Goal: Task Accomplishment & Management: Manage account settings

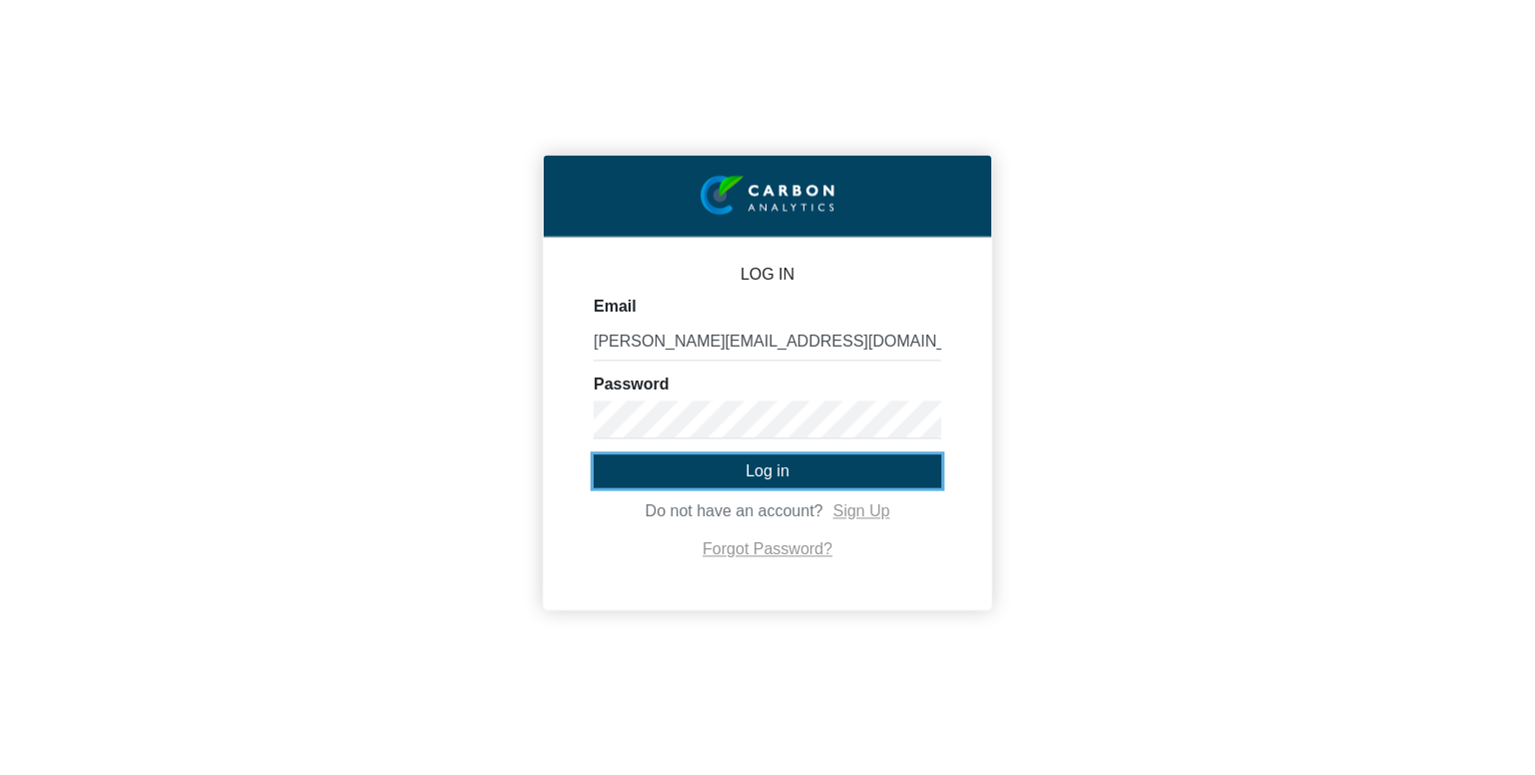
click at [750, 469] on span "Log in" at bounding box center [767, 471] width 44 height 17
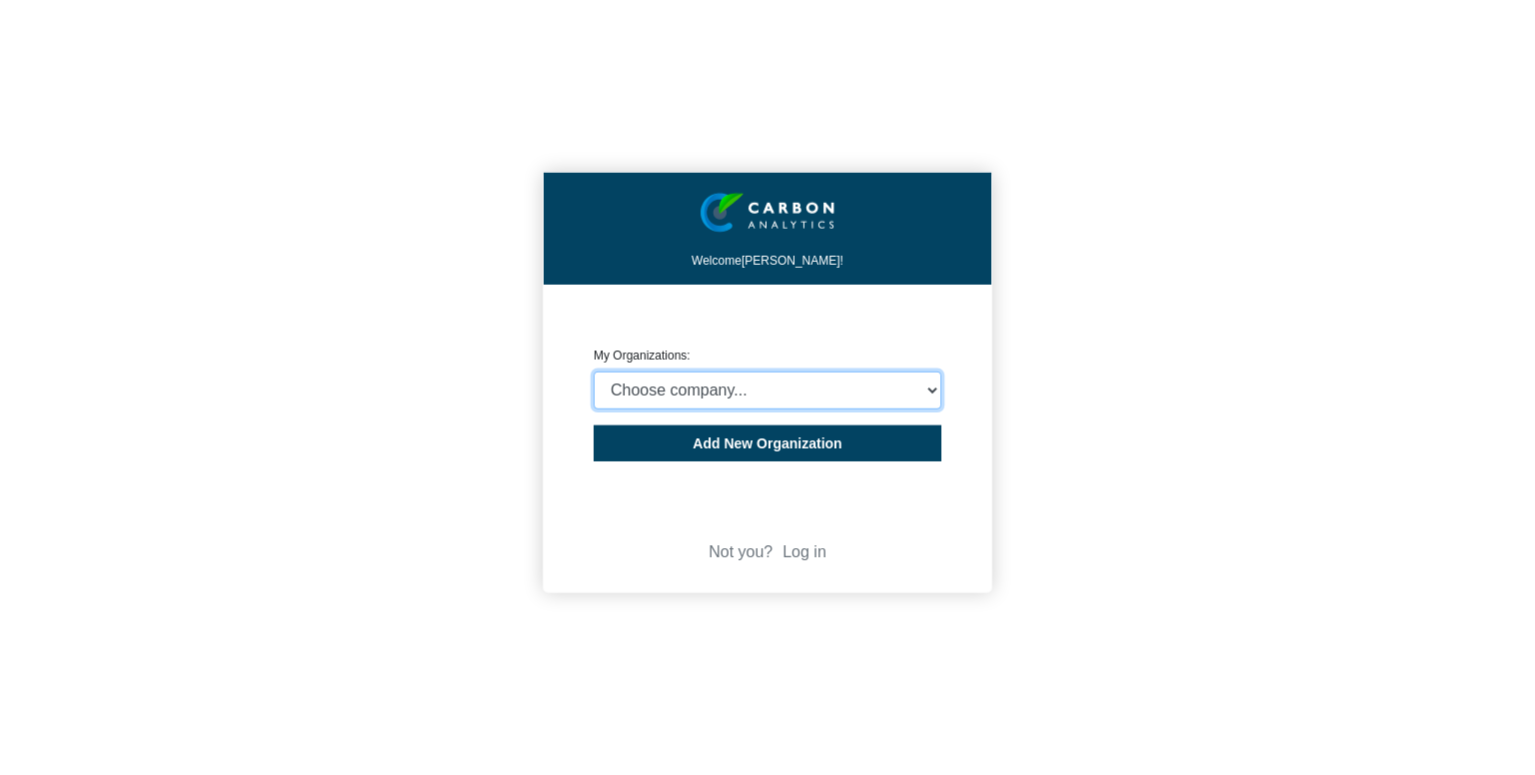
click at [780, 406] on select "Choose company... CARBON ANALYTICS LIMITED test6 Nekton Capital Limited Pacha S…" at bounding box center [767, 391] width 348 height 38
select select "4406291"
click at [593, 372] on select "Choose company... CARBON ANALYTICS LIMITED test6 Nekton Capital Limited Pacha S…" at bounding box center [767, 391] width 348 height 38
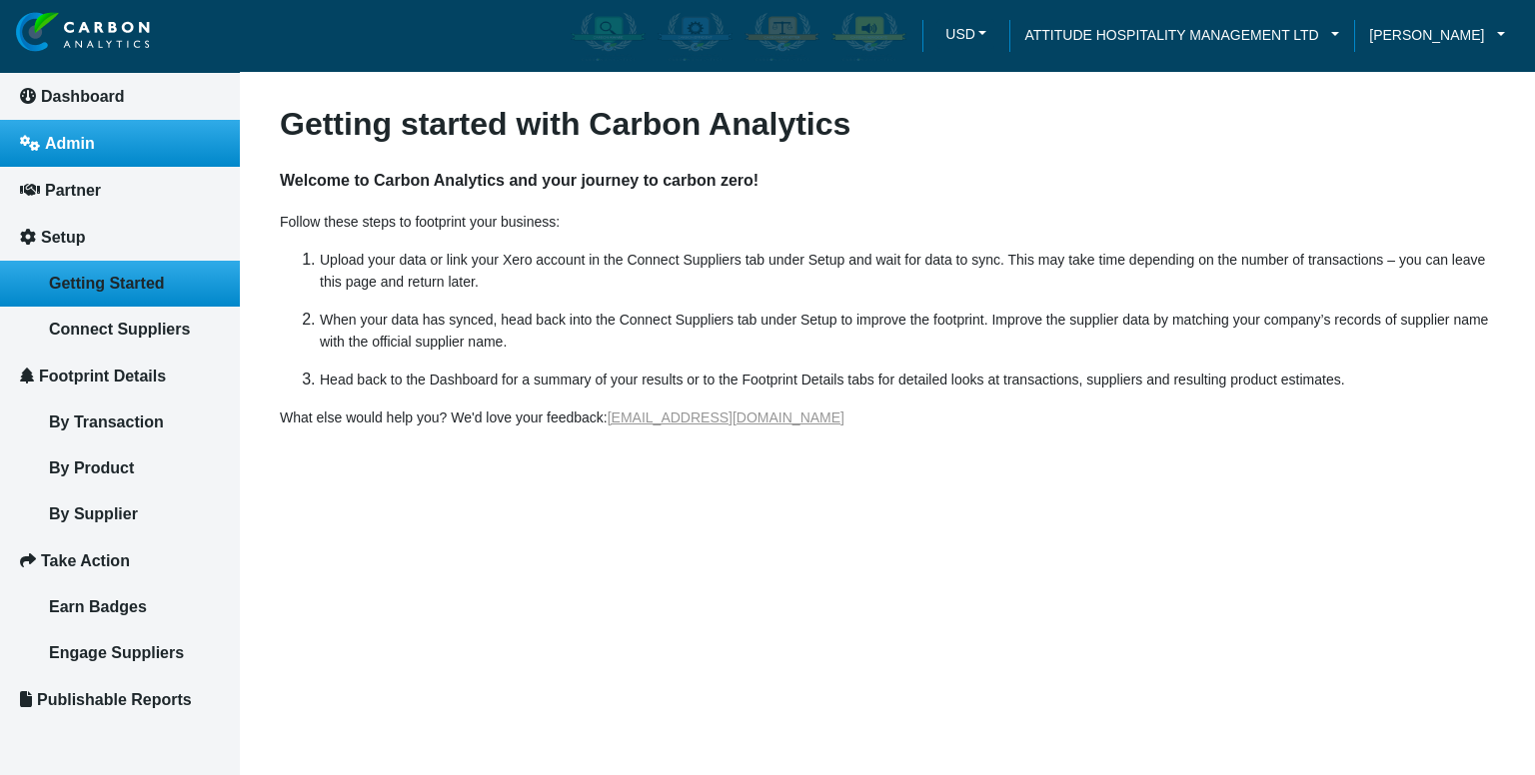
click at [76, 127] on link "Admin" at bounding box center [120, 143] width 240 height 47
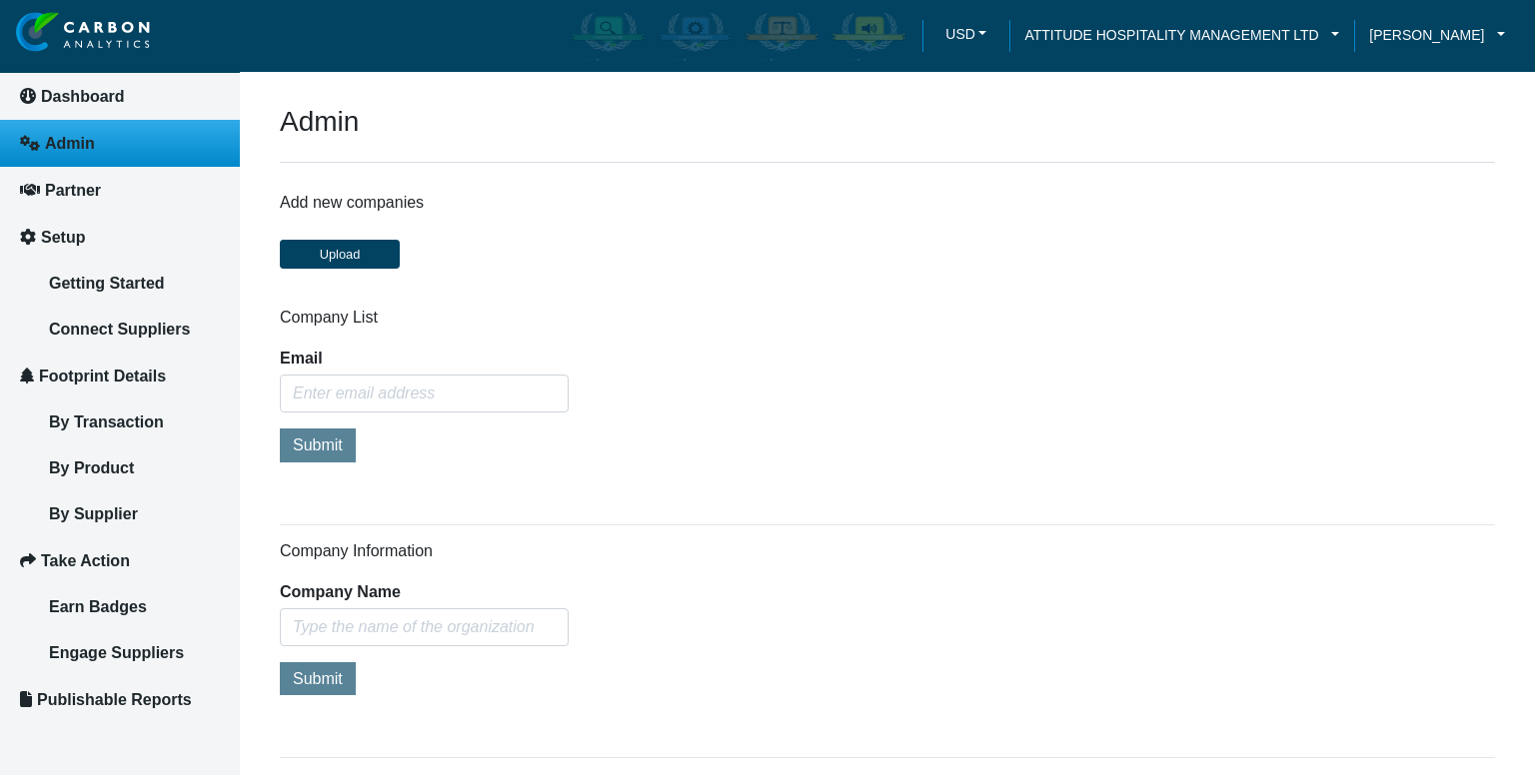
type input "[PERSON_NAME][EMAIL_ADDRESS][DOMAIN_NAME]"
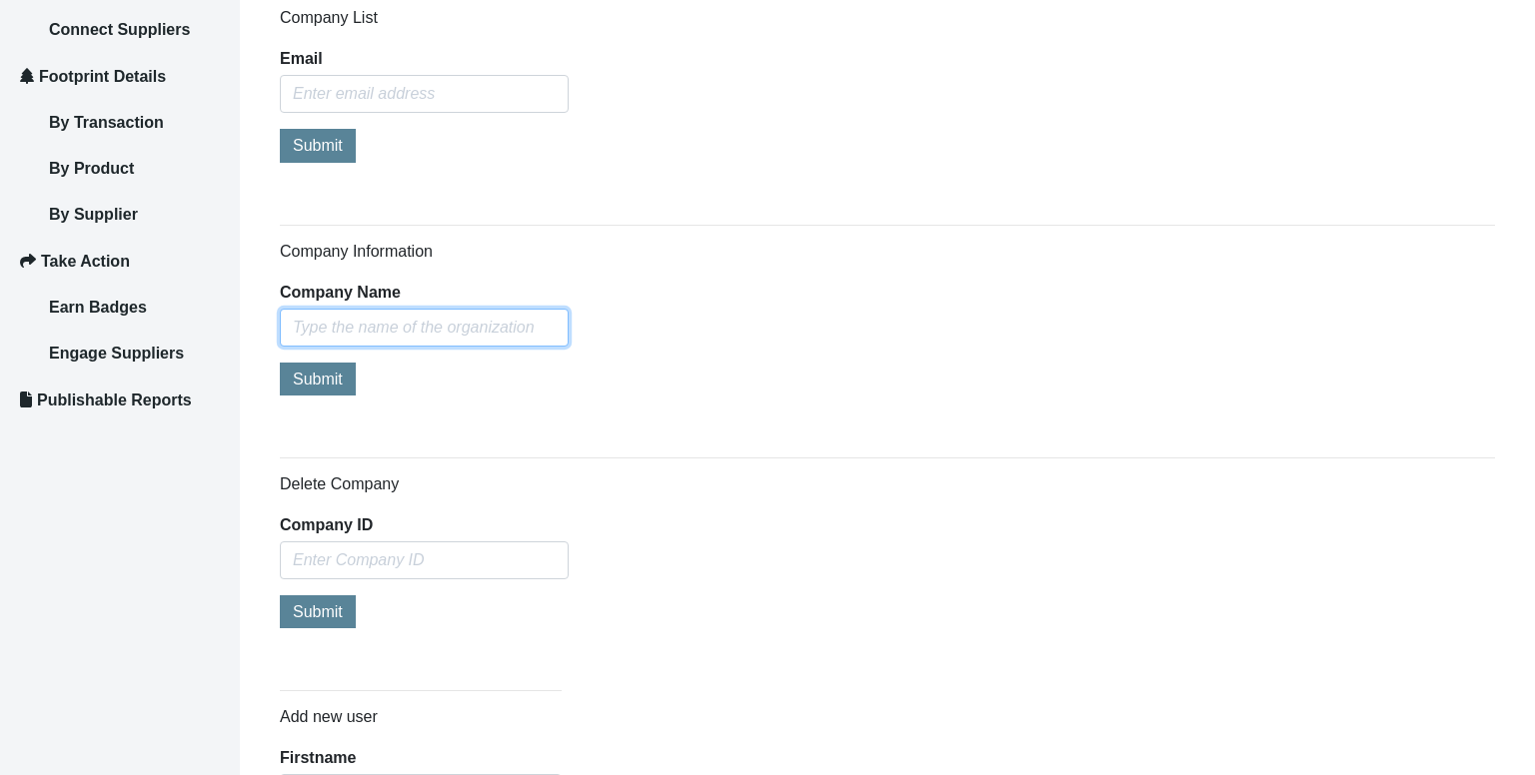
click at [399, 322] on input "text" at bounding box center [424, 328] width 289 height 38
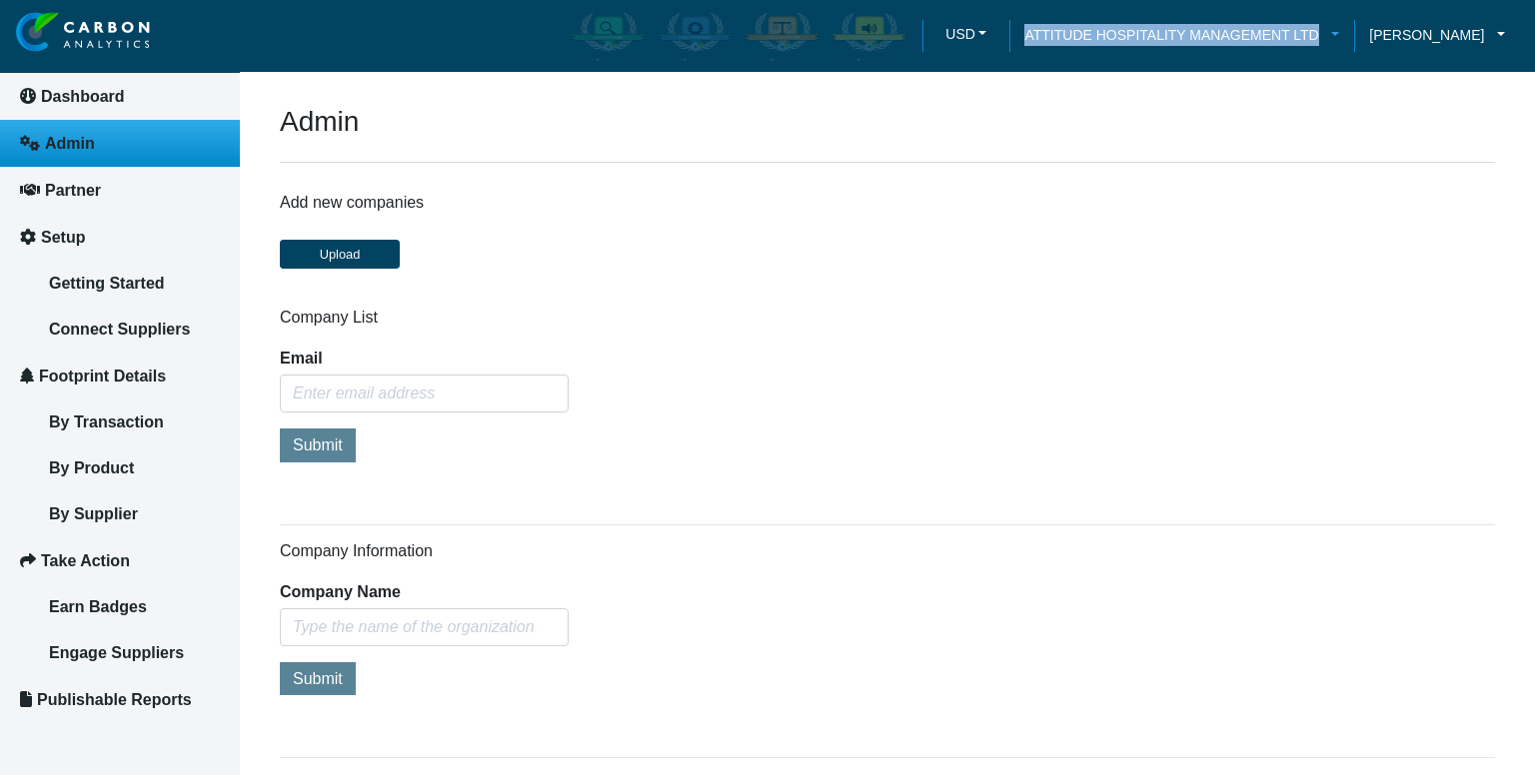
drag, startPoint x: 1016, startPoint y: 9, endPoint x: 1319, endPoint y: 38, distance: 304.1
click at [1319, 38] on li "ATTITUDE HOSPITALITY MANAGEMENT LTD" at bounding box center [1181, 36] width 345 height 62
copy span "ATTITUDE HOSPITALITY MANAGEMENT LTD"
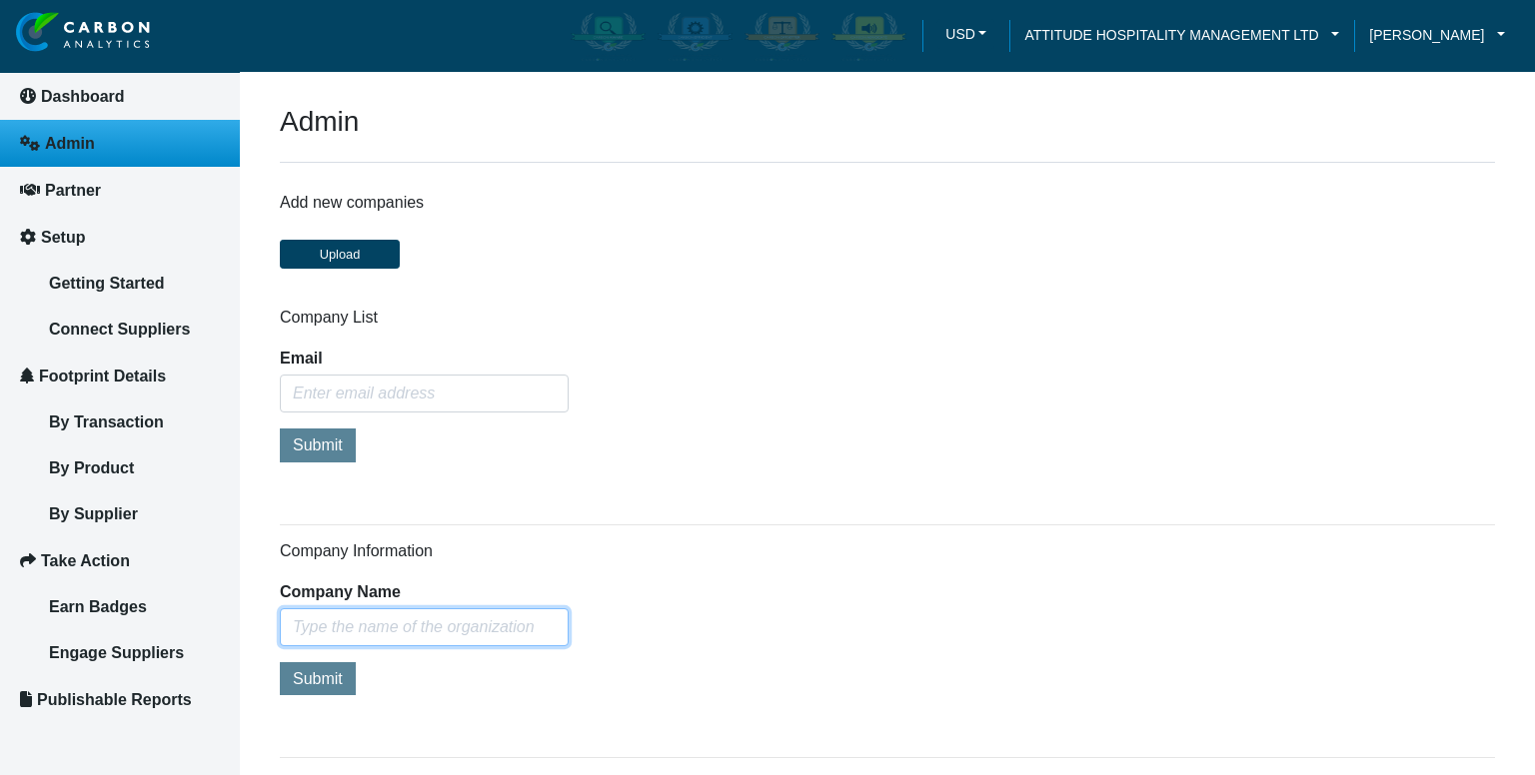
click at [344, 608] on input "text" at bounding box center [424, 627] width 289 height 38
paste input "ATTITUDE HOSPITALITY MANAGEMENT LTD"
click at [392, 627] on input "ATTITUDE HOSPITALITY MANAGEMENT LTD" at bounding box center [424, 627] width 289 height 38
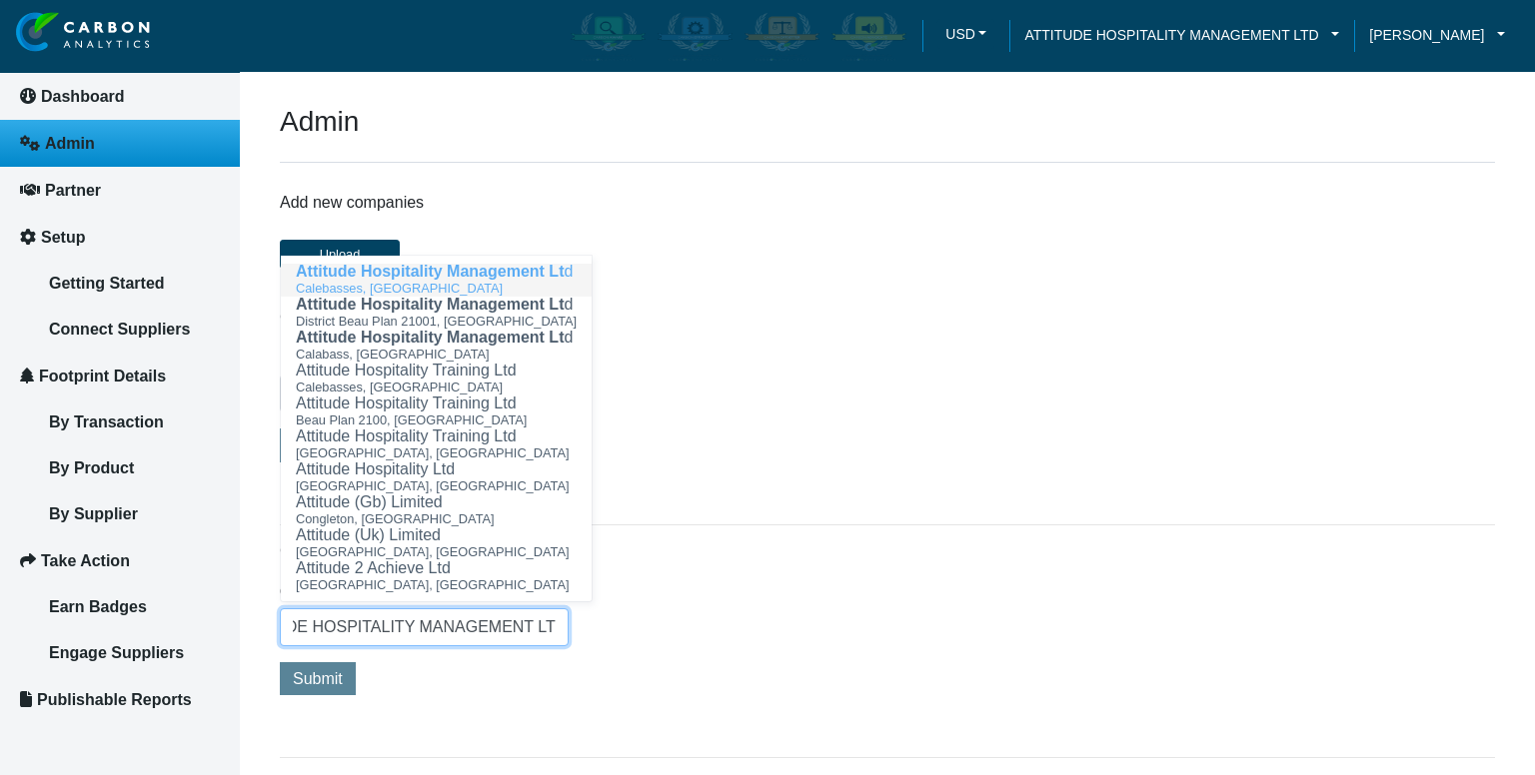
click at [471, 276] on span "Attitude Hospitality Management Lt" at bounding box center [430, 271] width 268 height 17
type input "ATTITUDE HOSPITALITY MANAGEMENT LTD"
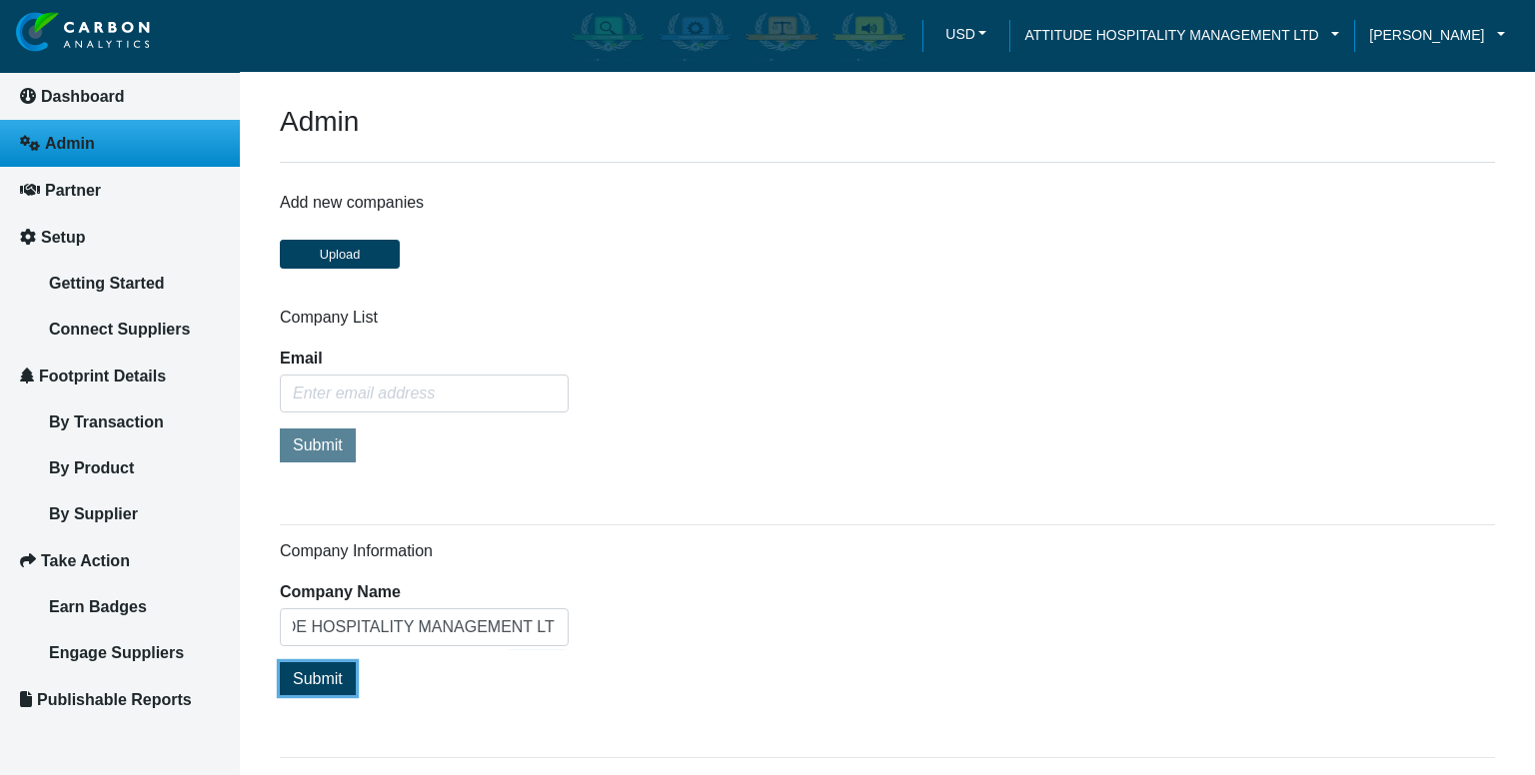
scroll to position [0, 0]
click at [312, 687] on button "Submit" at bounding box center [318, 678] width 76 height 33
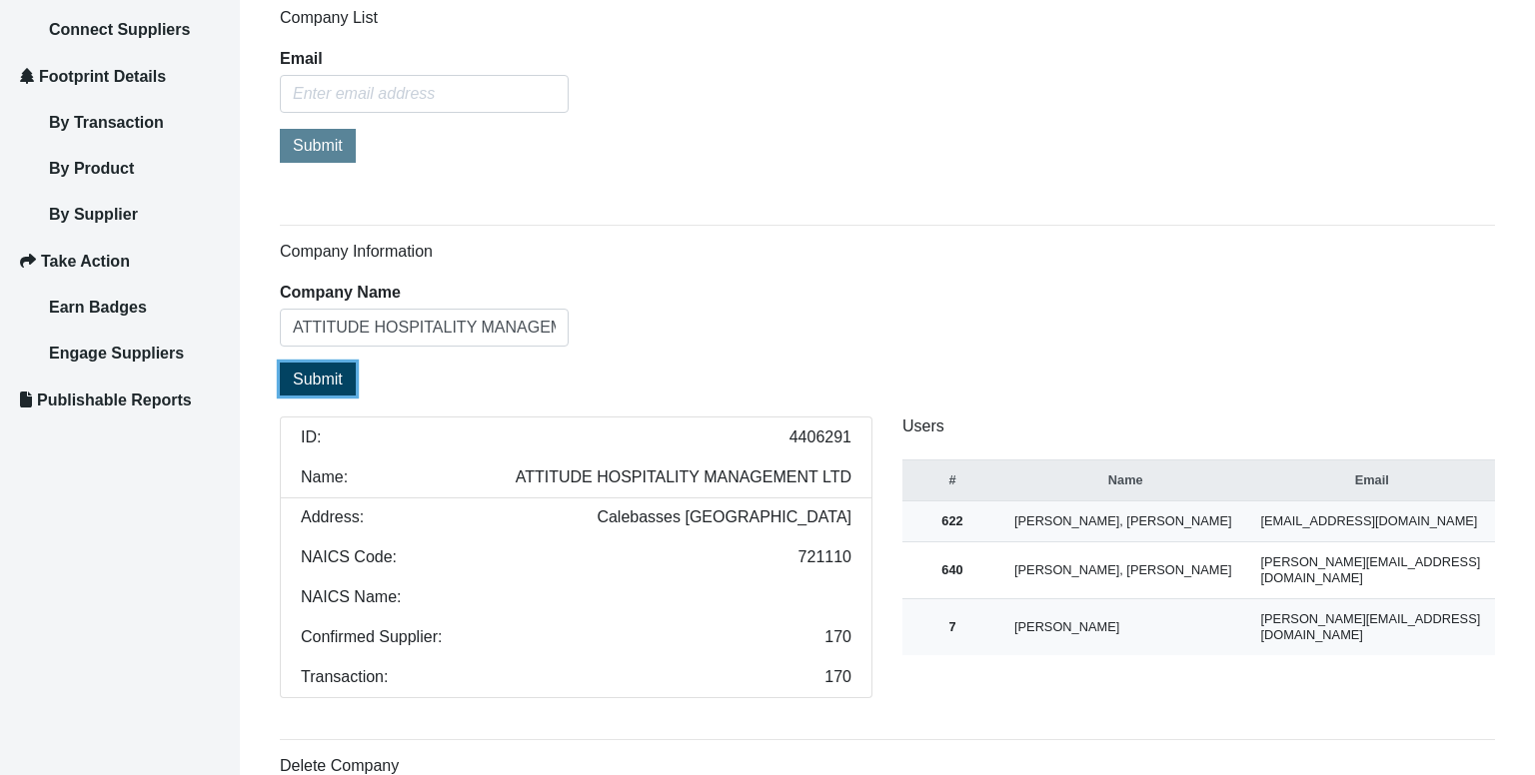
scroll to position [400, 0]
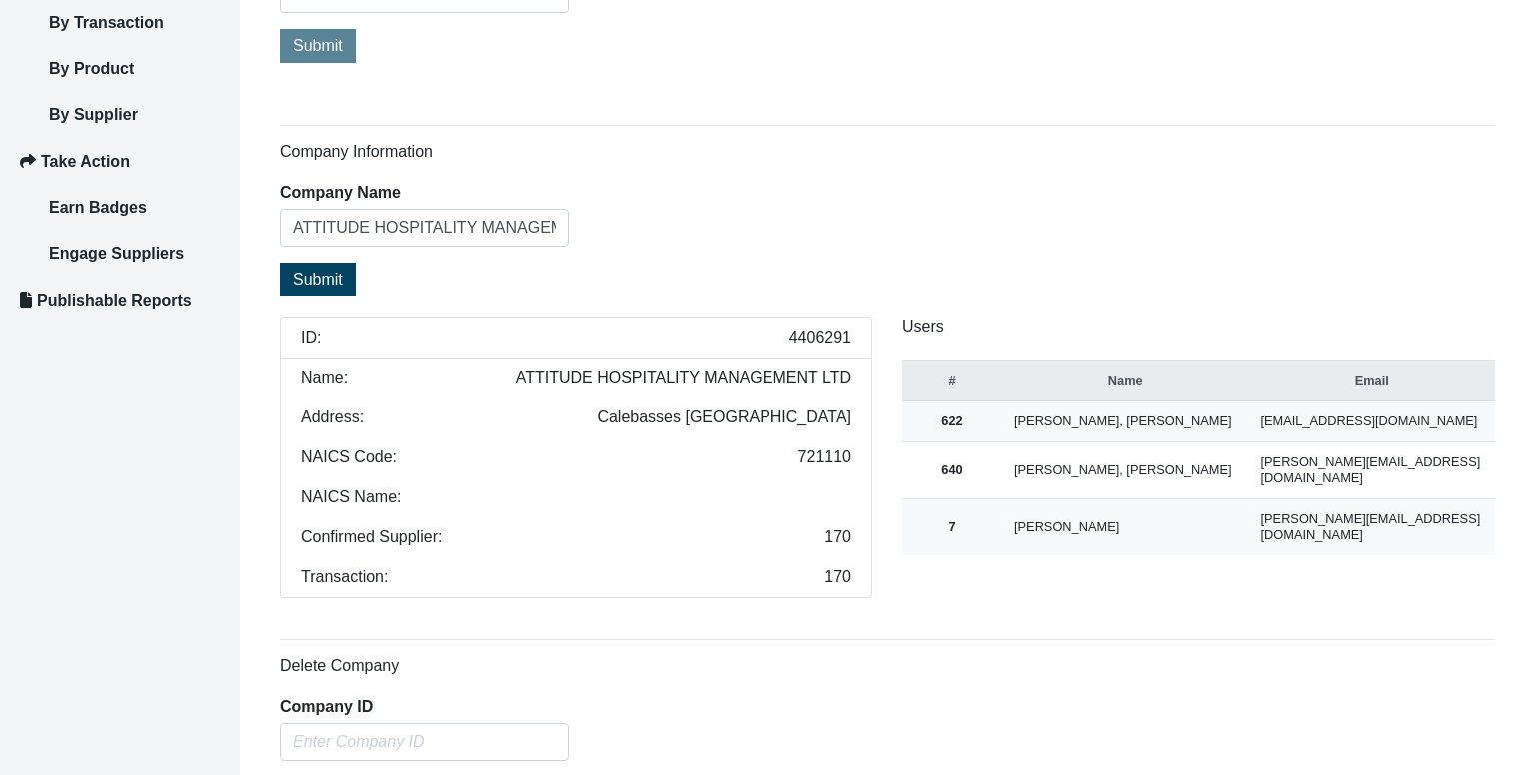
click at [834, 324] on li "ID: 4406291" at bounding box center [576, 338] width 592 height 42
click at [825, 338] on span "4406291" at bounding box center [820, 338] width 62 height 16
copy span "4406291"
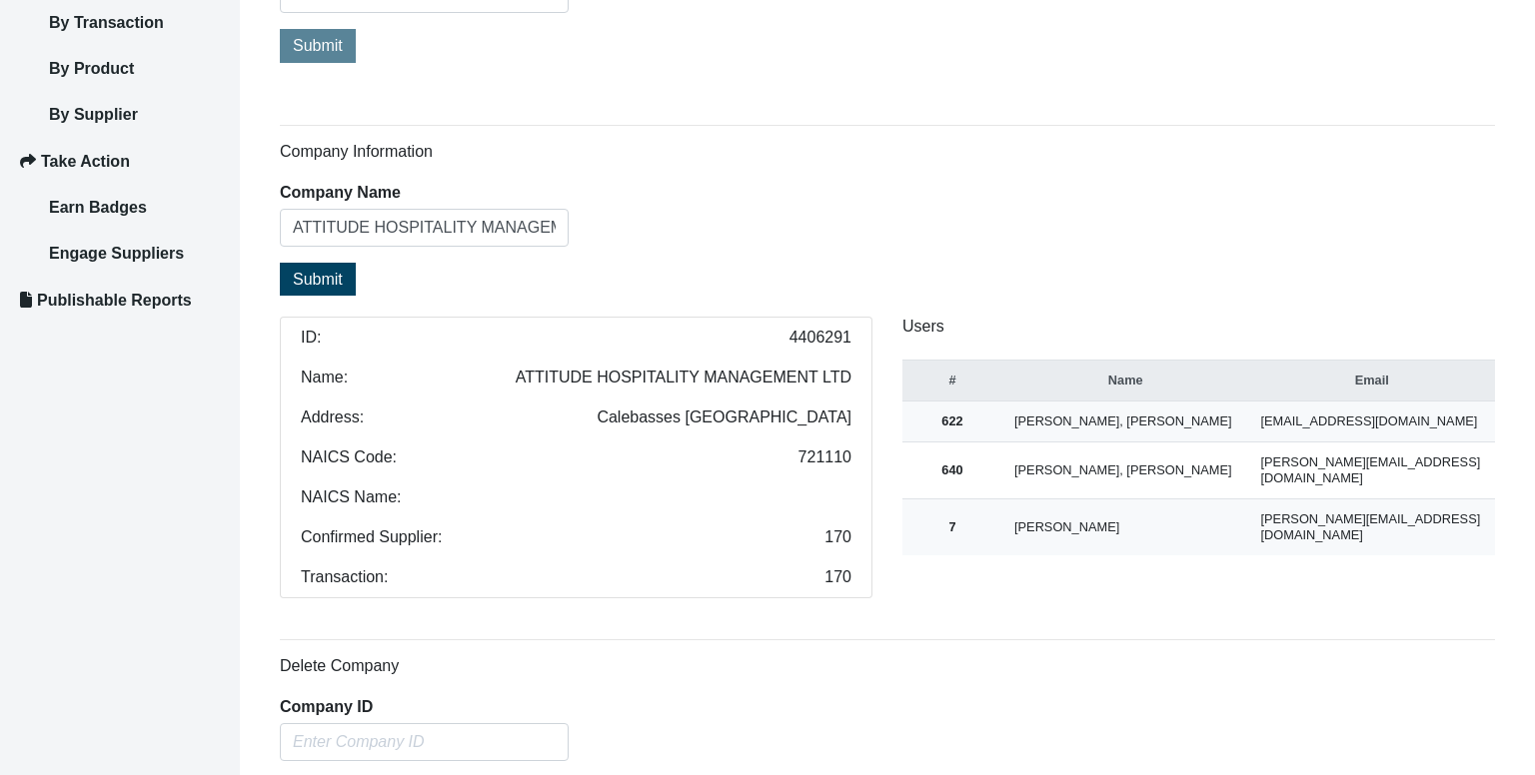
click at [437, 662] on h6 "Delete Company" at bounding box center [887, 665] width 1215 height 19
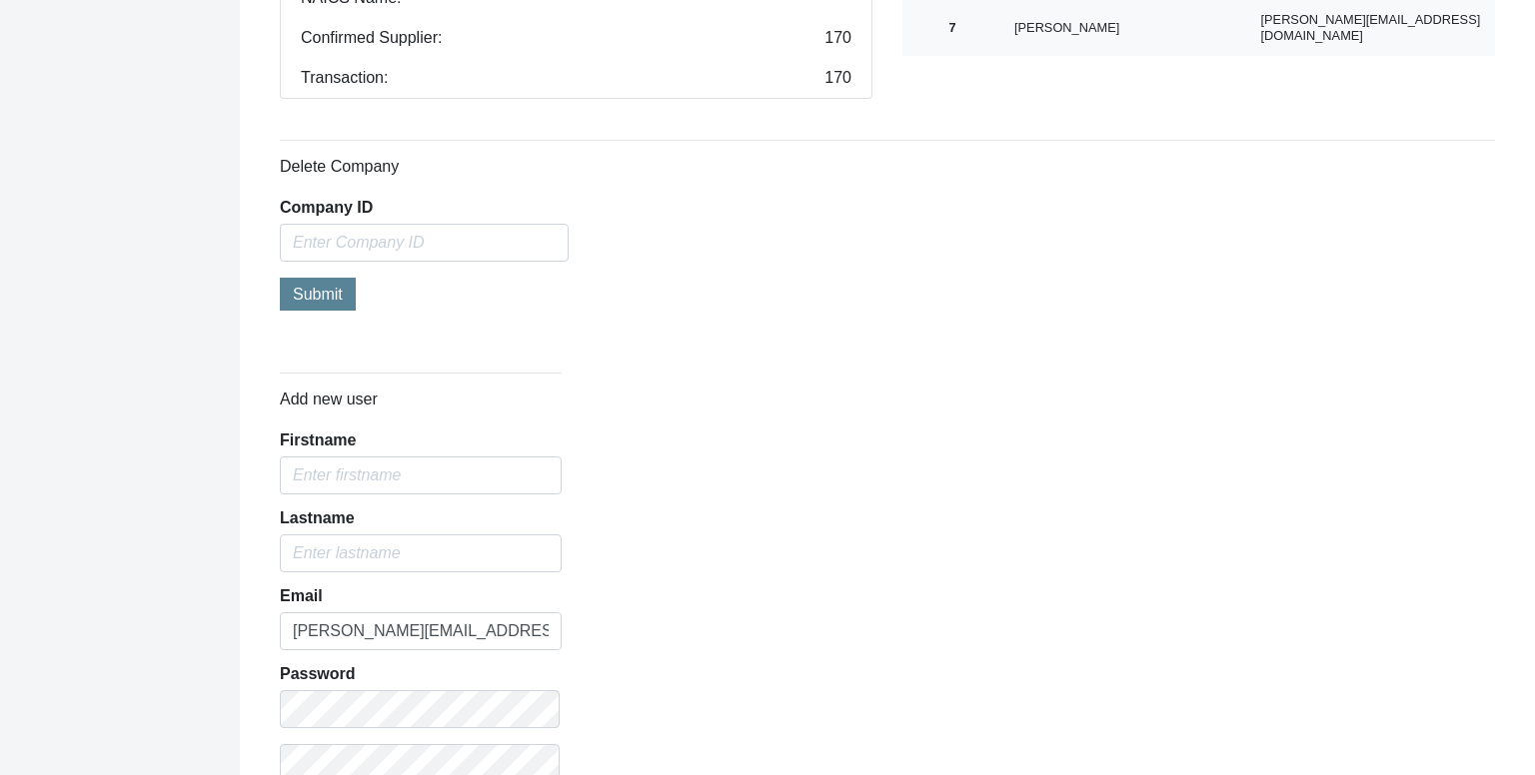
scroll to position [1099, 0]
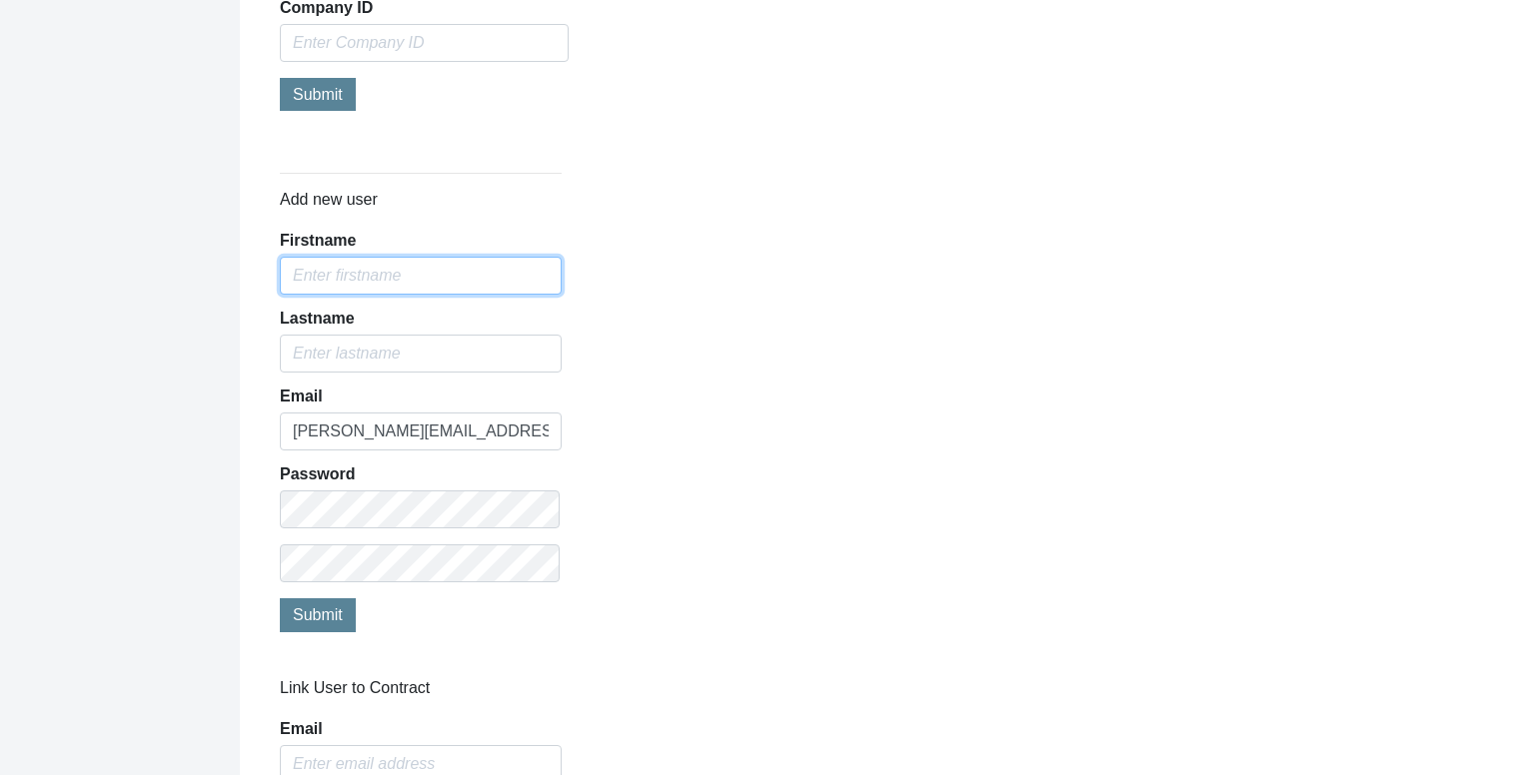
click at [406, 285] on input "Firstname" at bounding box center [421, 276] width 282 height 38
paste input "[PERSON_NAME]"
type input "[PERSON_NAME]"
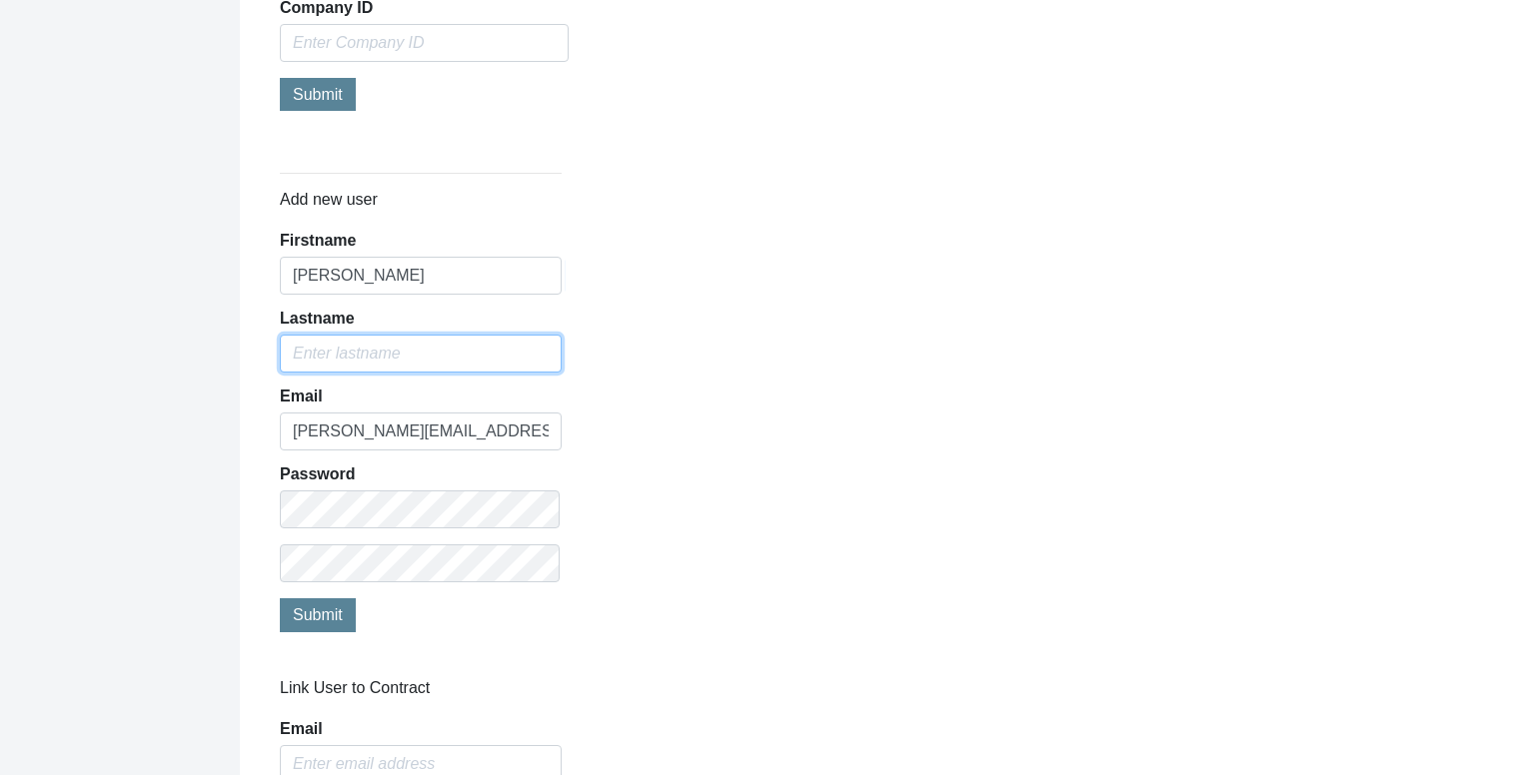
click at [414, 360] on input "text" at bounding box center [421, 354] width 282 height 38
paste input "Chooromoney"
type input "Chooromoney"
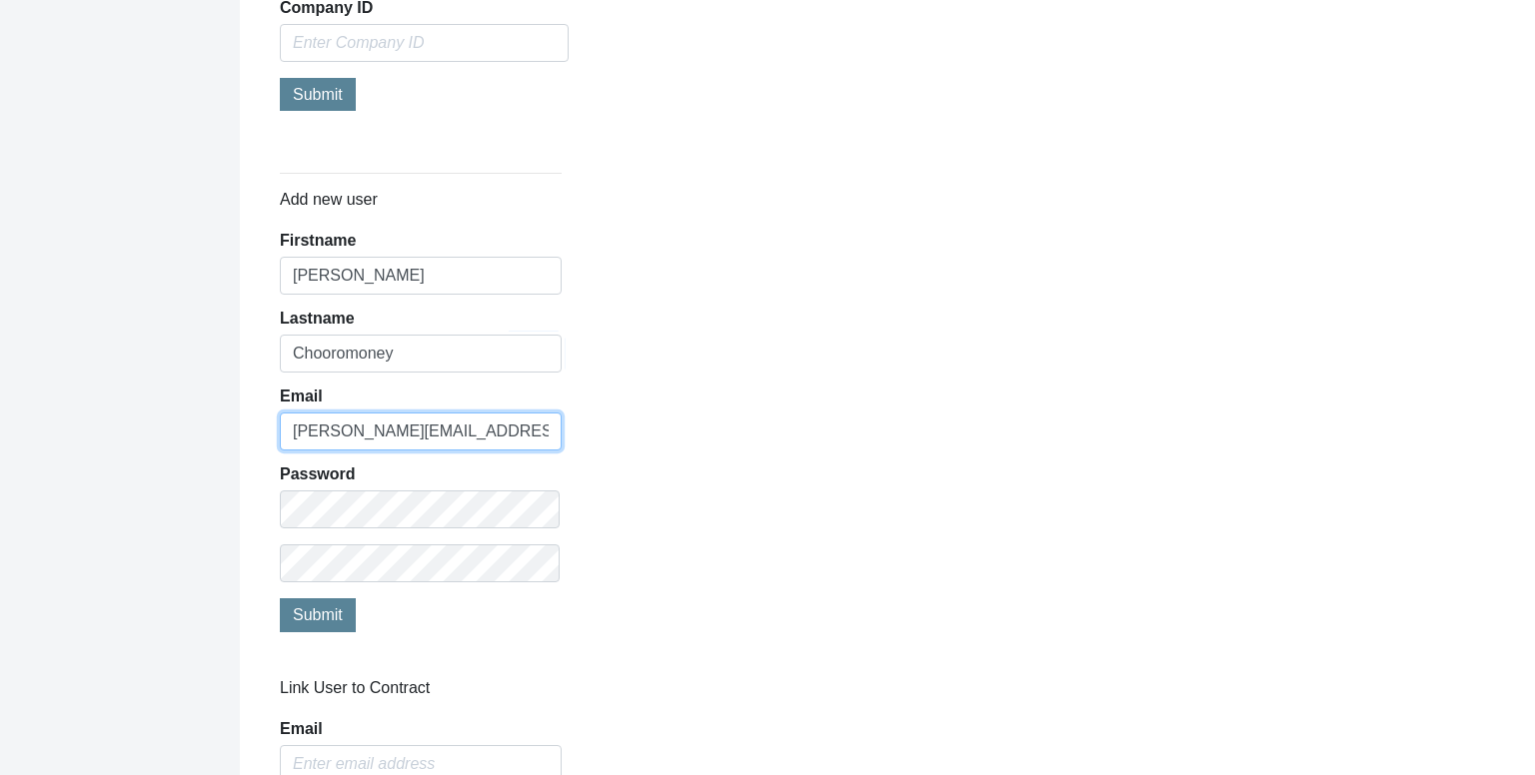
click at [366, 422] on input "[PERSON_NAME][EMAIL_ADDRESS][DOMAIN_NAME]" at bounding box center [421, 432] width 282 height 38
paste input "[PERSON_NAME]@hotels-attitude"
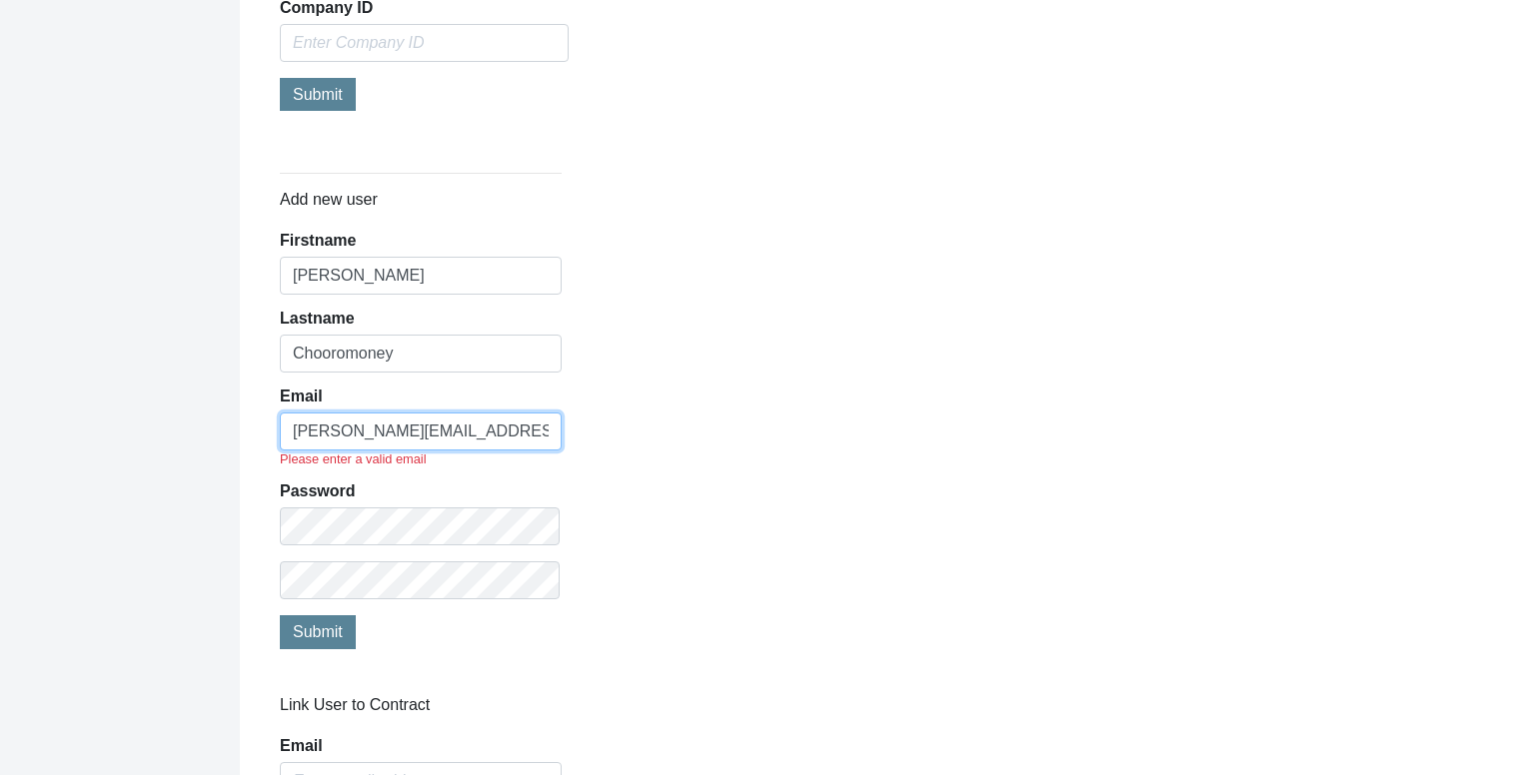
click at [317, 435] on input "[PERSON_NAME][EMAIL_ADDRESS][DOMAIN_NAME]" at bounding box center [421, 432] width 282 height 38
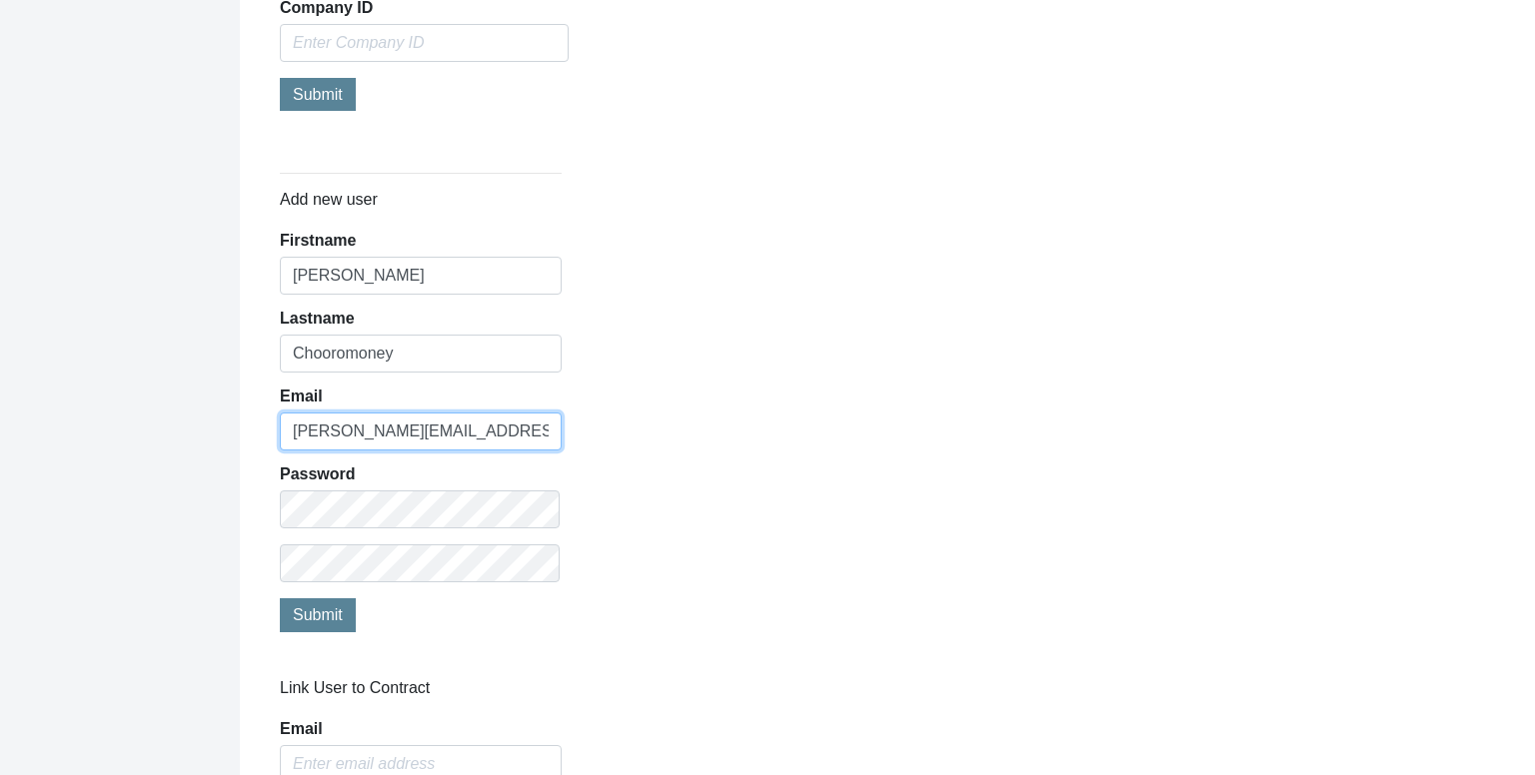
type input "[PERSON_NAME][EMAIL_ADDRESS][DOMAIN_NAME]"
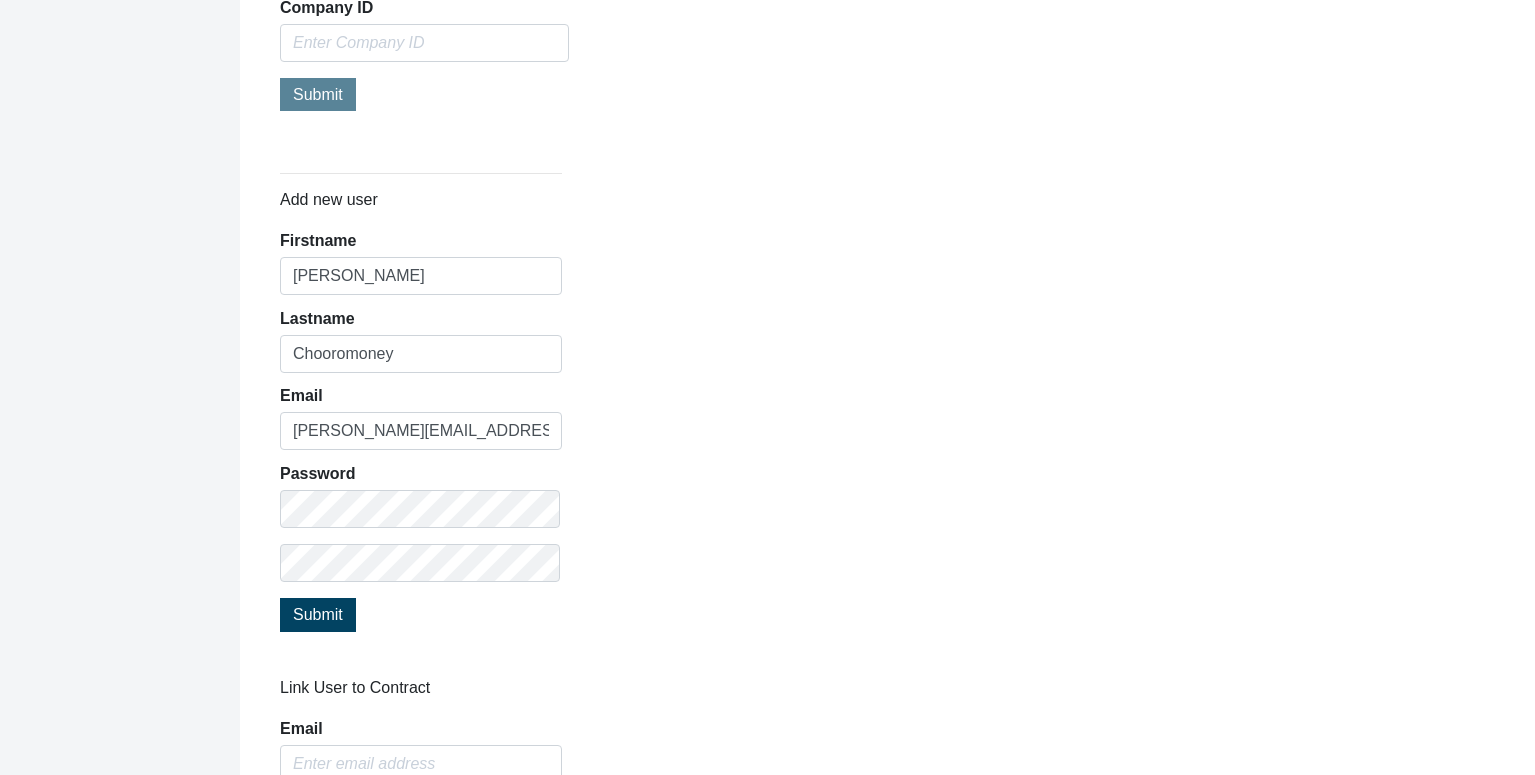
click at [394, 622] on div "Submit" at bounding box center [421, 617] width 282 height 38
click at [331, 616] on span "Submit" at bounding box center [318, 614] width 50 height 17
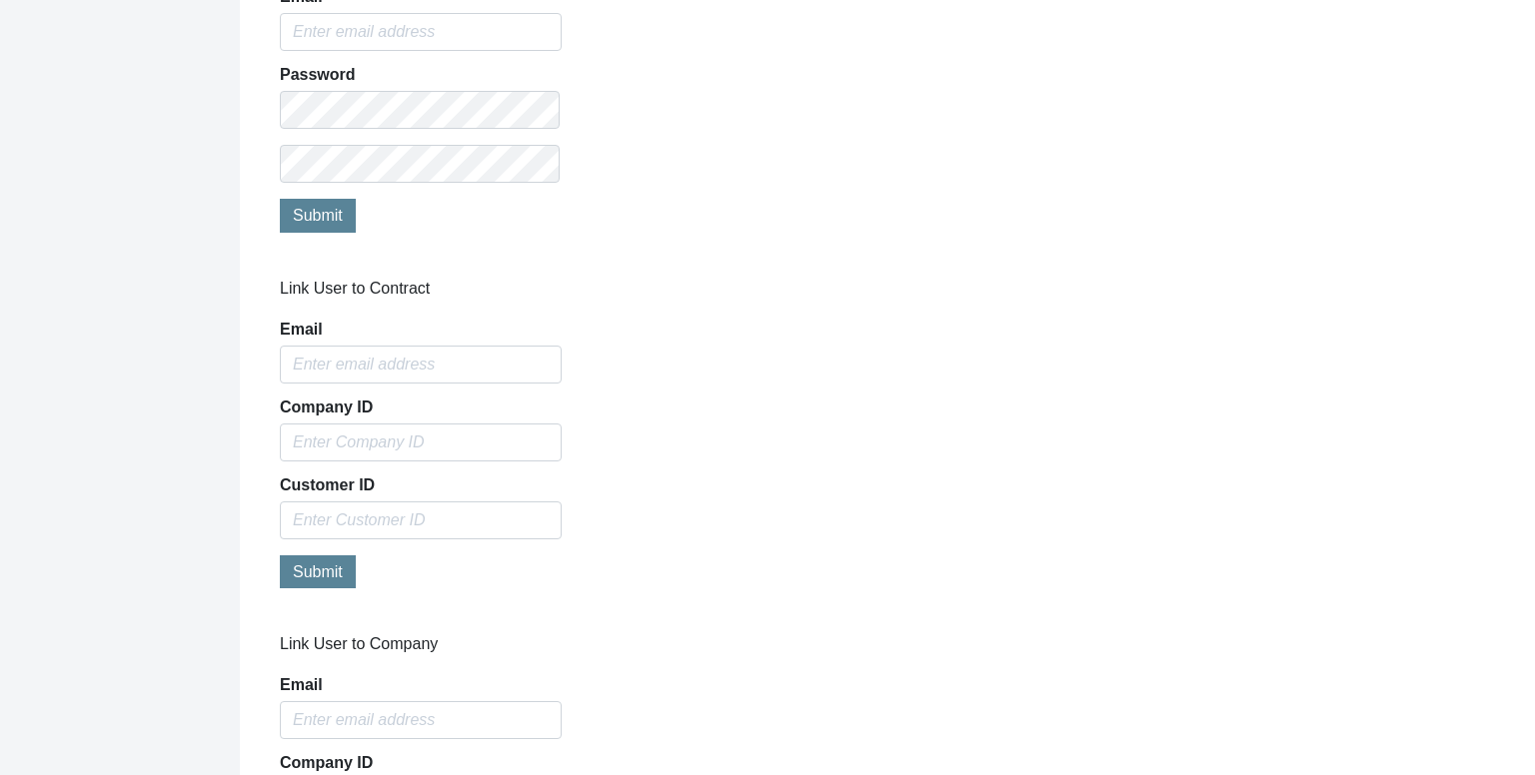
scroll to position [1922, 0]
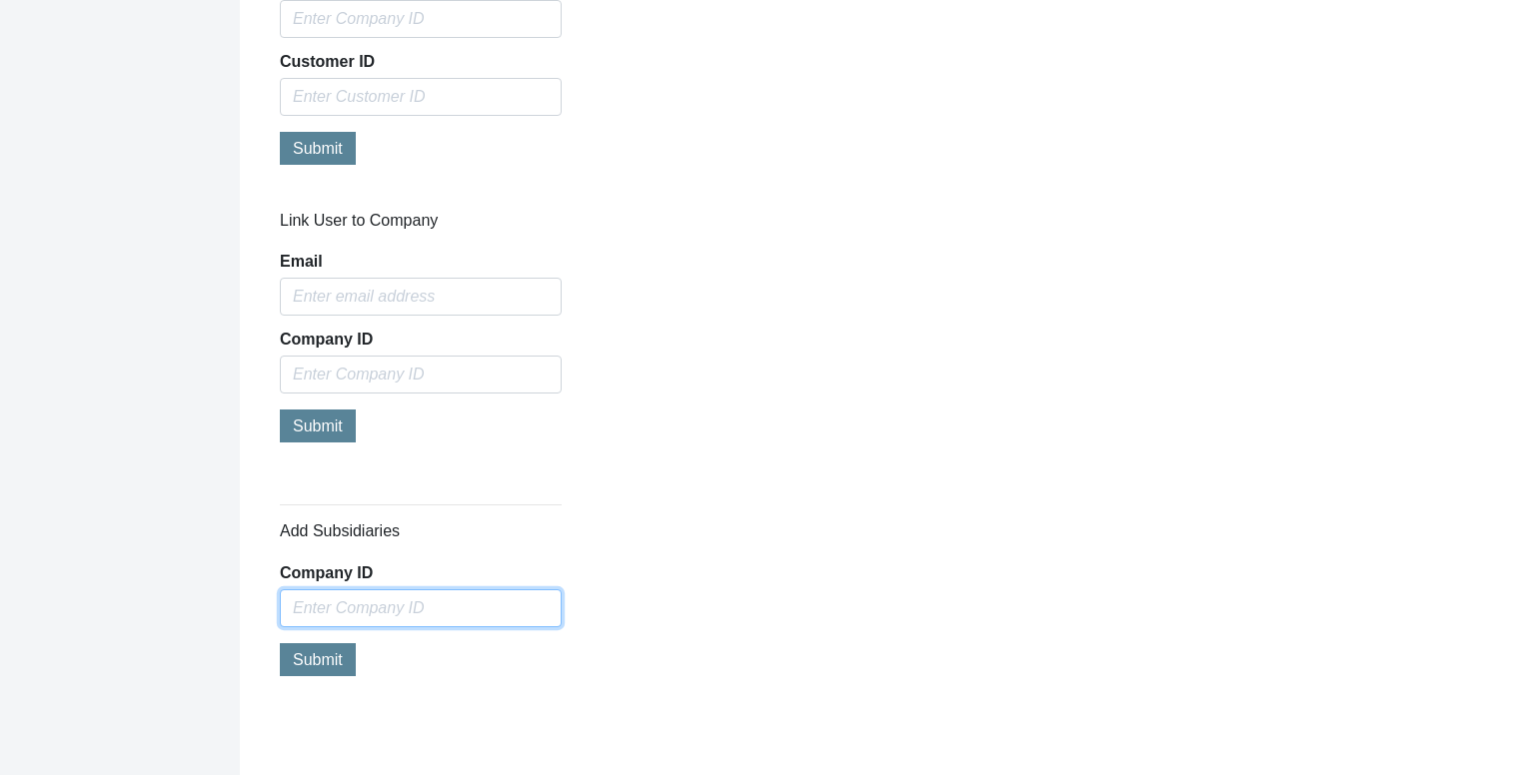
click at [470, 606] on input "Company ID" at bounding box center [421, 609] width 282 height 38
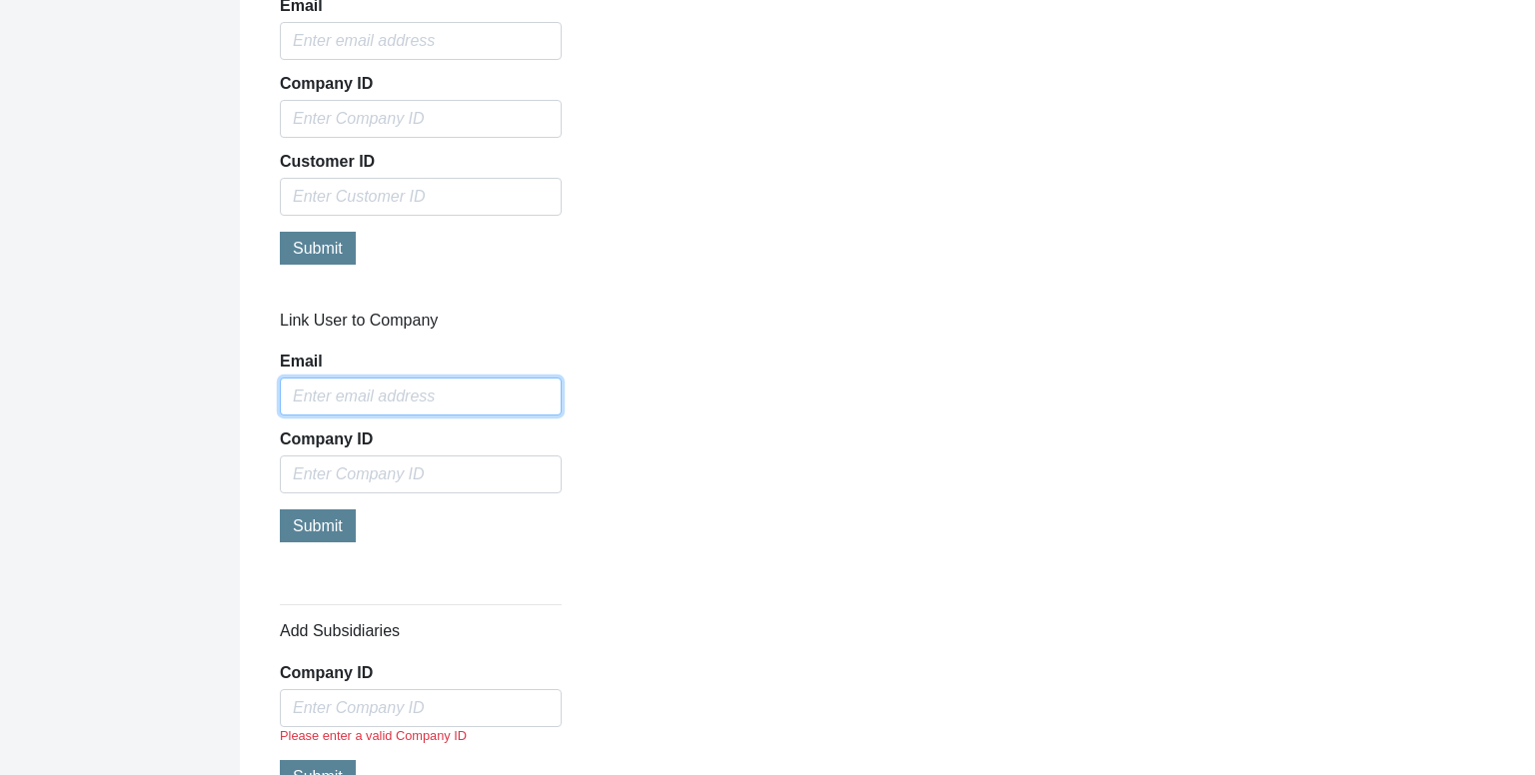
click at [391, 401] on input "Email" at bounding box center [421, 397] width 282 height 38
paste input "[PERSON_NAME][EMAIL_ADDRESS][DOMAIN_NAME]"
type input "[PERSON_NAME][EMAIL_ADDRESS][DOMAIN_NAME]"
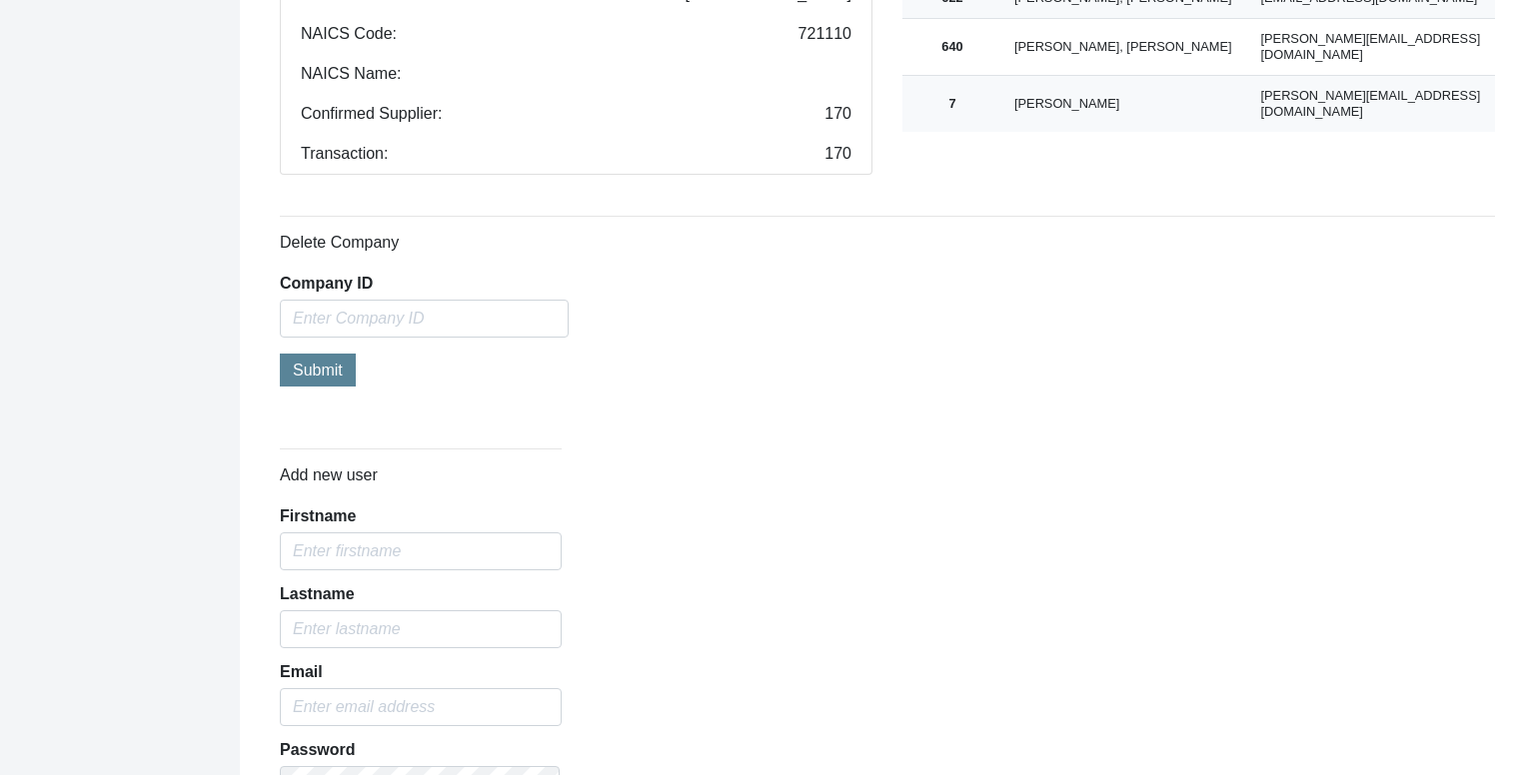
scroll to position [623, 0]
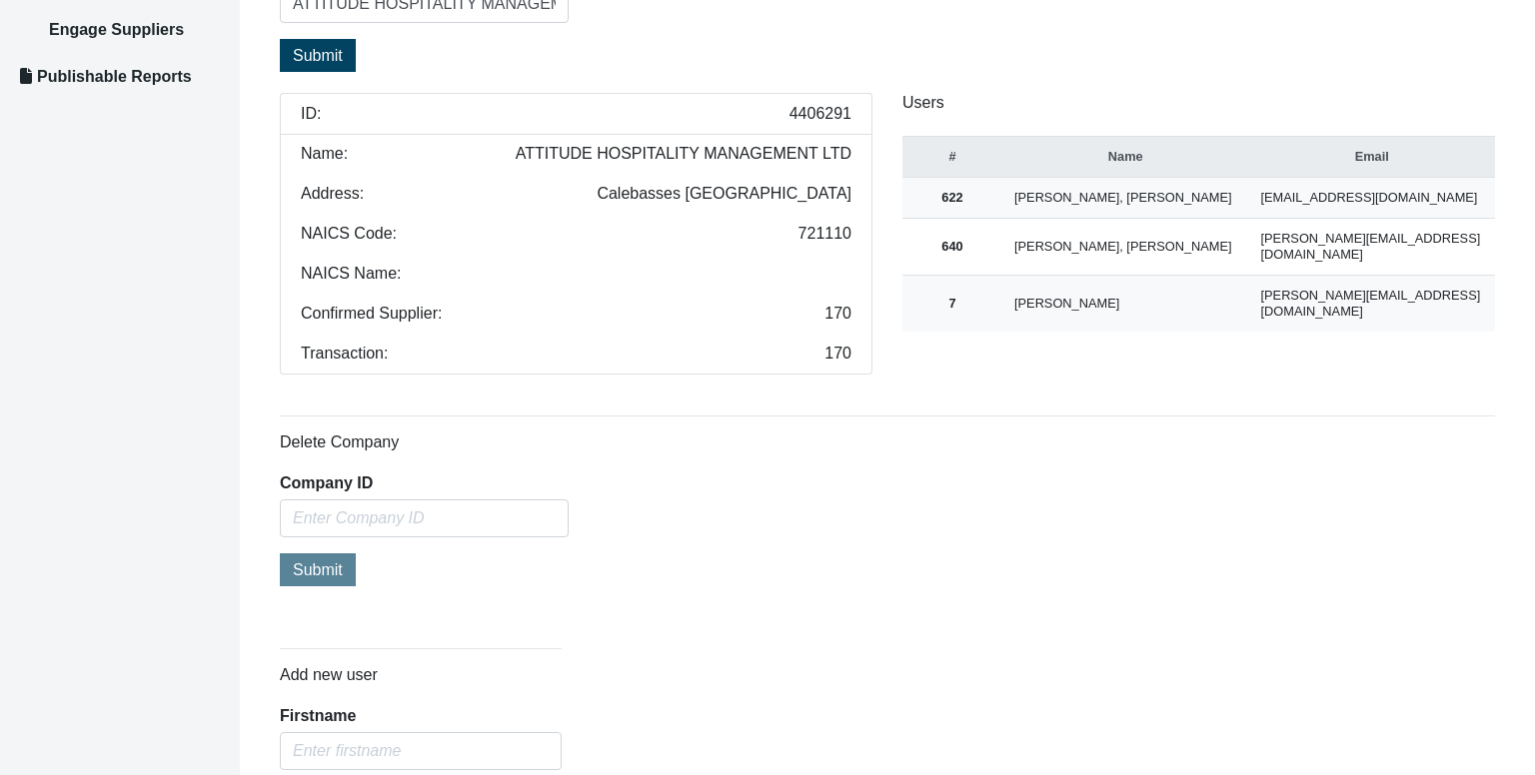
click at [815, 115] on span "4406291" at bounding box center [820, 114] width 62 height 16
copy span "4406291"
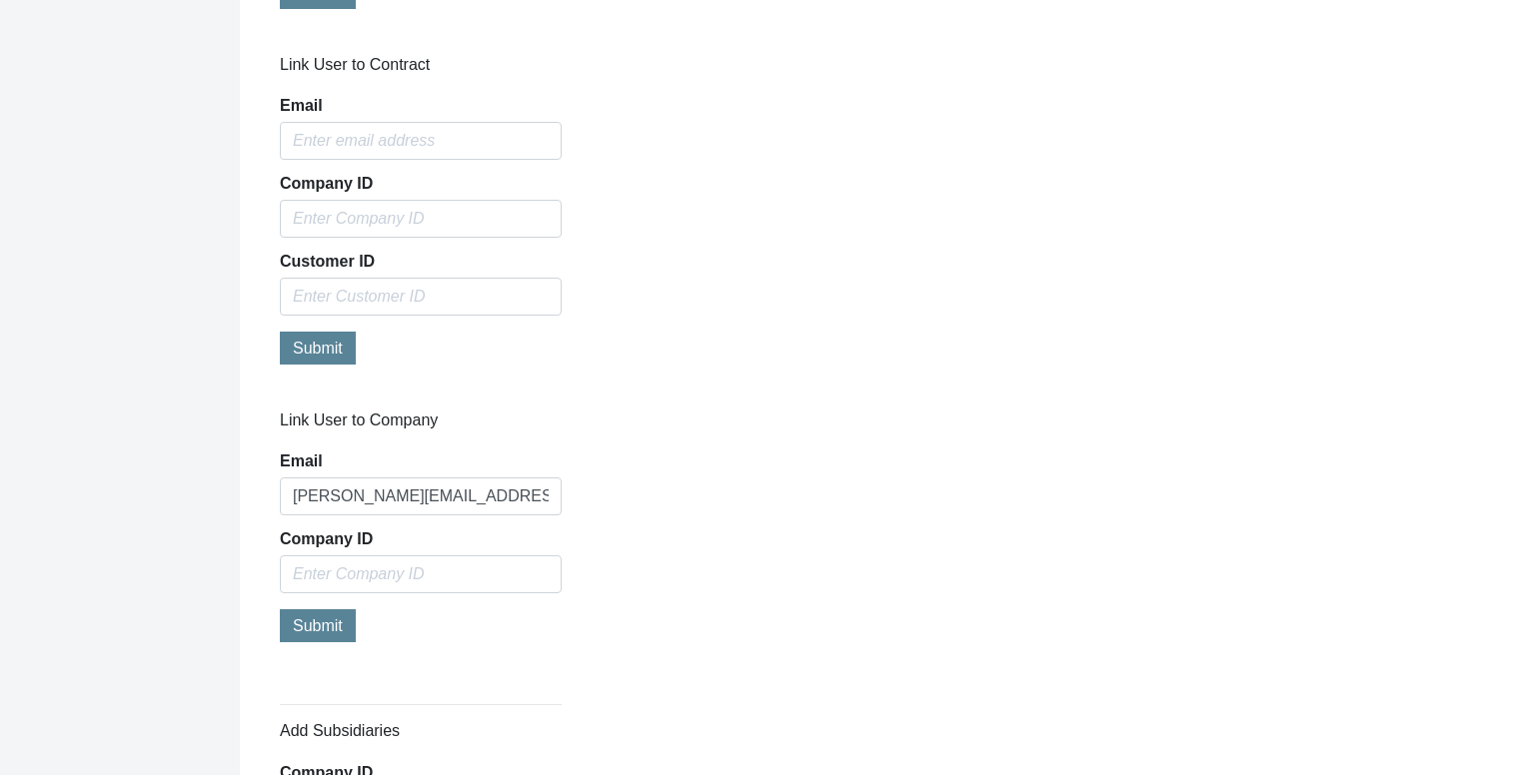
scroll to position [1922, 0]
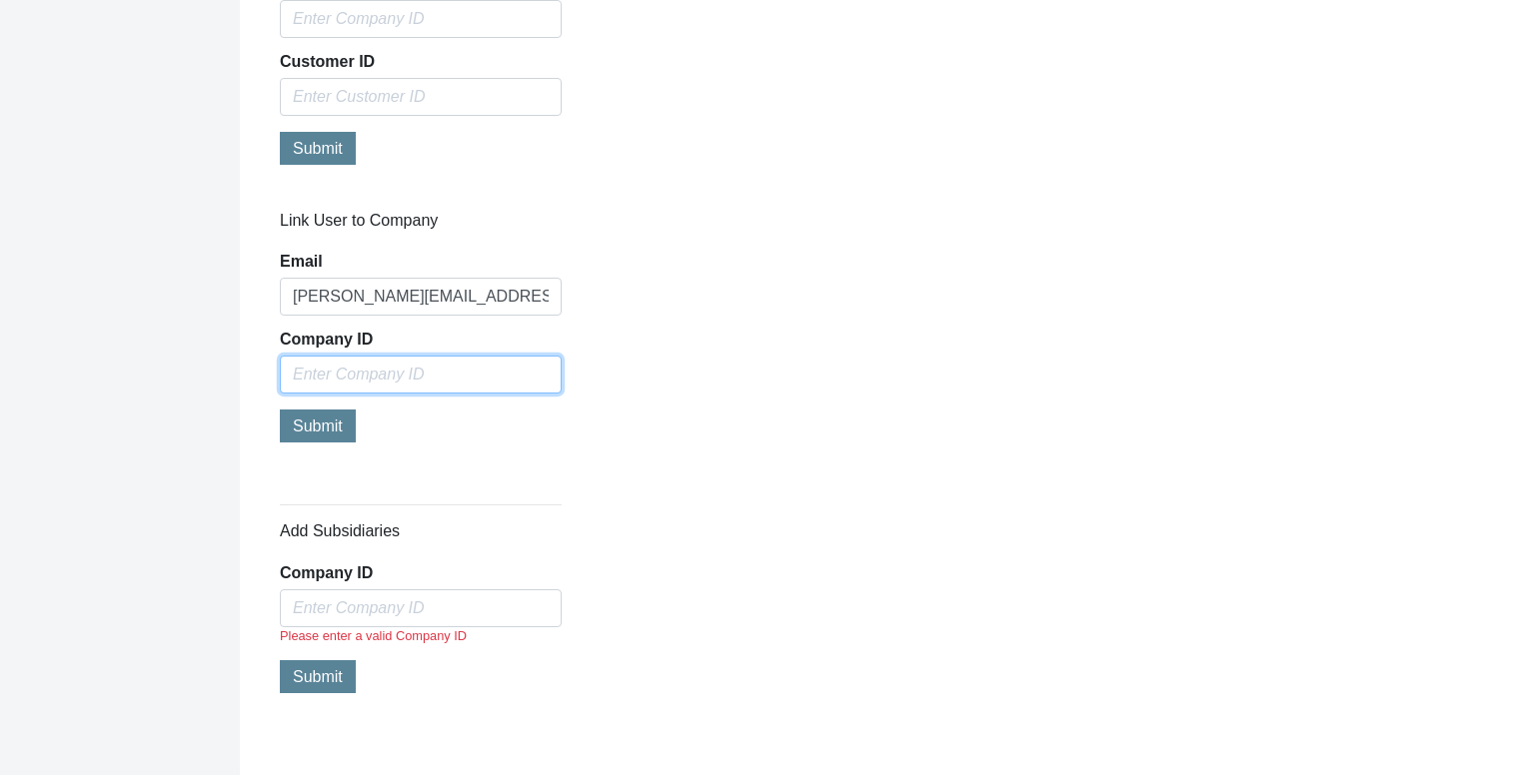
click at [461, 369] on input "text" at bounding box center [421, 375] width 282 height 38
paste input "4406291"
type input "4406291"
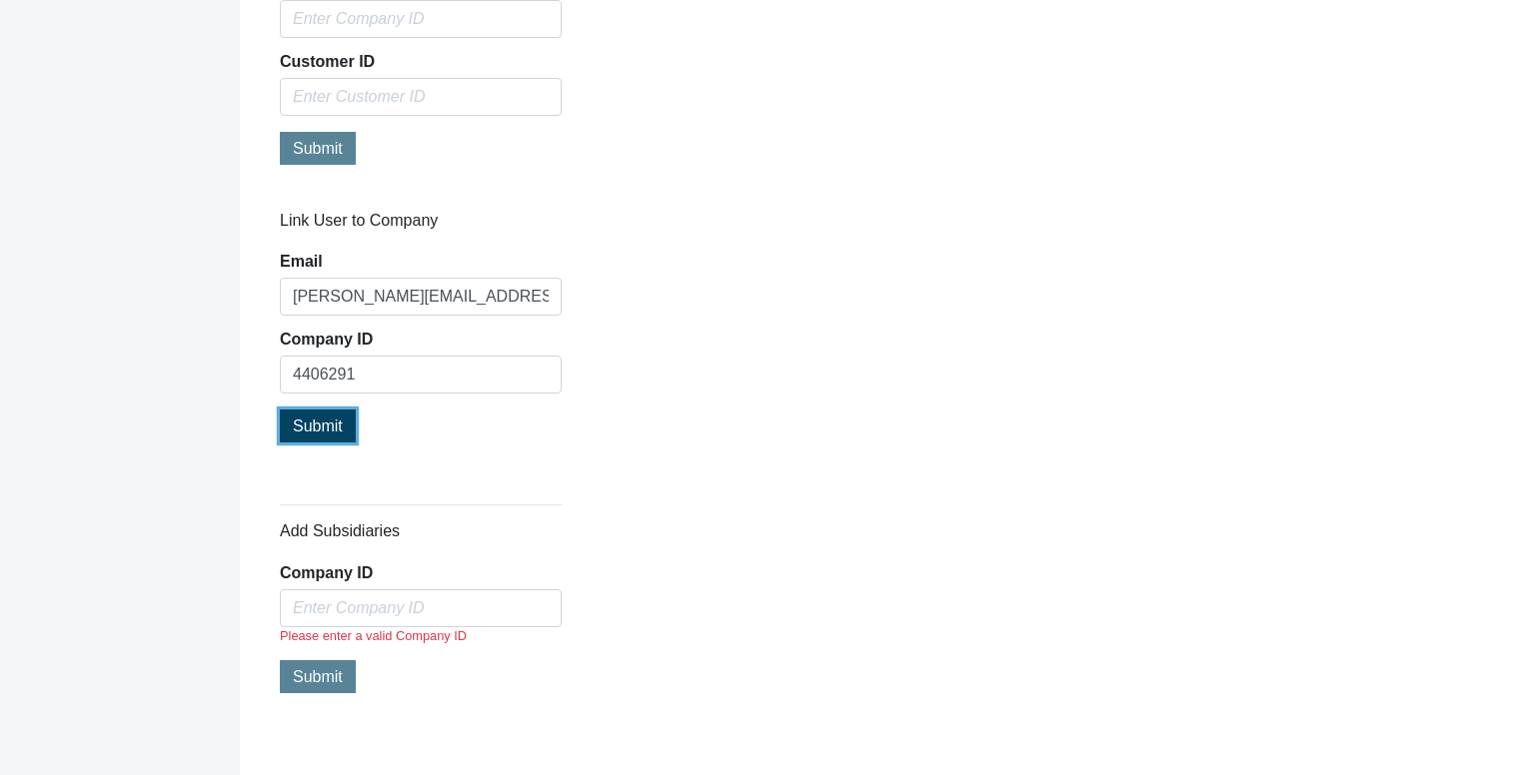
click at [328, 421] on span "Submit" at bounding box center [318, 426] width 50 height 17
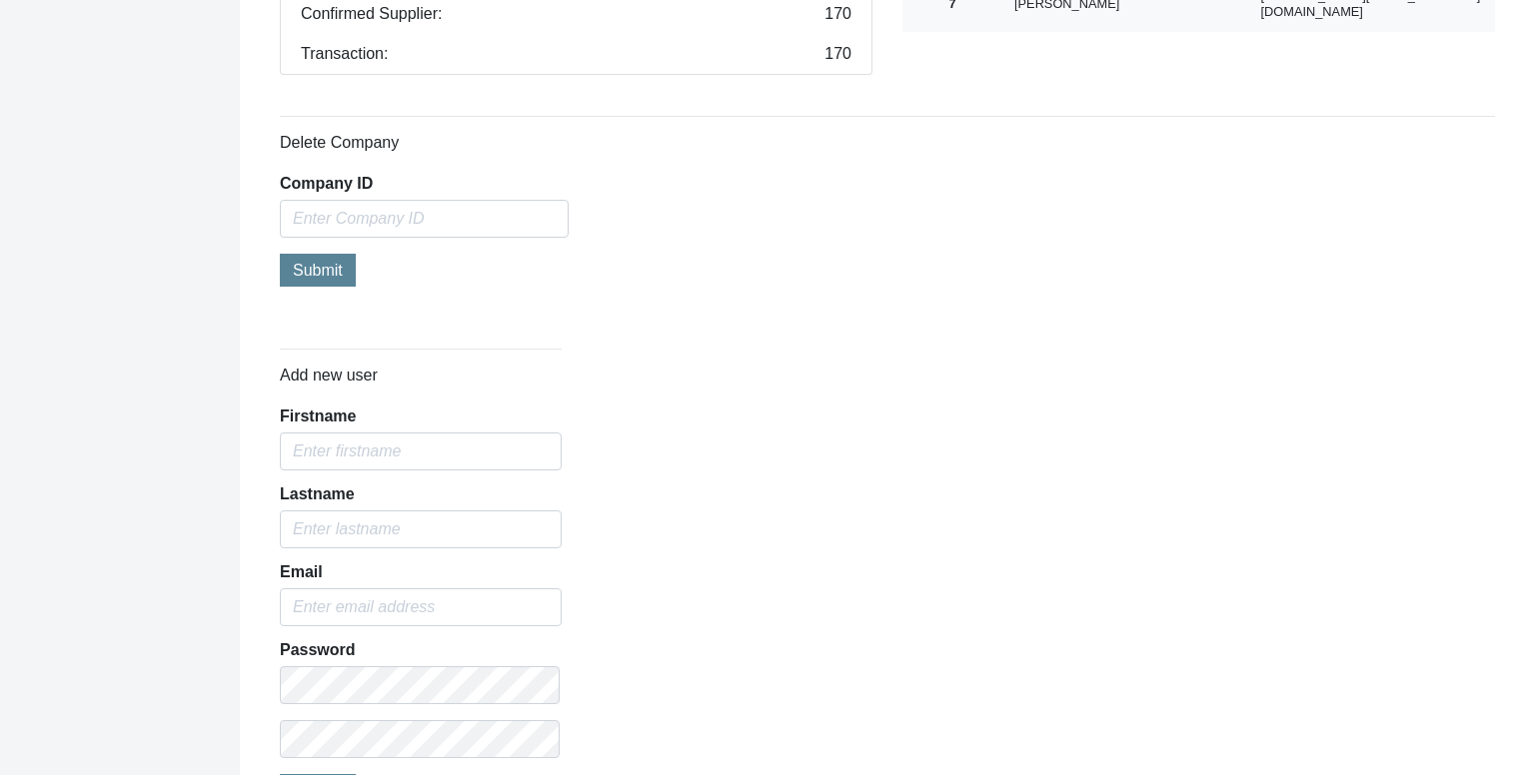
scroll to position [324, 0]
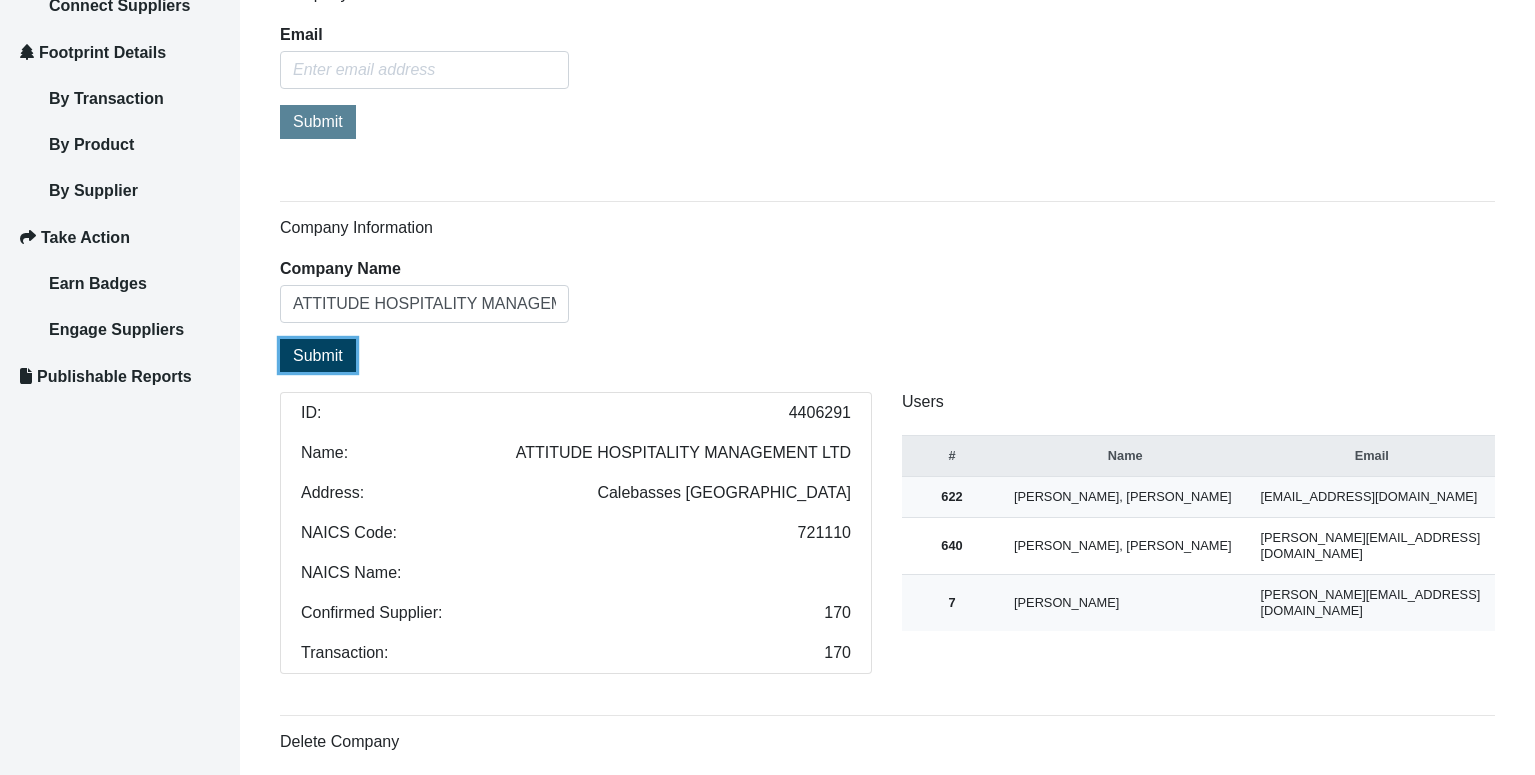
click at [324, 353] on span "Submit" at bounding box center [318, 355] width 50 height 17
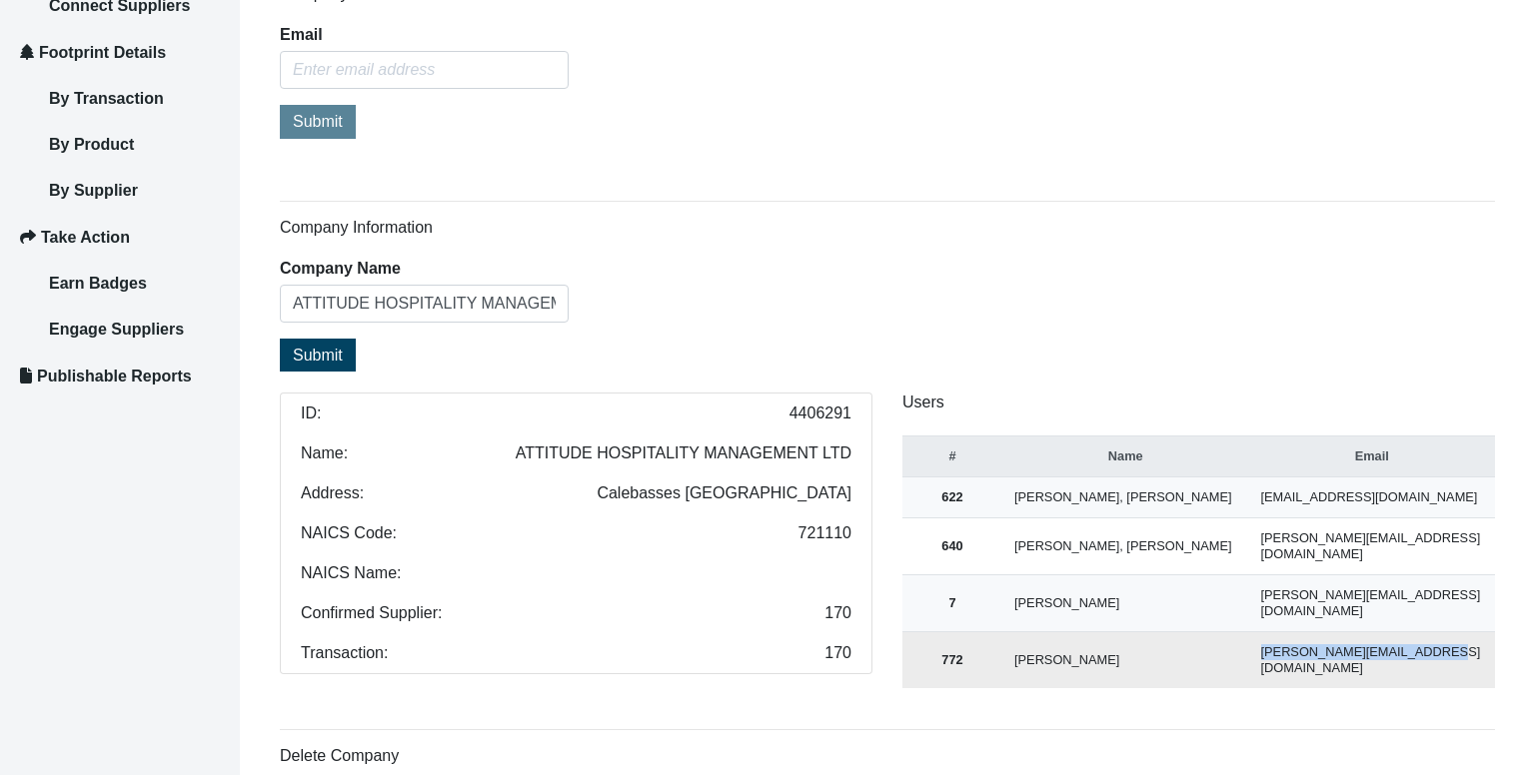
drag, startPoint x: 1255, startPoint y: 615, endPoint x: 1419, endPoint y: 619, distance: 163.9
click at [1419, 632] on td "[PERSON_NAME][EMAIL_ADDRESS][DOMAIN_NAME]" at bounding box center [1372, 660] width 247 height 57
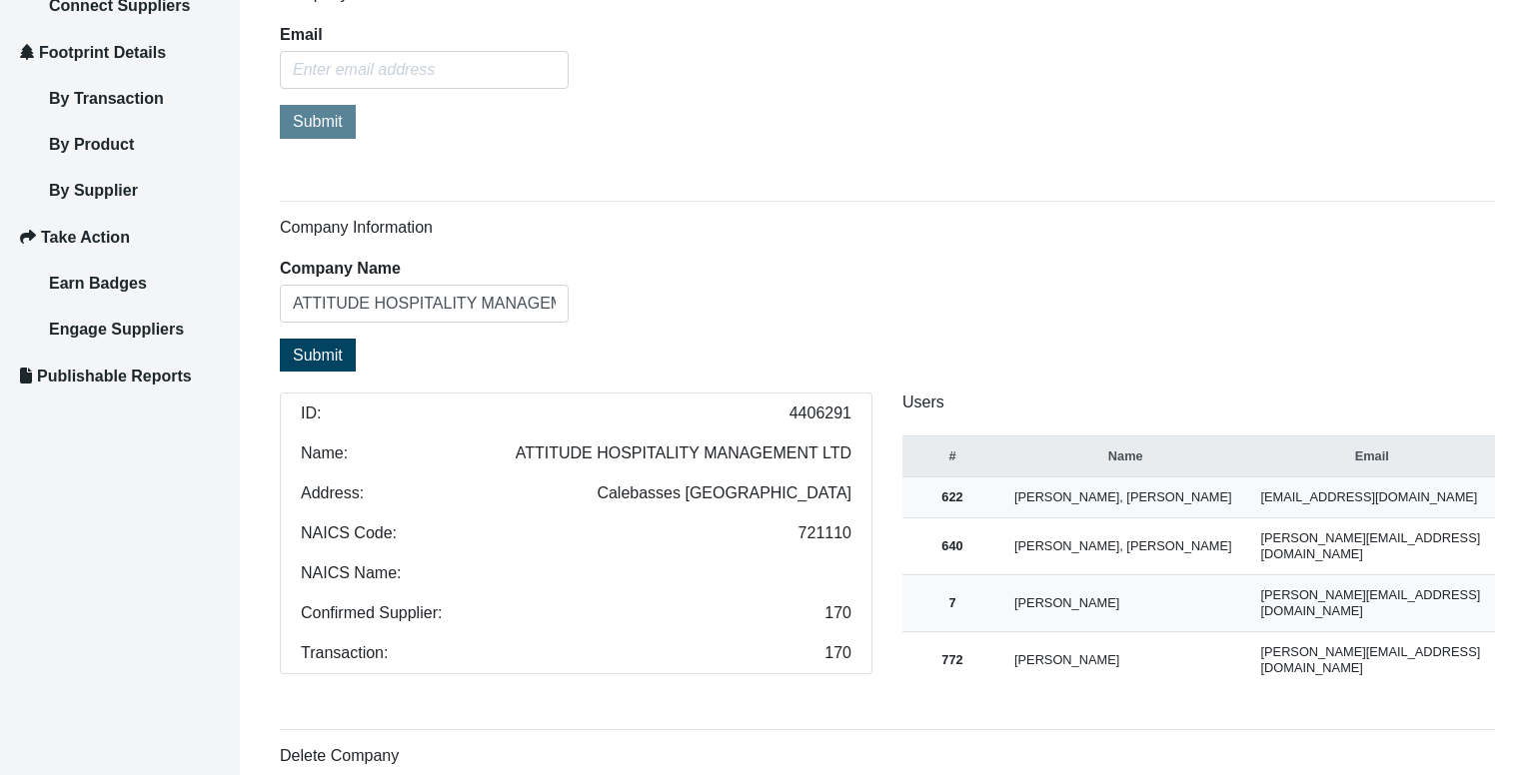
click at [859, 358] on div "Company Information Company Name ATTITUDE HOSPITALITY MANAGEMENT LTD Submit ID:…" at bounding box center [887, 454] width 1215 height 472
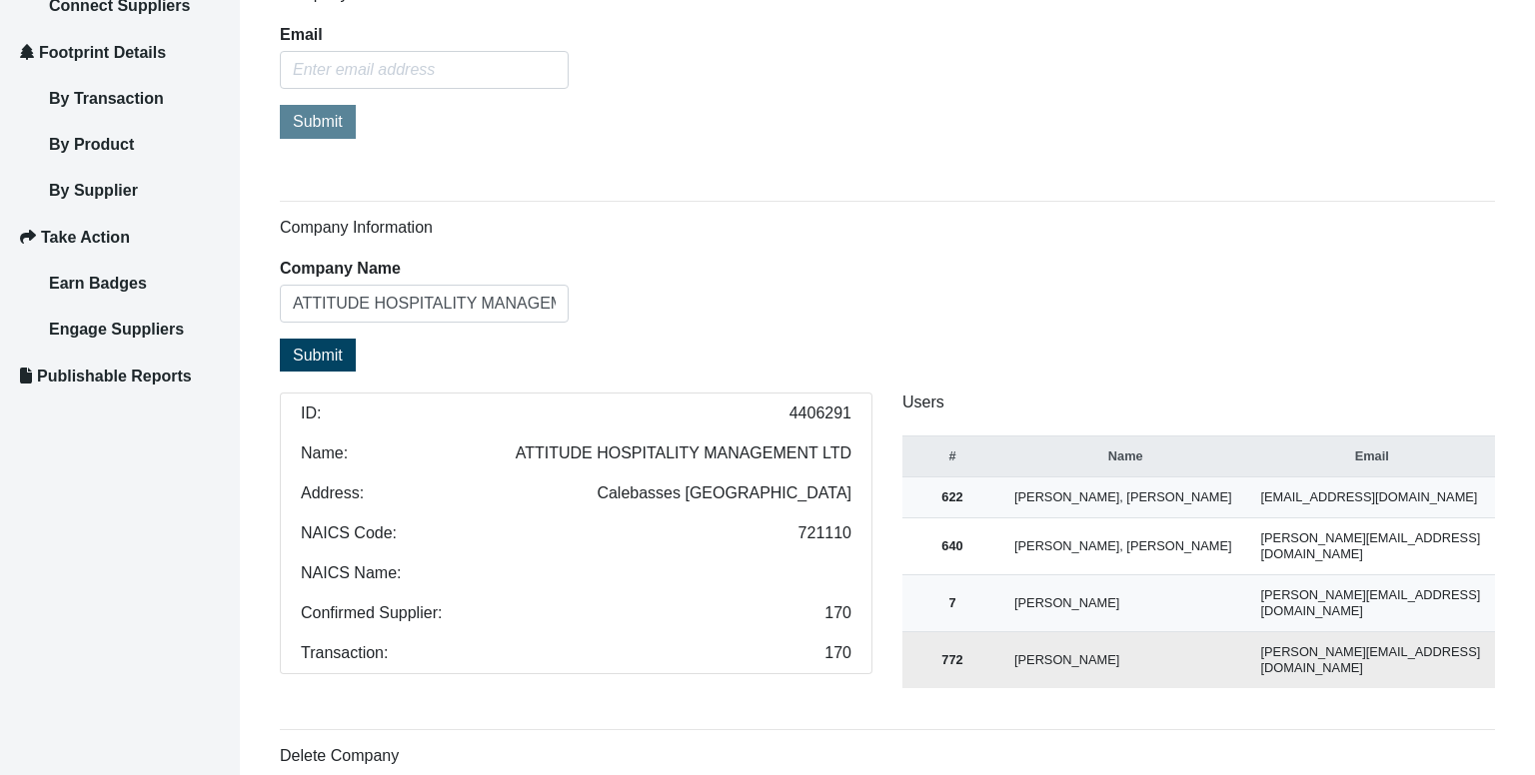
click at [1394, 632] on td "[PERSON_NAME][EMAIL_ADDRESS][DOMAIN_NAME]" at bounding box center [1372, 660] width 247 height 57
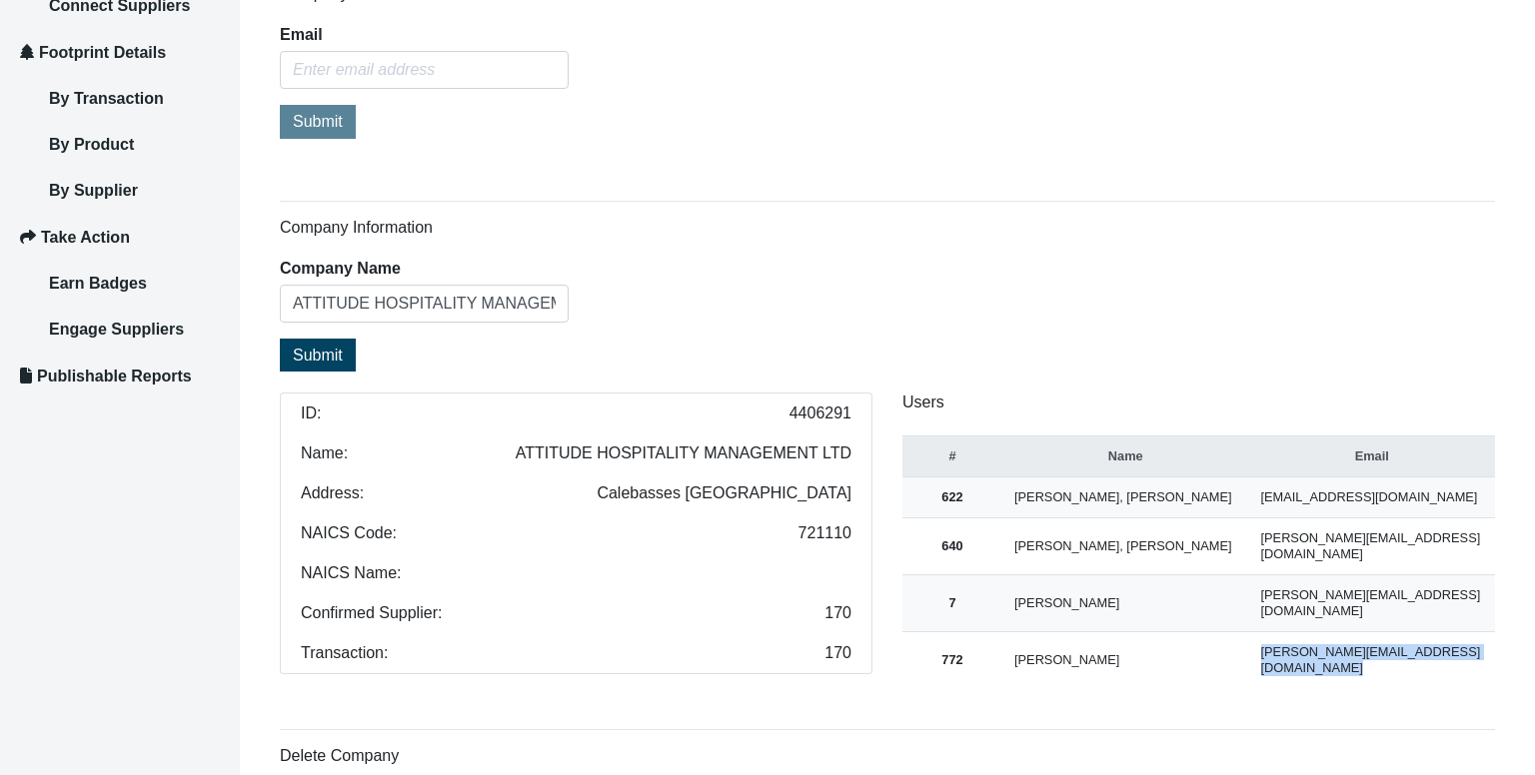
copy td "[PERSON_NAME][EMAIL_ADDRESS][DOMAIN_NAME]"
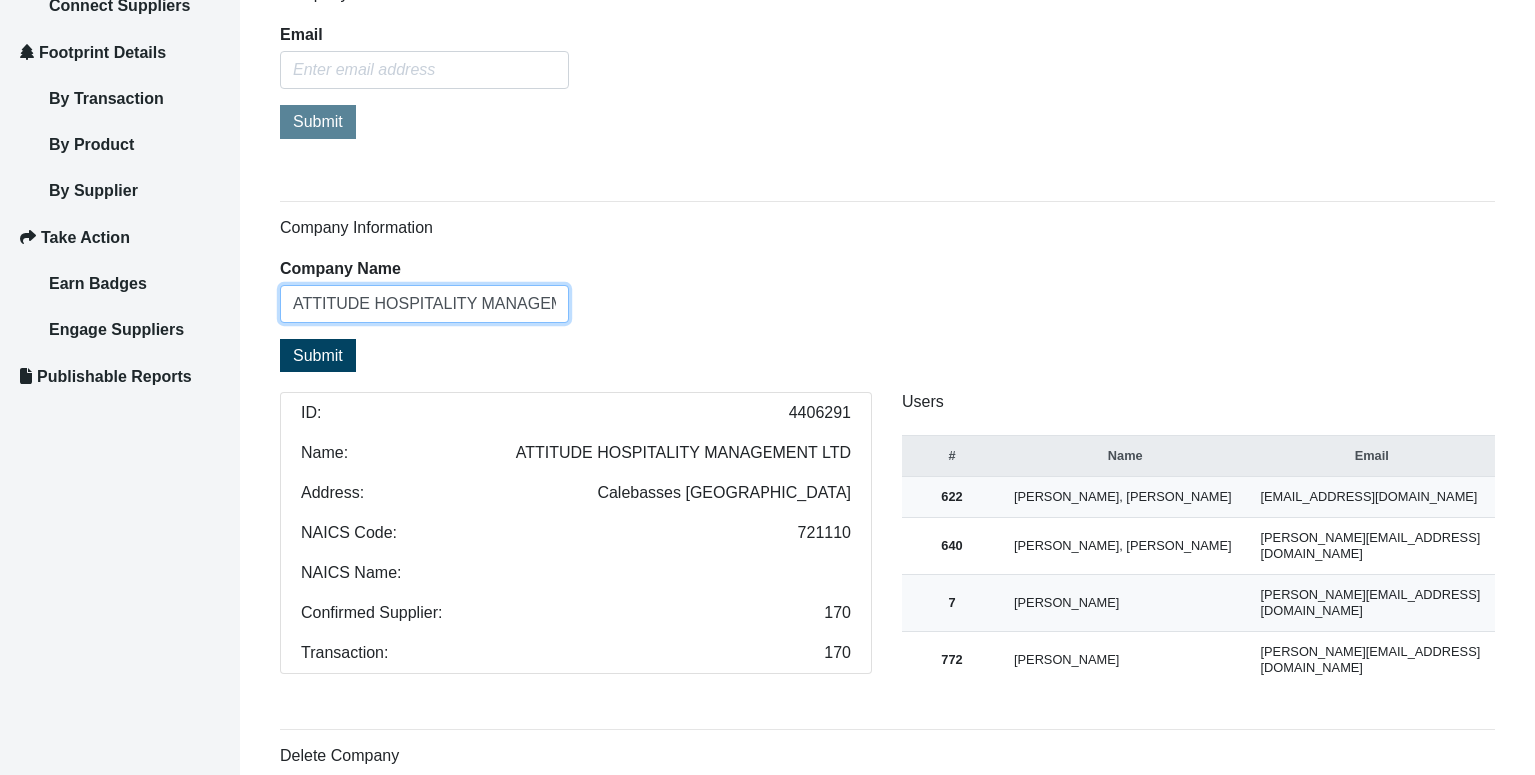
click at [360, 301] on input "ATTITUDE HOSPITALITY MANAGEMENT LTD" at bounding box center [424, 304] width 289 height 38
paste input "Water Sports Village Ltd"
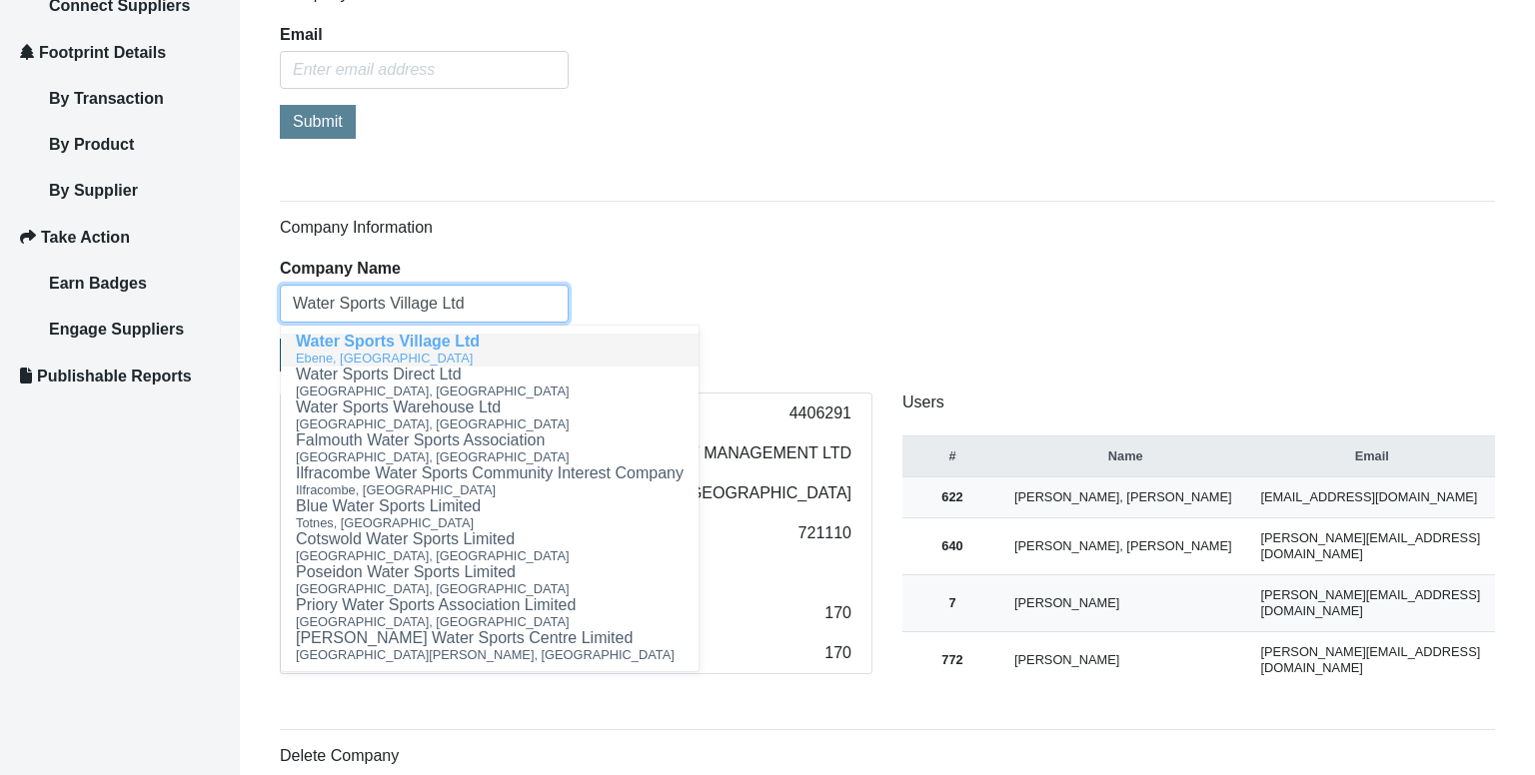
click at [462, 341] on span "Water Sports Village Ltd" at bounding box center [388, 341] width 184 height 17
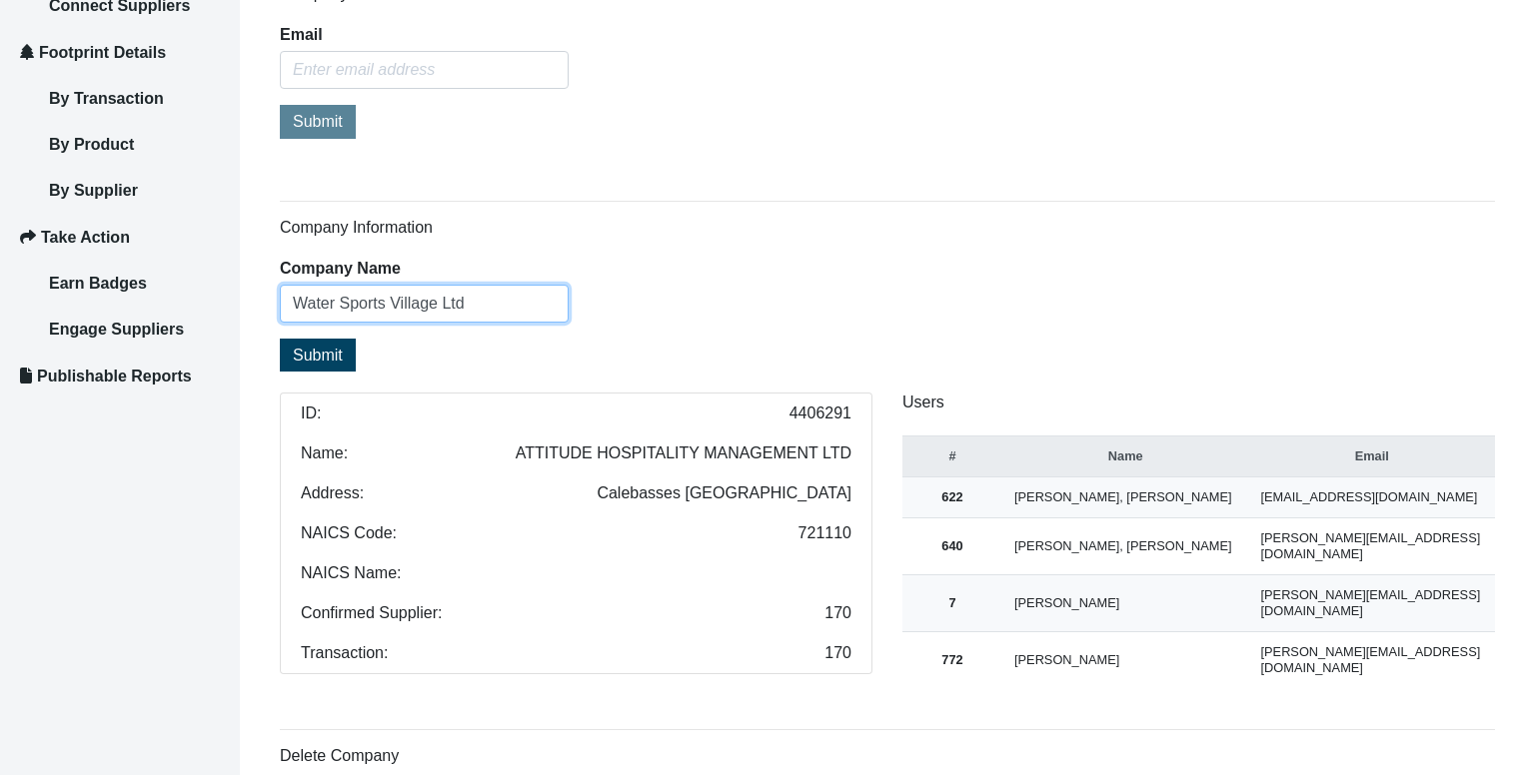
type input "Water Sports Village Ltd"
click at [340, 347] on span "Submit" at bounding box center [318, 355] width 50 height 17
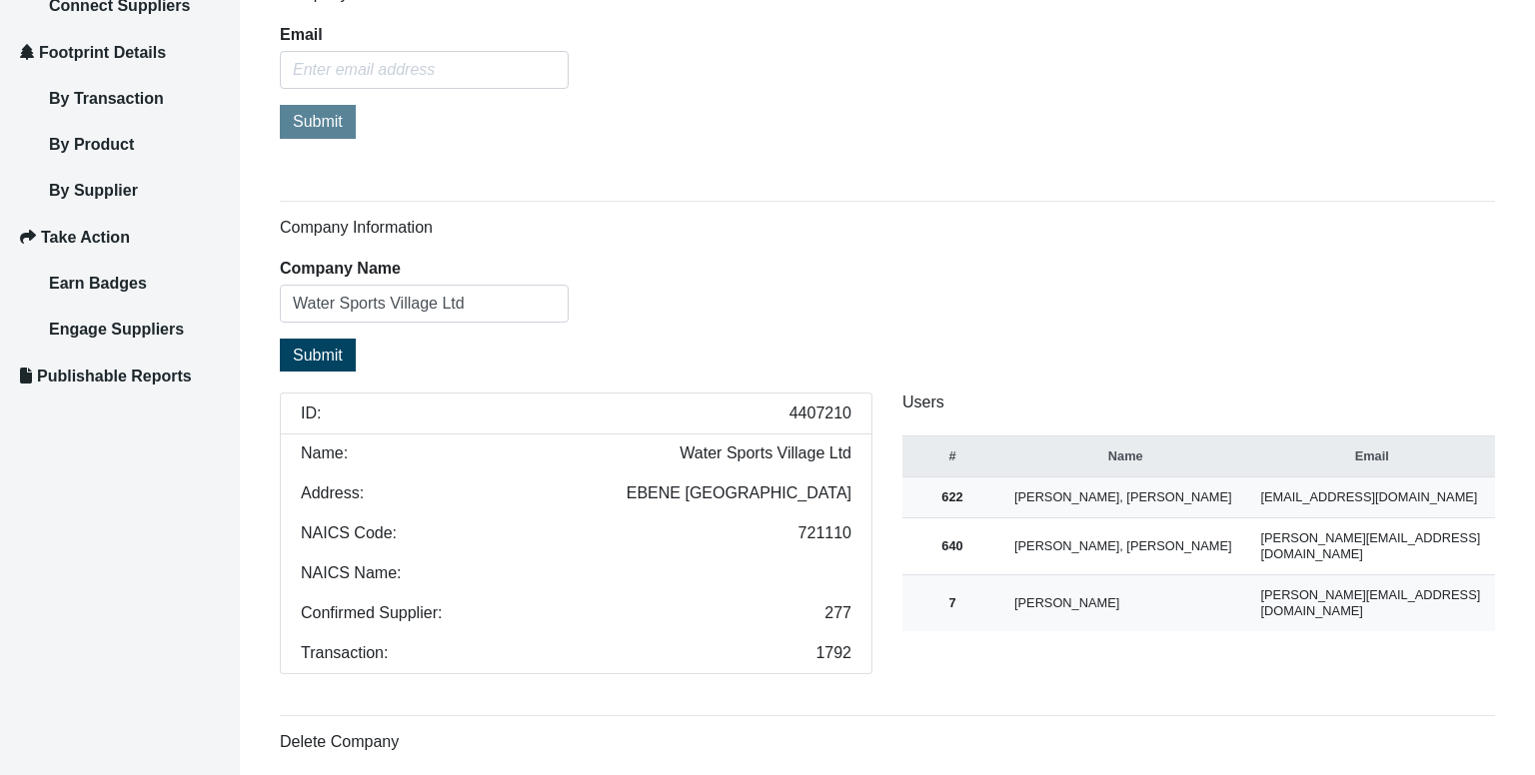
click at [797, 409] on span "4407210" at bounding box center [820, 414] width 62 height 16
copy span "4407210"
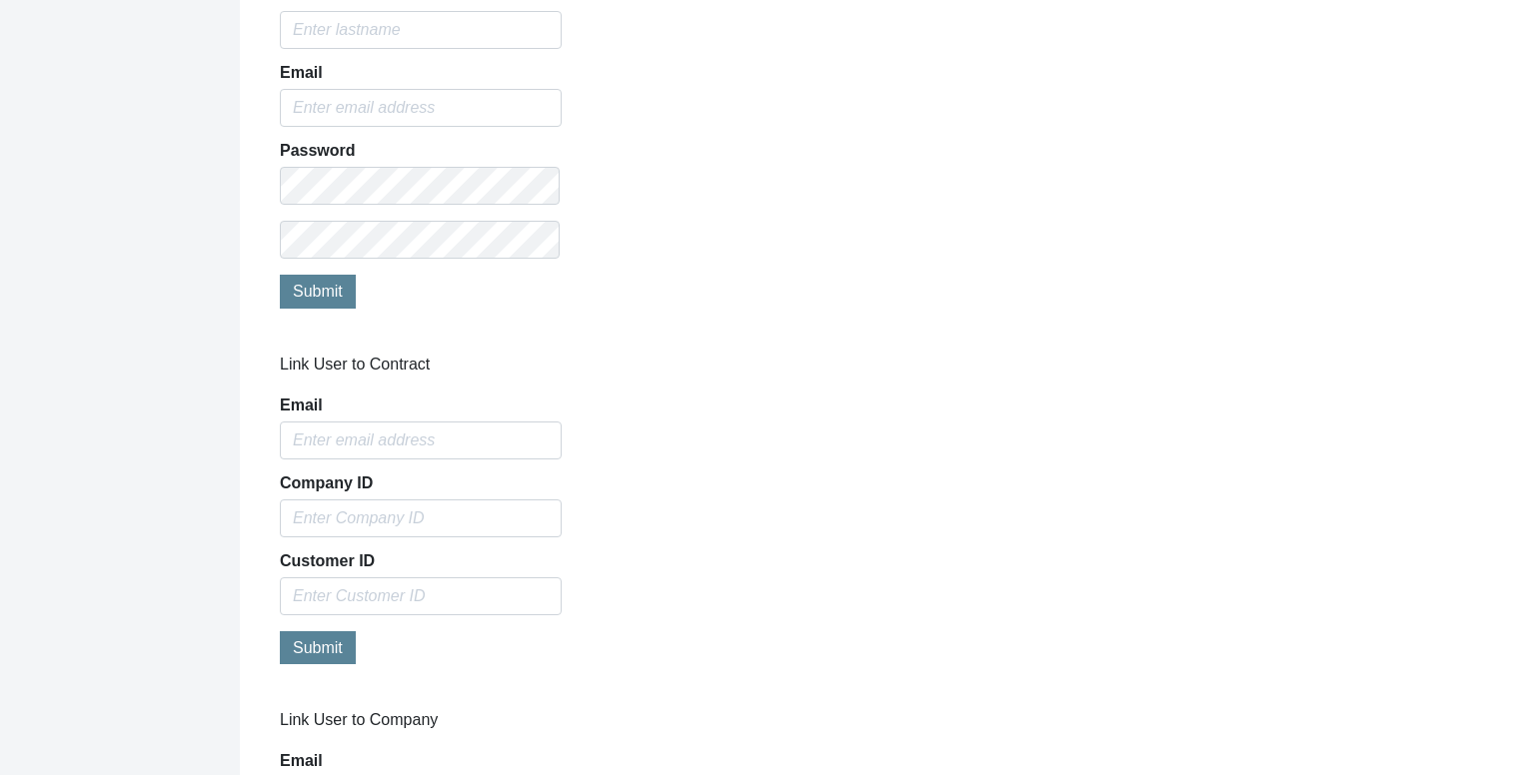
scroll to position [1822, 0]
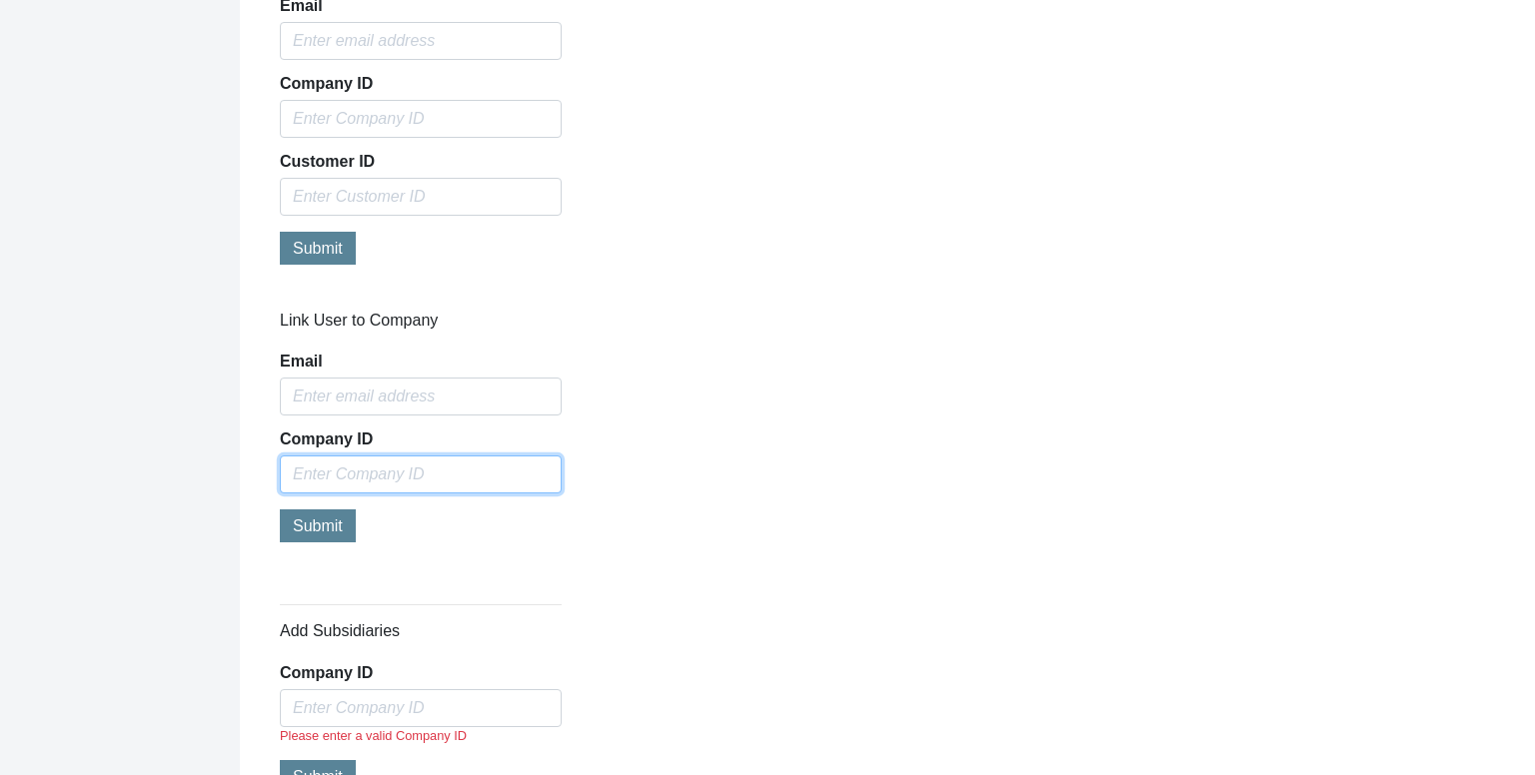
click at [388, 481] on input "text" at bounding box center [421, 475] width 282 height 38
paste input "4407210"
type input "4407210"
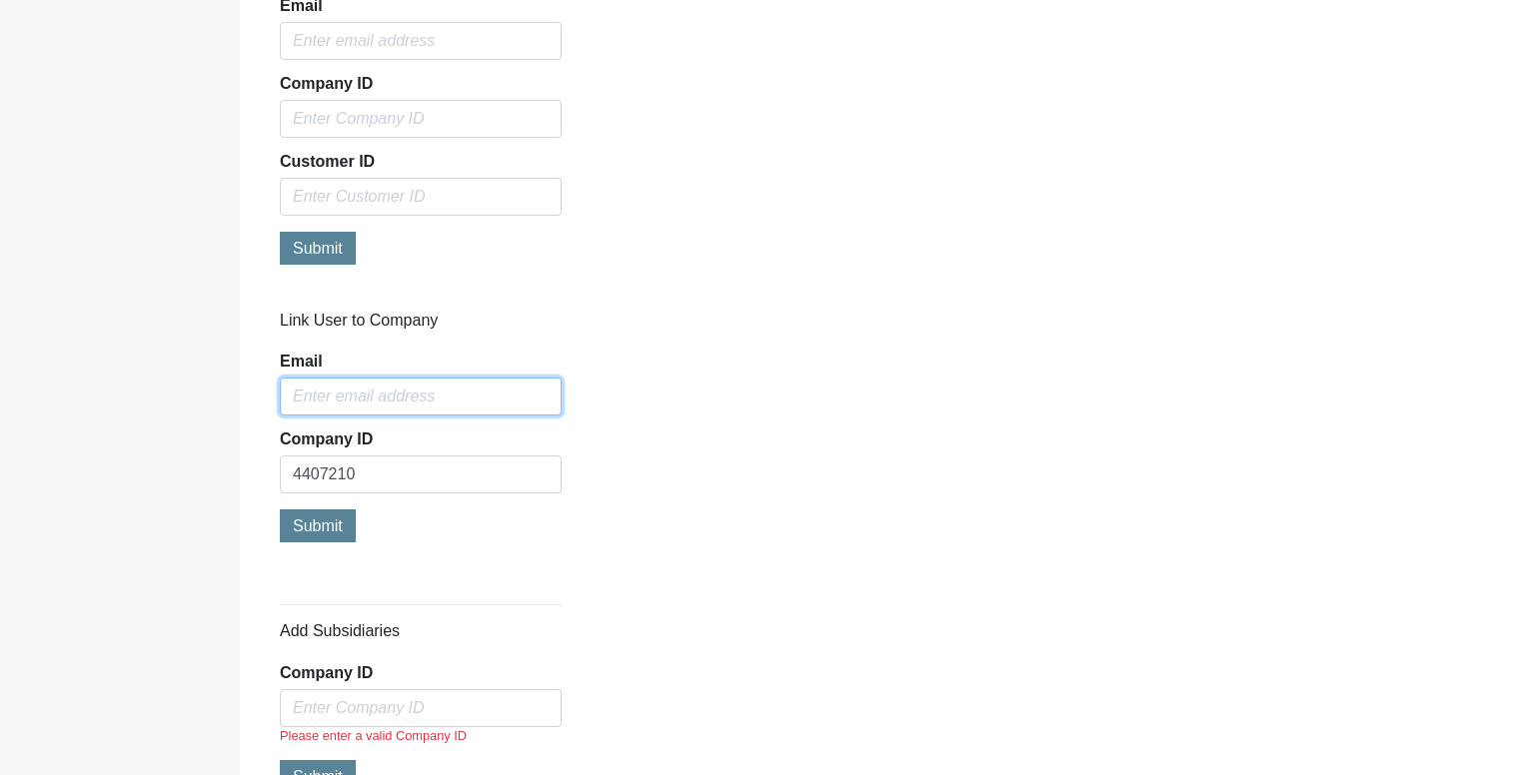
click at [380, 401] on input "Email" at bounding box center [421, 397] width 282 height 38
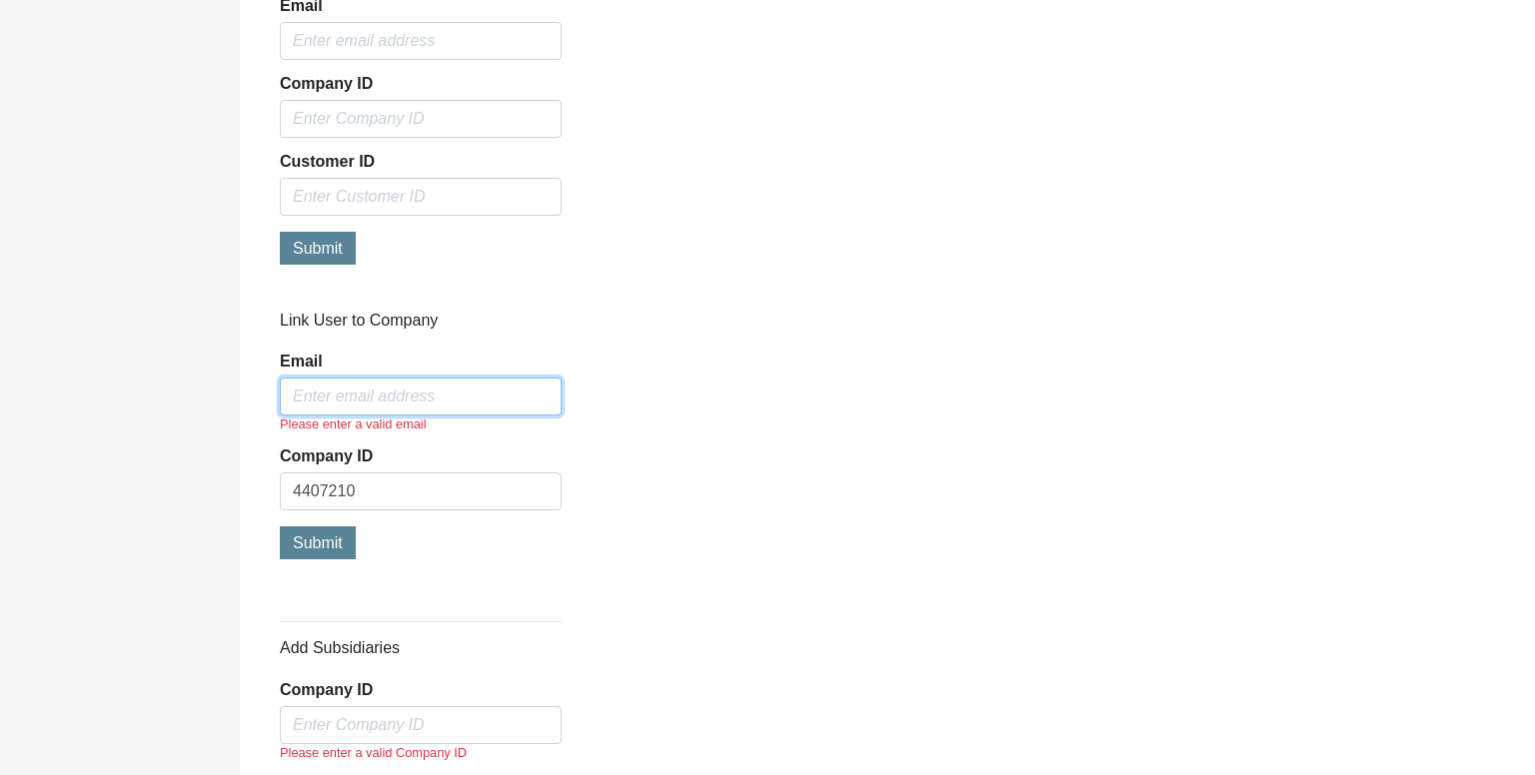
paste input "[PERSON_NAME][EMAIL_ADDRESS][DOMAIN_NAME]"
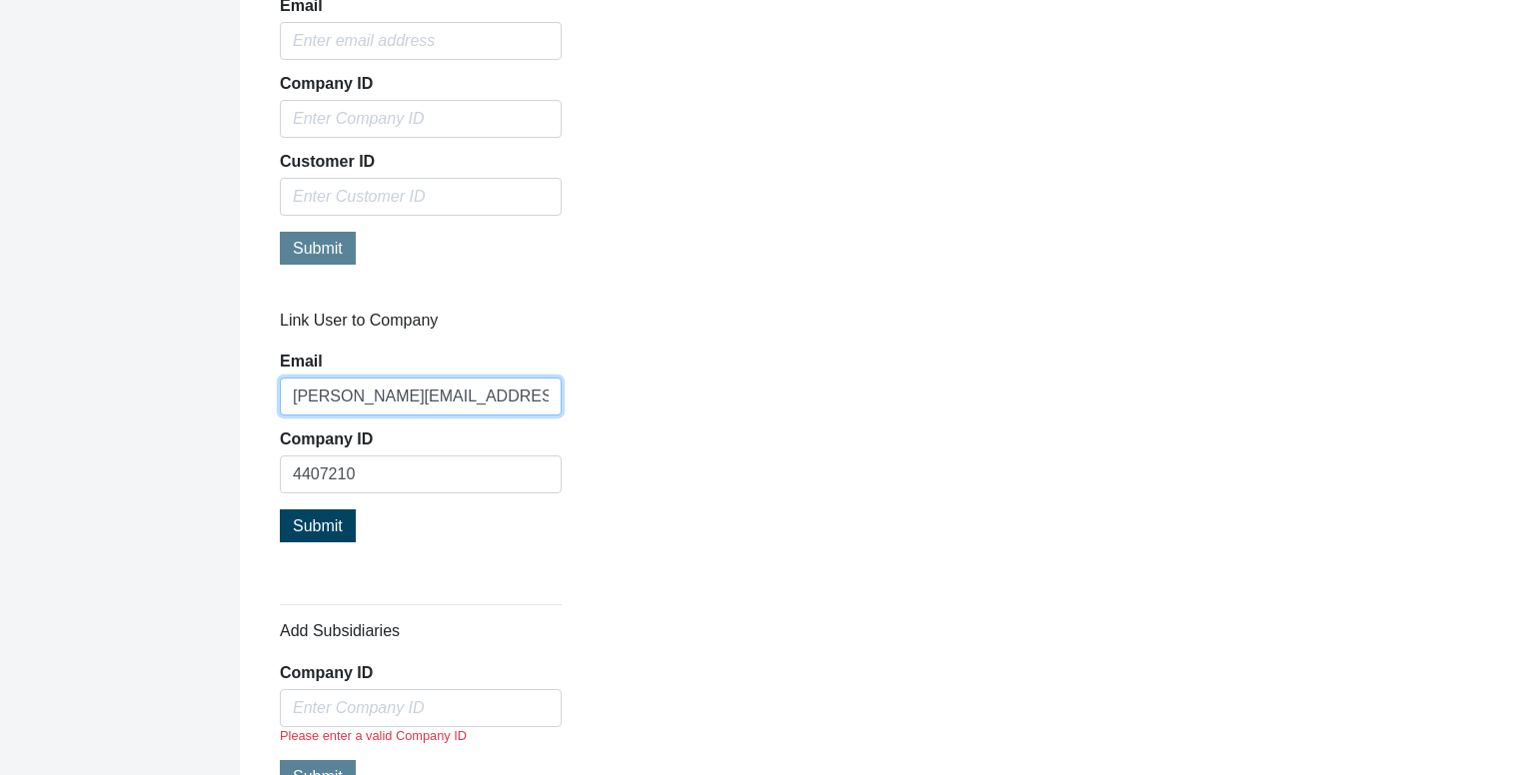
type input "[PERSON_NAME][EMAIL_ADDRESS][DOMAIN_NAME]"
click at [315, 525] on span "Submit" at bounding box center [318, 526] width 50 height 17
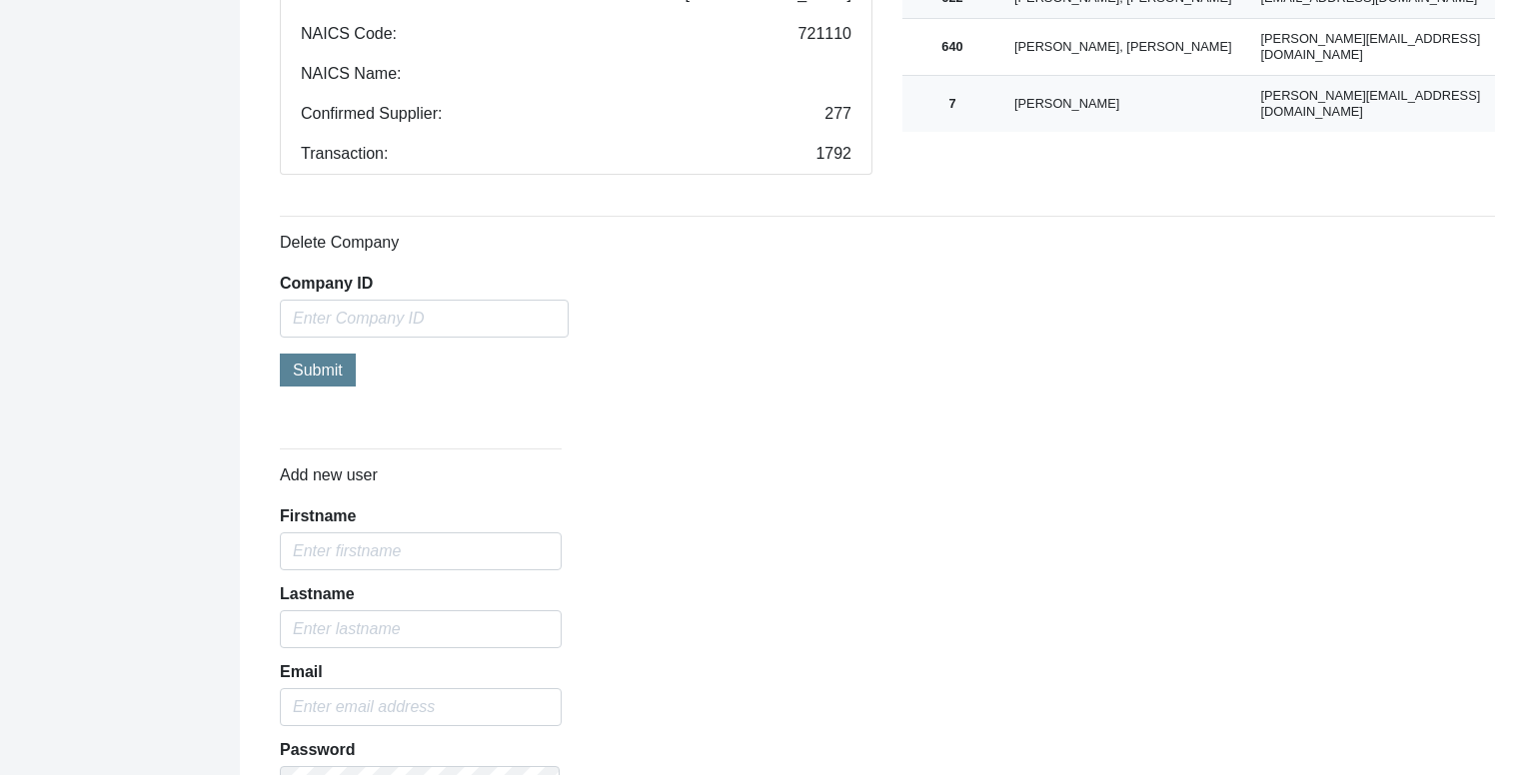
scroll to position [324, 0]
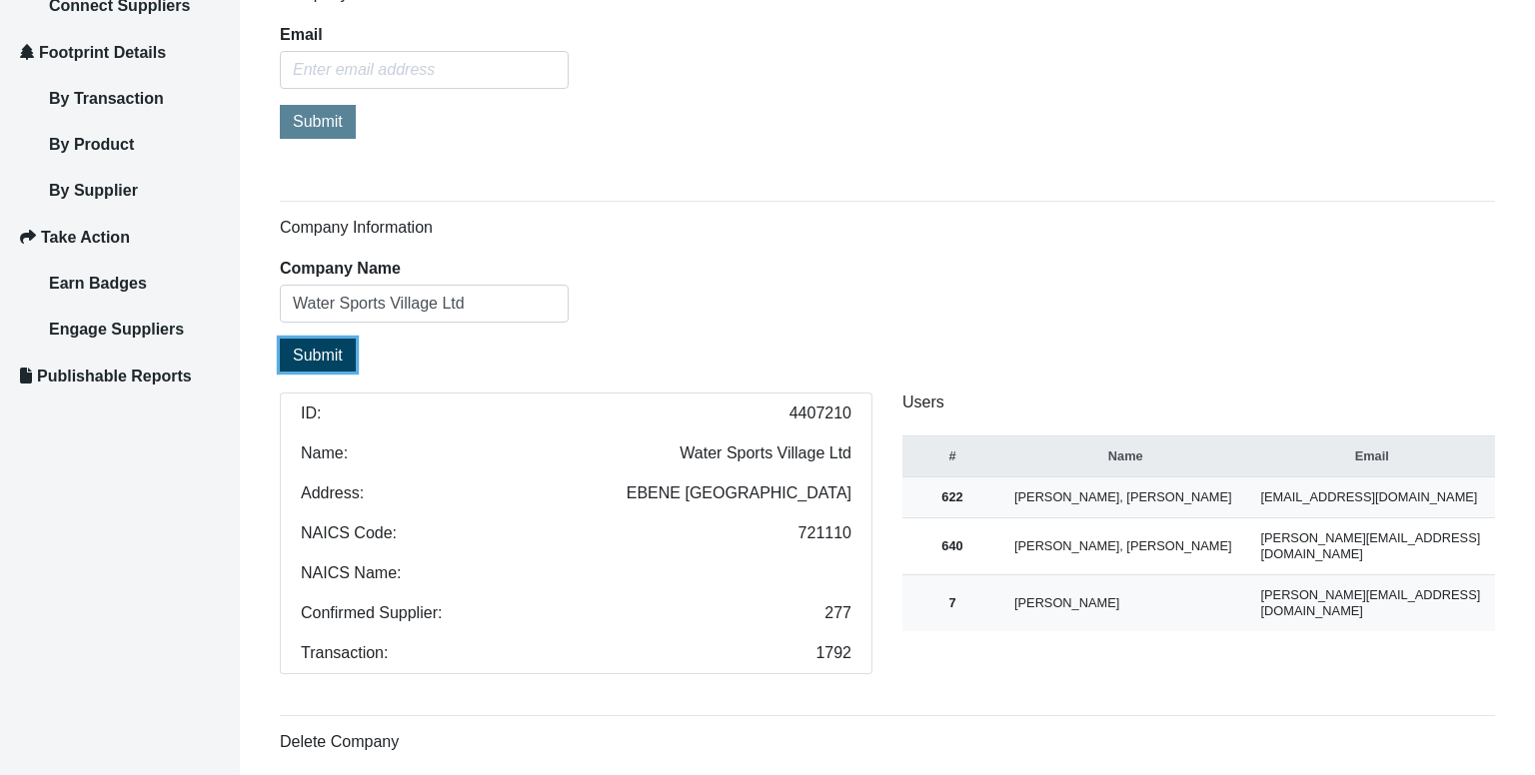
click at [328, 347] on span "Submit" at bounding box center [318, 355] width 50 height 17
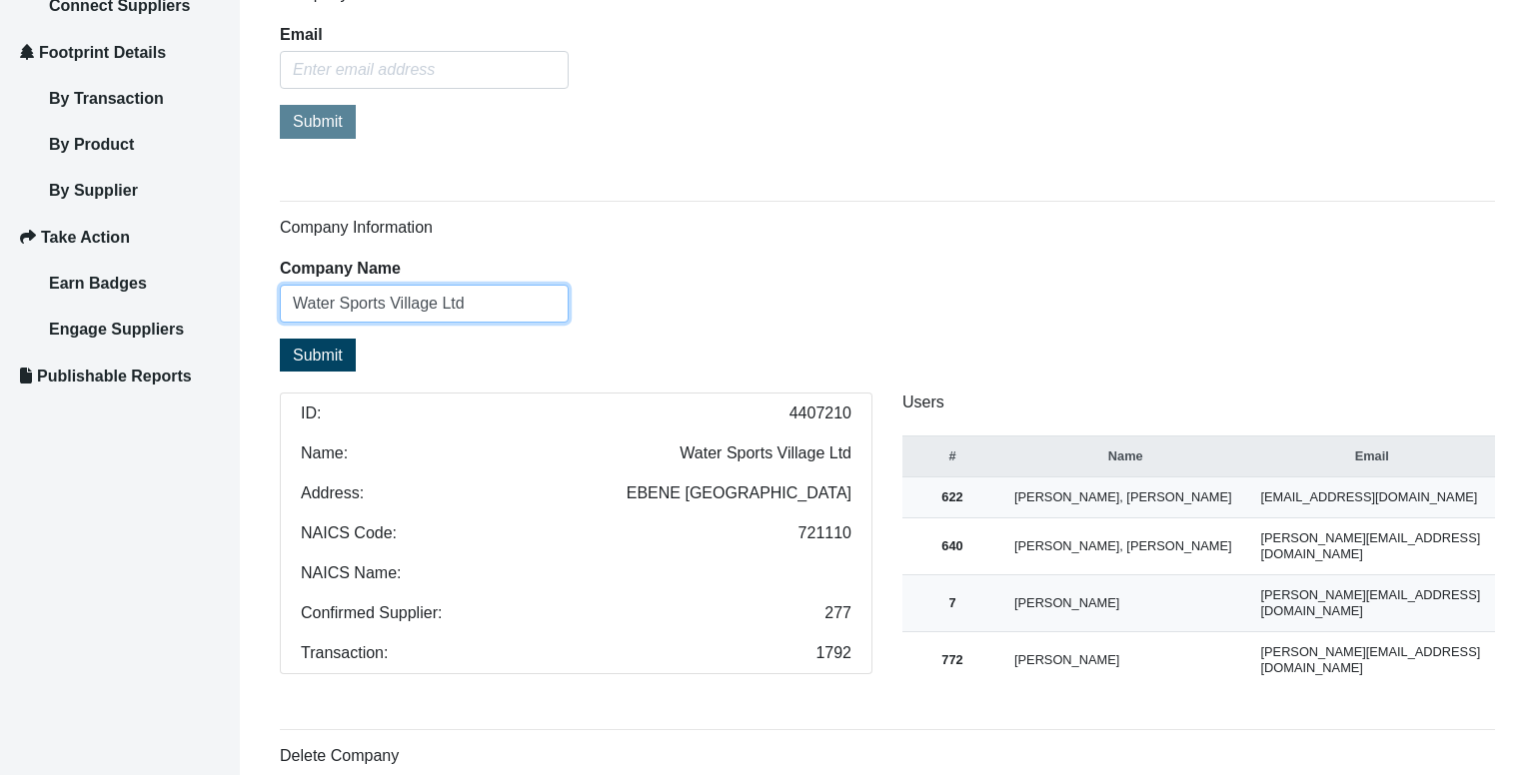
click at [400, 293] on input "Water Sports Village Ltd" at bounding box center [424, 304] width 289 height 38
paste input "EAST WATER LTD"
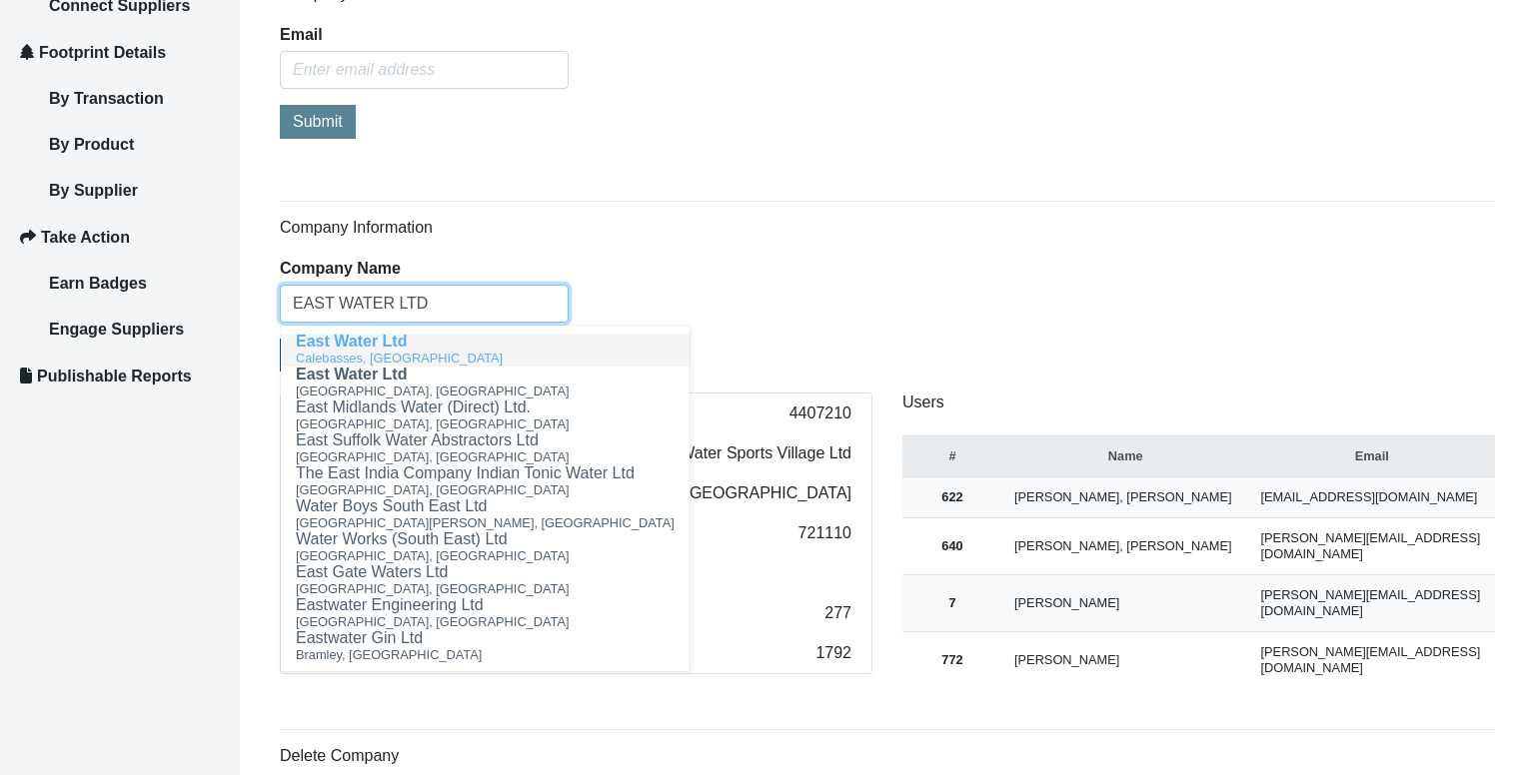
click at [406, 341] on span "East Water Ltd" at bounding box center [351, 341] width 111 height 17
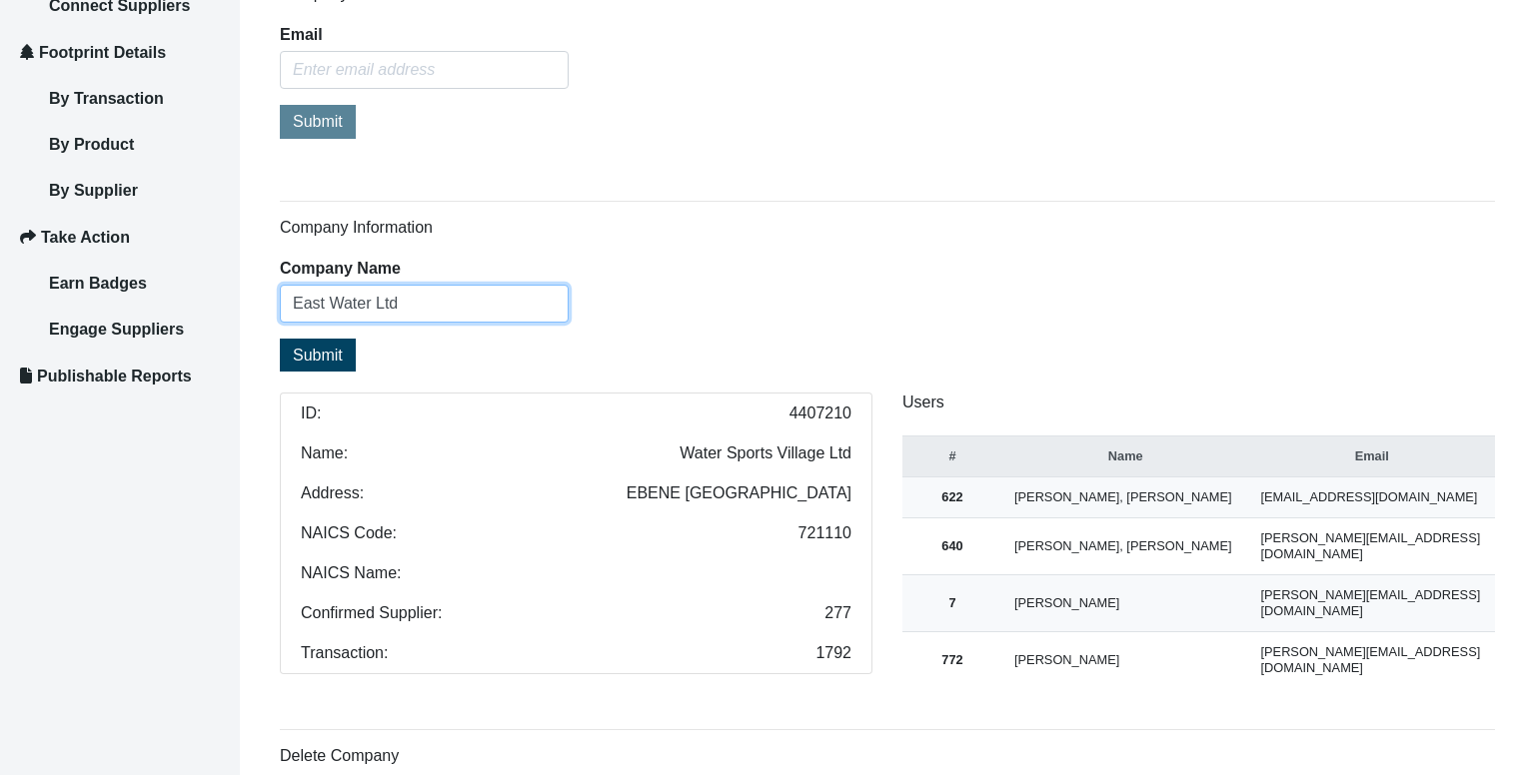
type input "East Water Ltd"
click at [340, 357] on span "Submit" at bounding box center [318, 355] width 50 height 17
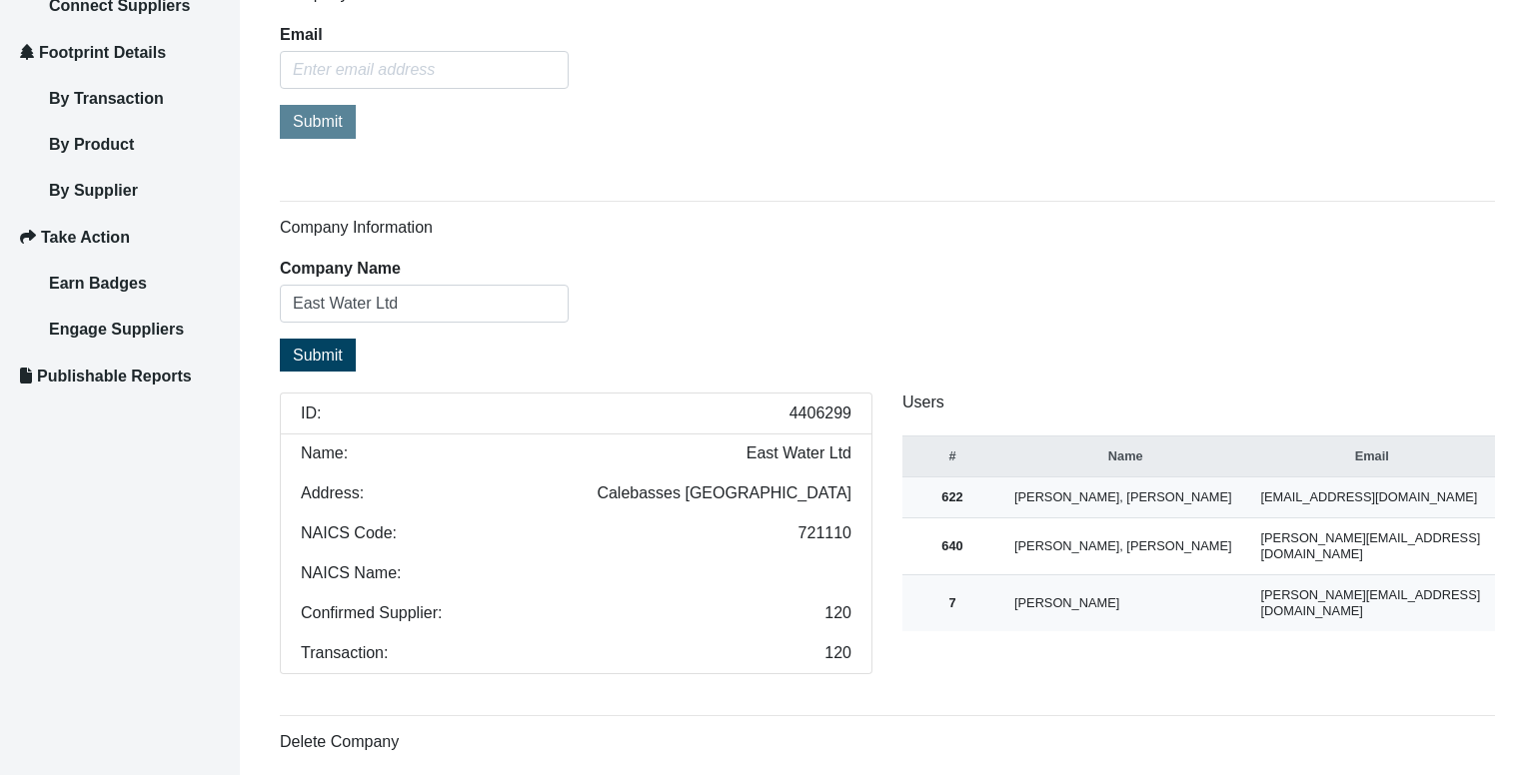
click at [812, 413] on span "4406299" at bounding box center [820, 414] width 62 height 16
copy span "4406299"
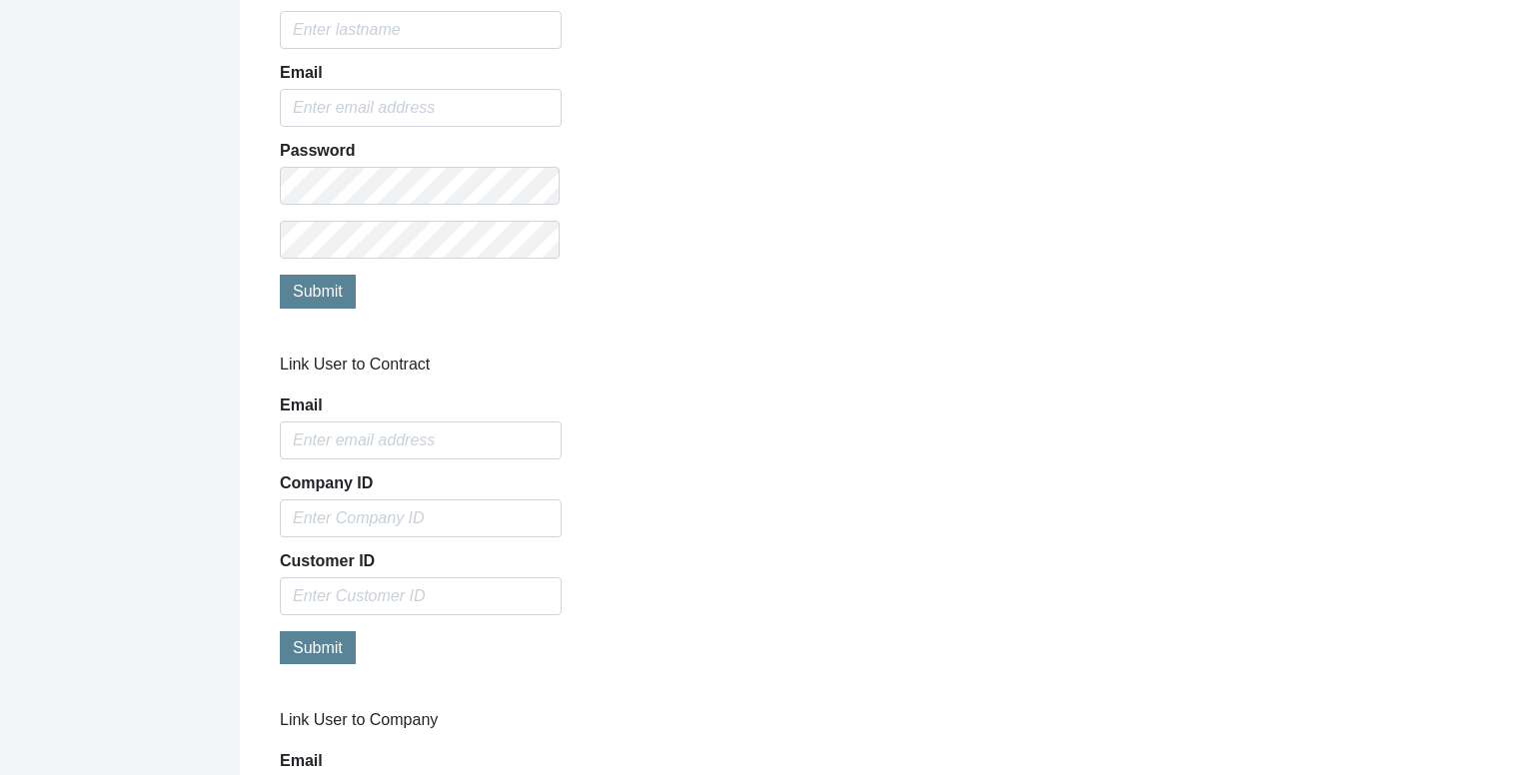
scroll to position [1723, 0]
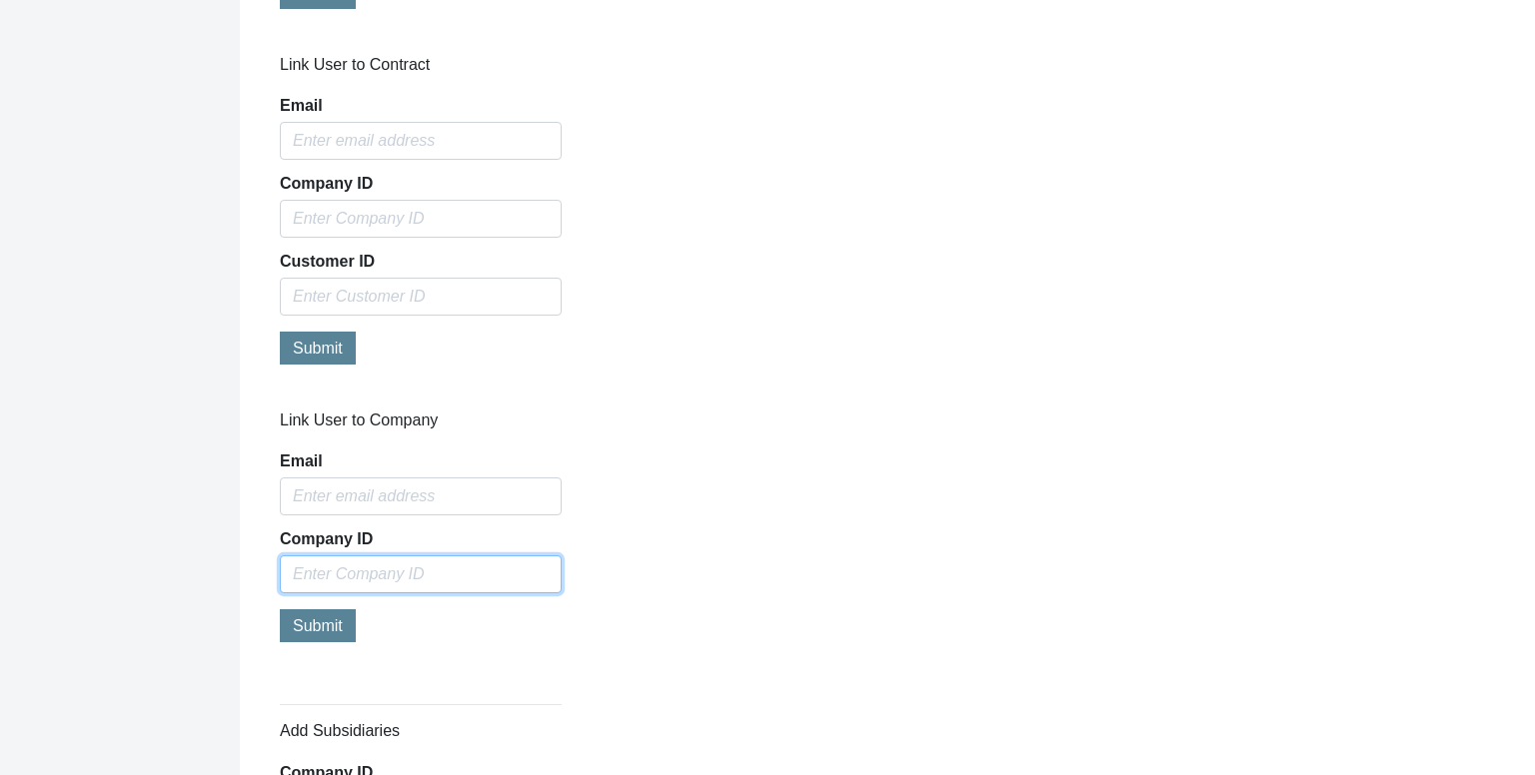
click at [463, 564] on input "text" at bounding box center [421, 575] width 282 height 38
paste input "4406299"
type input "4406299"
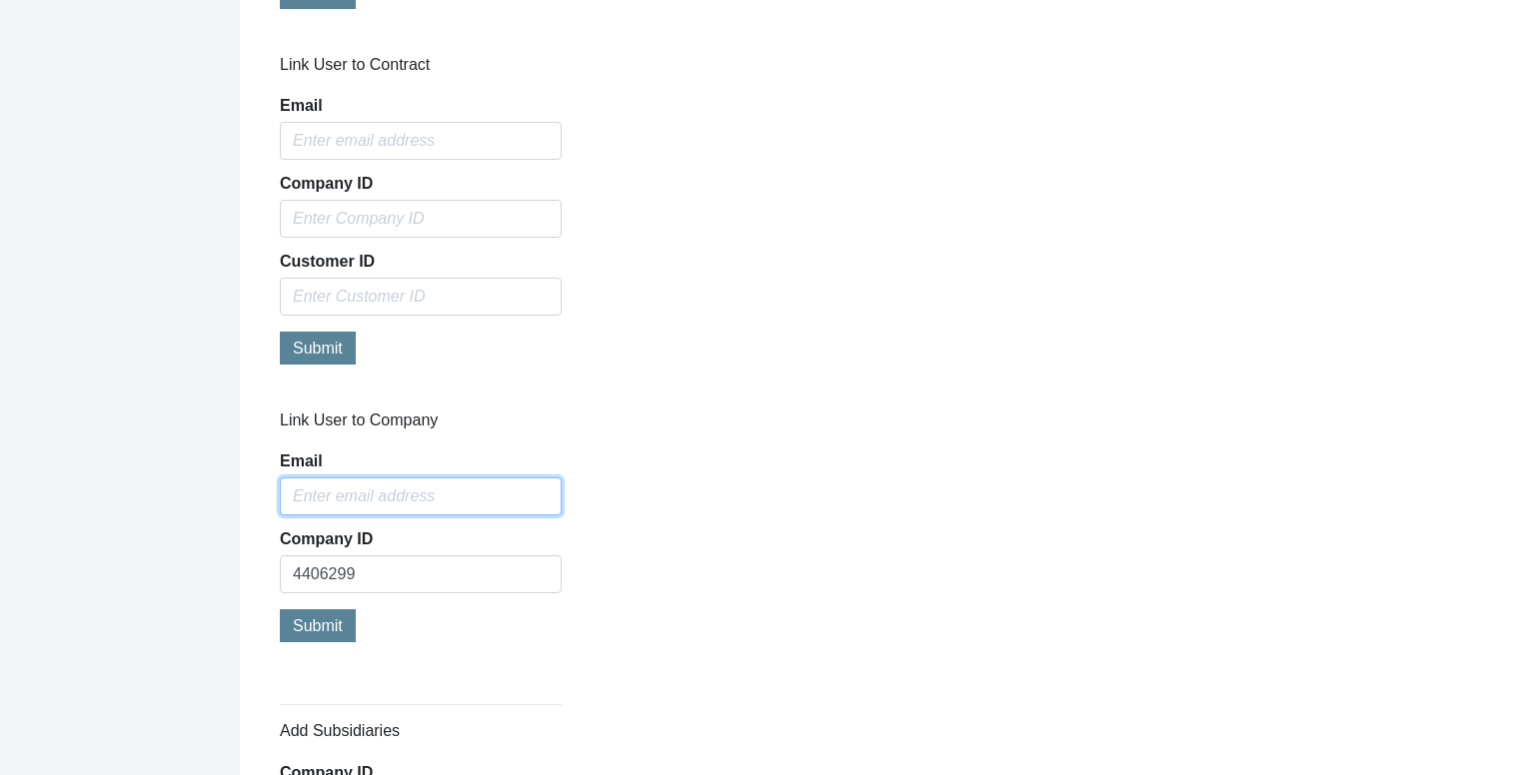
click at [336, 498] on input "Email" at bounding box center [421, 497] width 282 height 38
type input "[PERSON_NAME][EMAIL_ADDRESS][DOMAIN_NAME]"
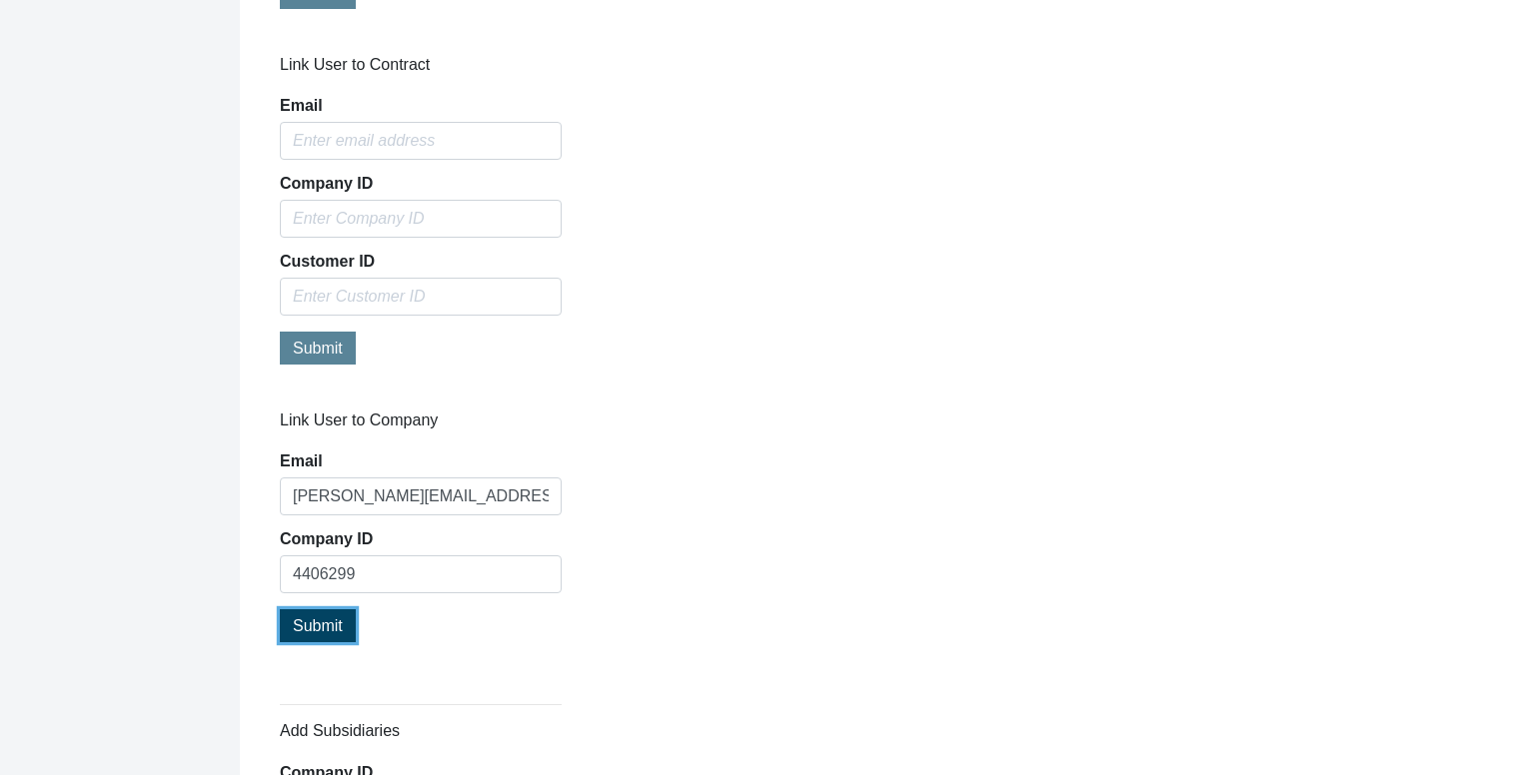
click at [339, 619] on span "Submit" at bounding box center [318, 625] width 50 height 17
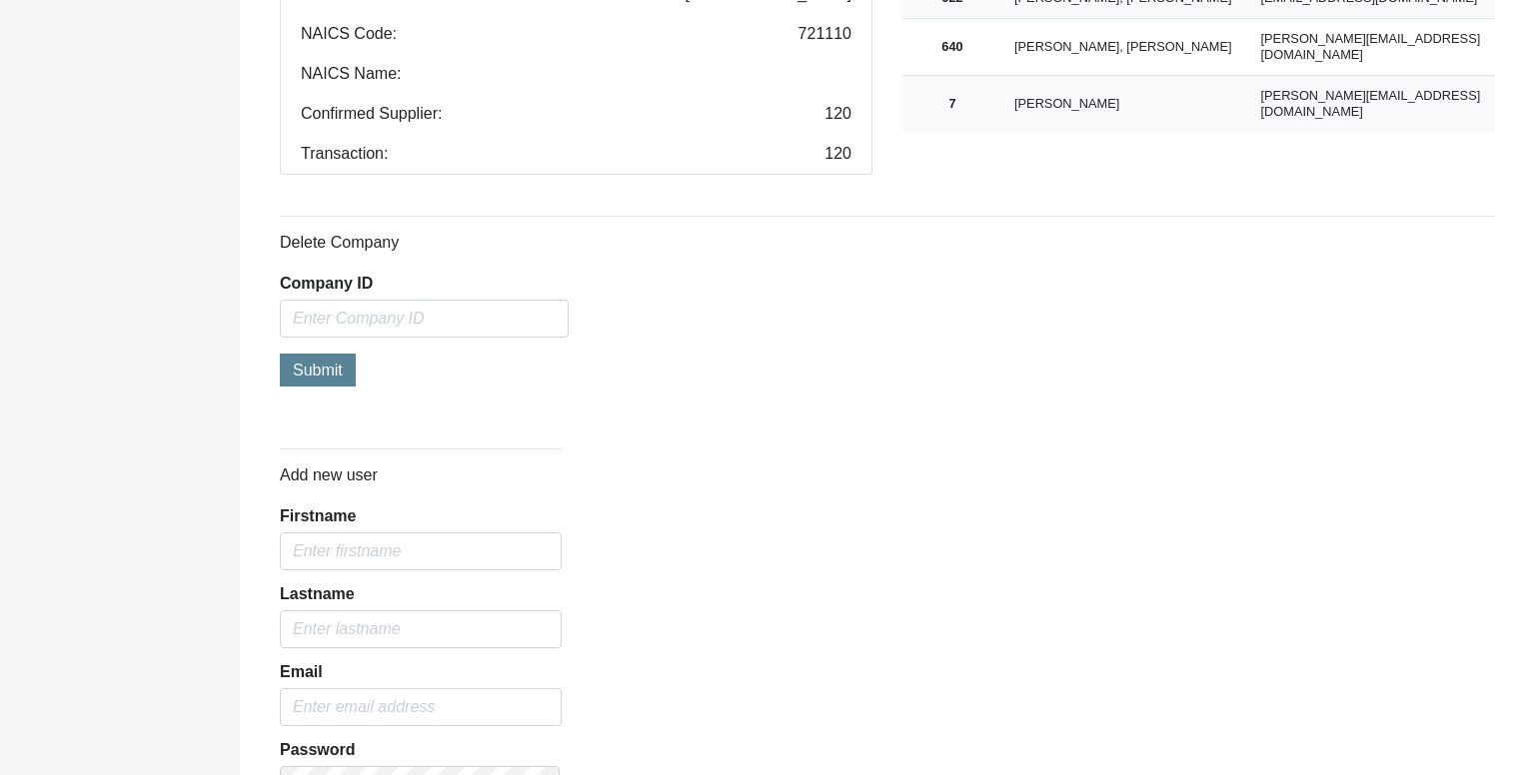
scroll to position [524, 0]
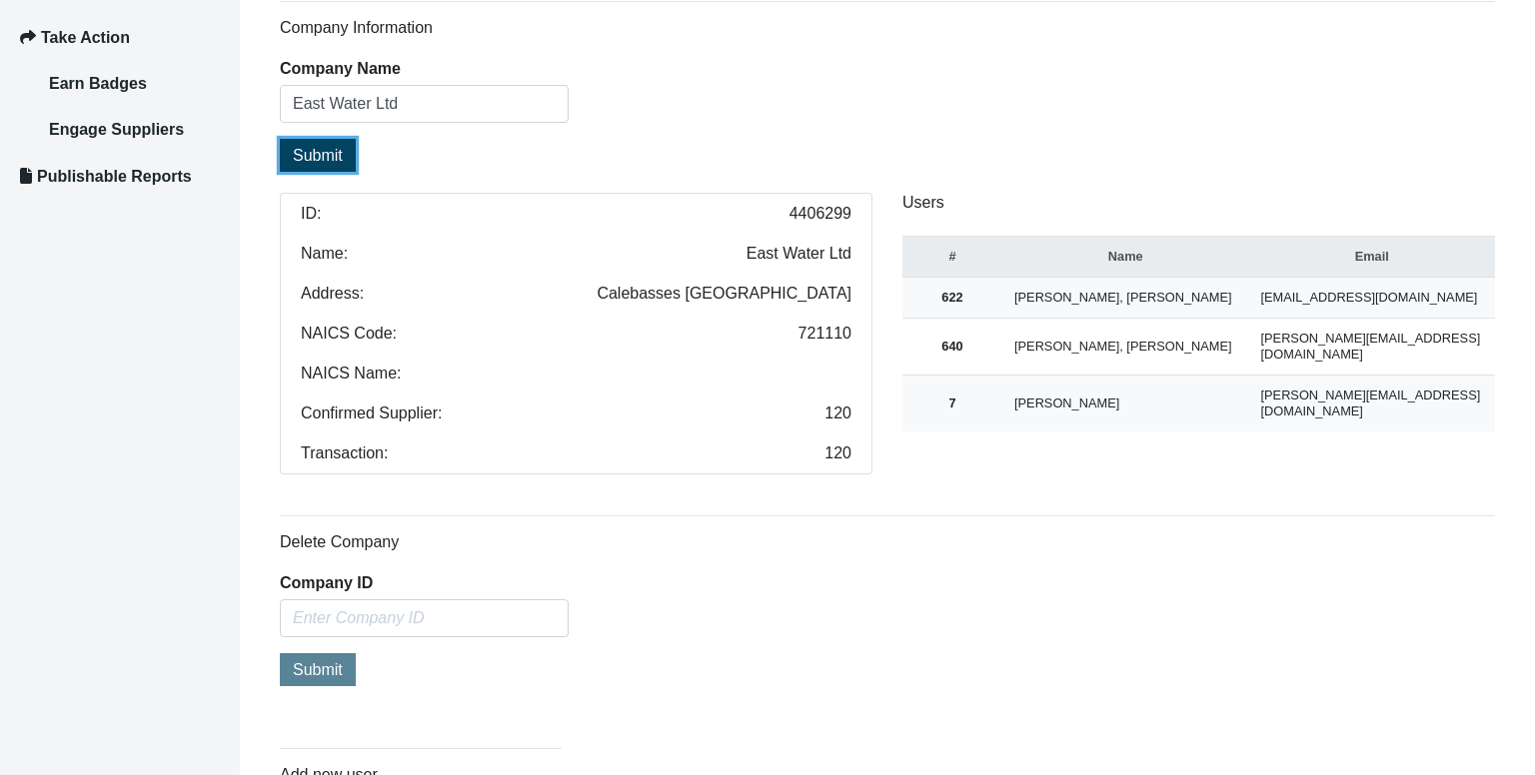
click at [316, 154] on span "Submit" at bounding box center [318, 155] width 50 height 17
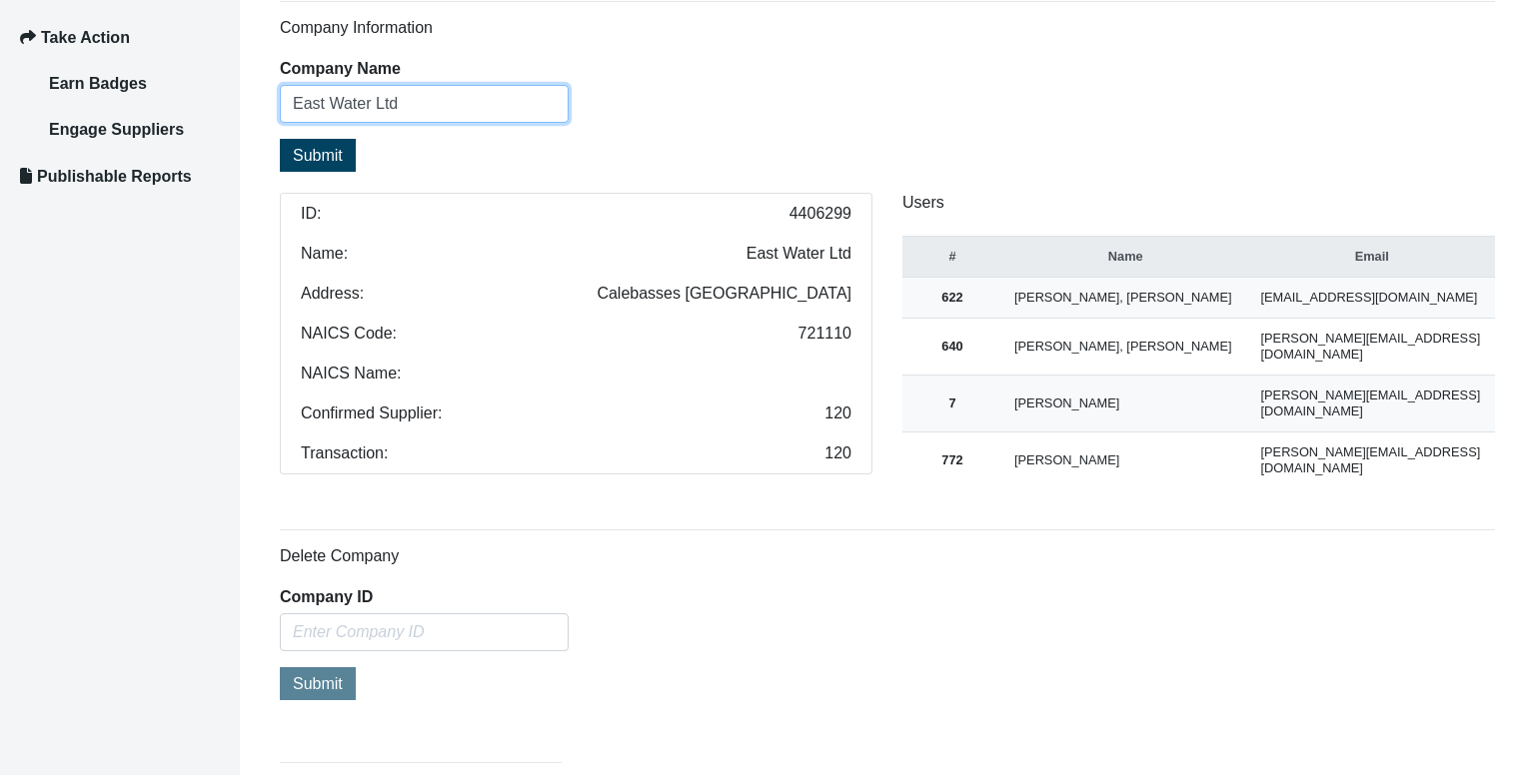
paste input "POINTE AUX PIMENTS HOTEL LTD"
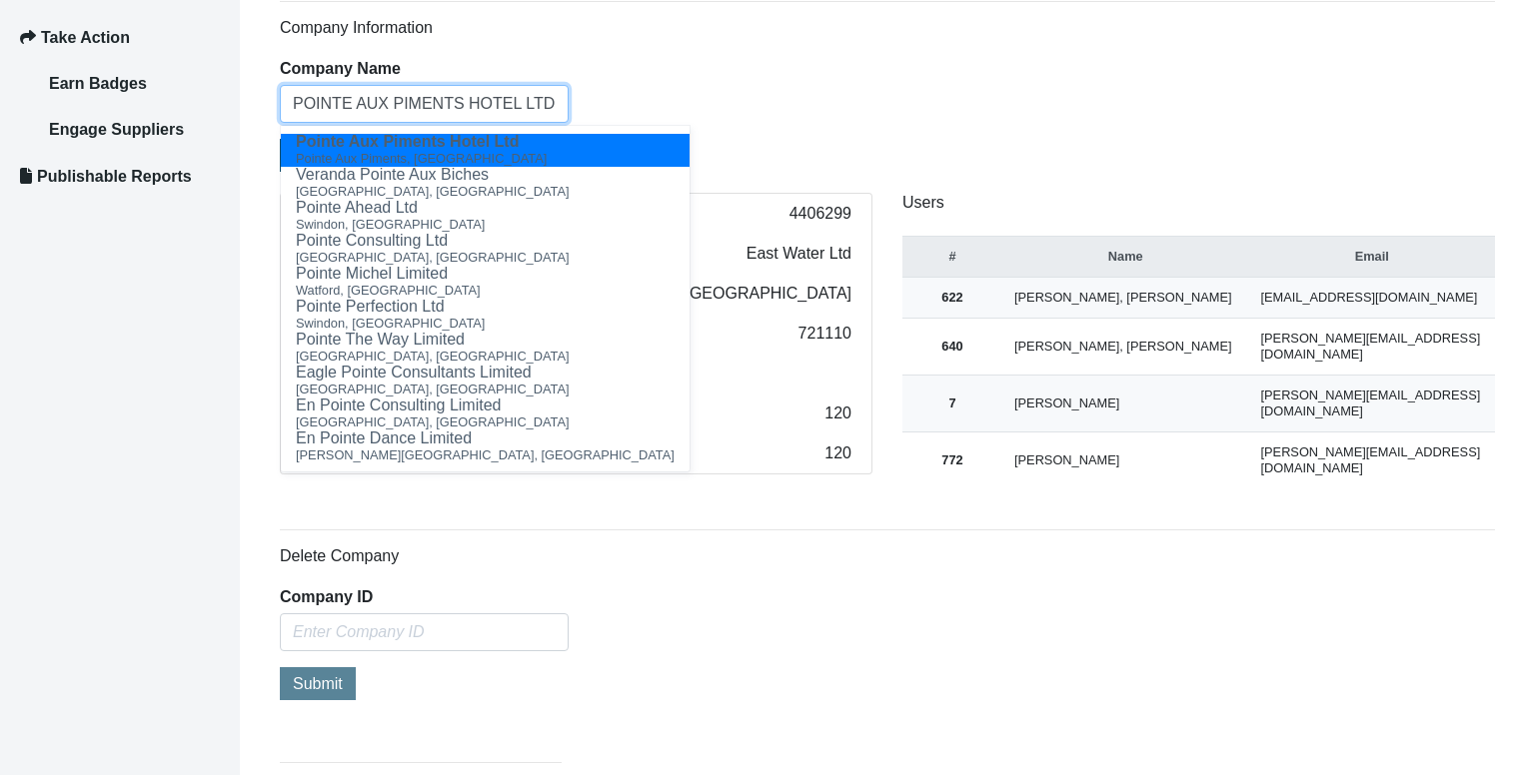
click at [439, 151] on span "Pointe Aux Piments, [GEOGRAPHIC_DATA]" at bounding box center [421, 158] width 251 height 15
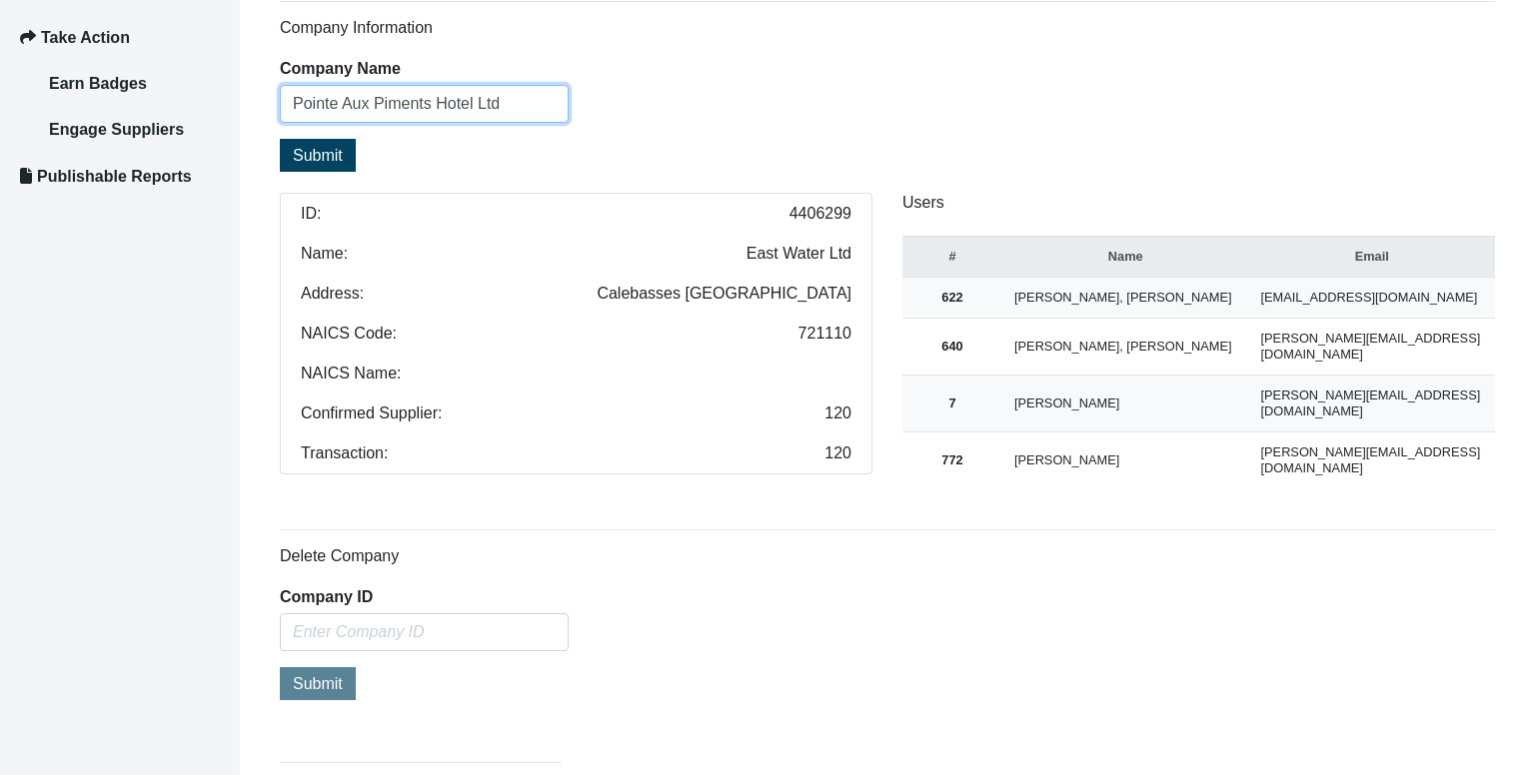
type input "Pointe Aux Piments Hotel Ltd"
click at [340, 151] on span "Submit" at bounding box center [318, 155] width 50 height 17
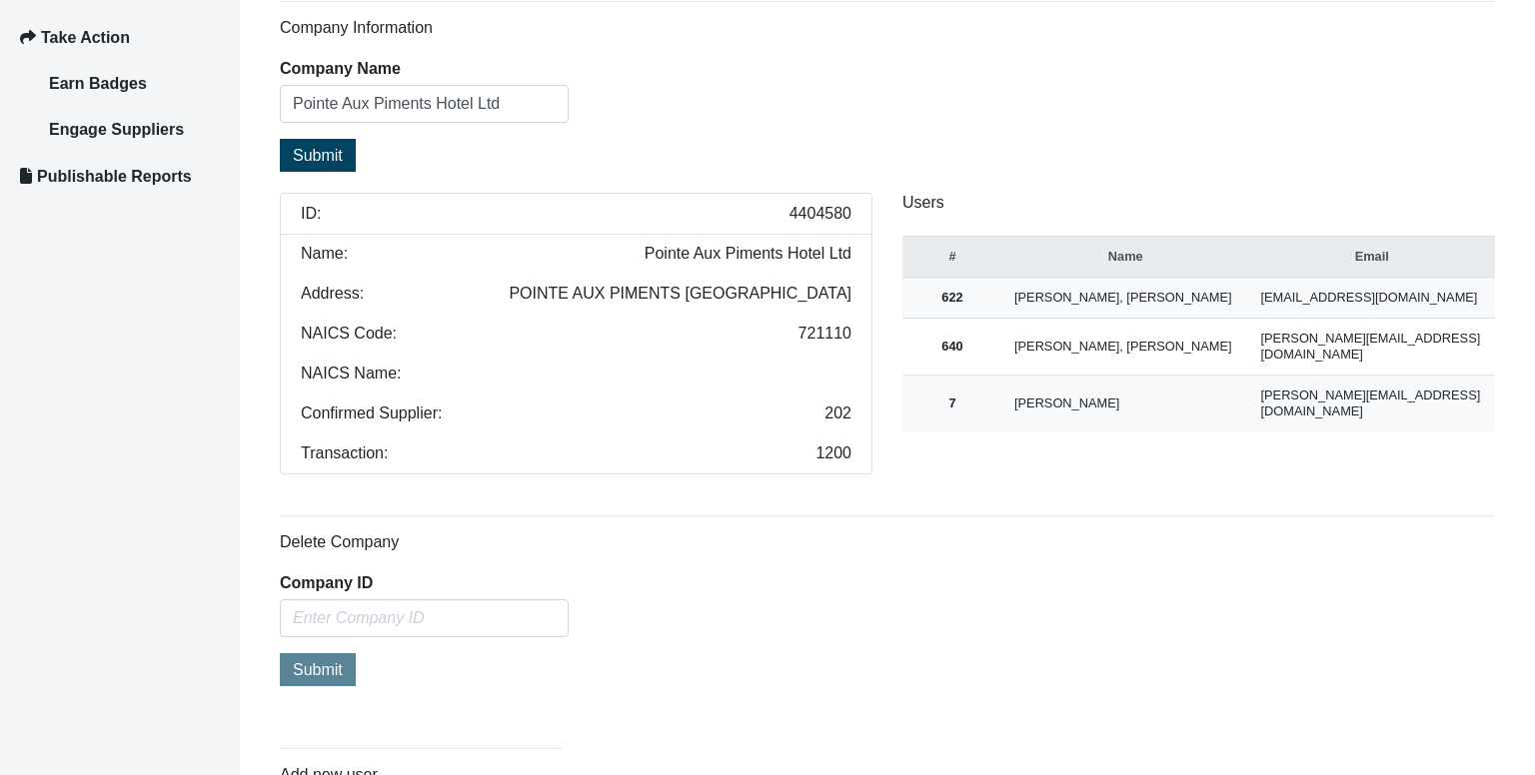
click at [826, 210] on span "4404580" at bounding box center [820, 214] width 62 height 16
copy span "4404580"
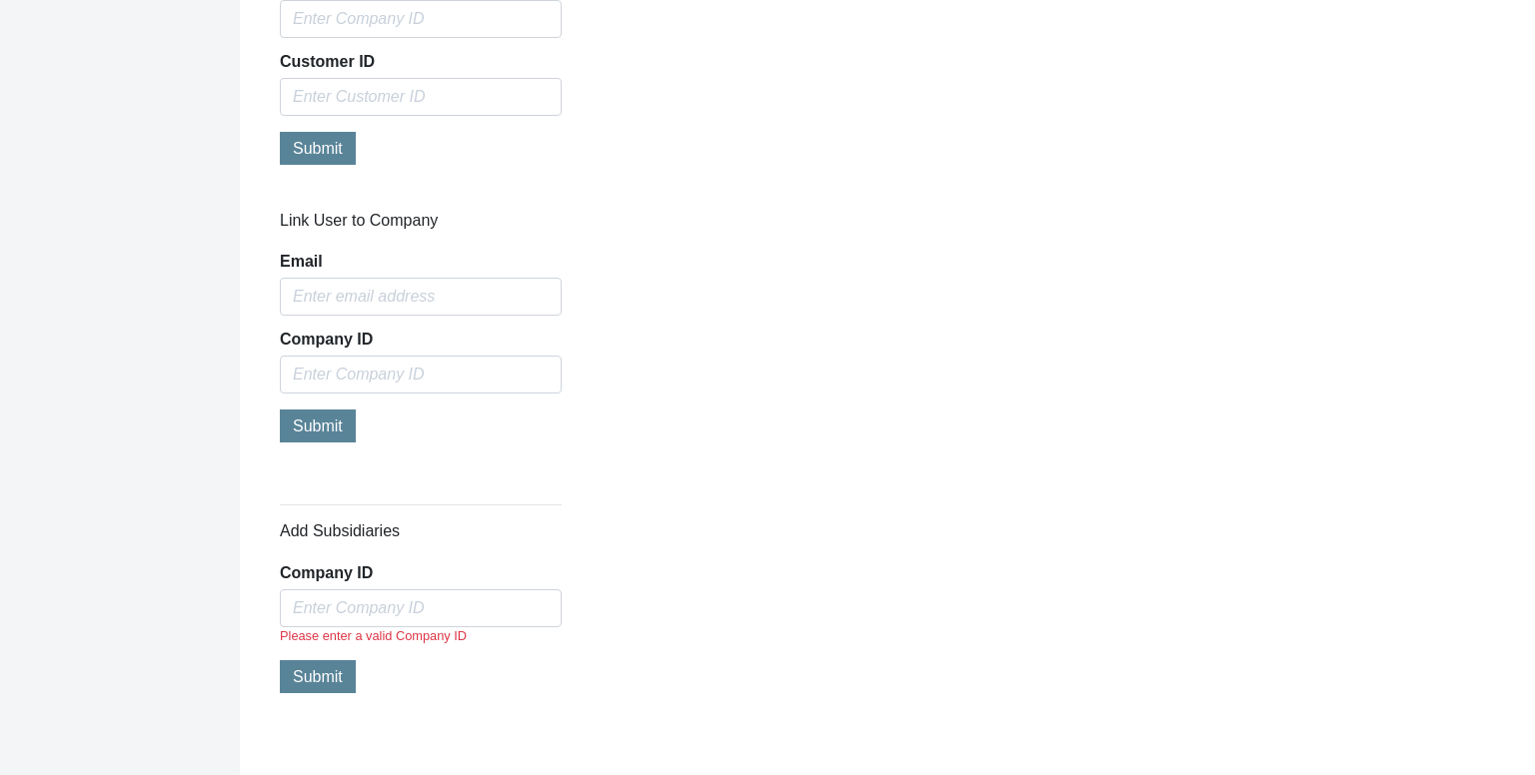
scroll to position [1940, 0]
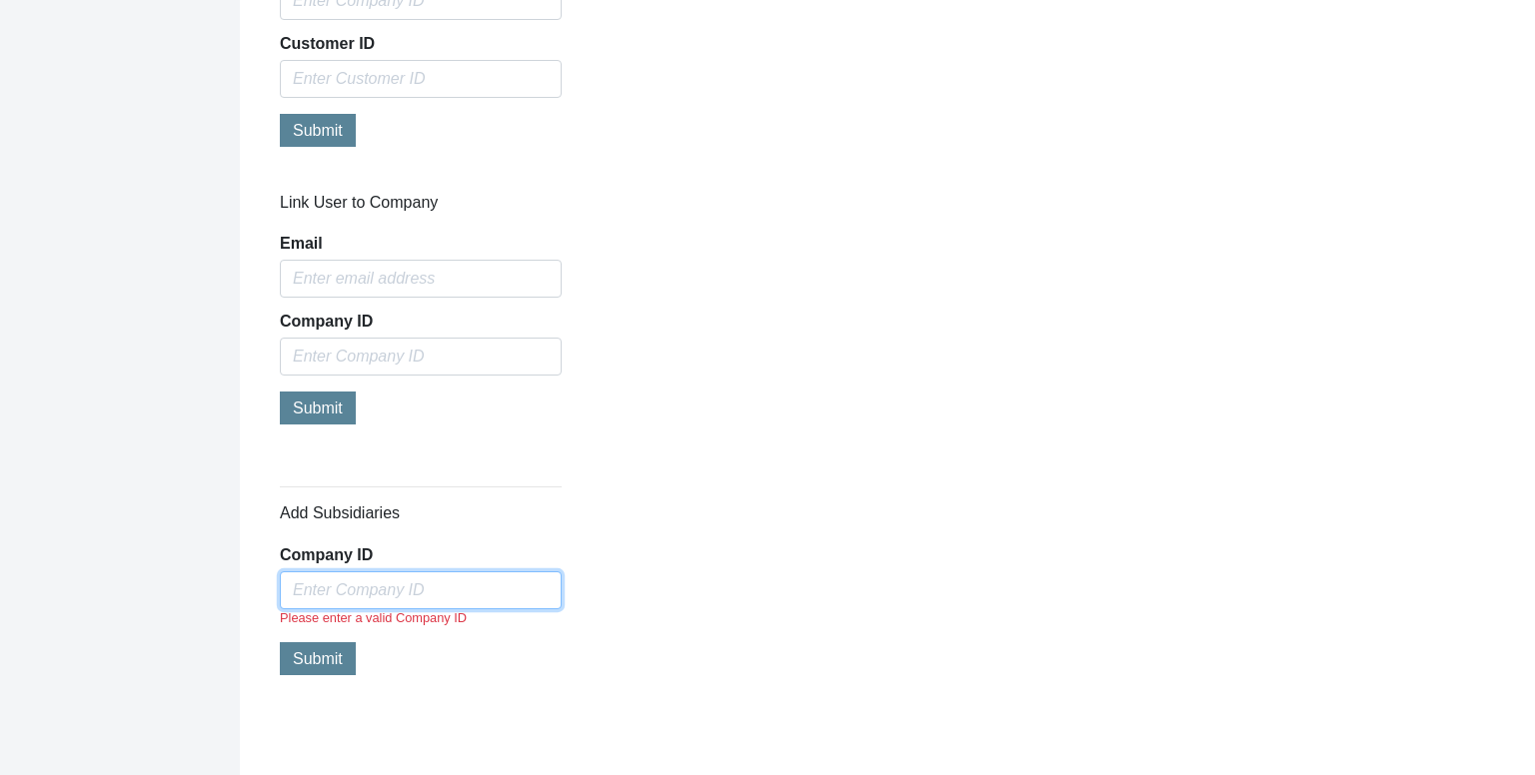
click at [498, 598] on input "Company ID" at bounding box center [421, 591] width 282 height 38
paste input "4404580"
type input "4404580"
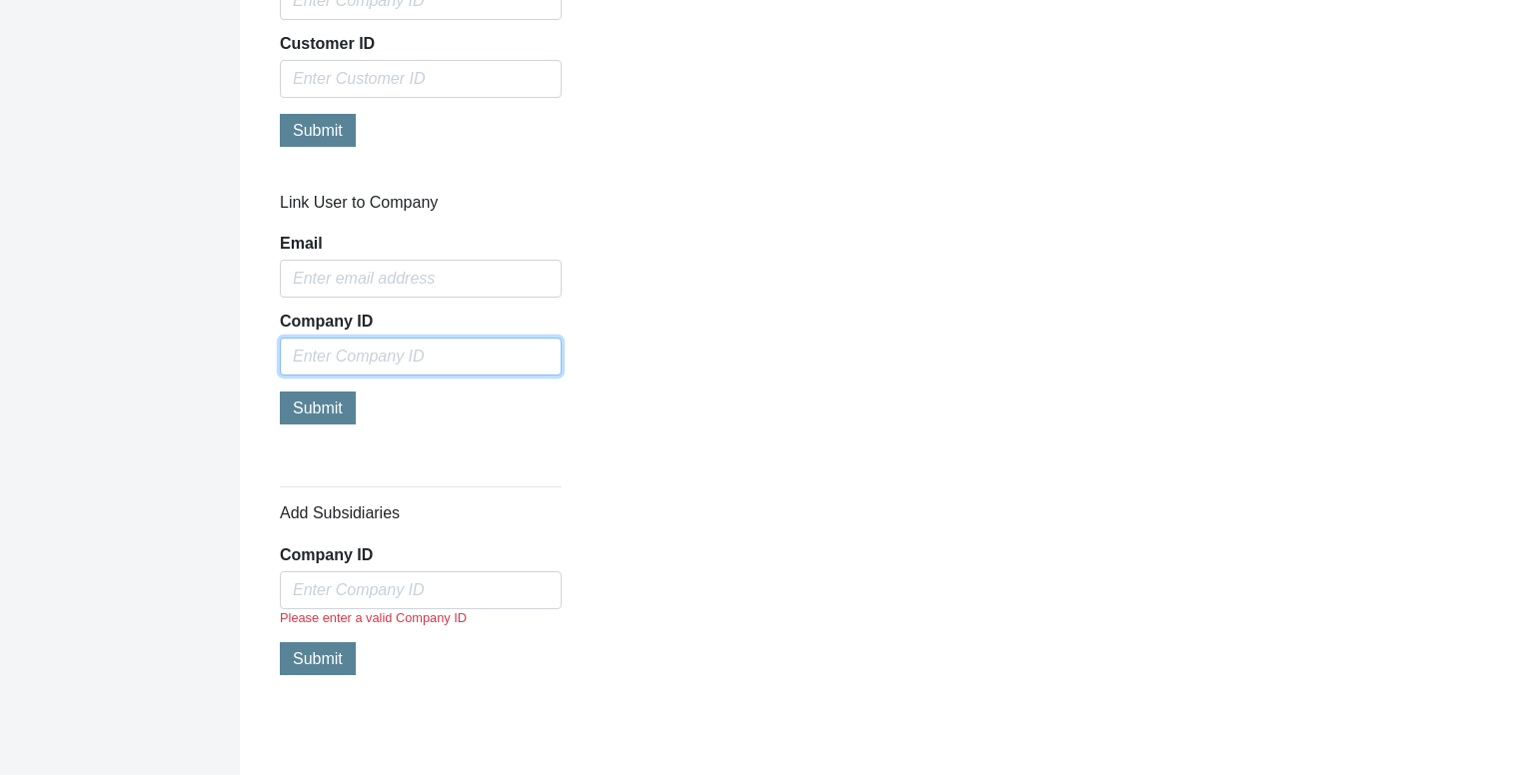
click at [430, 349] on input "text" at bounding box center [421, 357] width 282 height 38
paste input "4404580"
type input "4404580"
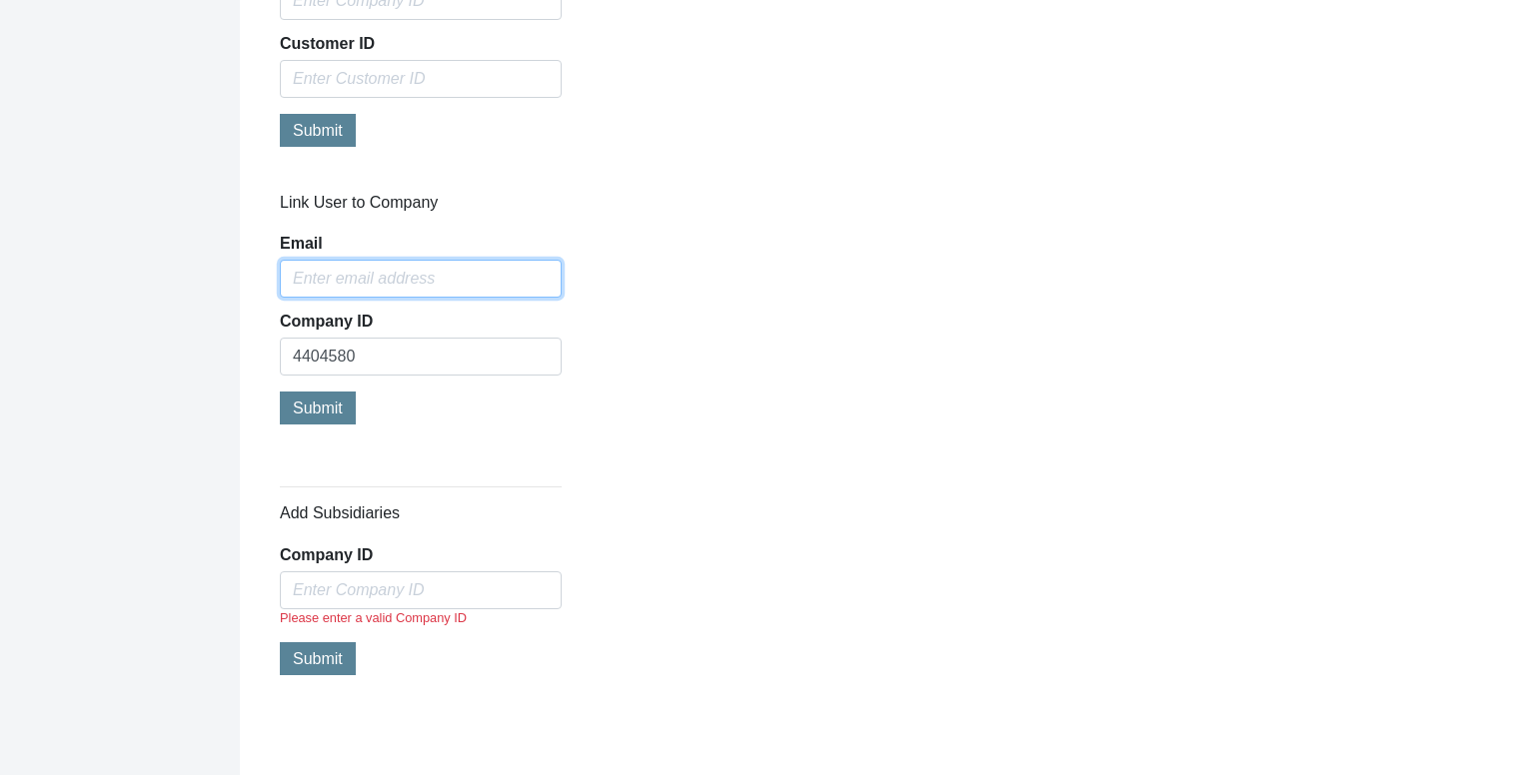
click at [400, 268] on input "Email" at bounding box center [421, 279] width 282 height 38
type input "[PERSON_NAME][EMAIL_ADDRESS][DOMAIN_NAME]"
click at [335, 405] on span "Submit" at bounding box center [318, 408] width 50 height 17
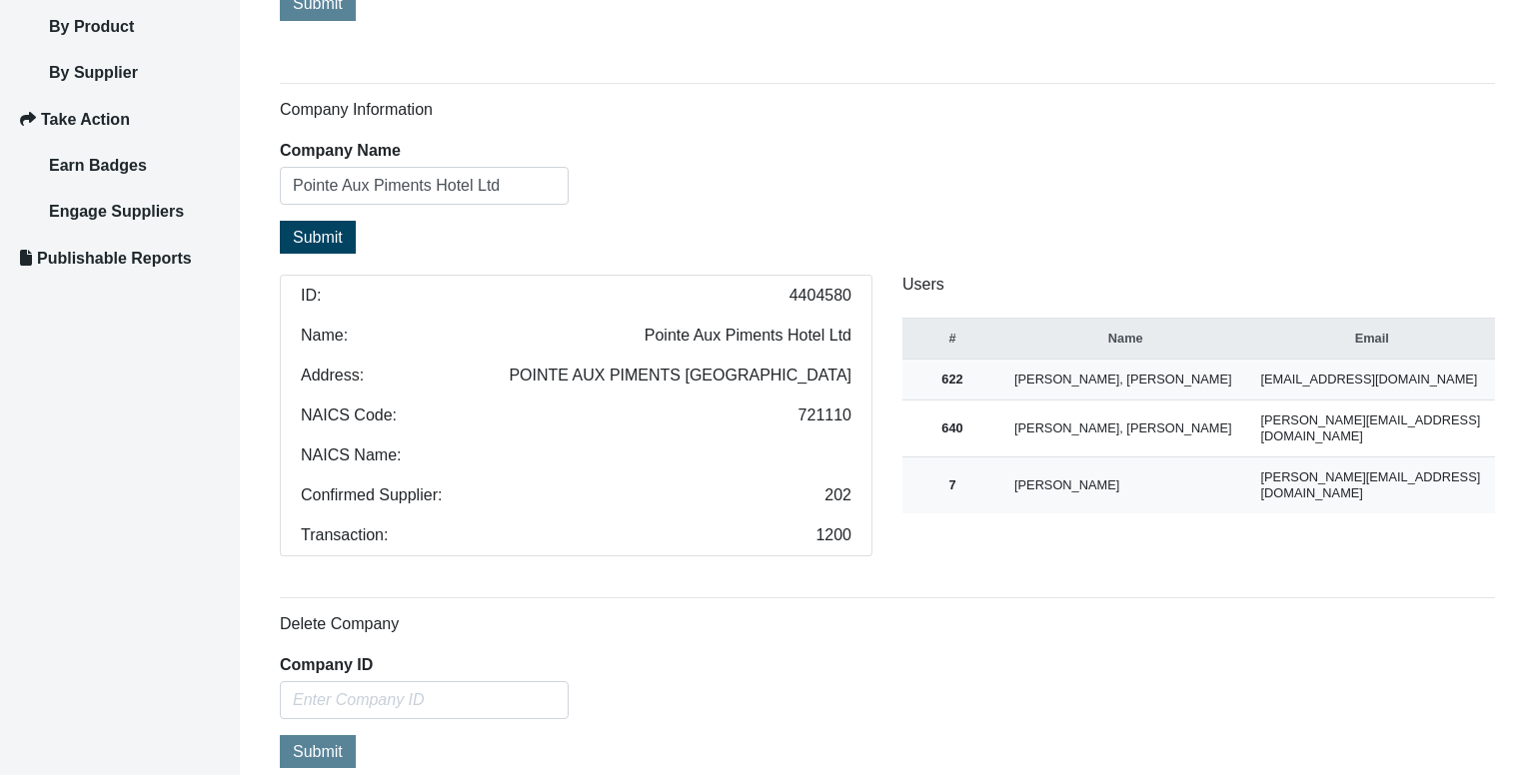
scroll to position [542, 0]
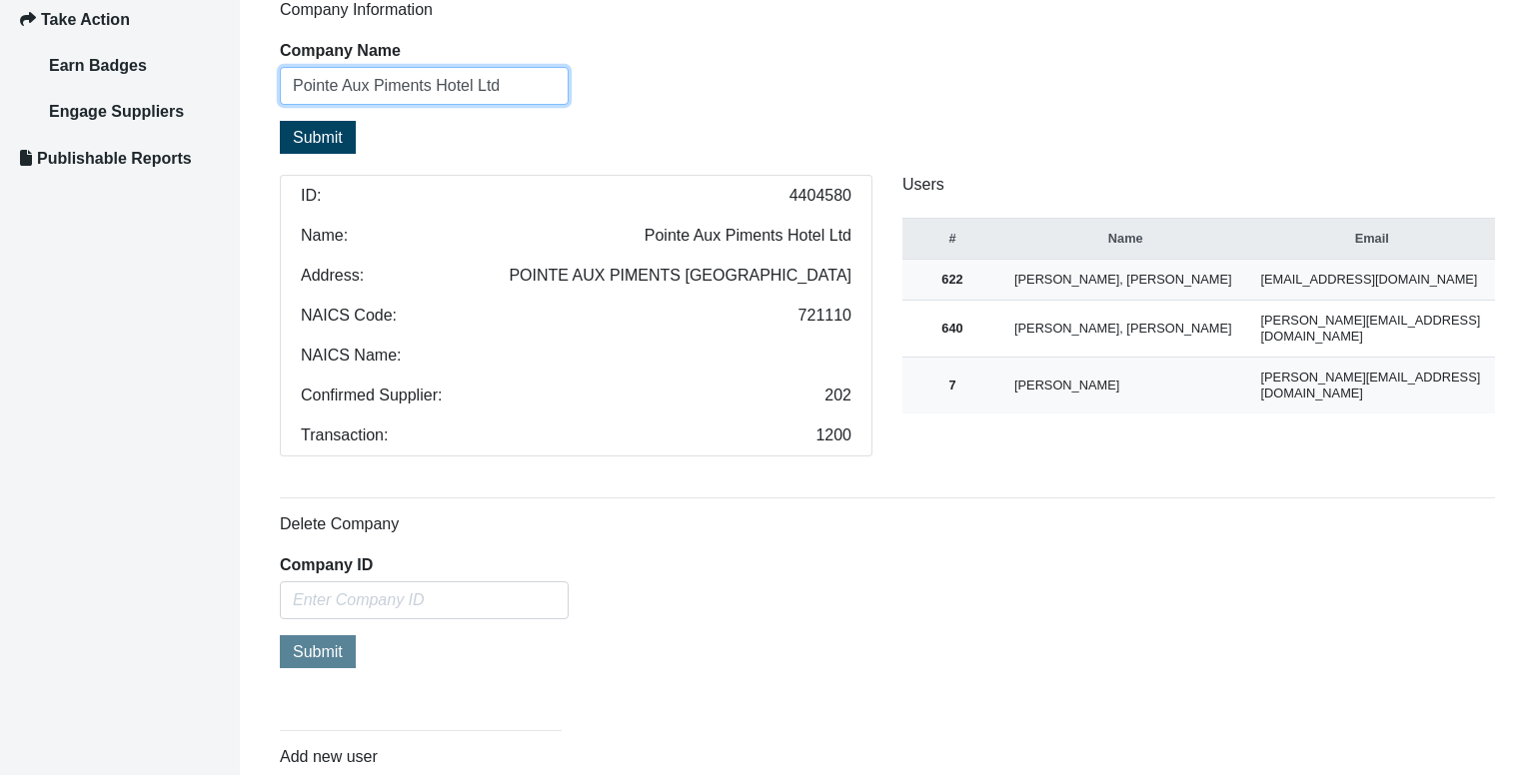
click at [472, 74] on input "Pointe Aux Piments Hotel Ltd" at bounding box center [424, 86] width 289 height 38
paste input "TROPICAL HOTEL LTD"
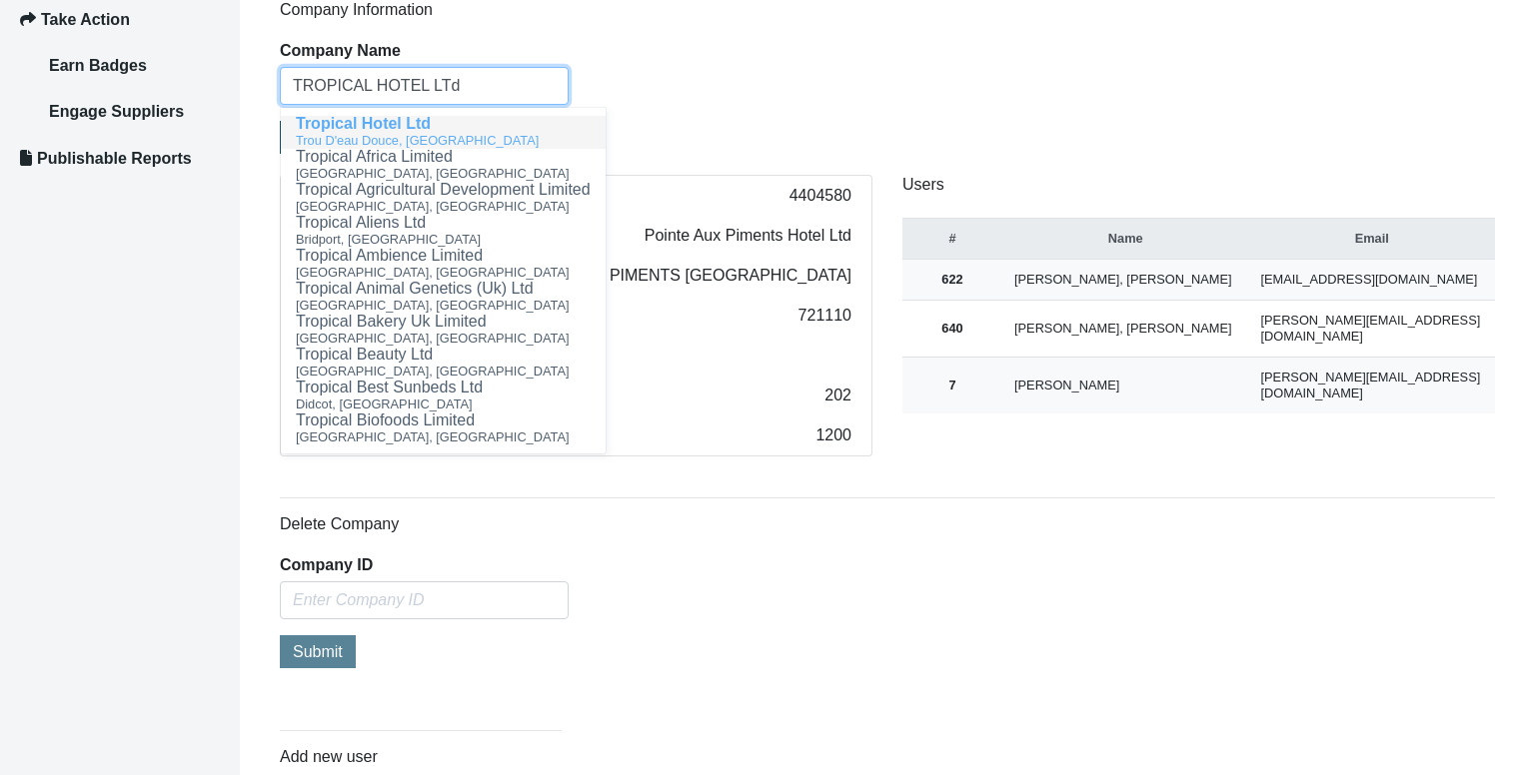
click at [462, 132] on div "Trou D'eau Douce, [GEOGRAPHIC_DATA]" at bounding box center [443, 140] width 295 height 17
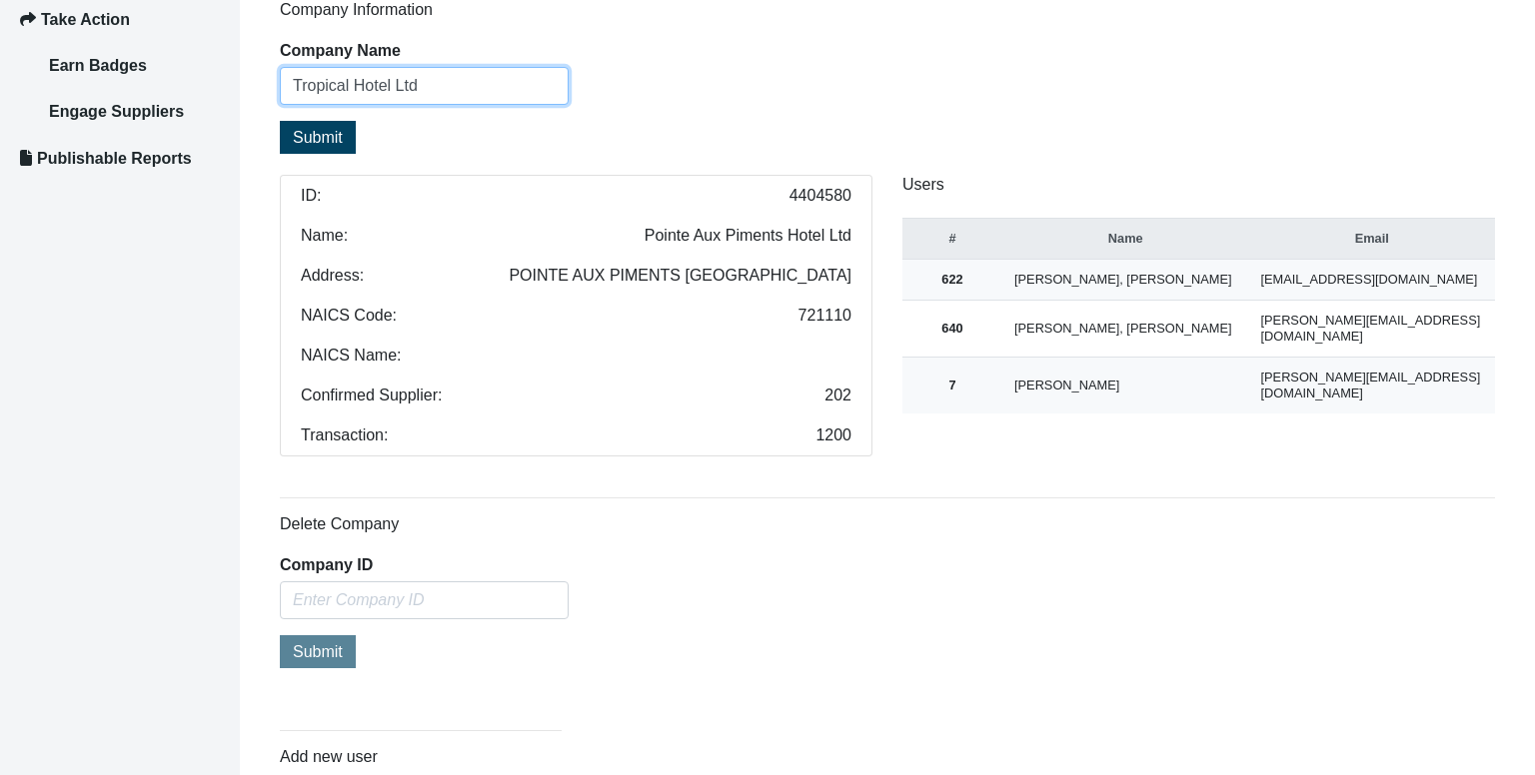
type input "Tropical Hotel Ltd"
click at [328, 131] on span "Submit" at bounding box center [318, 137] width 50 height 17
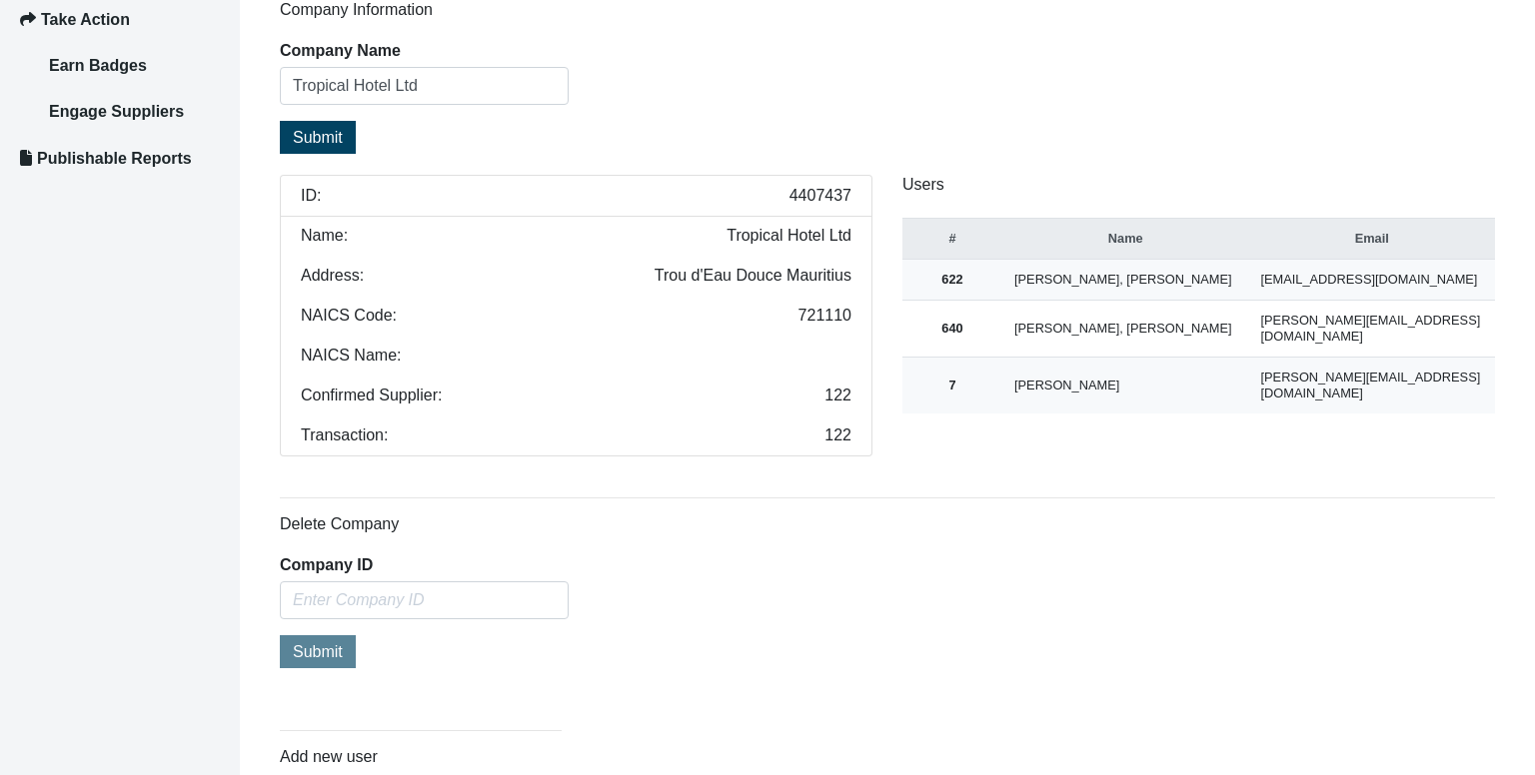
click at [811, 192] on span "4407437" at bounding box center [820, 196] width 62 height 16
copy span "4407437"
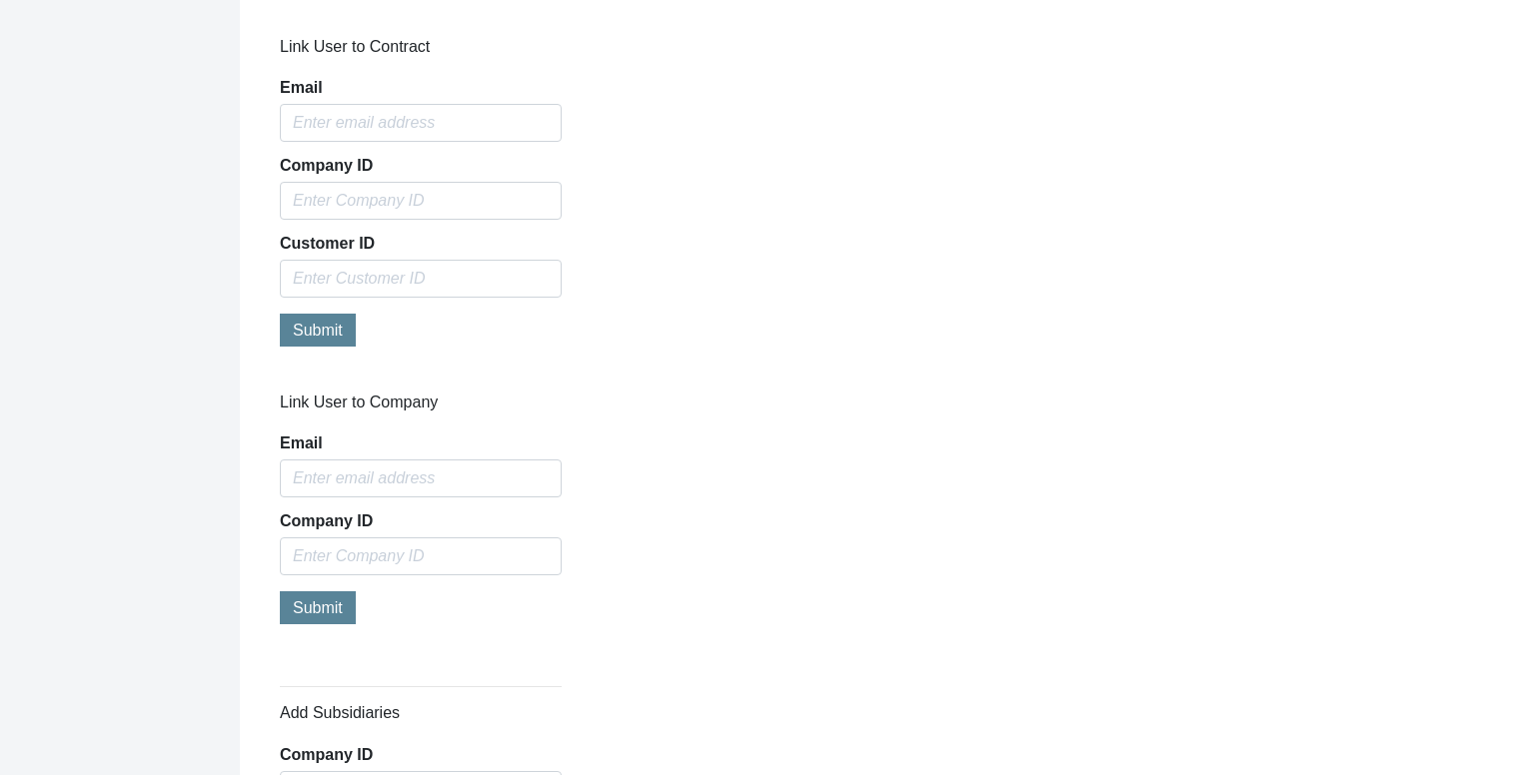
scroll to position [1840, 0]
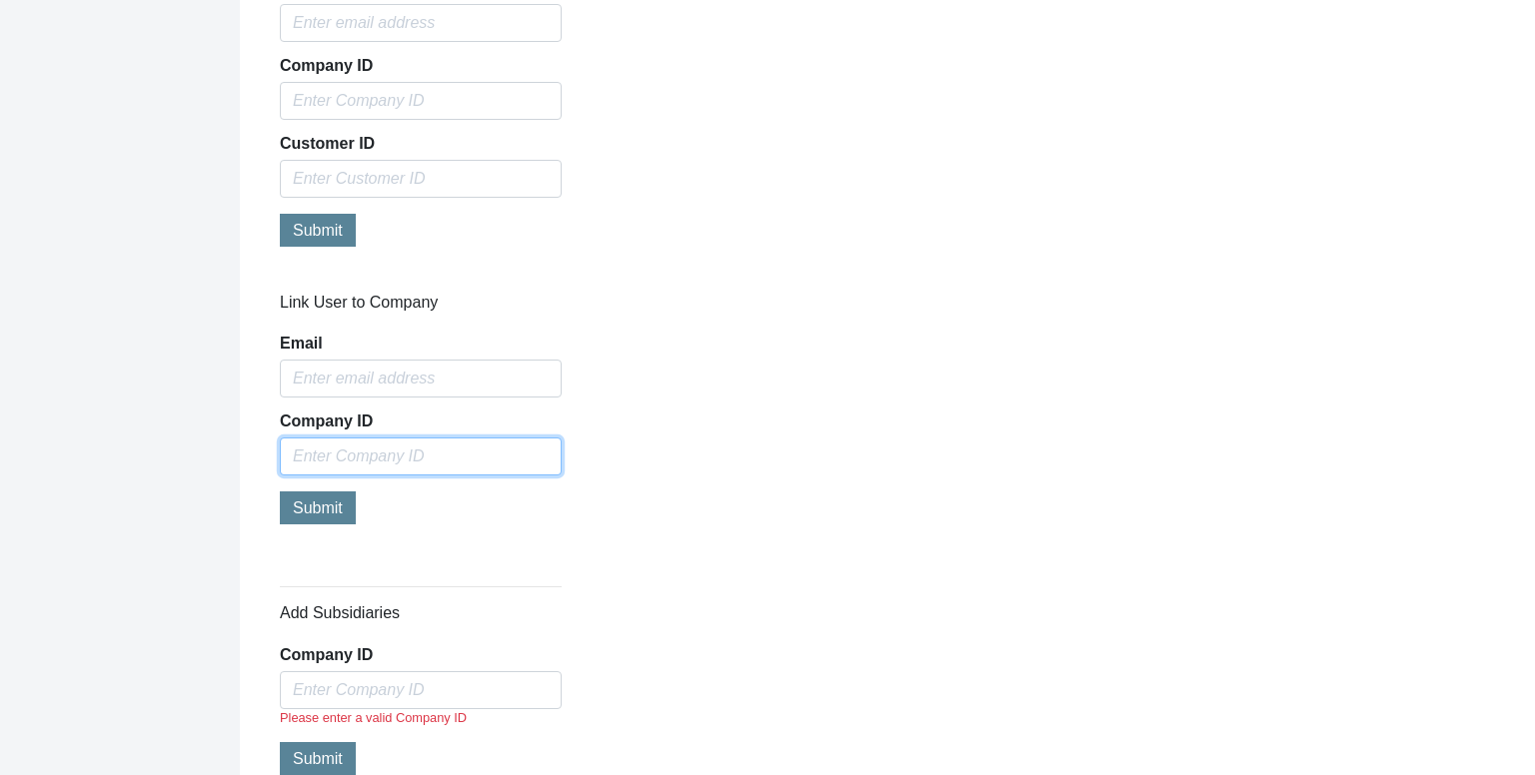
click at [424, 459] on input "text" at bounding box center [421, 457] width 282 height 38
paste input "4407437"
type input "4407437"
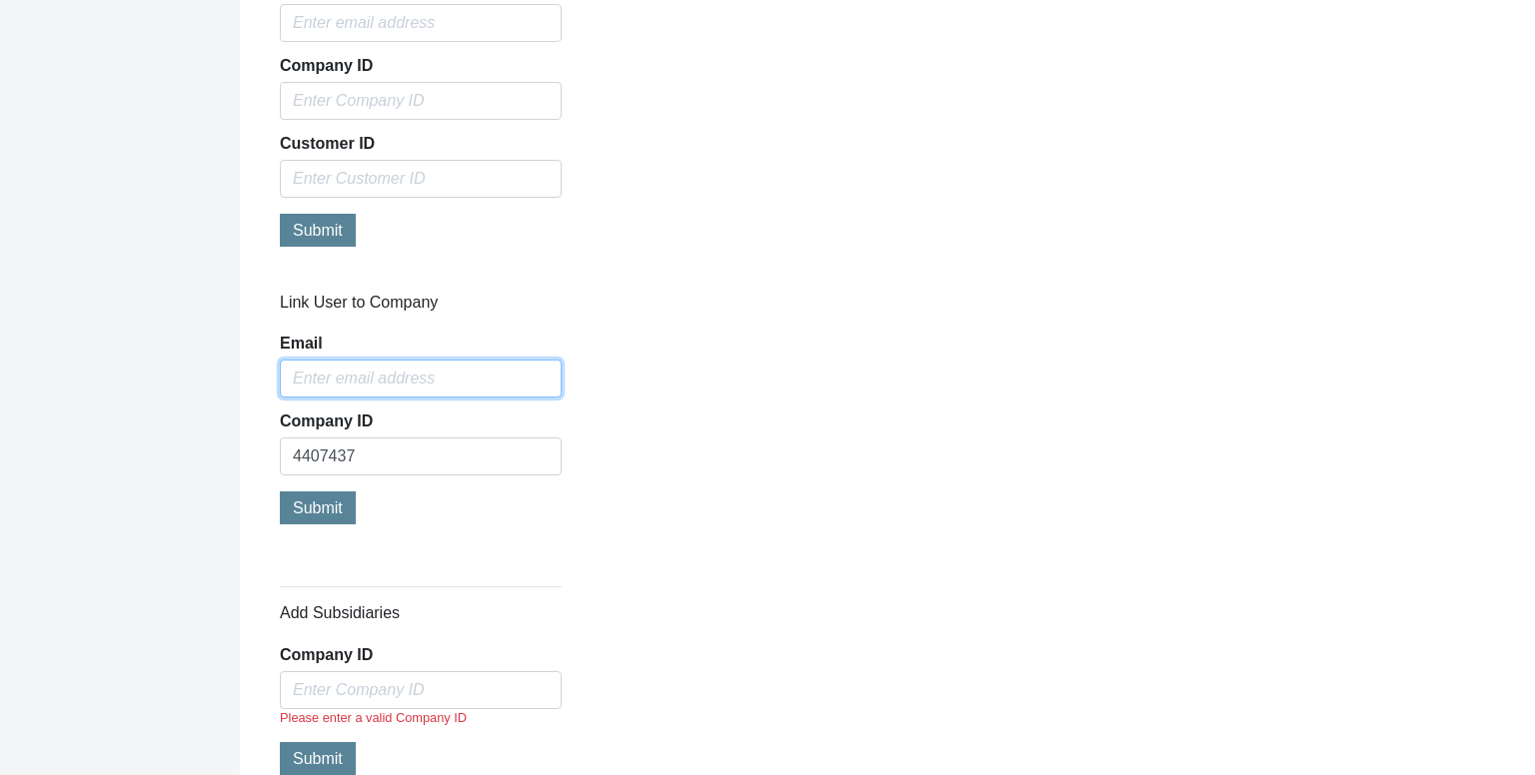
click at [425, 372] on input "Email" at bounding box center [421, 379] width 282 height 38
type input "[PERSON_NAME][EMAIL_ADDRESS][DOMAIN_NAME]"
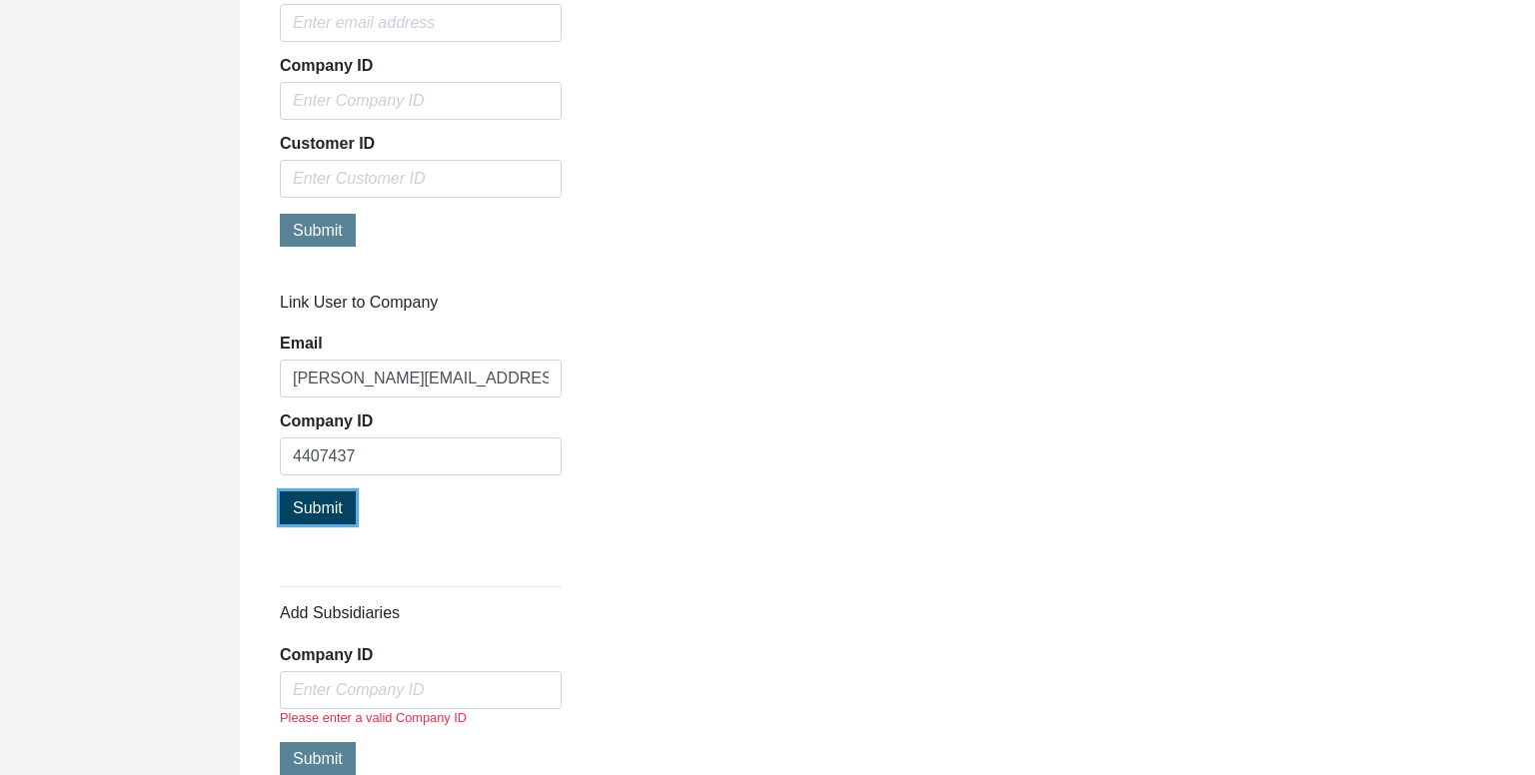
click at [309, 509] on span "Submit" at bounding box center [318, 508] width 50 height 17
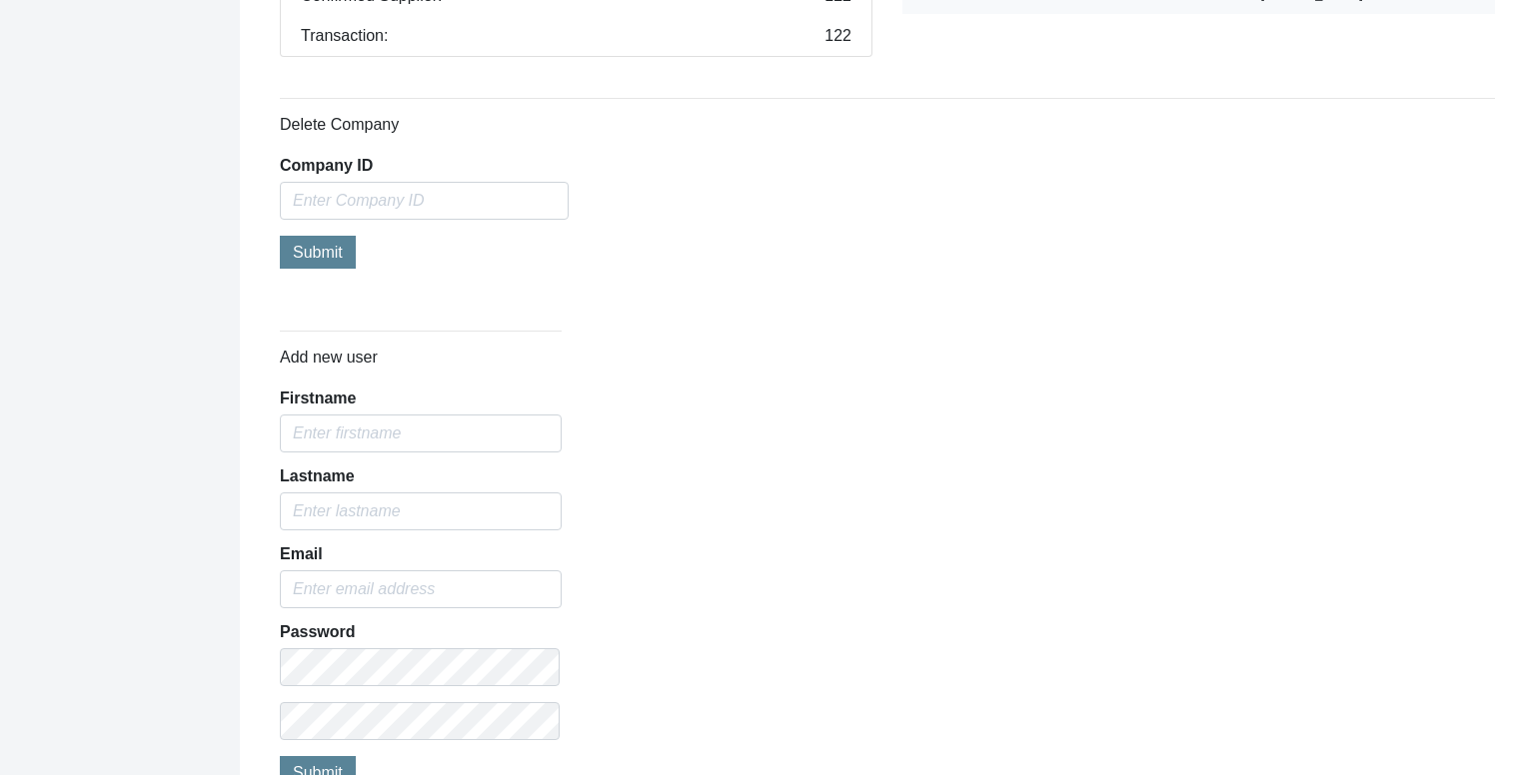
scroll to position [442, 0]
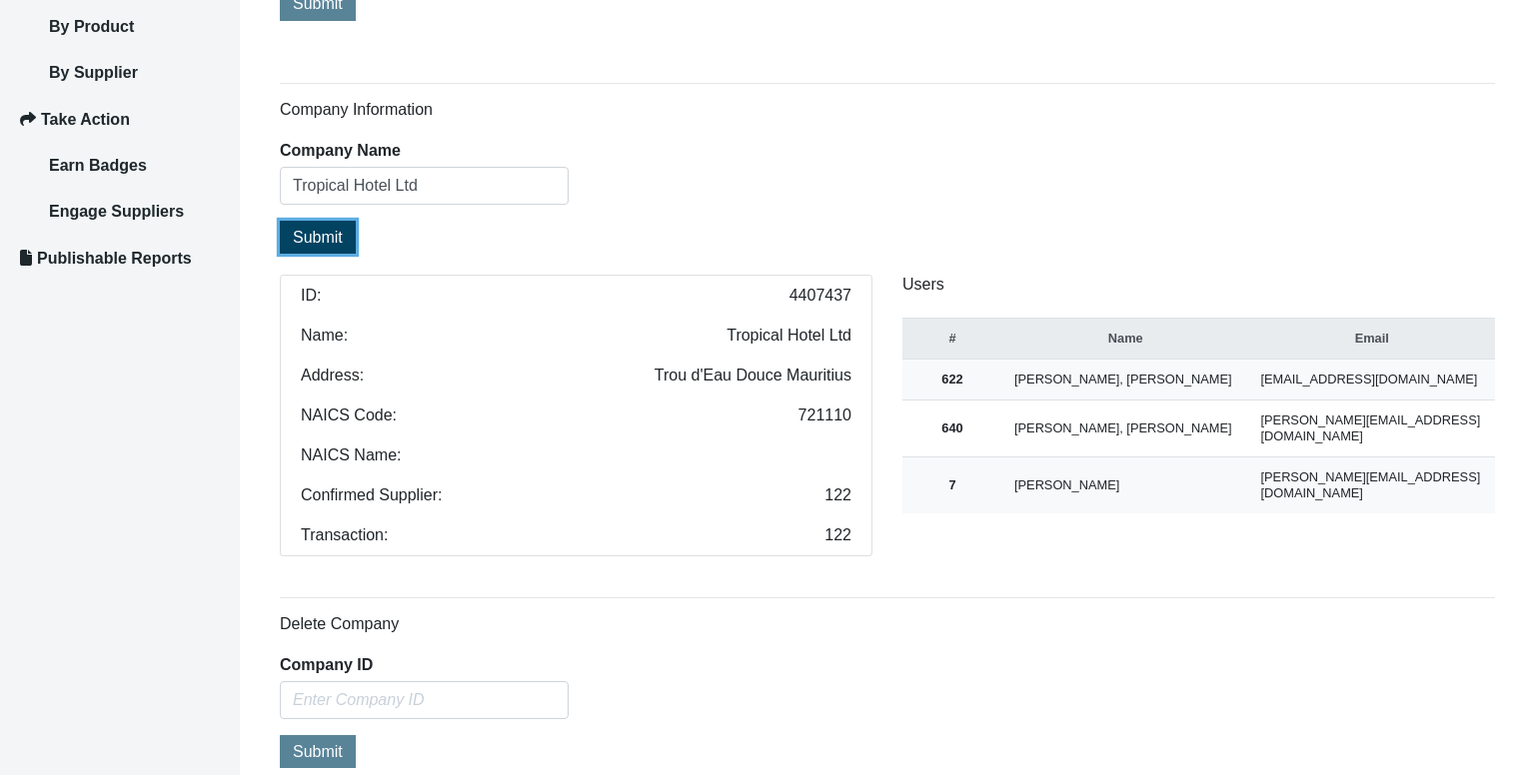
click at [330, 243] on span "Submit" at bounding box center [318, 237] width 50 height 17
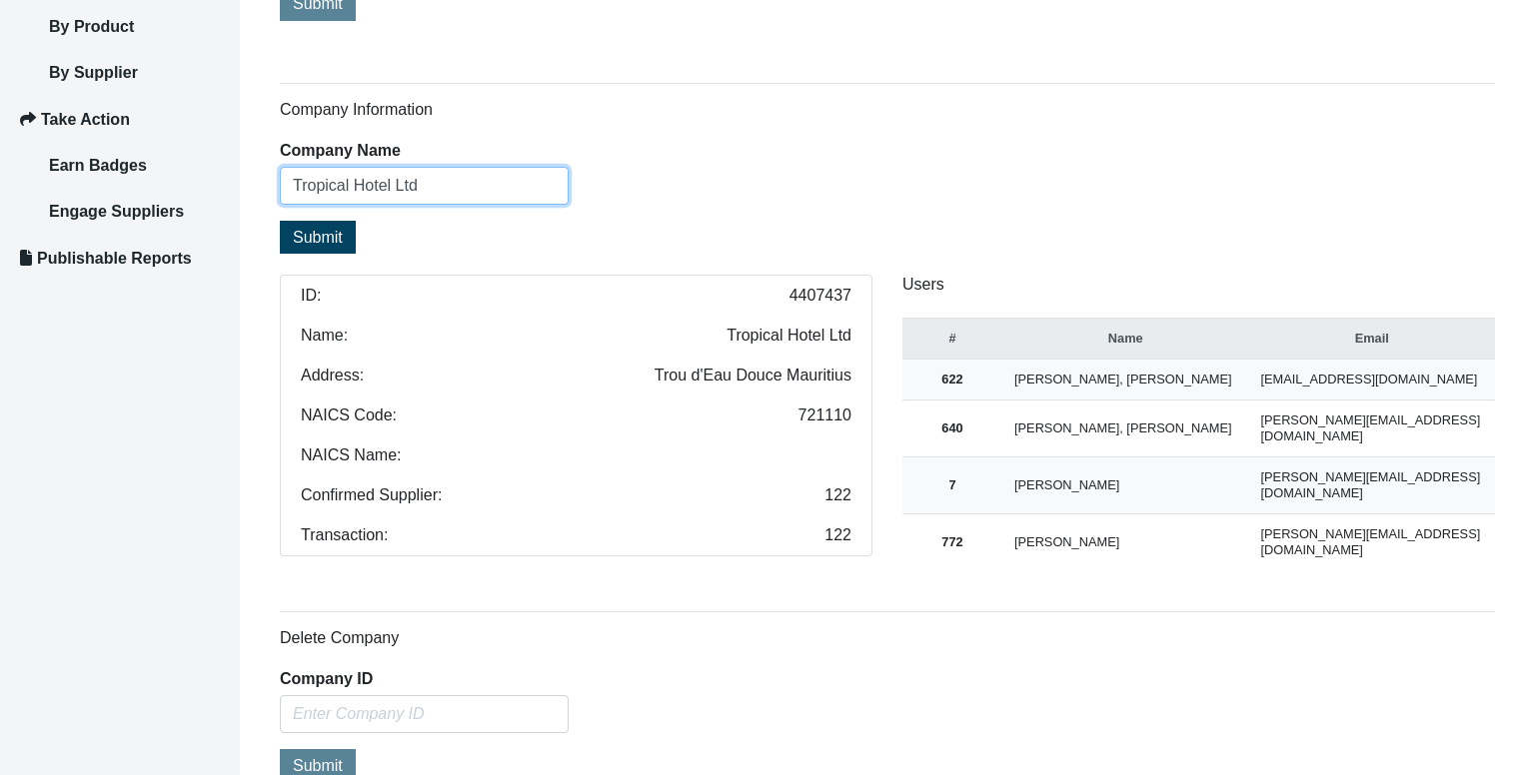
click at [514, 190] on input "Tropical Hotel Ltd" at bounding box center [424, 186] width 289 height 38
paste input "HOLIDAY BUNGALOWS CO LTD"
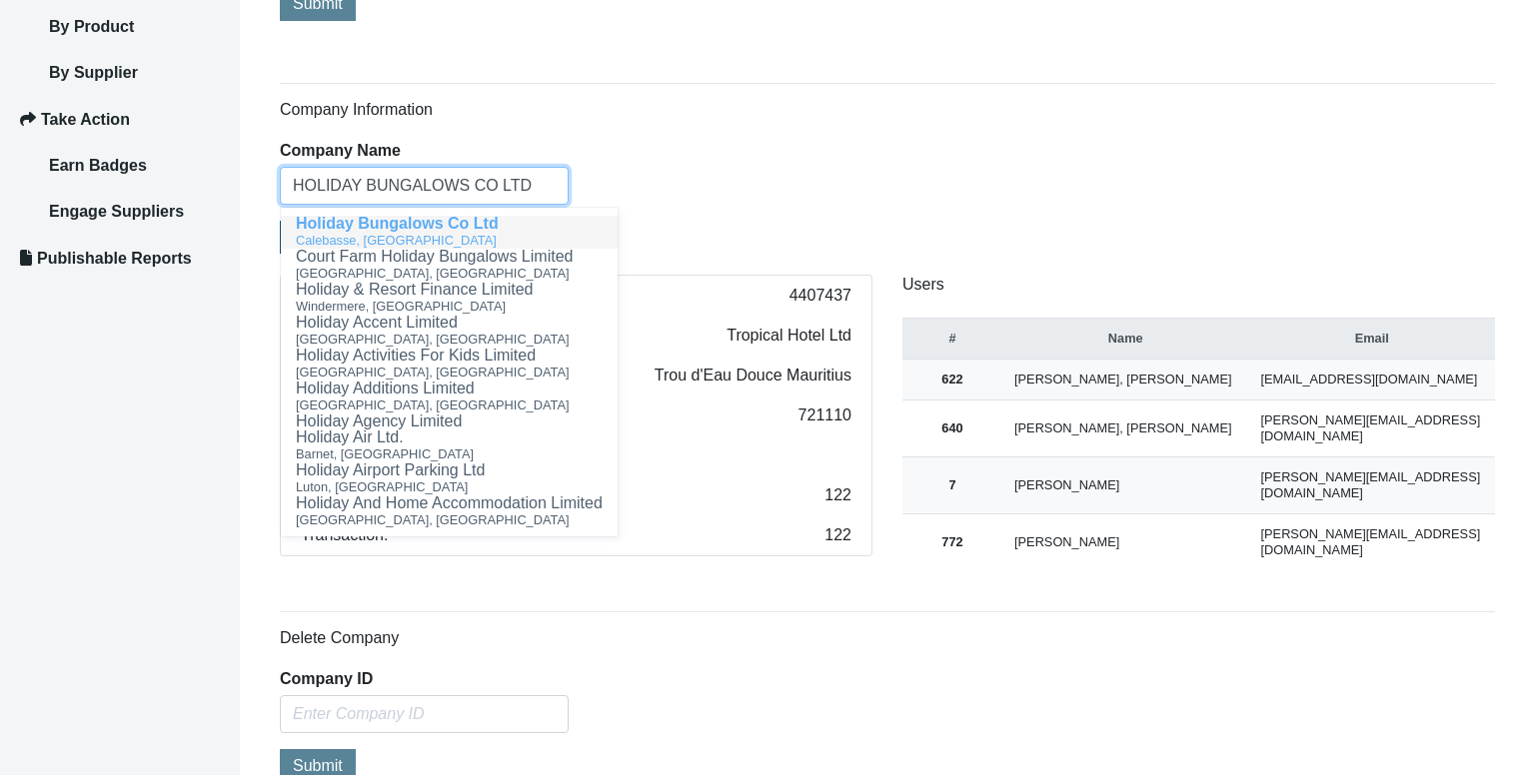
click at [507, 222] on button "Holiday Bungalows Co Ltd [GEOGRAPHIC_DATA], [GEOGRAPHIC_DATA]" at bounding box center [449, 232] width 337 height 33
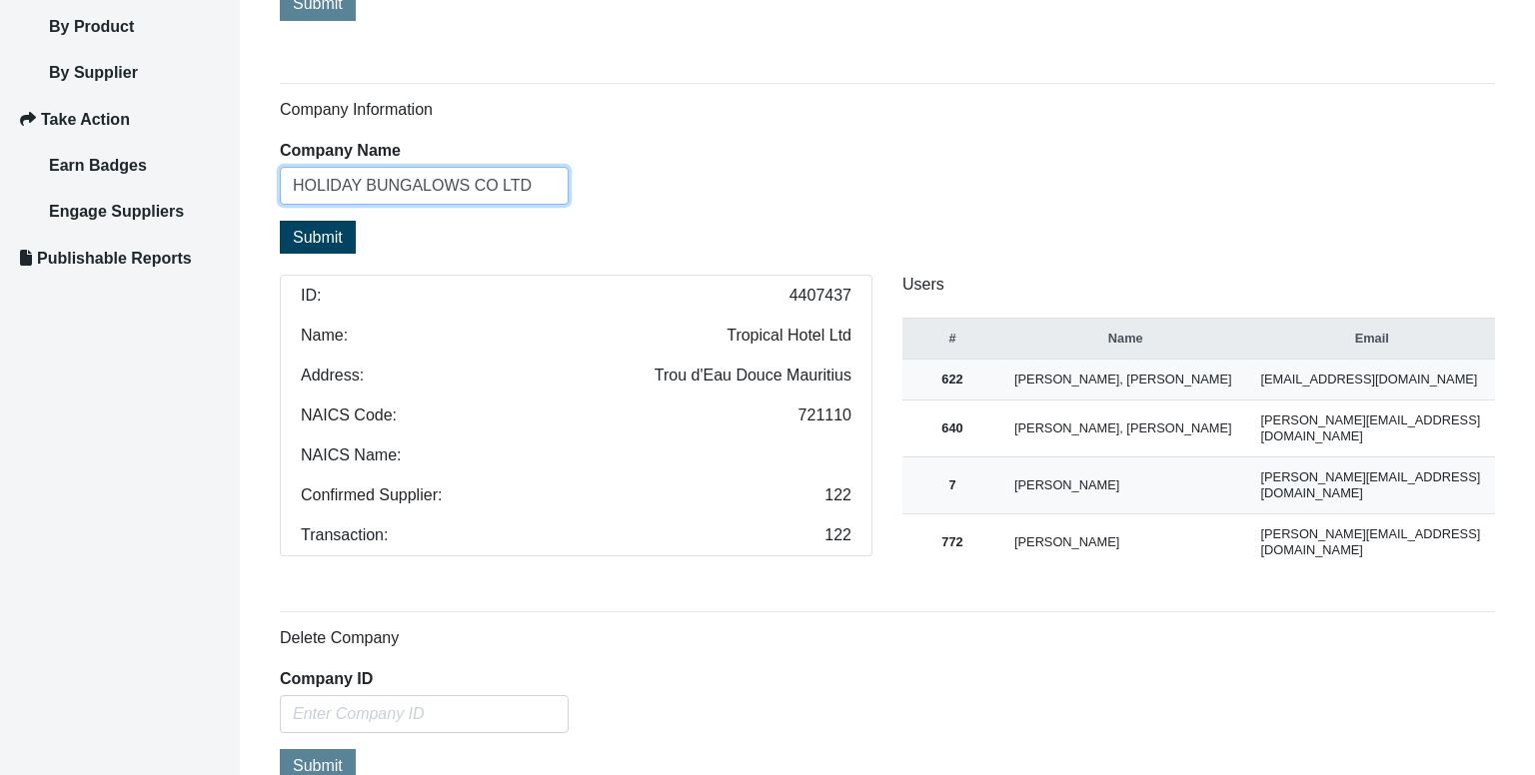
type input "HOLIDAY BUNGALOWS CO LTD"
click at [349, 237] on button "Submit" at bounding box center [318, 237] width 76 height 33
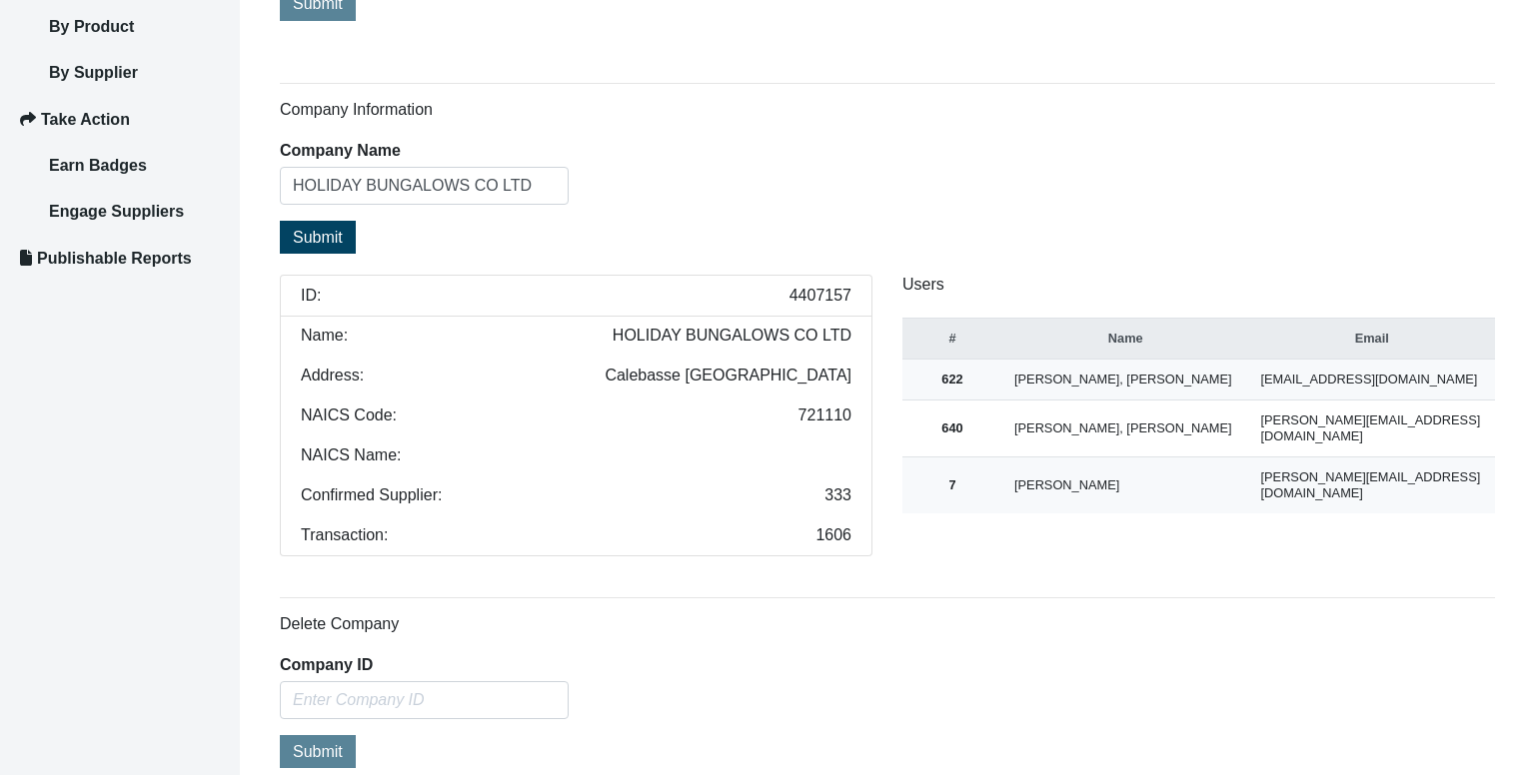
click at [789, 288] on span "4407157" at bounding box center [820, 296] width 62 height 16
copy span "4407157"
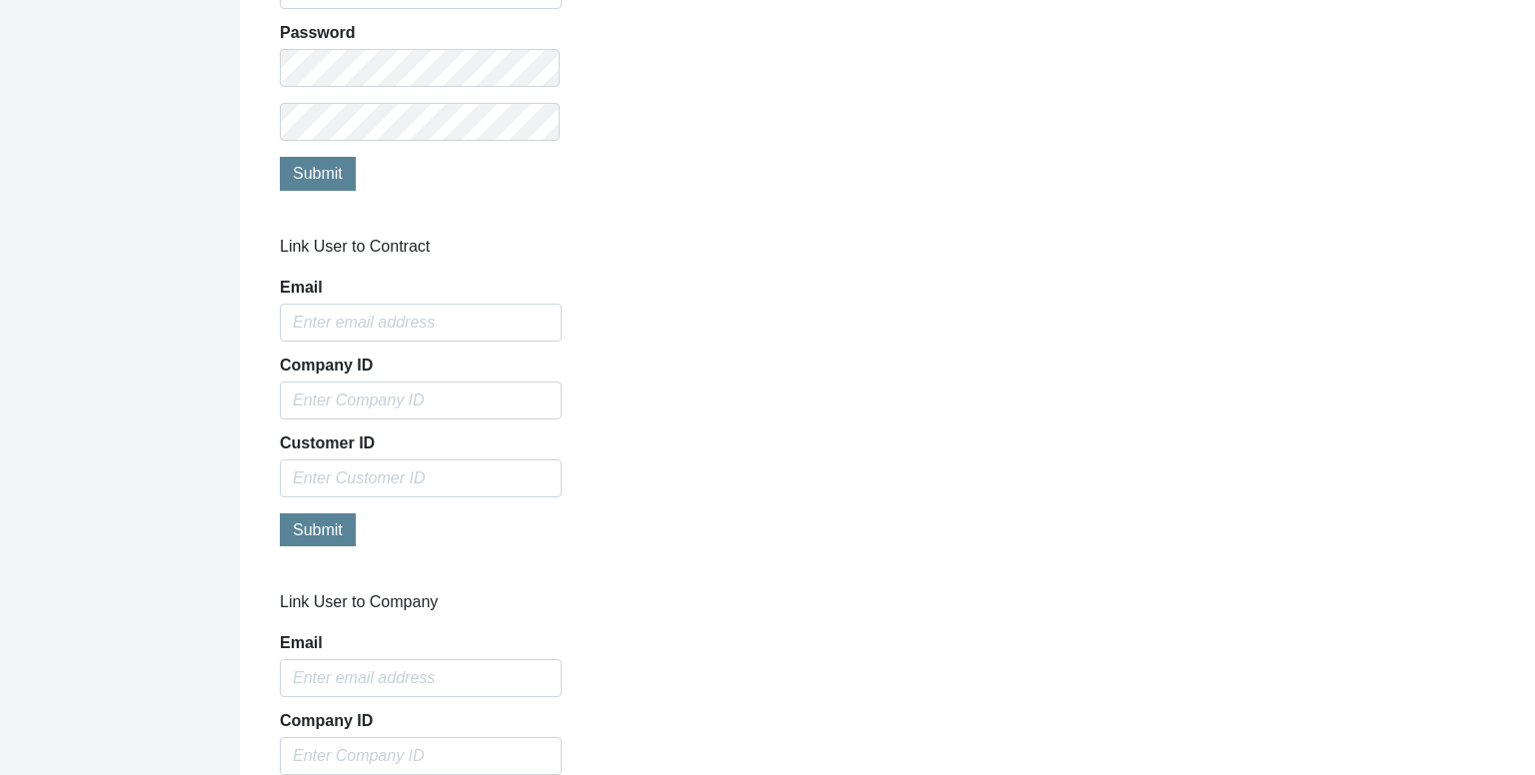
scroll to position [1641, 0]
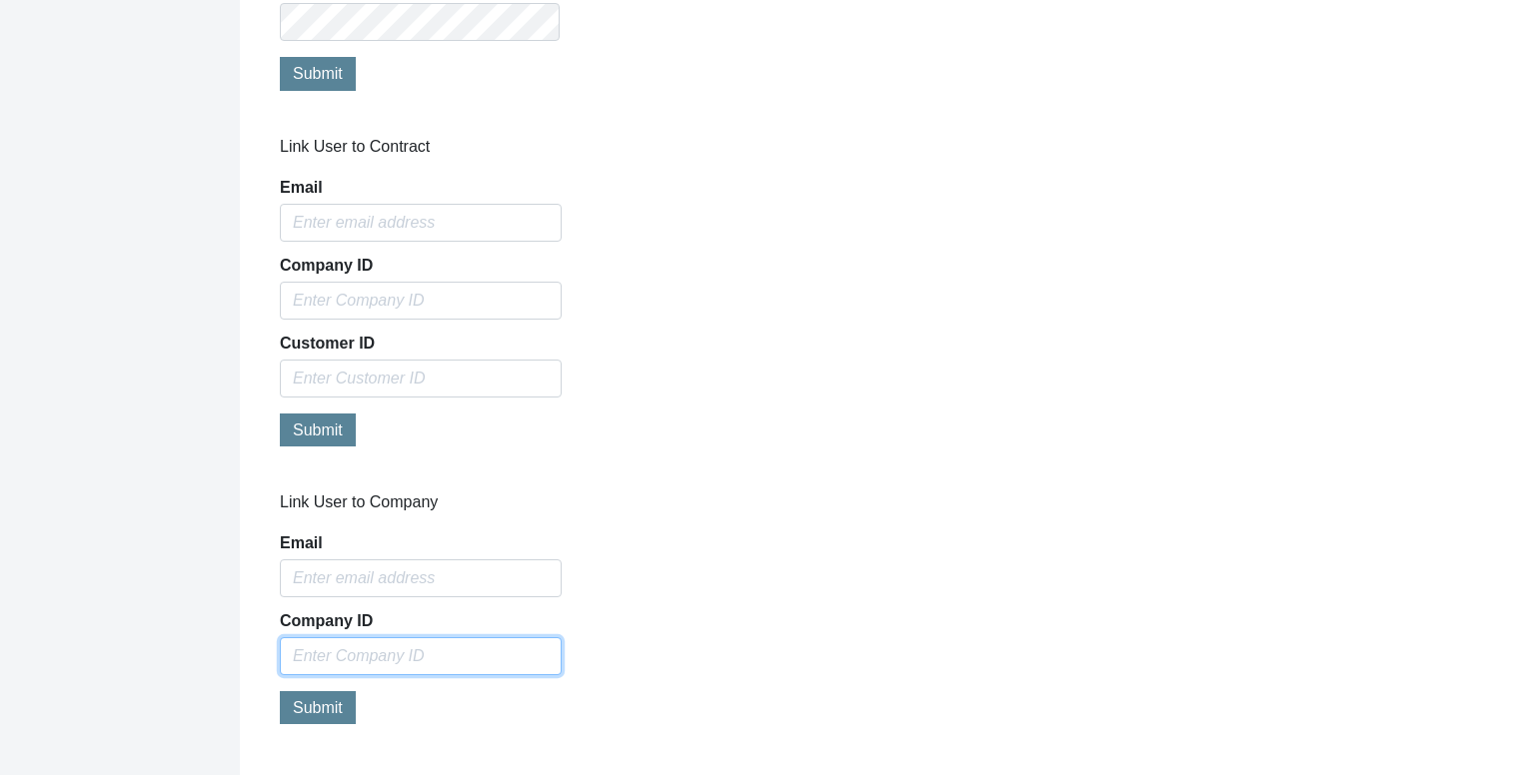
click at [380, 647] on input "text" at bounding box center [421, 656] width 282 height 38
paste input "4407157"
type input "4407157"
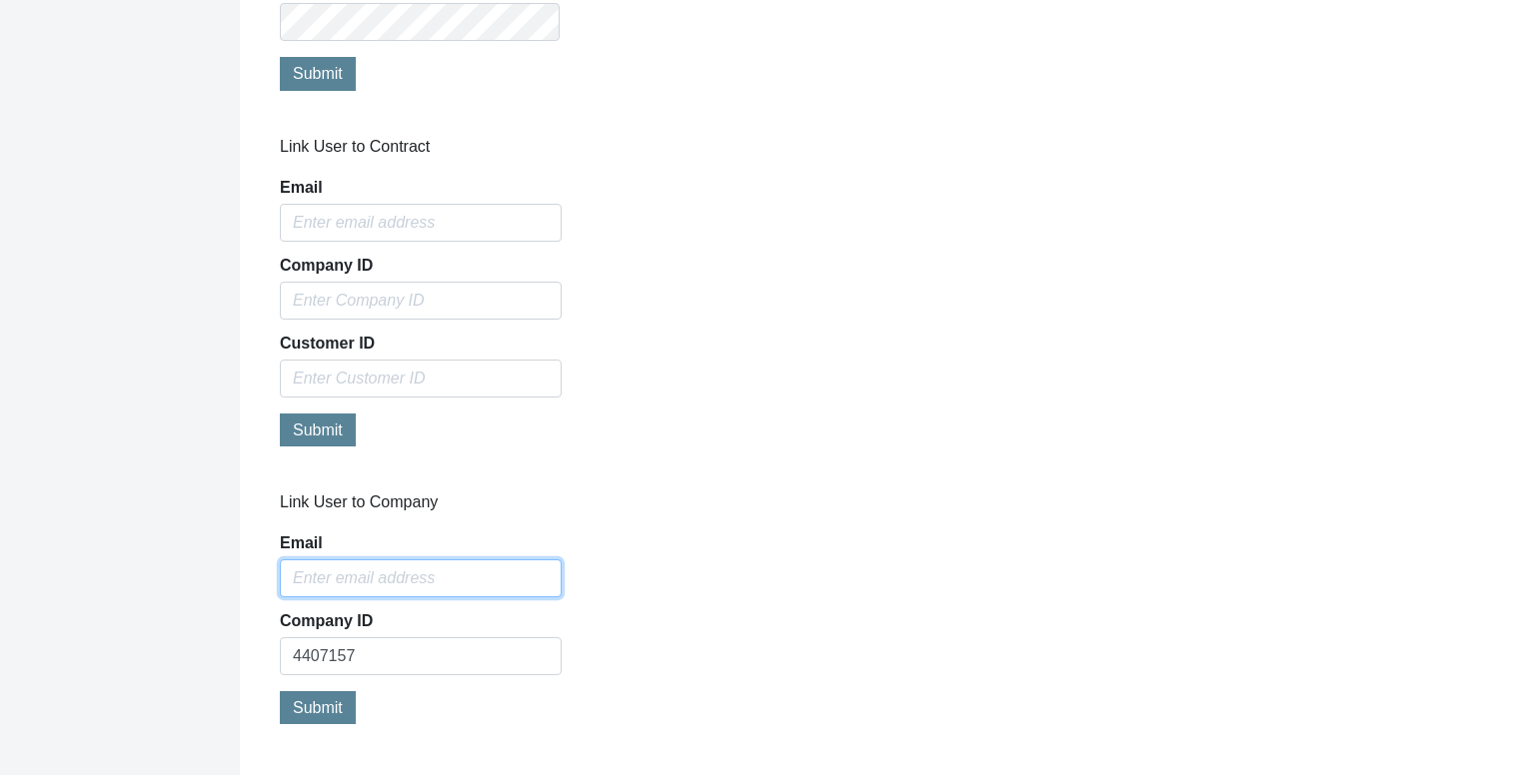
click at [499, 565] on input "Email" at bounding box center [421, 579] width 282 height 38
type input "[PERSON_NAME][EMAIL_ADDRESS][DOMAIN_NAME]"
click at [268, 700] on div "Link User to Company Email [PERSON_NAME][EMAIL_ADDRESS][DOMAIN_NAME] Company ID…" at bounding box center [421, 619] width 312 height 253
click at [309, 707] on span "Submit" at bounding box center [318, 707] width 50 height 17
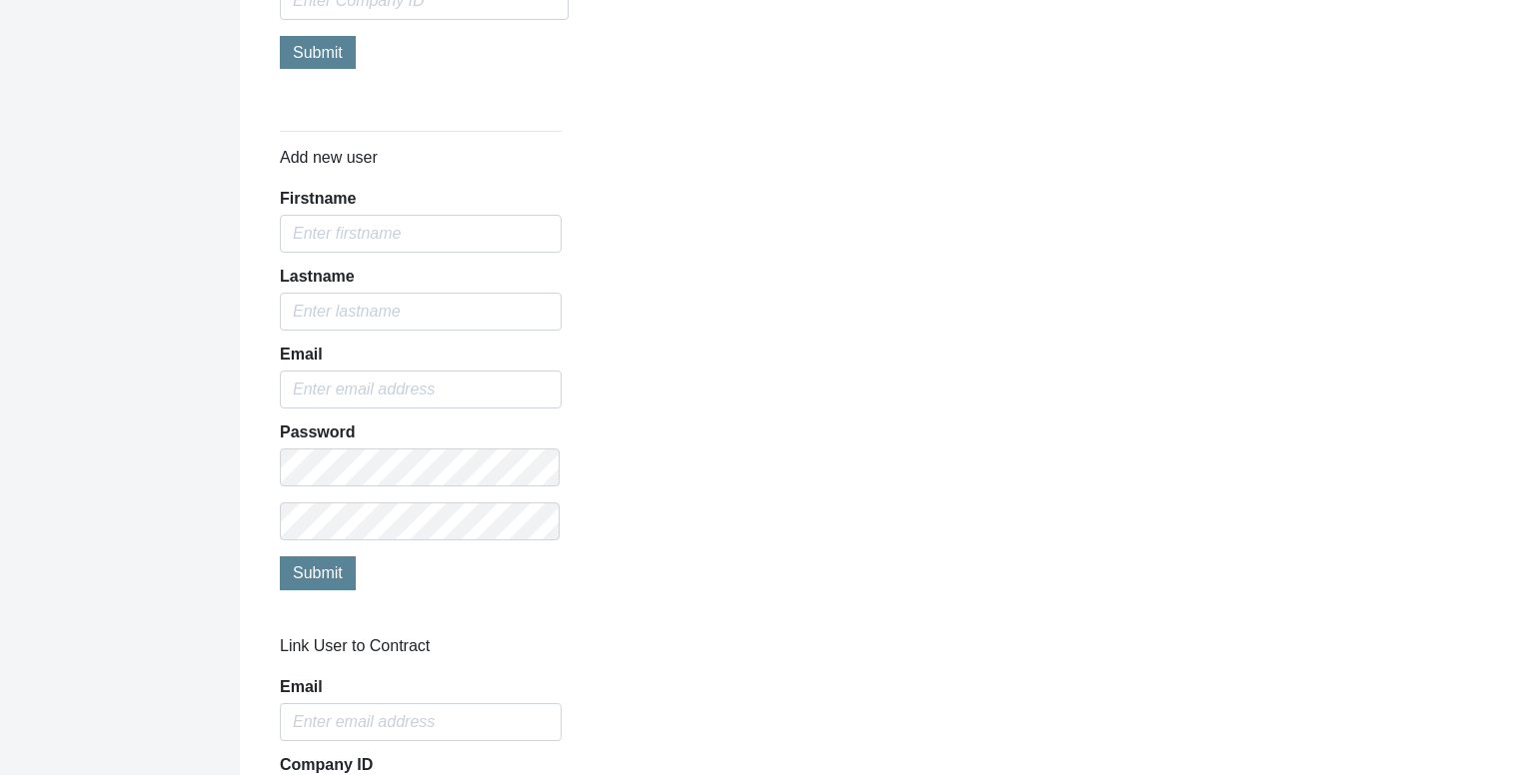
scroll to position [641, 0]
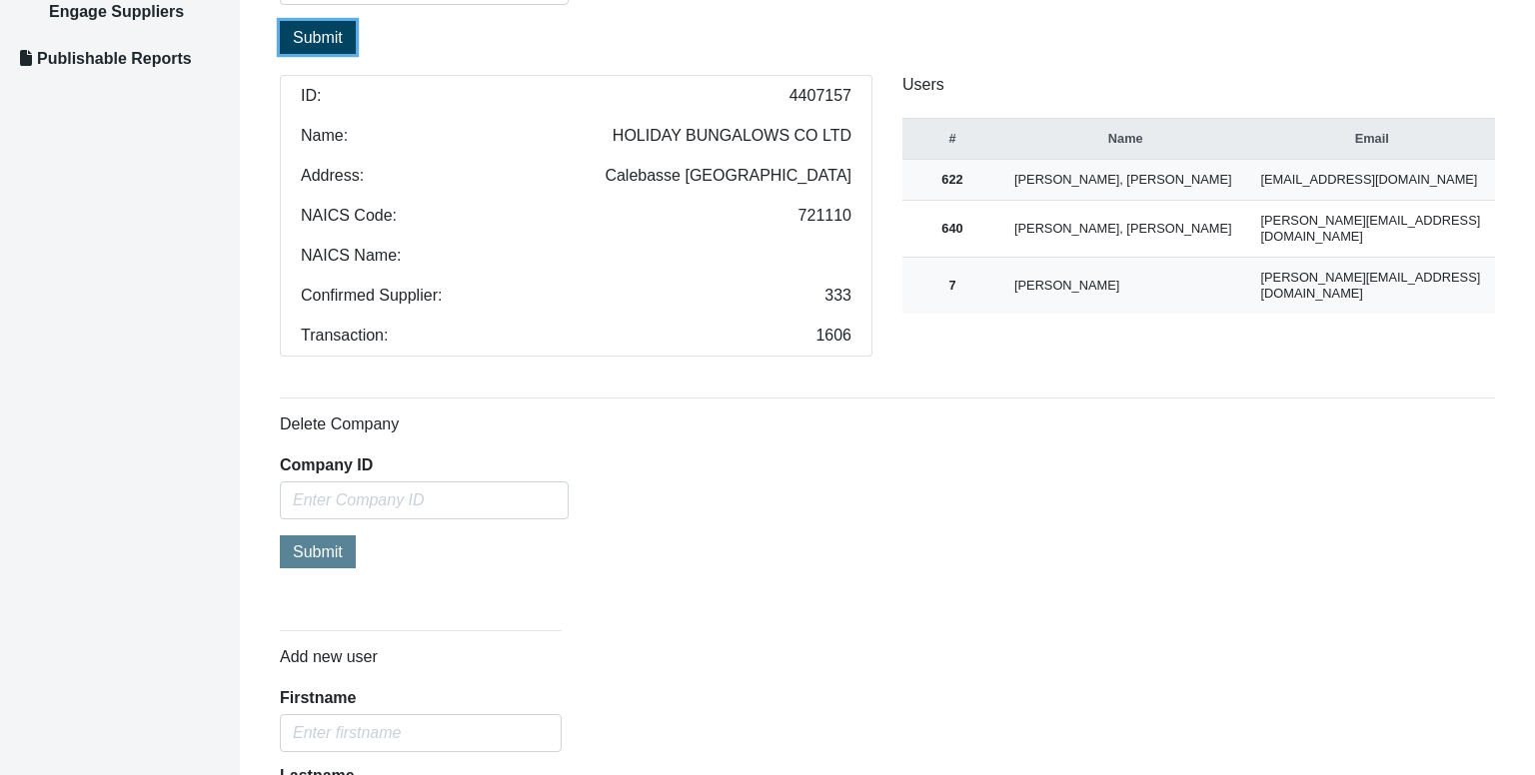
click at [316, 40] on span "Submit" at bounding box center [318, 37] width 50 height 17
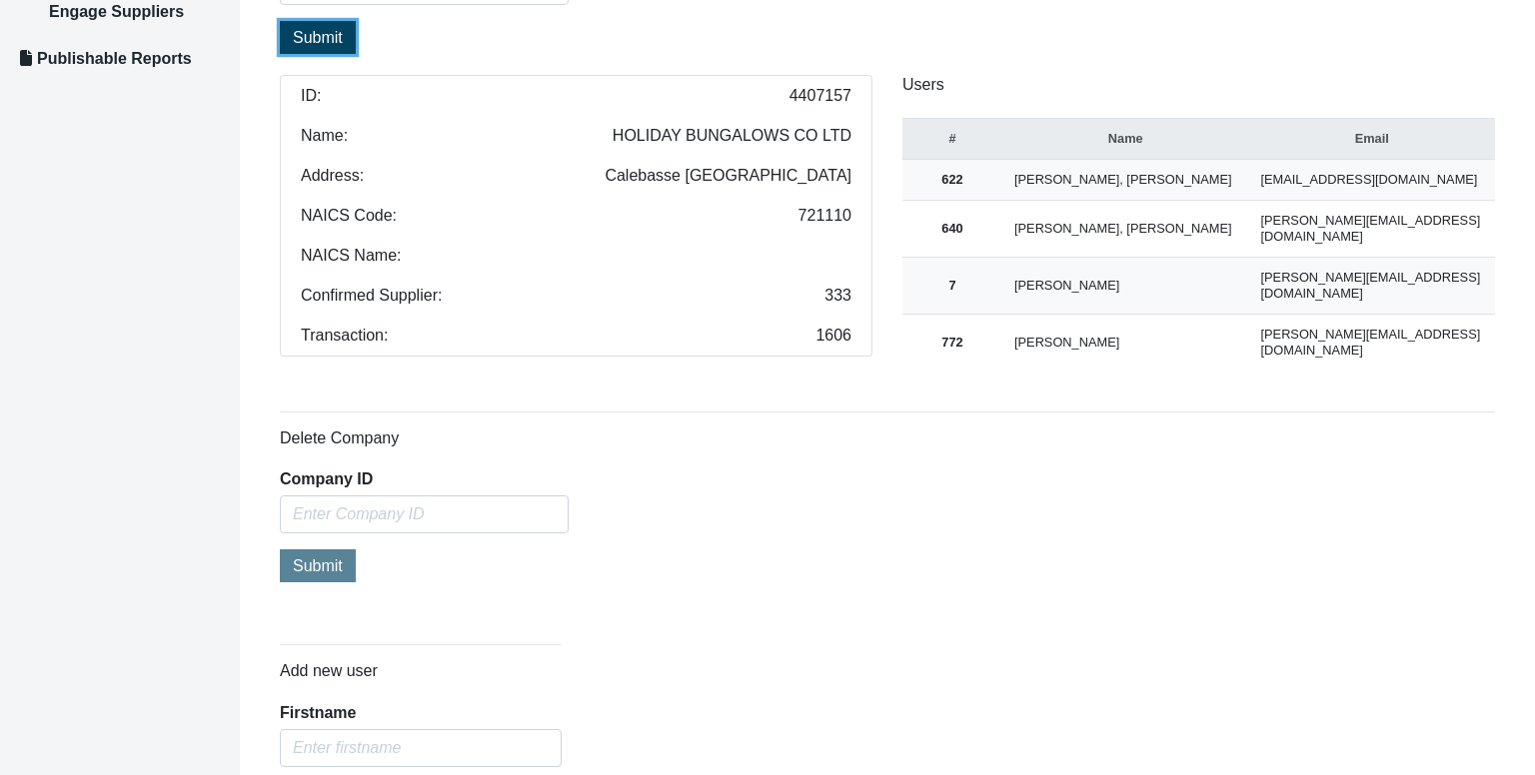
scroll to position [542, 0]
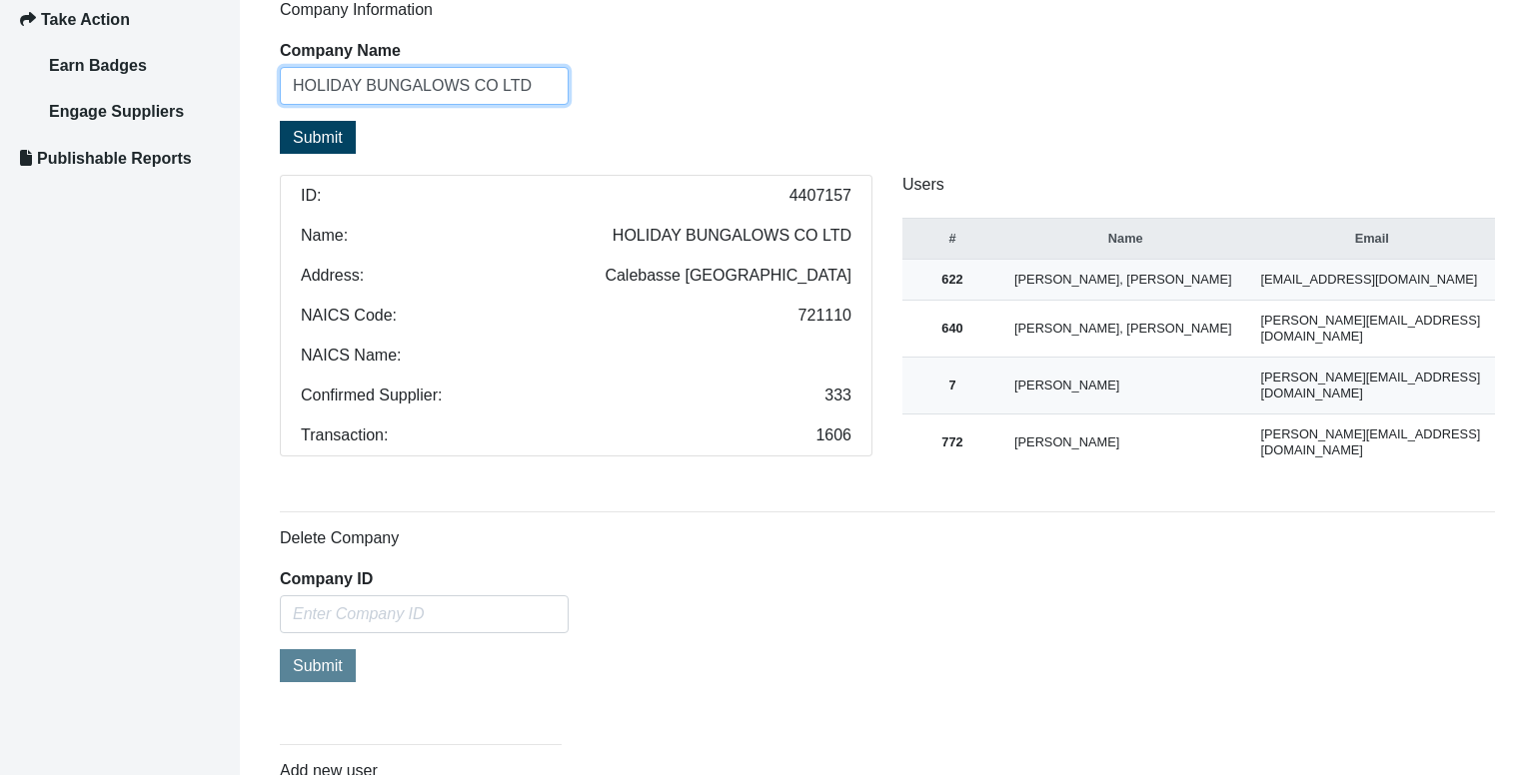
click at [405, 87] on input "HOLIDAY BUNGALOWS CO LTD" at bounding box center [424, 86] width 289 height 38
paste input "COMPAGNIE MARMITES DES ILES LIM"
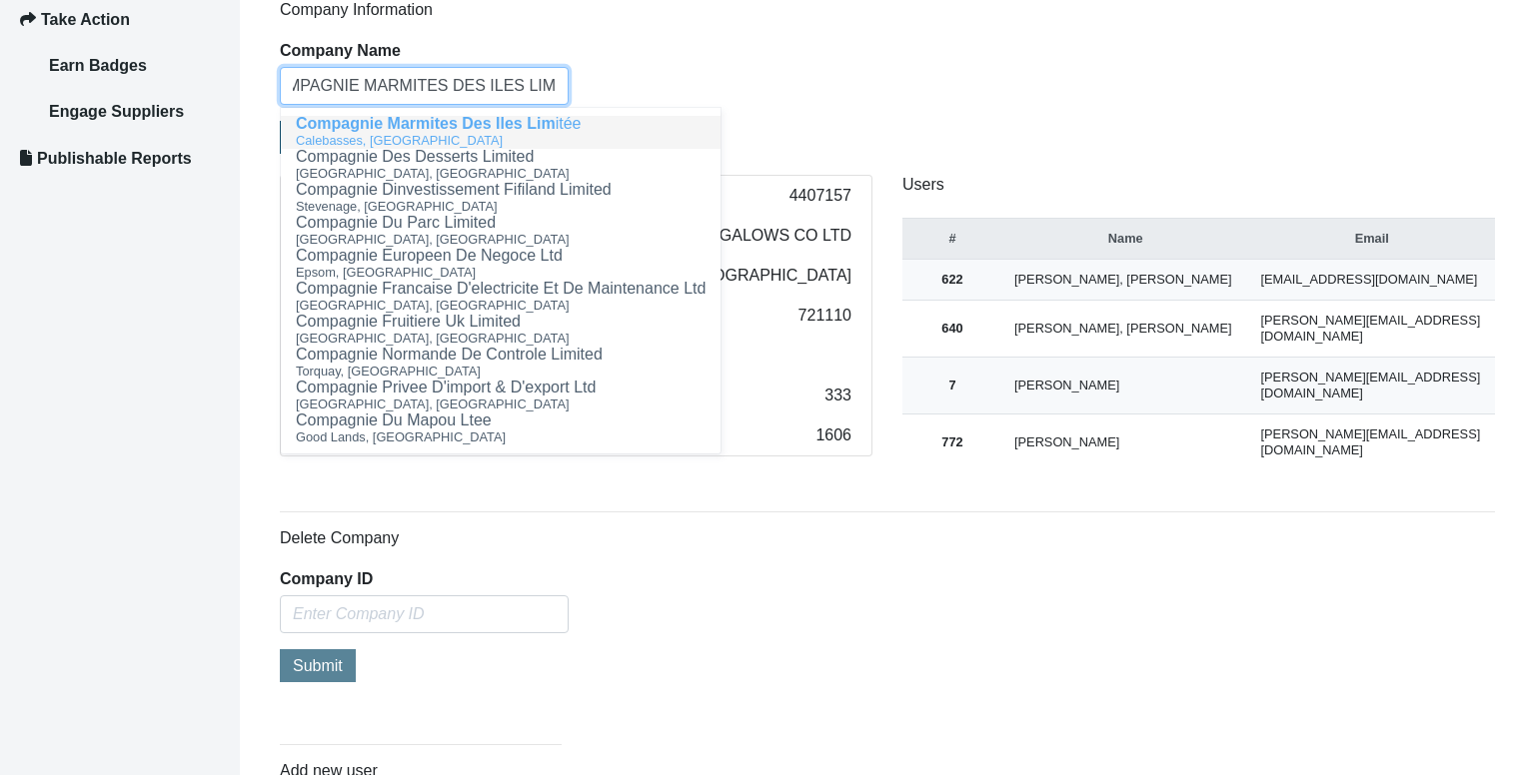
click at [418, 128] on span "Compagnie Marmites Des Iles Lim" at bounding box center [426, 123] width 260 height 17
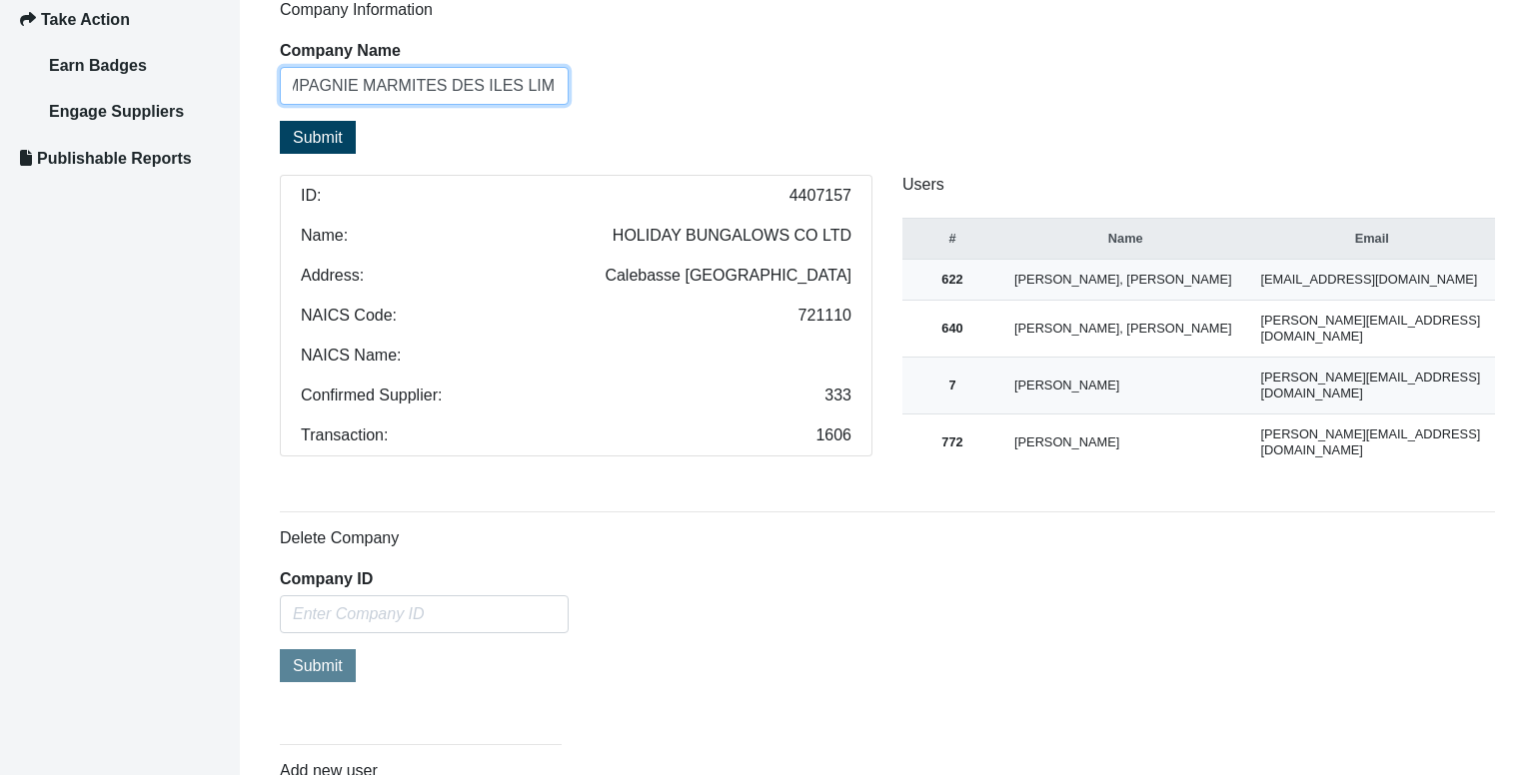
type input "COMPAGNIE MARMITES DES ILES LIMITÉE"
click at [345, 128] on button "Submit" at bounding box center [318, 137] width 76 height 33
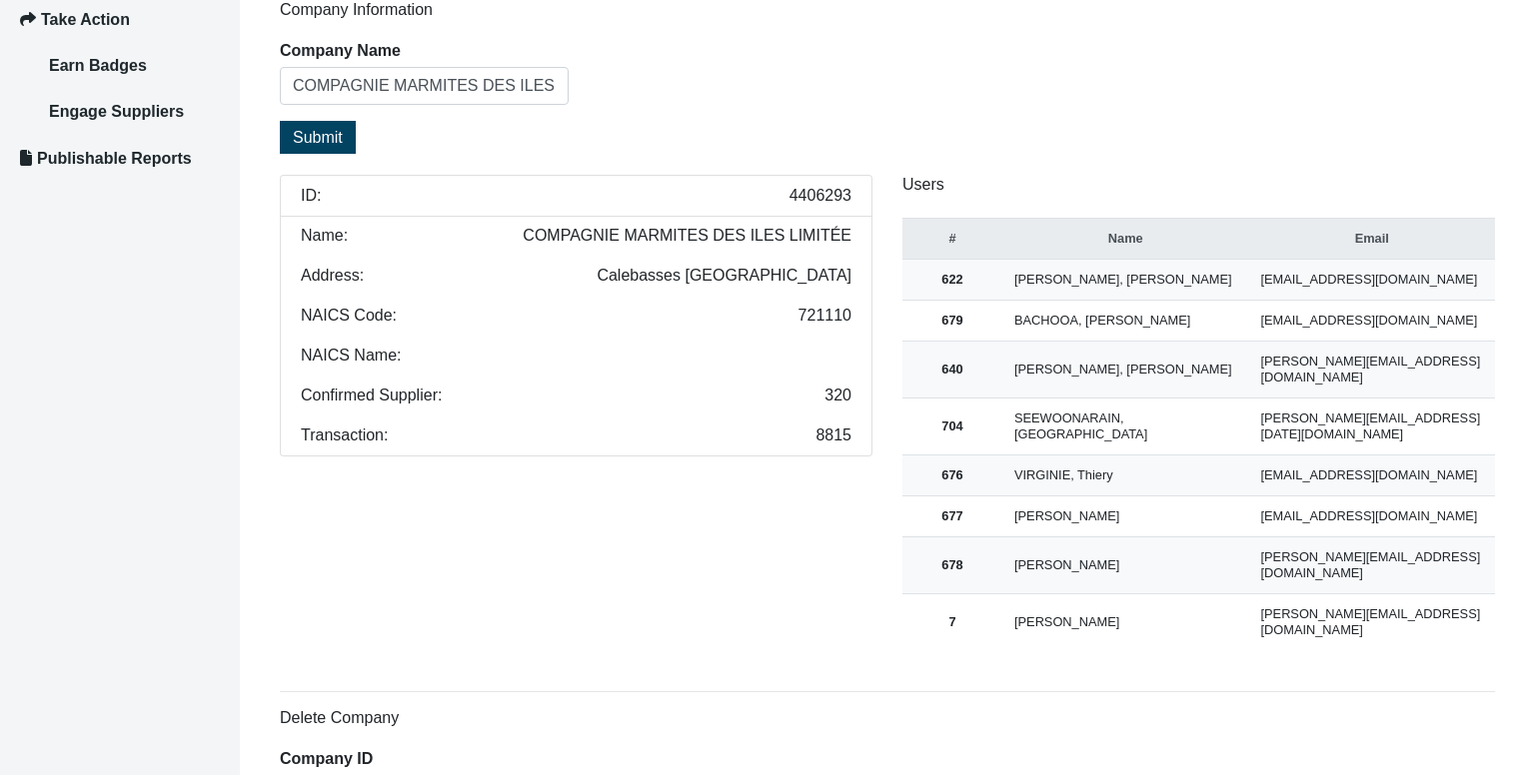
click at [805, 203] on li "ID: 4406293" at bounding box center [576, 196] width 592 height 42
copy span "4406293"
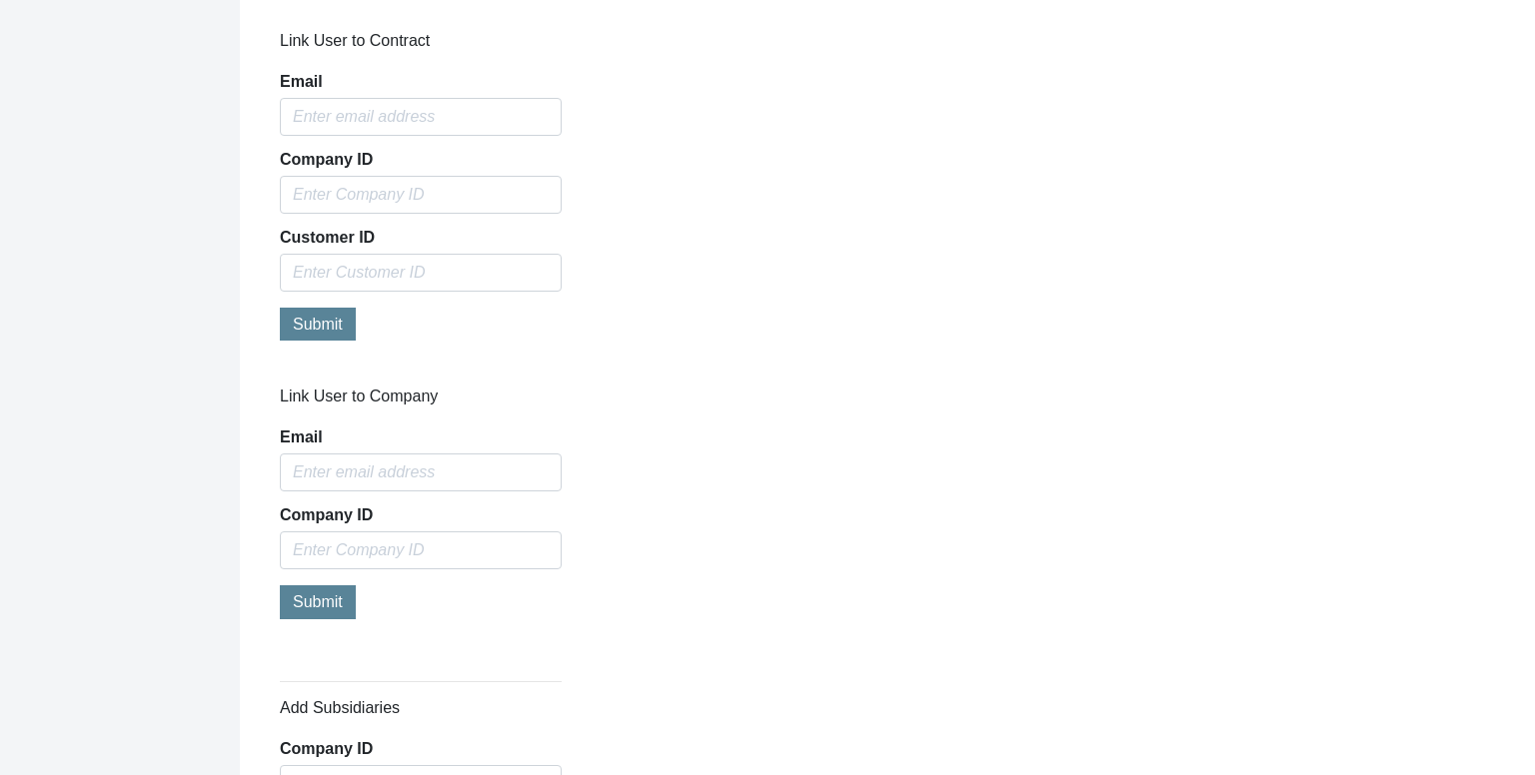
scroll to position [2086, 0]
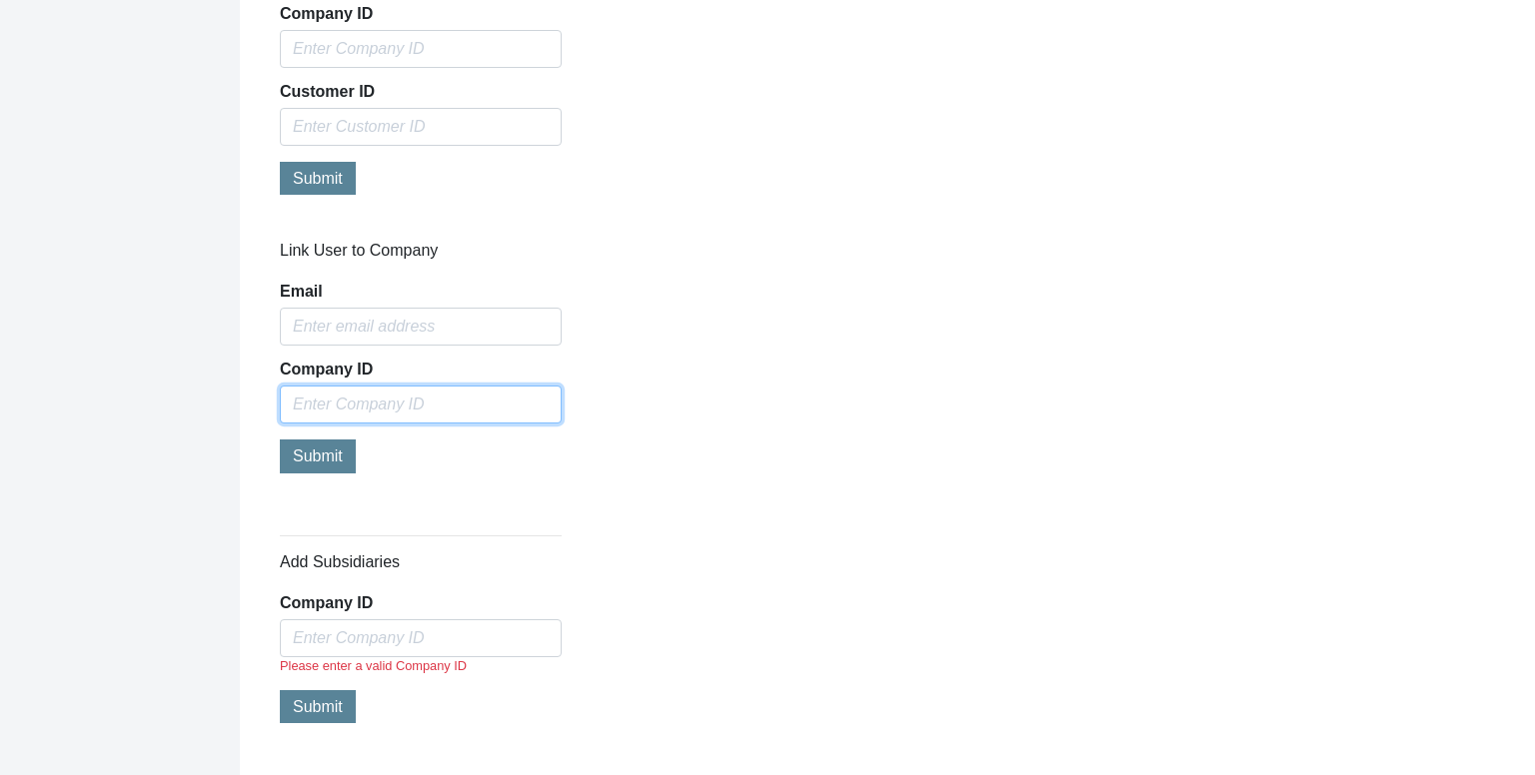
click at [418, 386] on input "text" at bounding box center [421, 405] width 282 height 38
paste input "4406293"
type input "4406293"
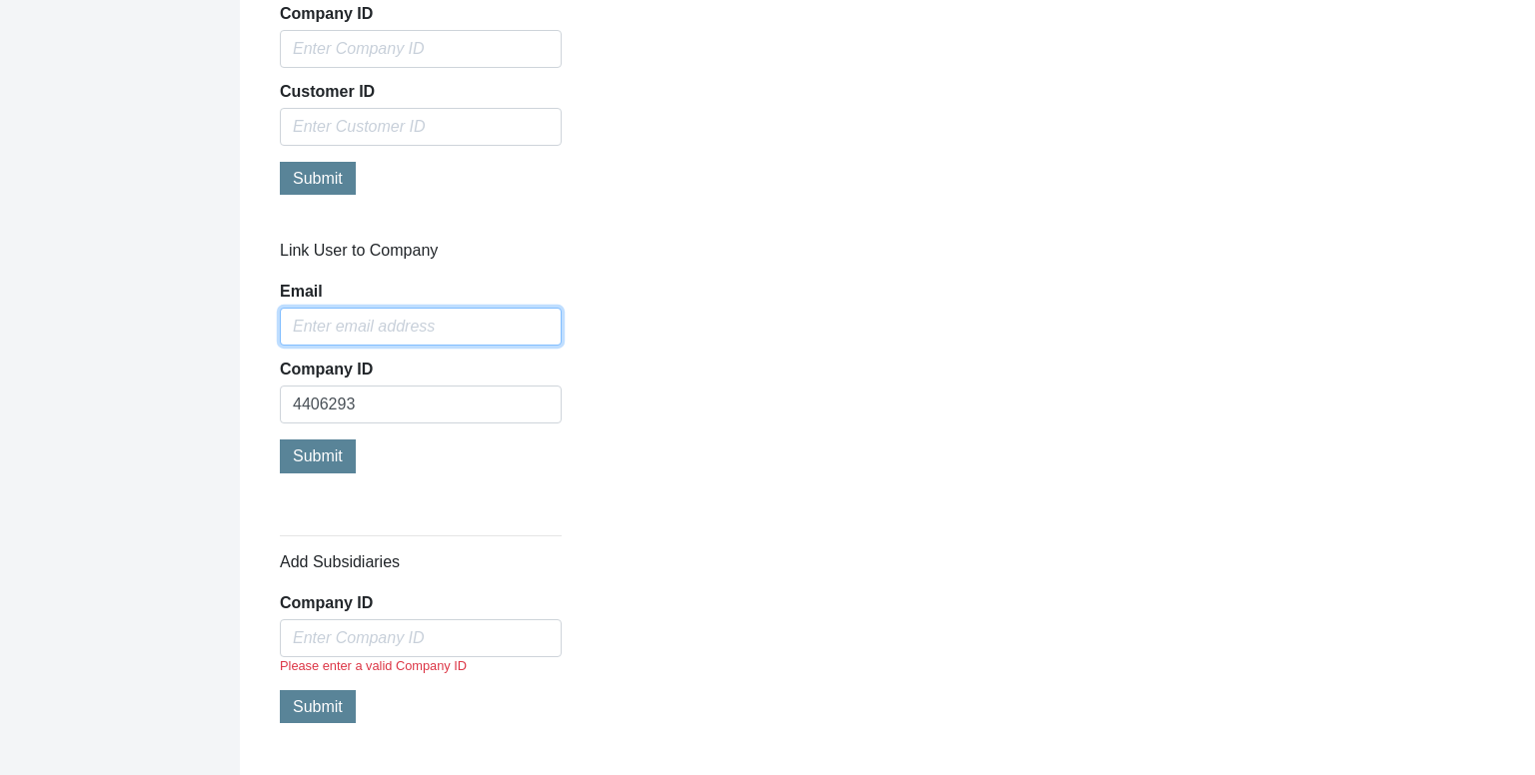
click at [412, 308] on input "Email" at bounding box center [421, 327] width 282 height 38
type input "[PERSON_NAME][EMAIL_ADDRESS][DOMAIN_NAME]"
click at [323, 448] on span "Submit" at bounding box center [318, 456] width 50 height 17
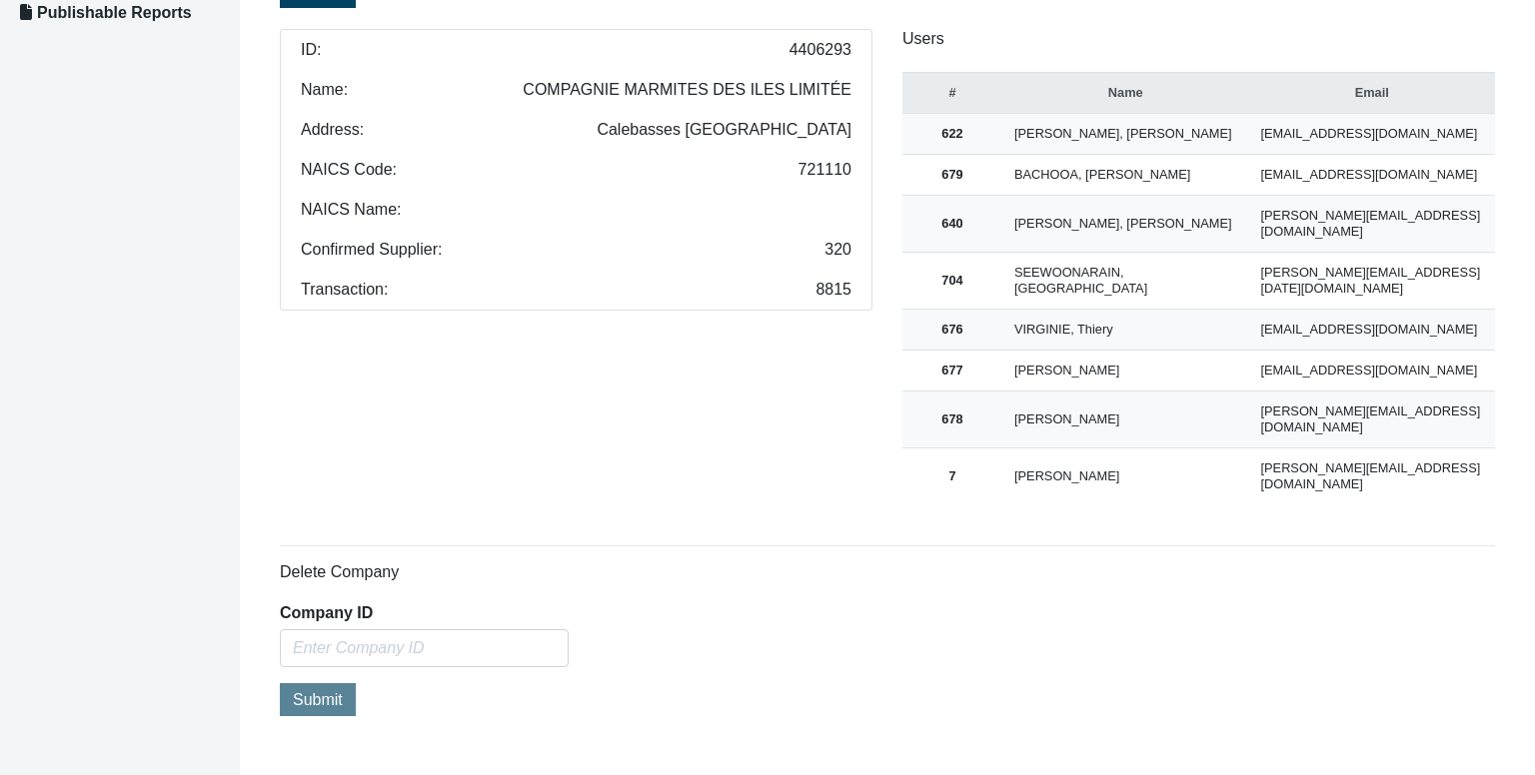
scroll to position [488, 0]
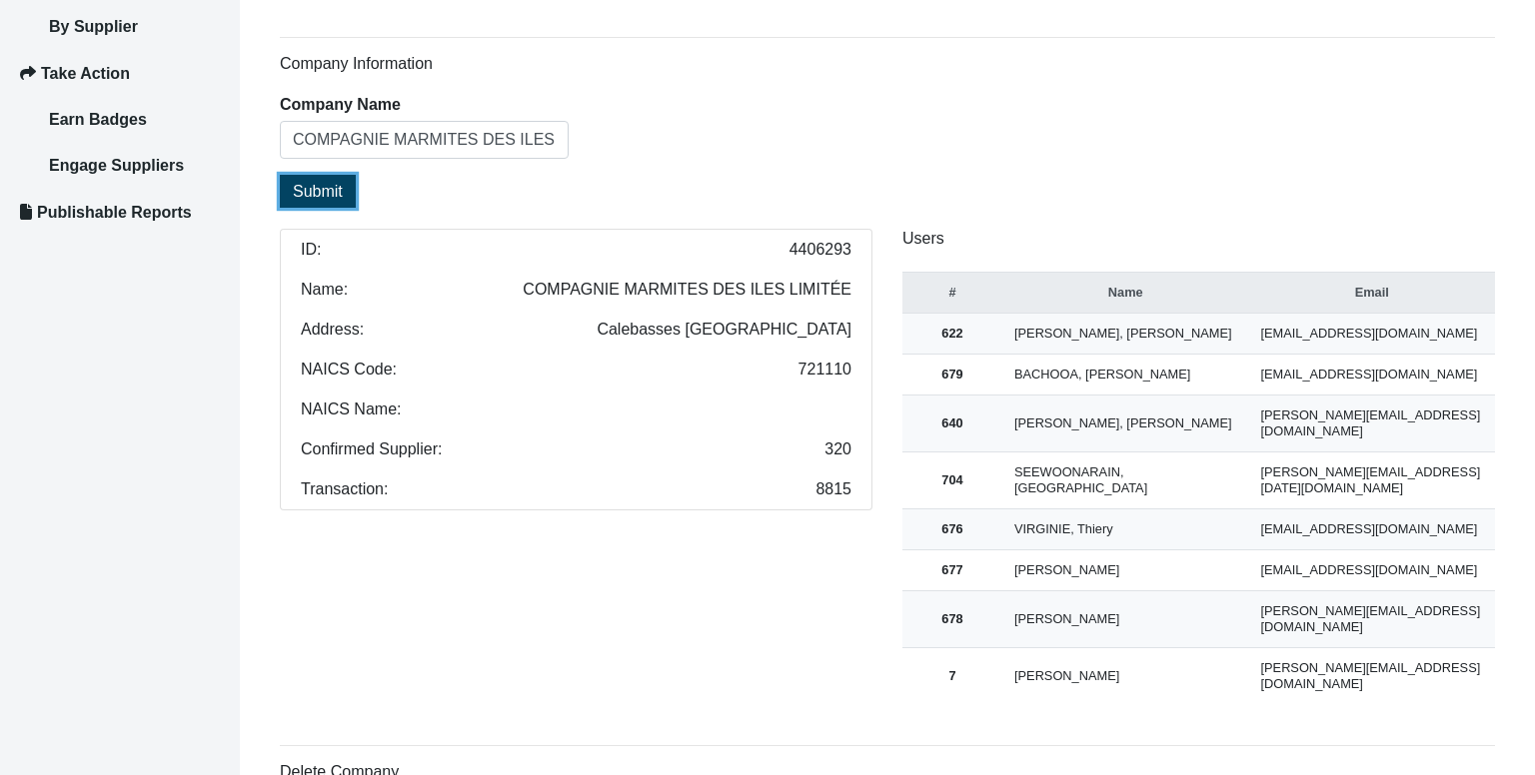
click at [320, 194] on span "Submit" at bounding box center [318, 191] width 50 height 17
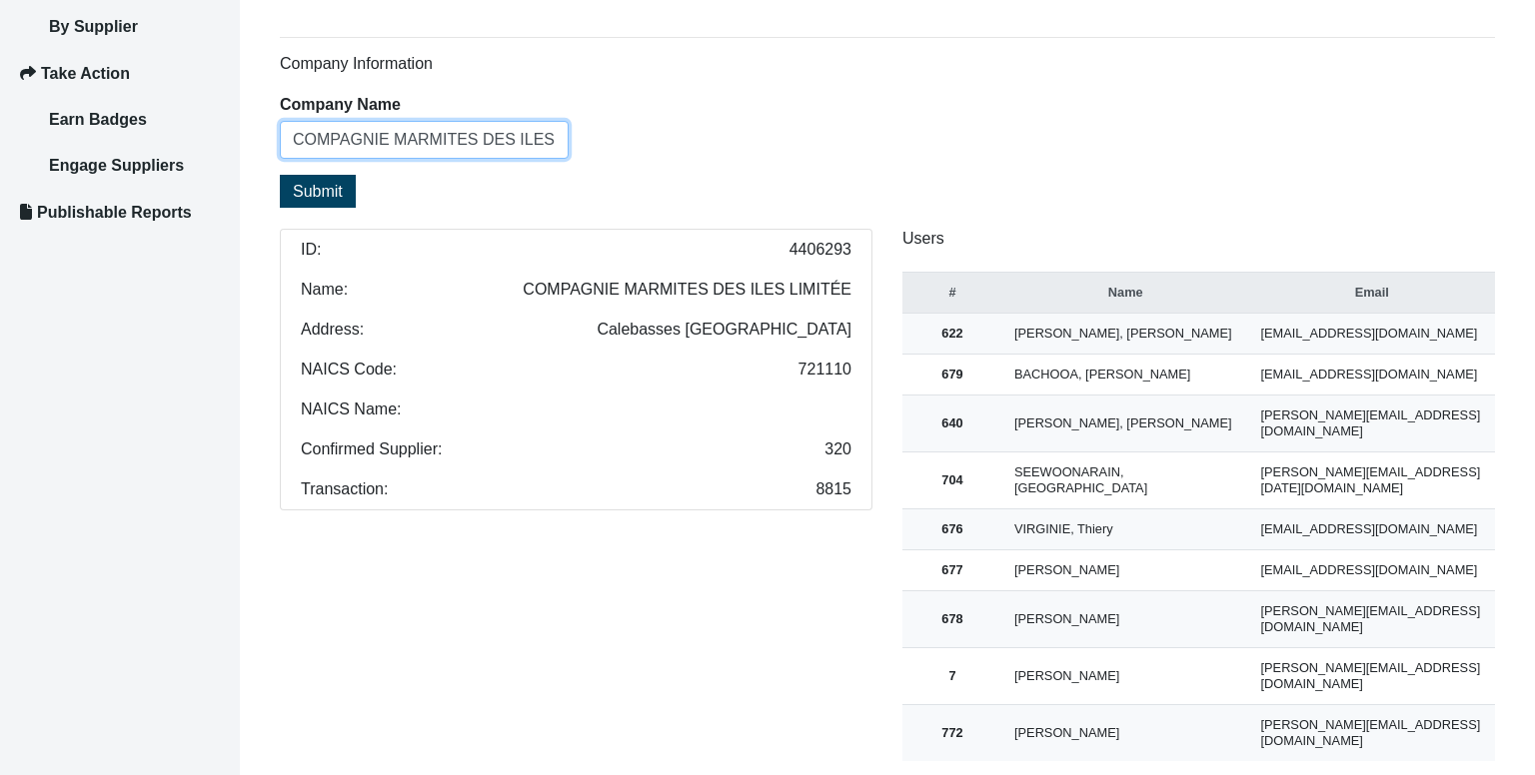
click at [460, 130] on input "COMPAGNIE MARMITES DES ILES LIMITÉE" at bounding box center [424, 140] width 289 height 38
paste input "MARINA VILLAGE HOTEL LTD"
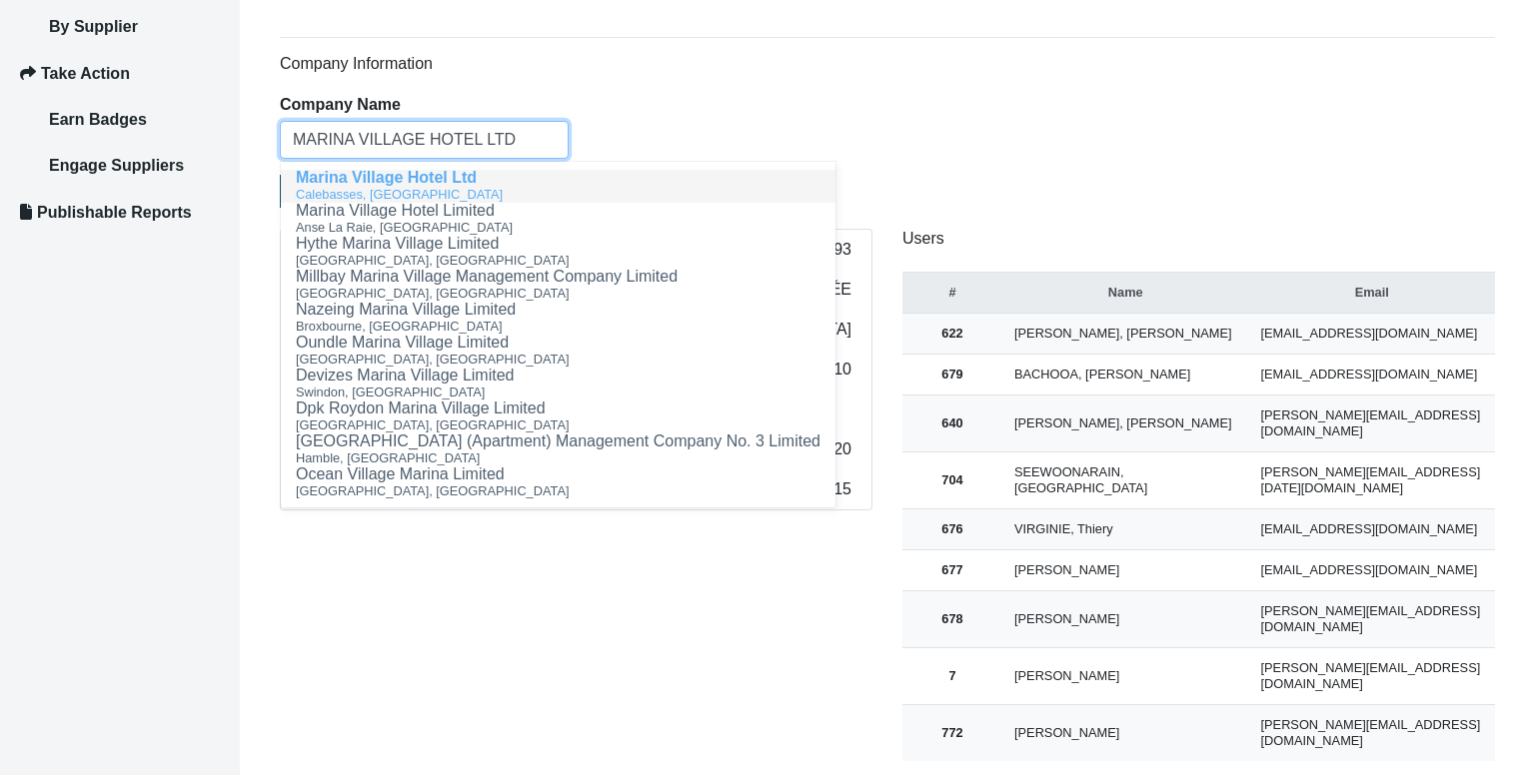
click at [452, 184] on span "Marina Village Hotel Ltd" at bounding box center [386, 177] width 181 height 17
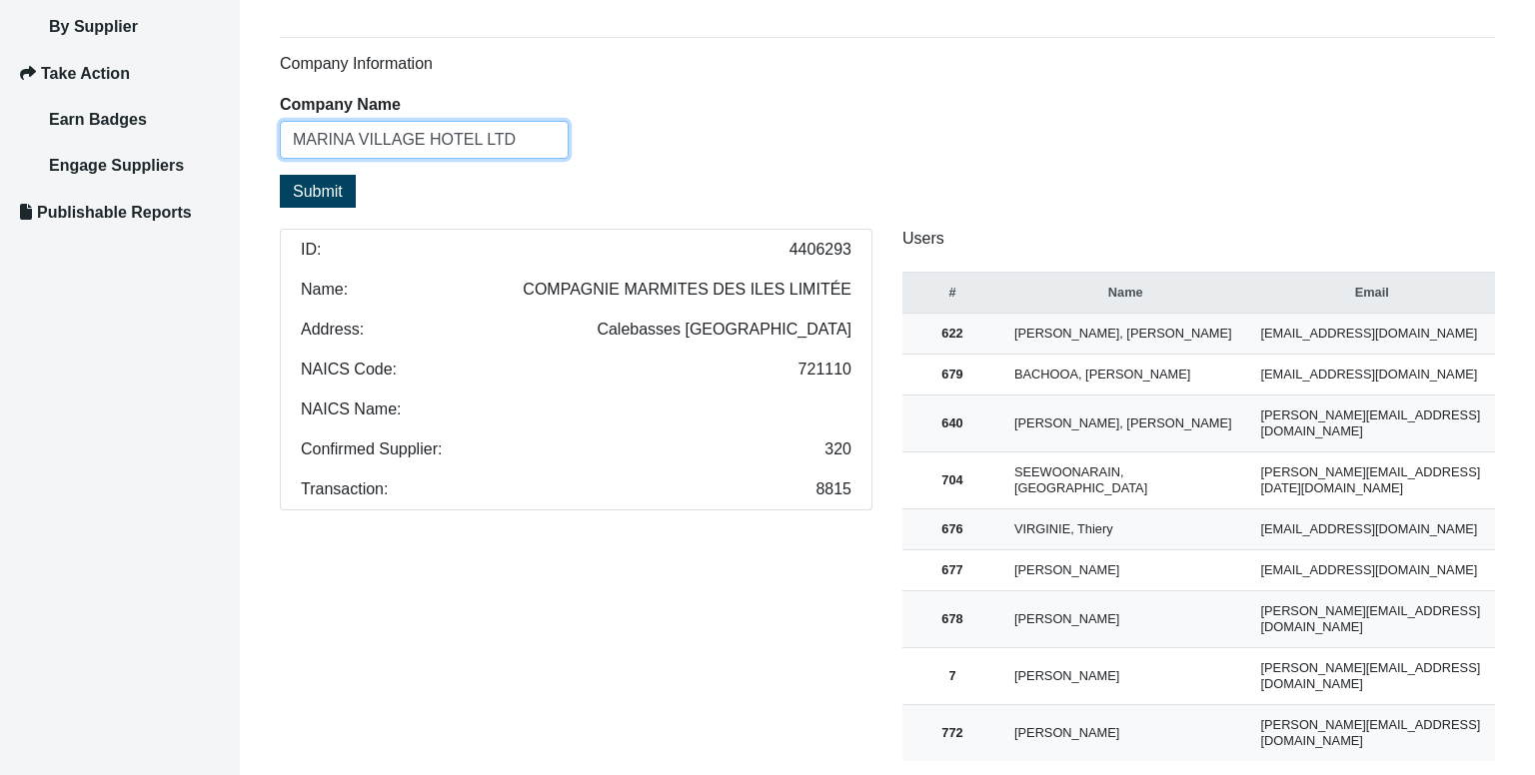
type input "MARINA VILLAGE HOTEL LTD"
click at [341, 186] on span "Submit" at bounding box center [318, 191] width 50 height 17
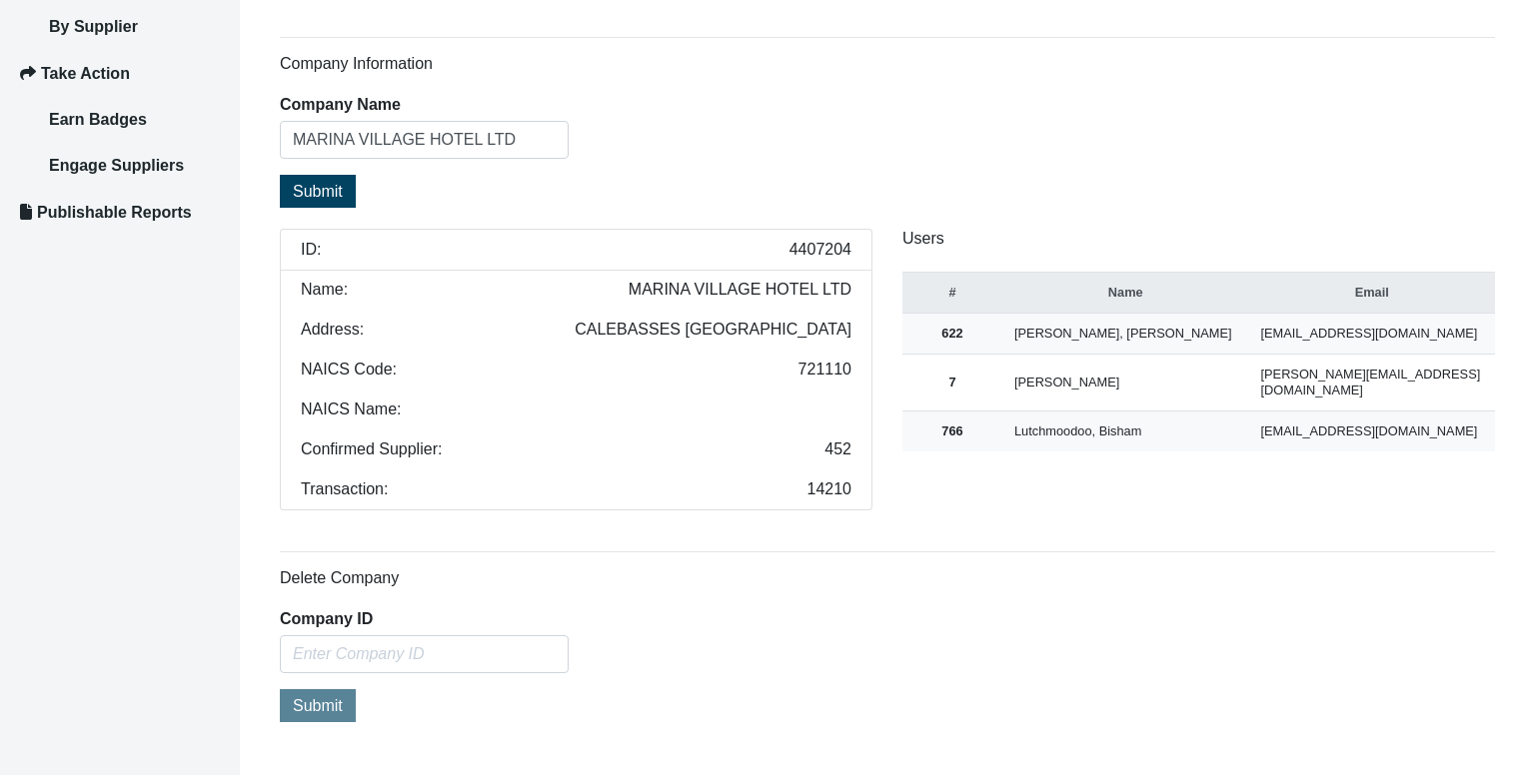
click at [809, 252] on span "4407204" at bounding box center [820, 250] width 62 height 16
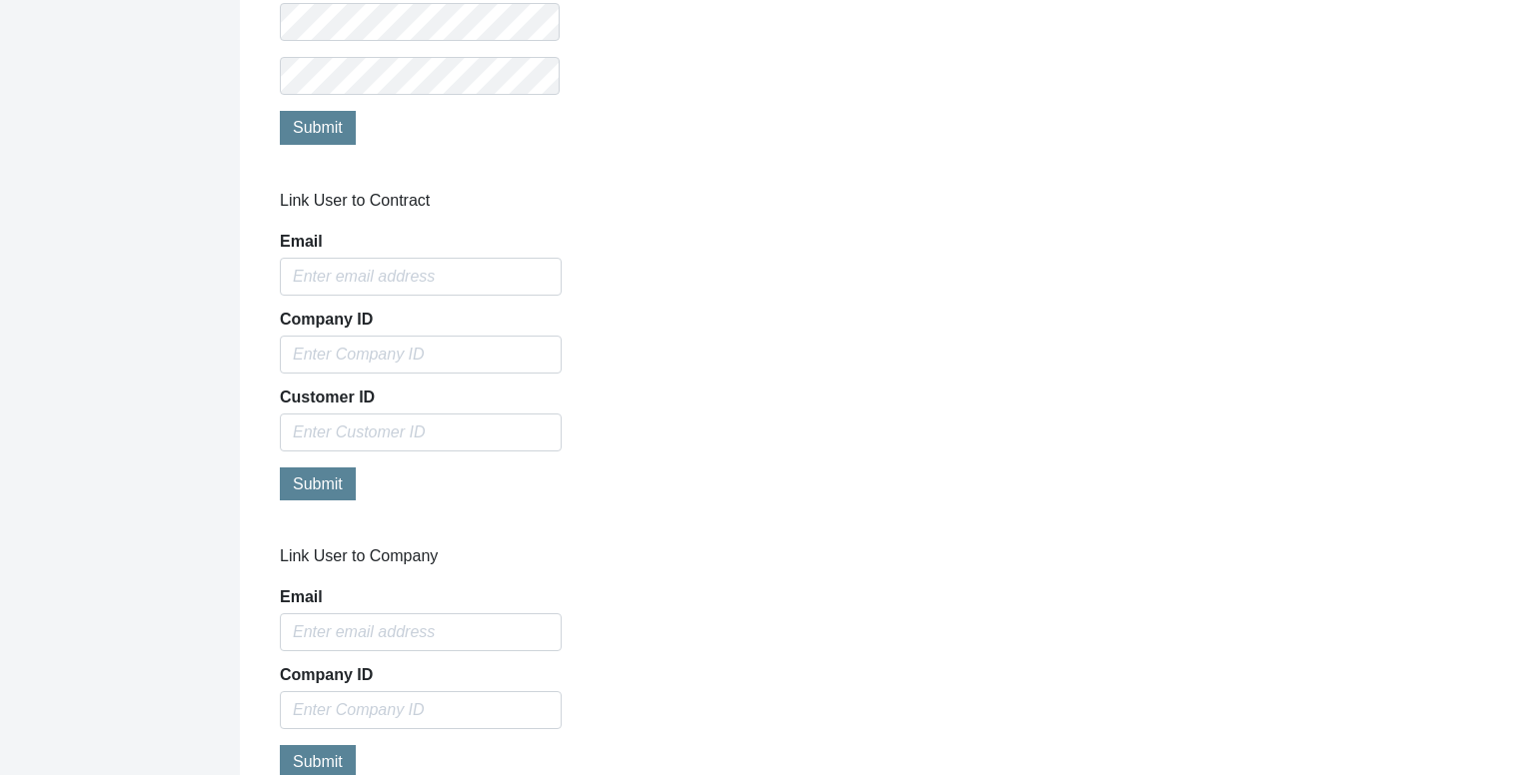
scroll to position [1786, 0]
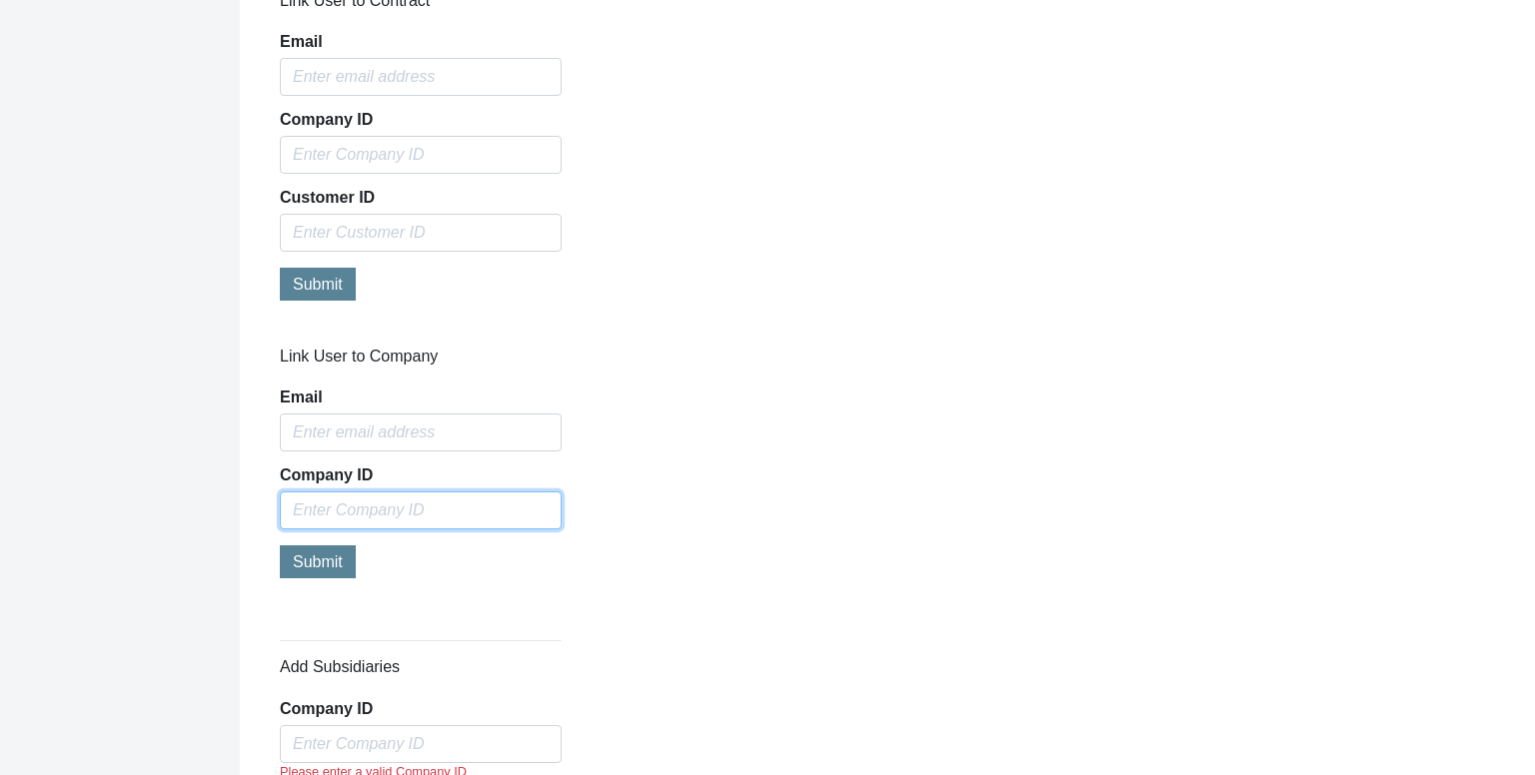
click at [489, 513] on input "text" at bounding box center [421, 511] width 282 height 38
paste input "4407204"
type input "4407204"
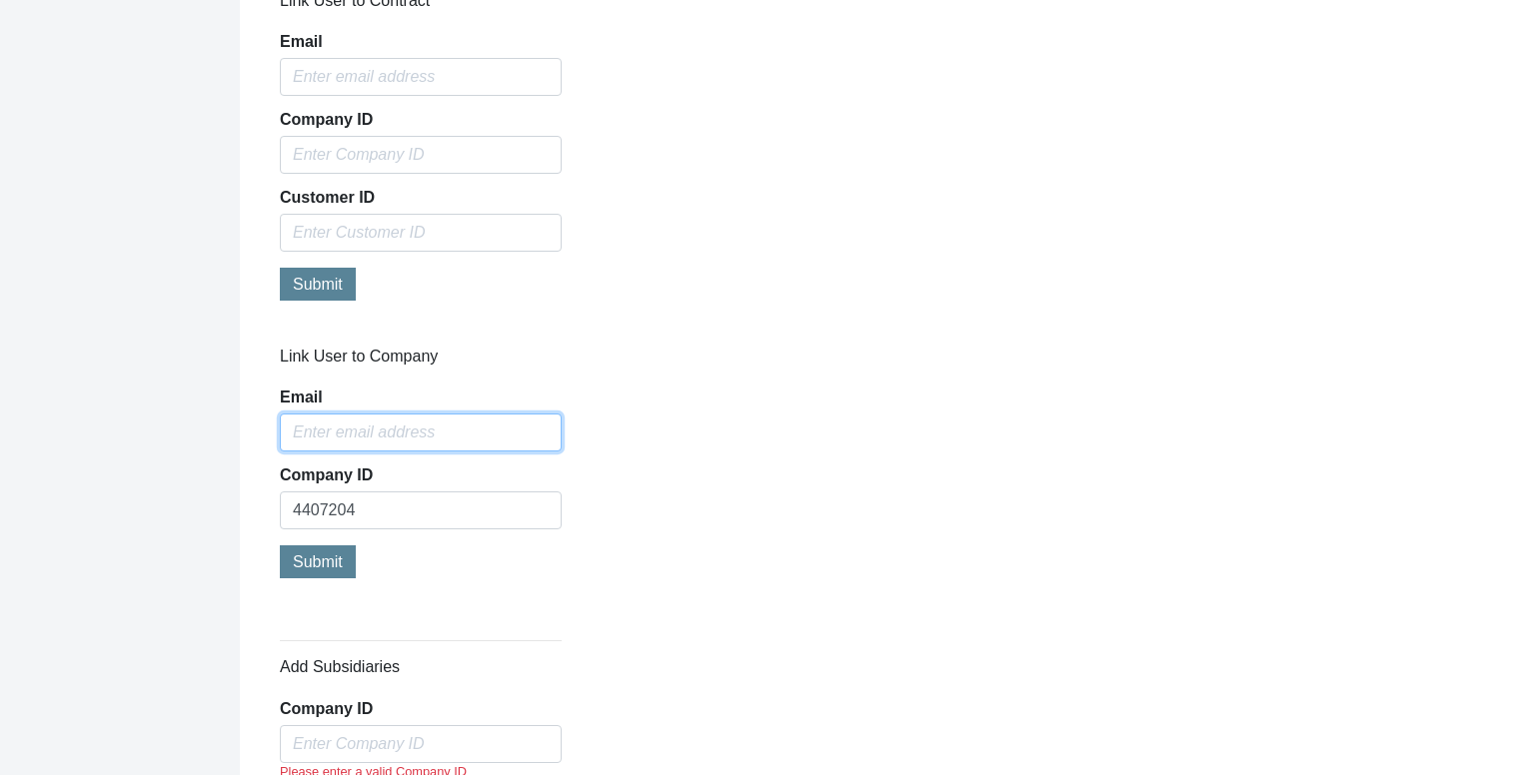
click at [456, 436] on input "Email" at bounding box center [421, 433] width 282 height 38
type input "[PERSON_NAME][EMAIL_ADDRESS][DOMAIN_NAME]"
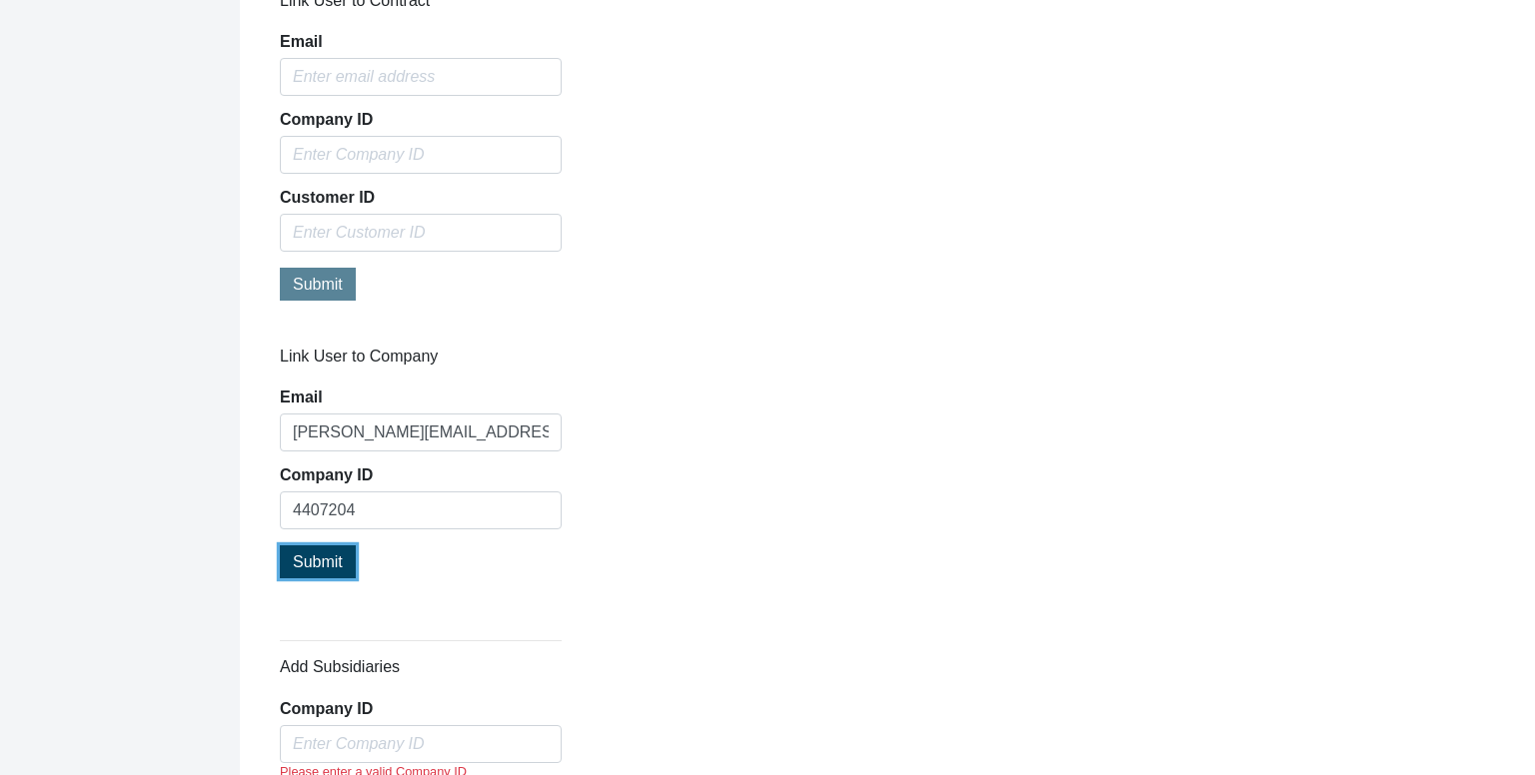
click at [314, 569] on button "Submit" at bounding box center [318, 562] width 76 height 33
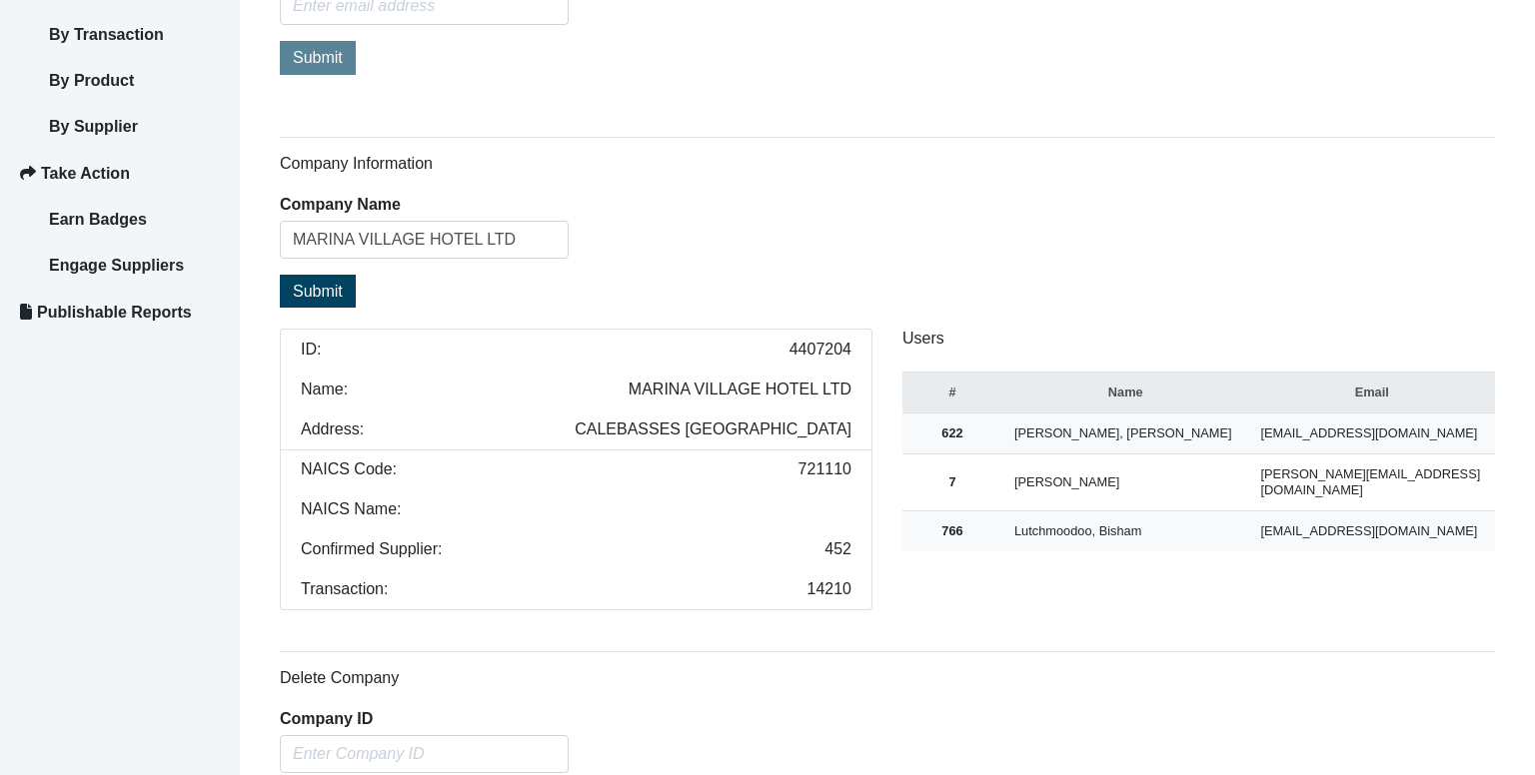
scroll to position [288, 0]
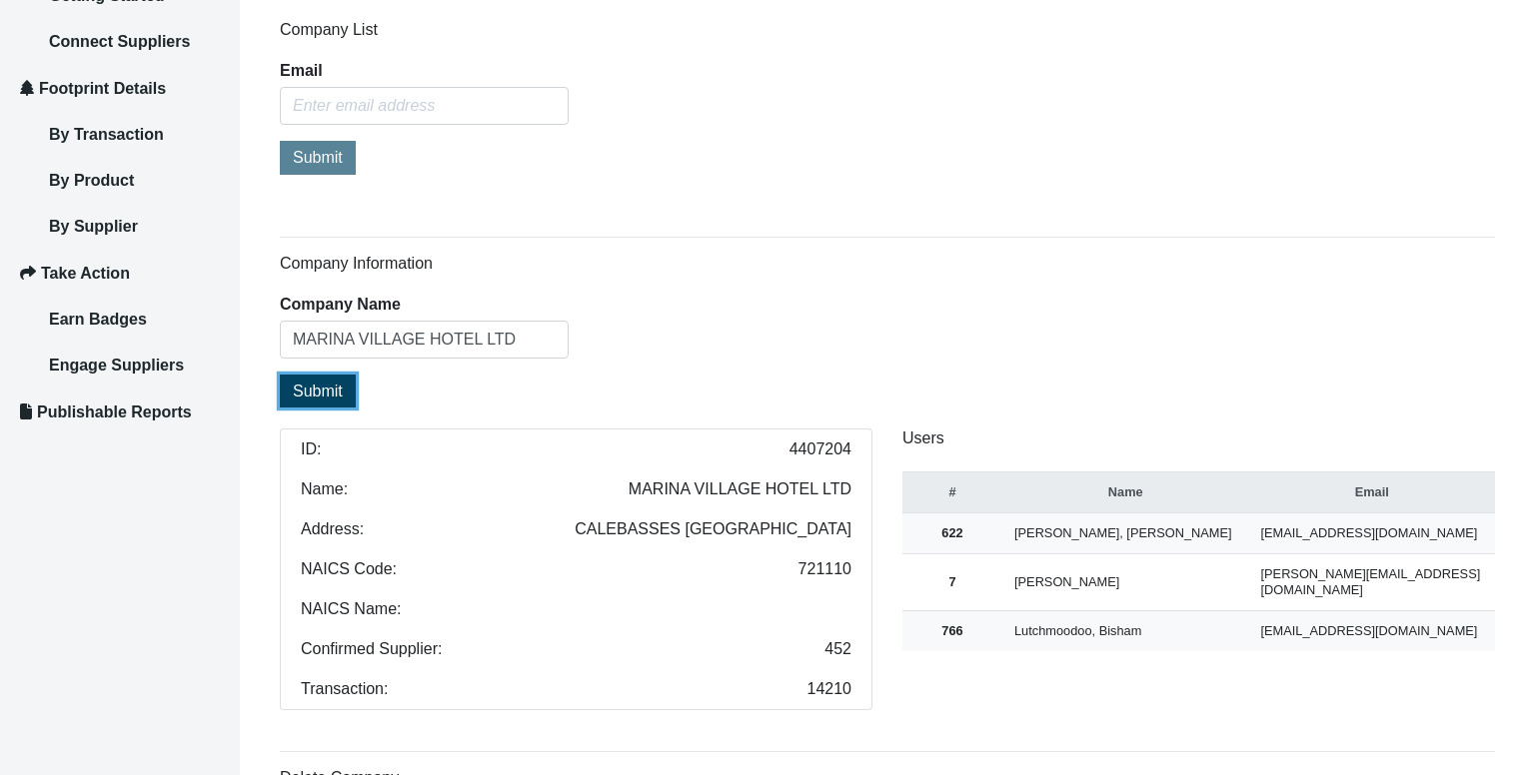
click at [320, 383] on span "Submit" at bounding box center [318, 391] width 50 height 17
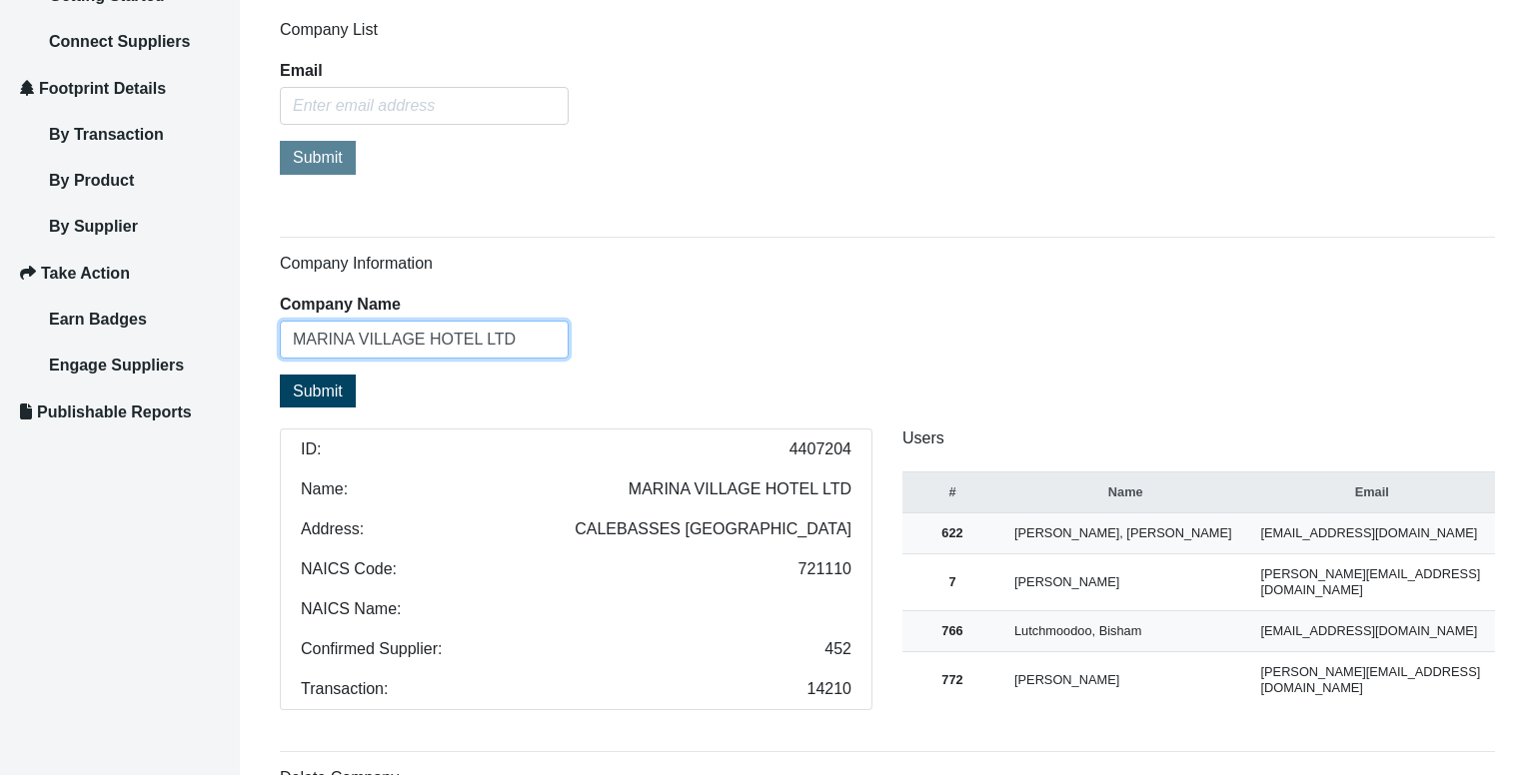
click at [492, 350] on input "MARINA VILLAGE HOTEL LTD" at bounding box center [424, 340] width 289 height 38
paste input "RIVIÈRE CITRON LTÉE"
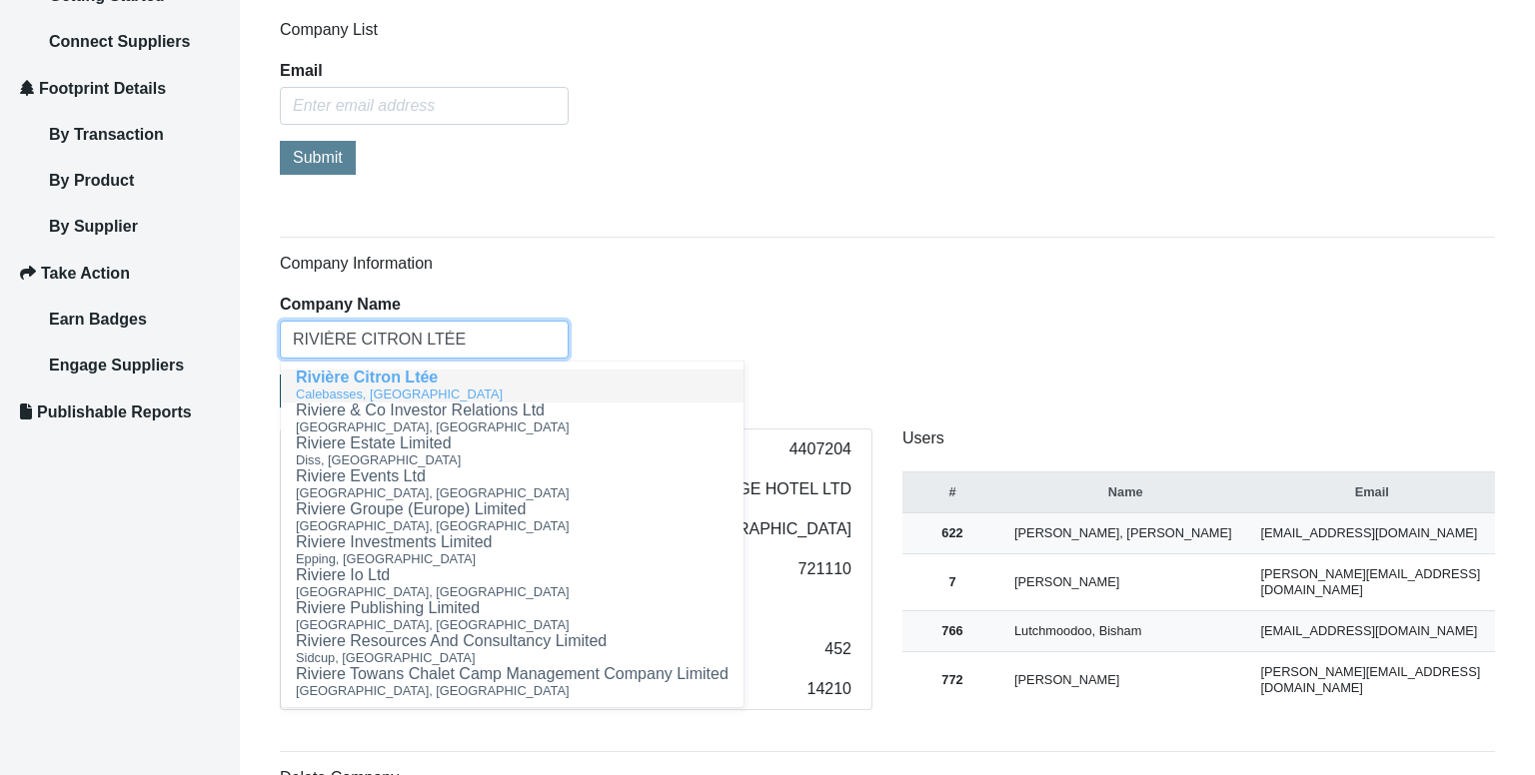
click at [479, 386] on div "Calebasses, [GEOGRAPHIC_DATA]" at bounding box center [512, 394] width 433 height 17
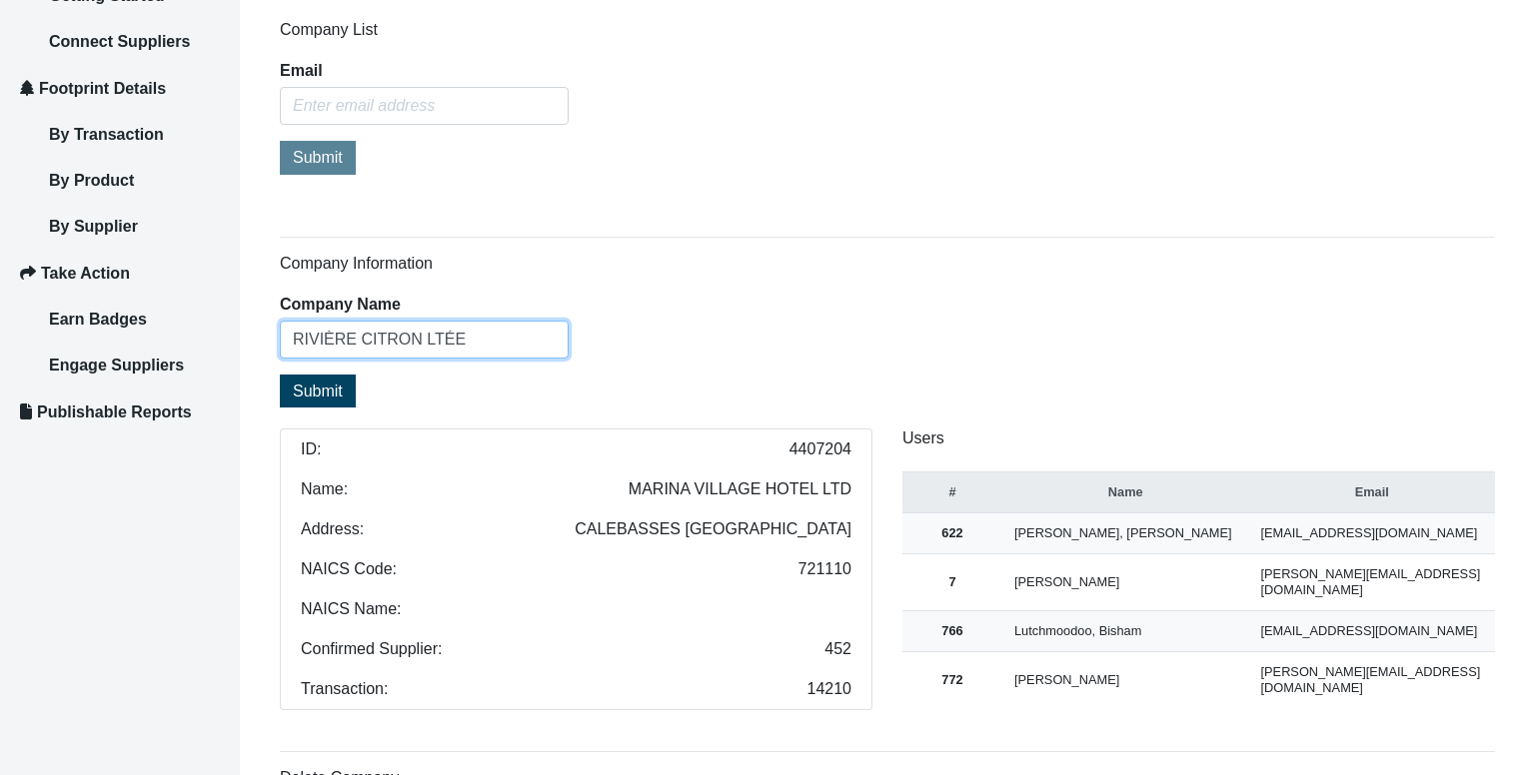
type input "RIVIÈRE CITRON LTÉE"
click at [298, 398] on button "Submit" at bounding box center [318, 391] width 76 height 33
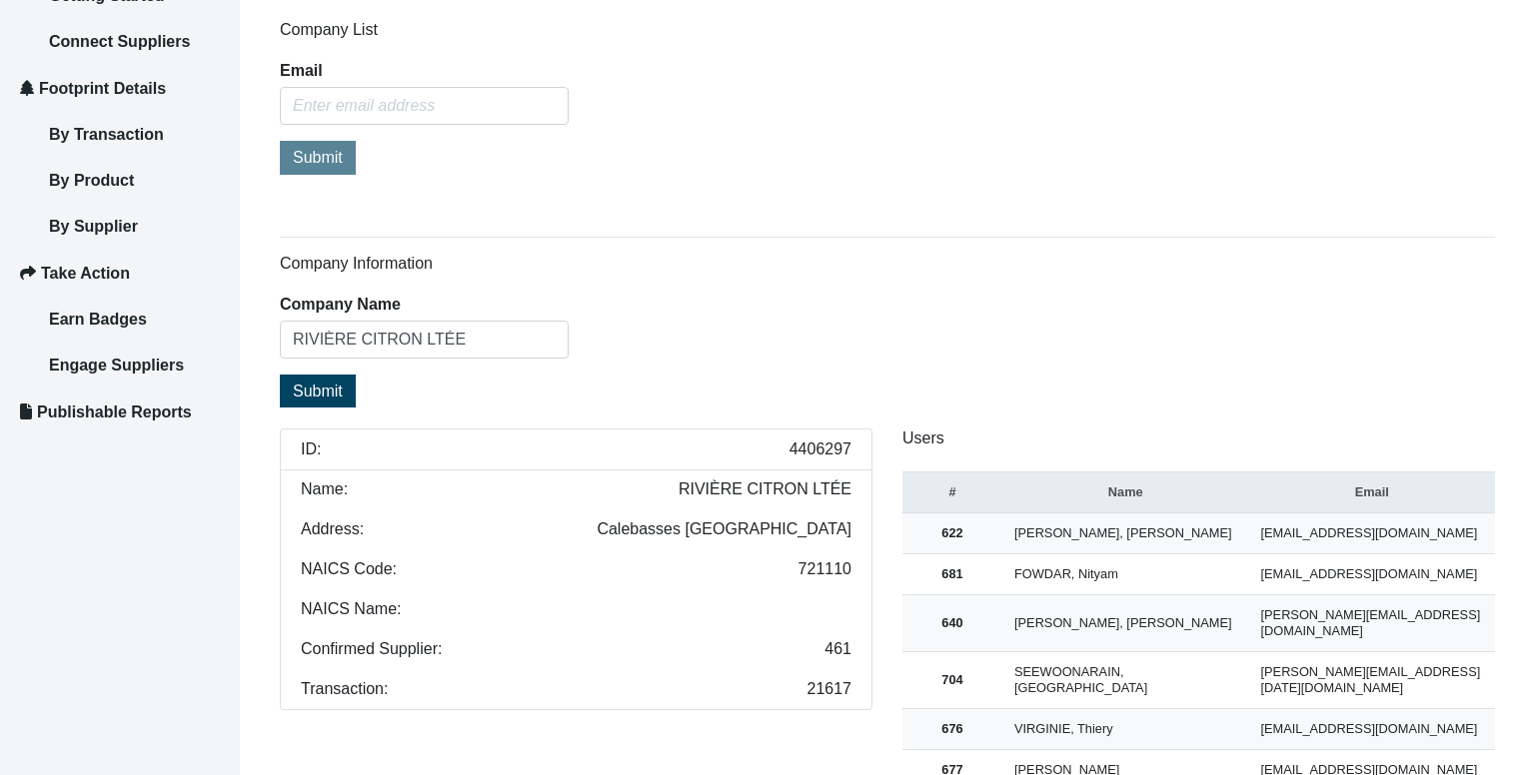
click at [807, 445] on span "4406297" at bounding box center [820, 450] width 62 height 16
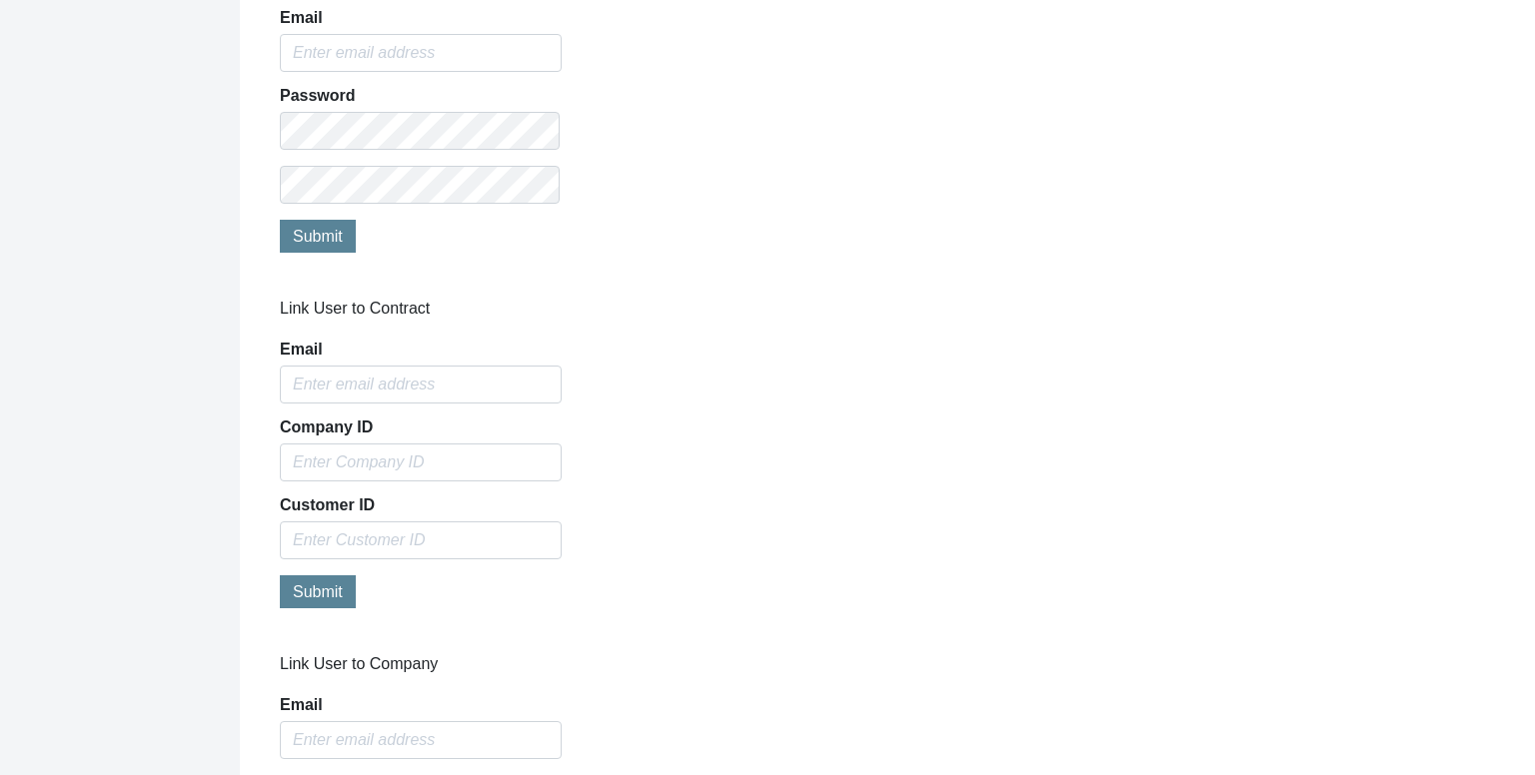
scroll to position [1886, 0]
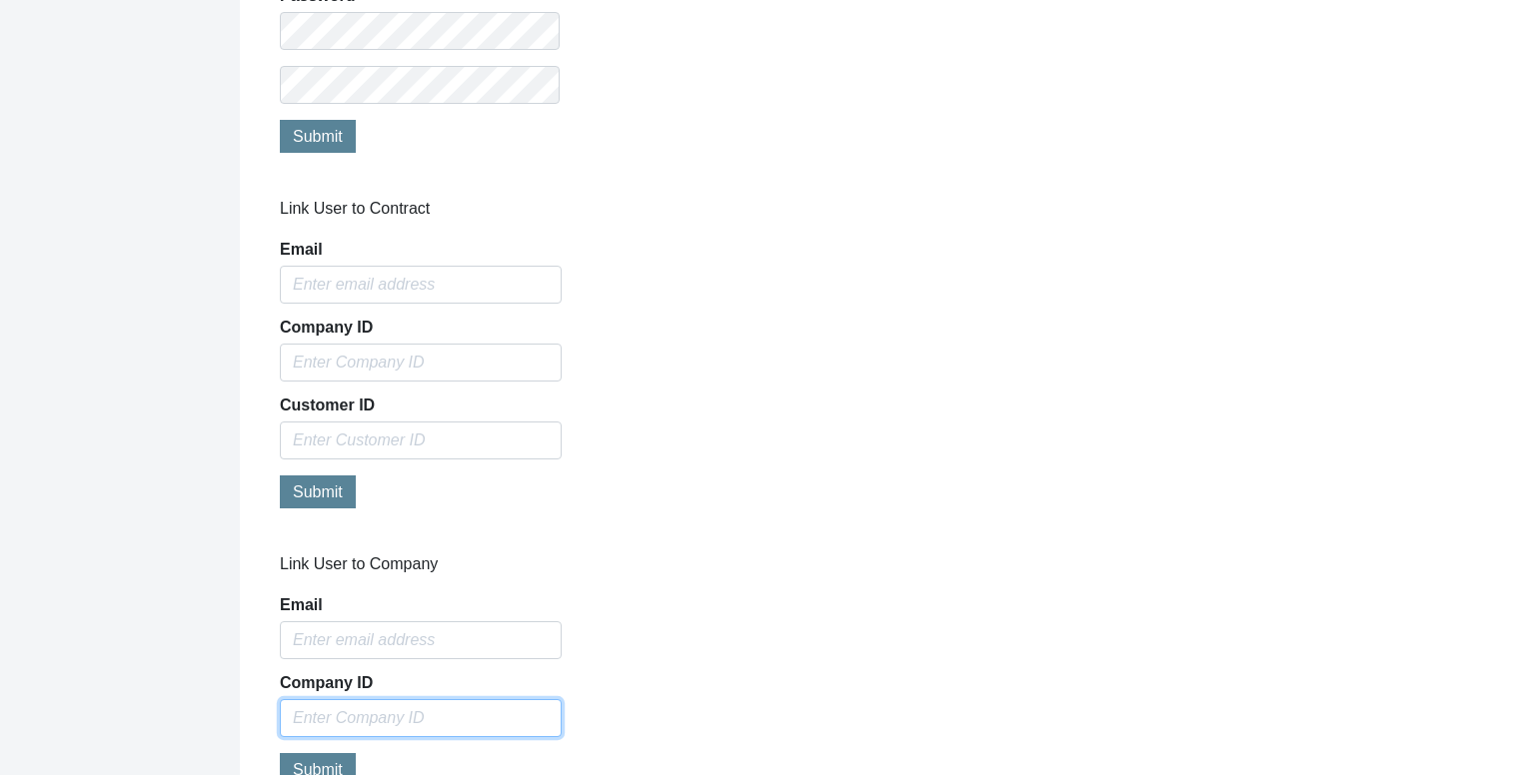
click at [484, 699] on input "text" at bounding box center [421, 718] width 282 height 38
paste input "4406297"
type input "4406297"
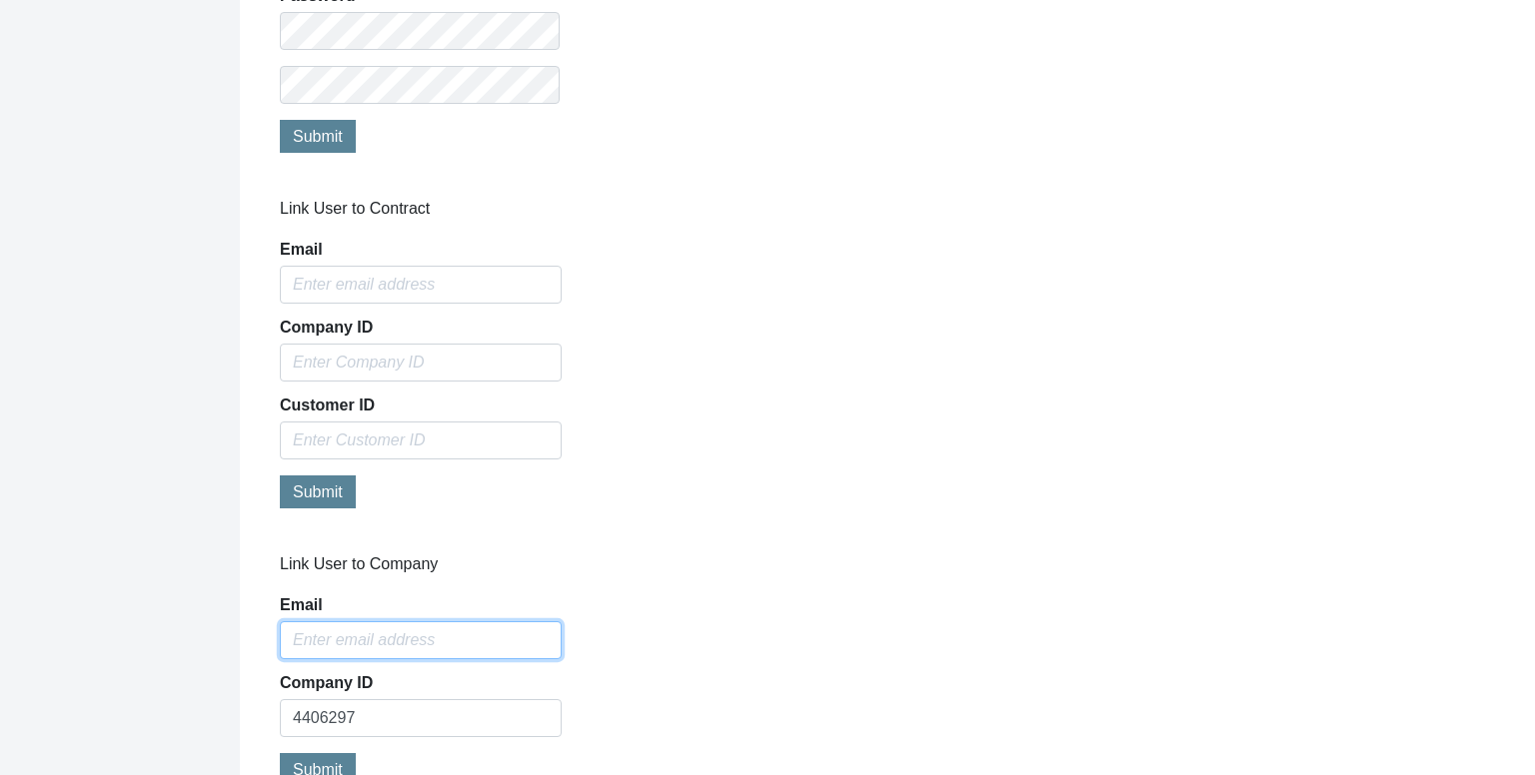
click at [421, 621] on input "Email" at bounding box center [421, 640] width 282 height 38
type input "[PERSON_NAME][EMAIL_ADDRESS][DOMAIN_NAME]"
click at [295, 761] on span "Submit" at bounding box center [318, 769] width 50 height 17
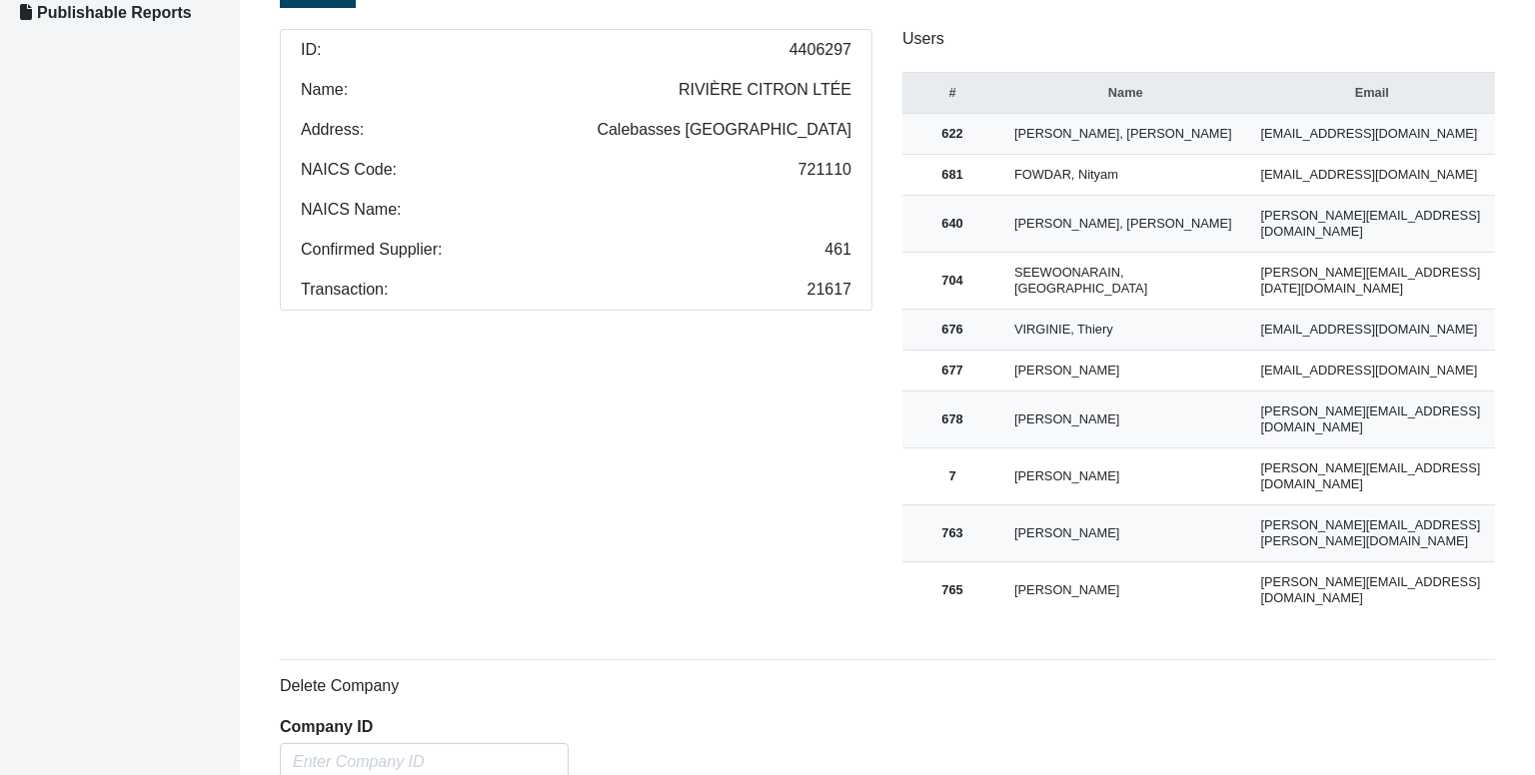
scroll to position [588, 0]
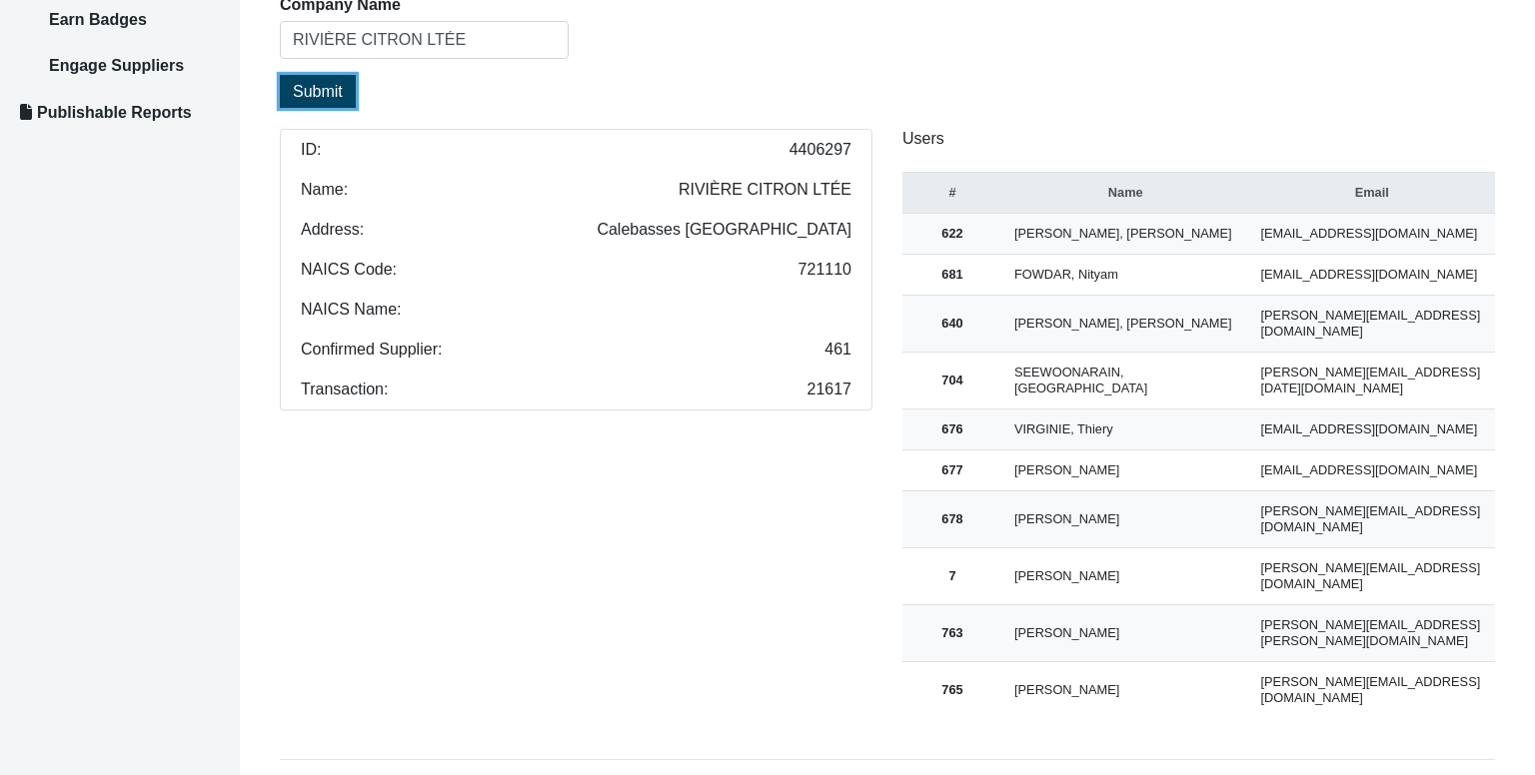
click at [340, 96] on span "Submit" at bounding box center [318, 91] width 50 height 17
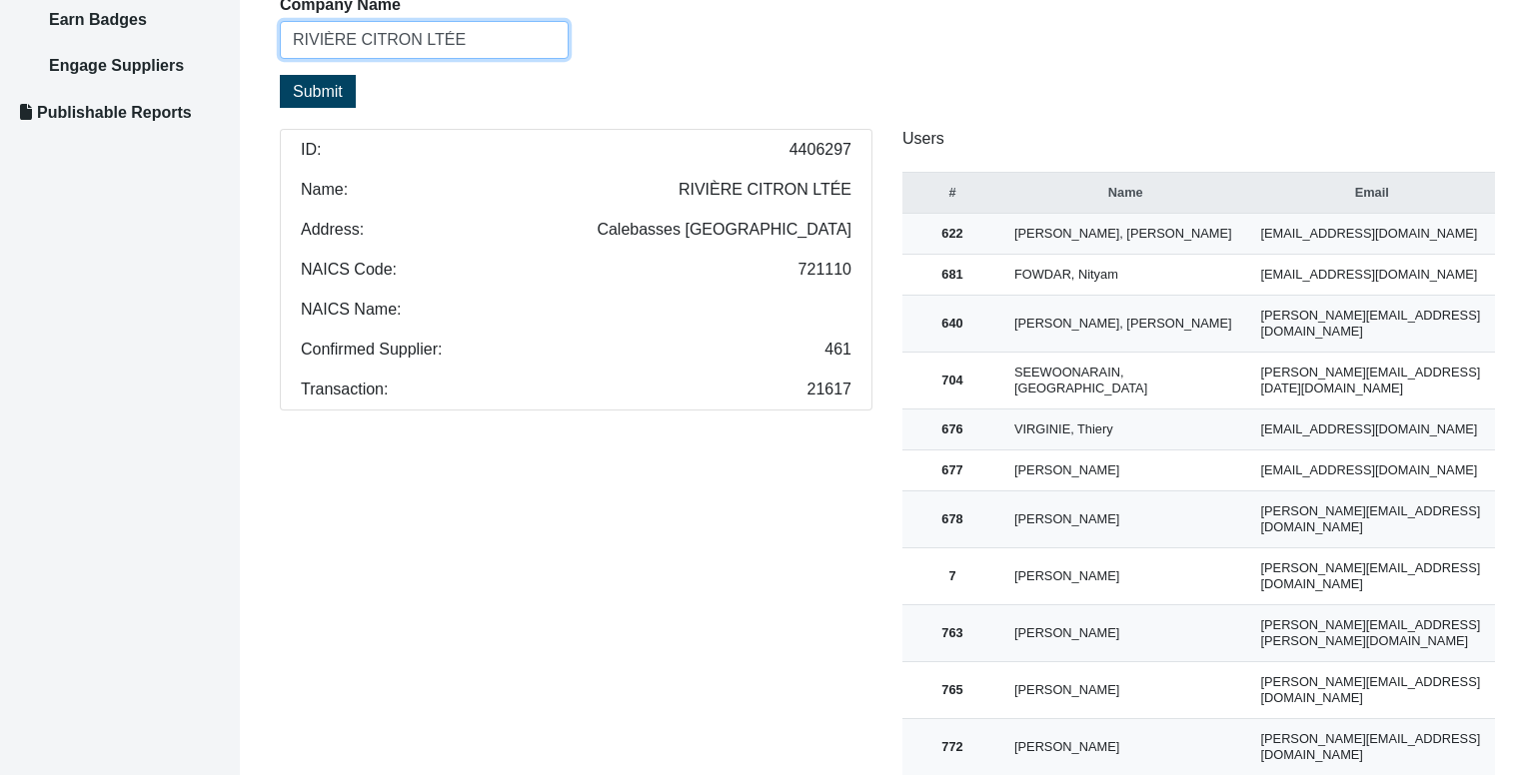
click at [497, 45] on input "RIVIÈRE CITRON LTÉE" at bounding box center [424, 40] width 289 height 38
paste input "ZILWA RESORT LTD"
click at [321, 79] on button "Submit" at bounding box center [318, 91] width 76 height 33
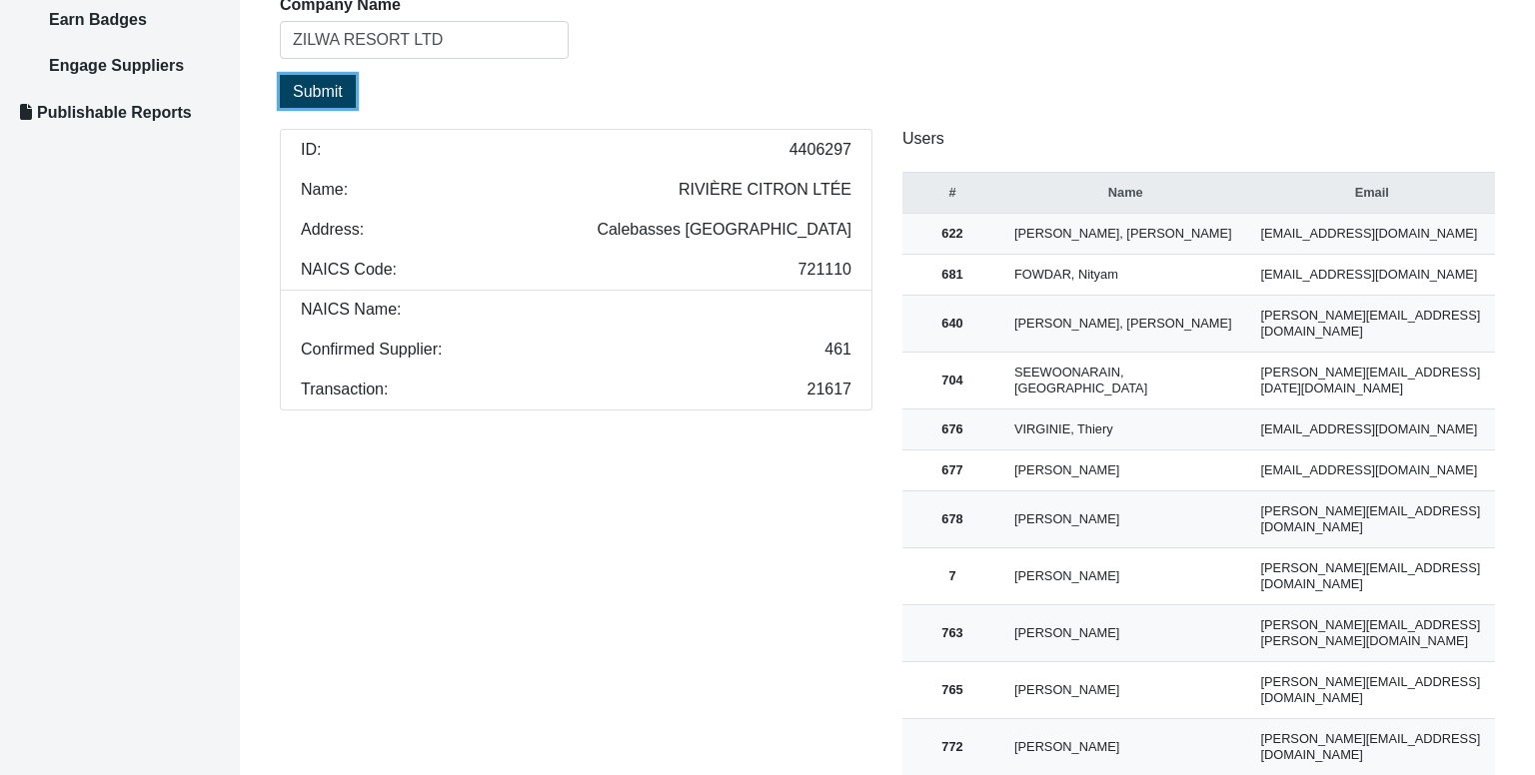
scroll to position [488, 0]
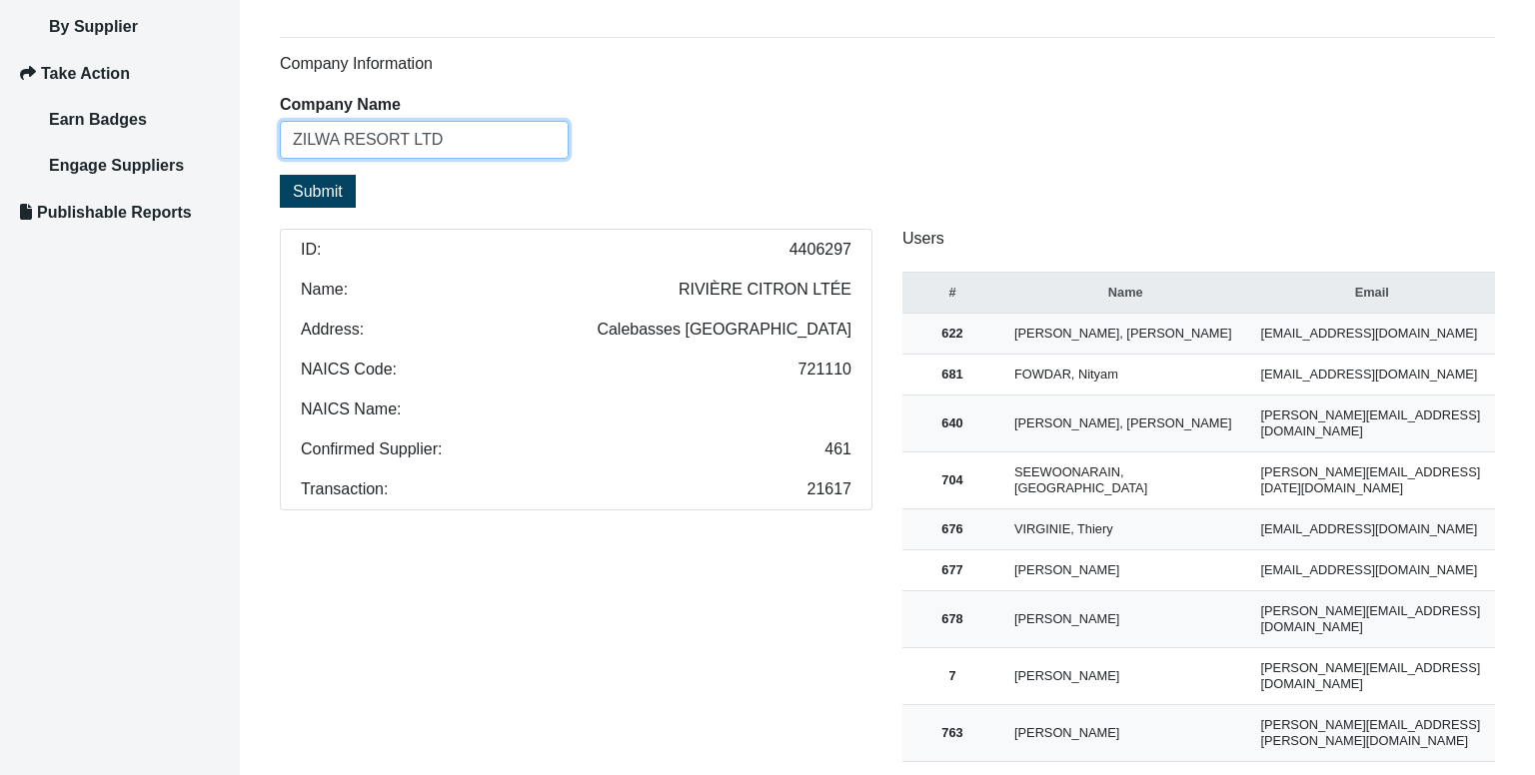
click at [455, 134] on input "ZILWA RESORT LTD" at bounding box center [424, 140] width 289 height 38
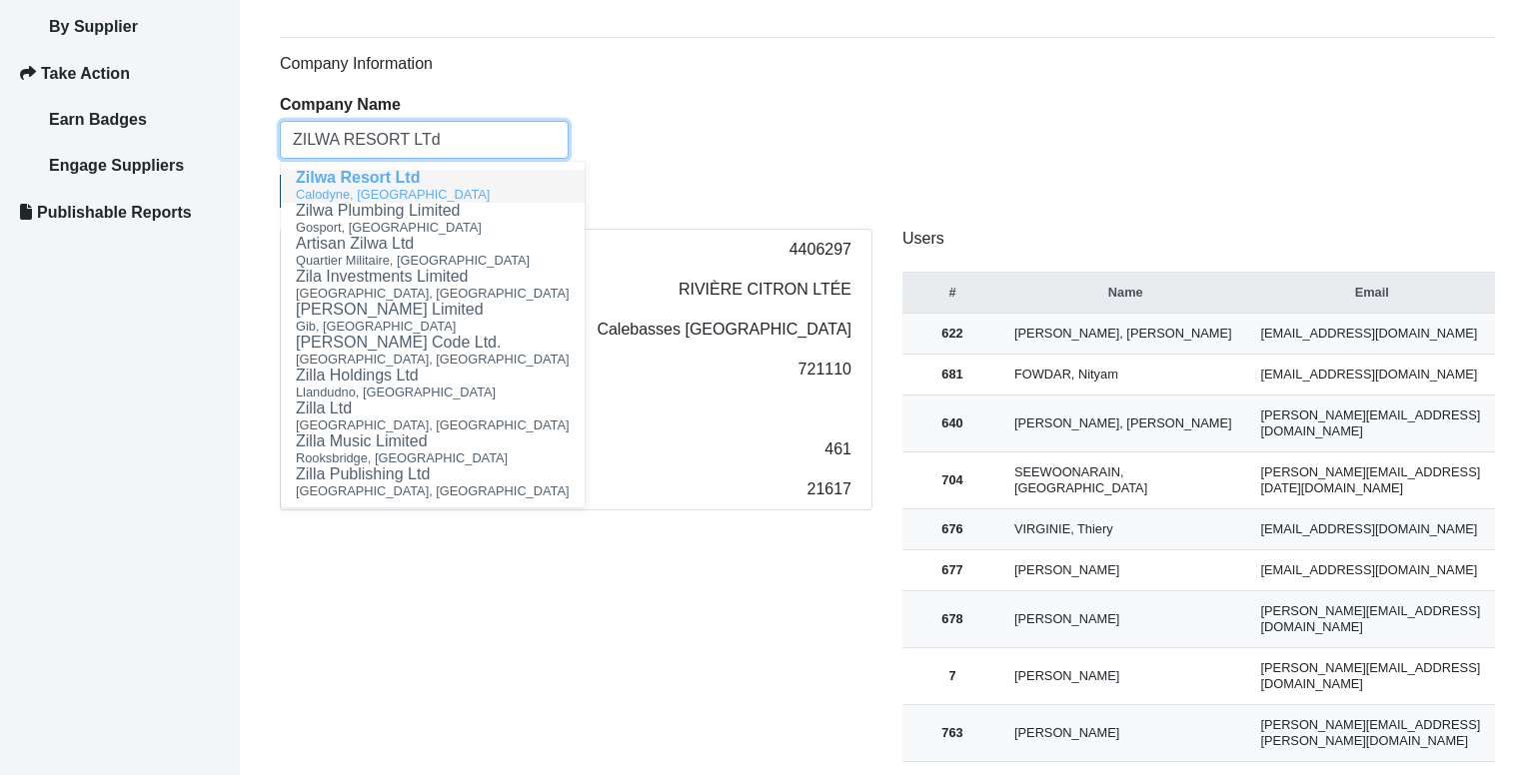
click at [428, 181] on button "Zilwa Resort Ltd [GEOGRAPHIC_DATA], [GEOGRAPHIC_DATA]" at bounding box center [433, 186] width 304 height 33
type input "ZILWA RESORT LTD"
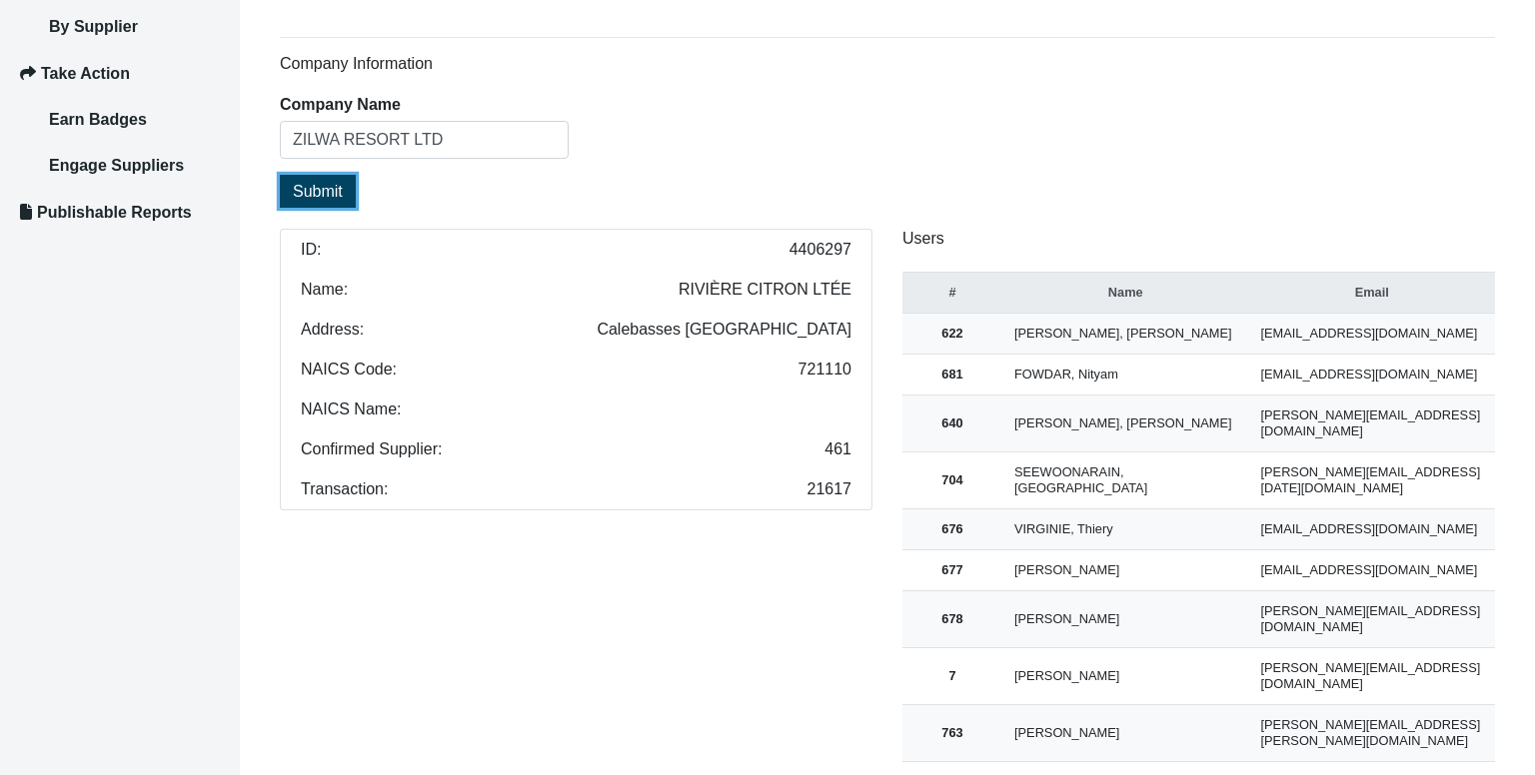
click at [349, 180] on button "Submit" at bounding box center [318, 191] width 76 height 33
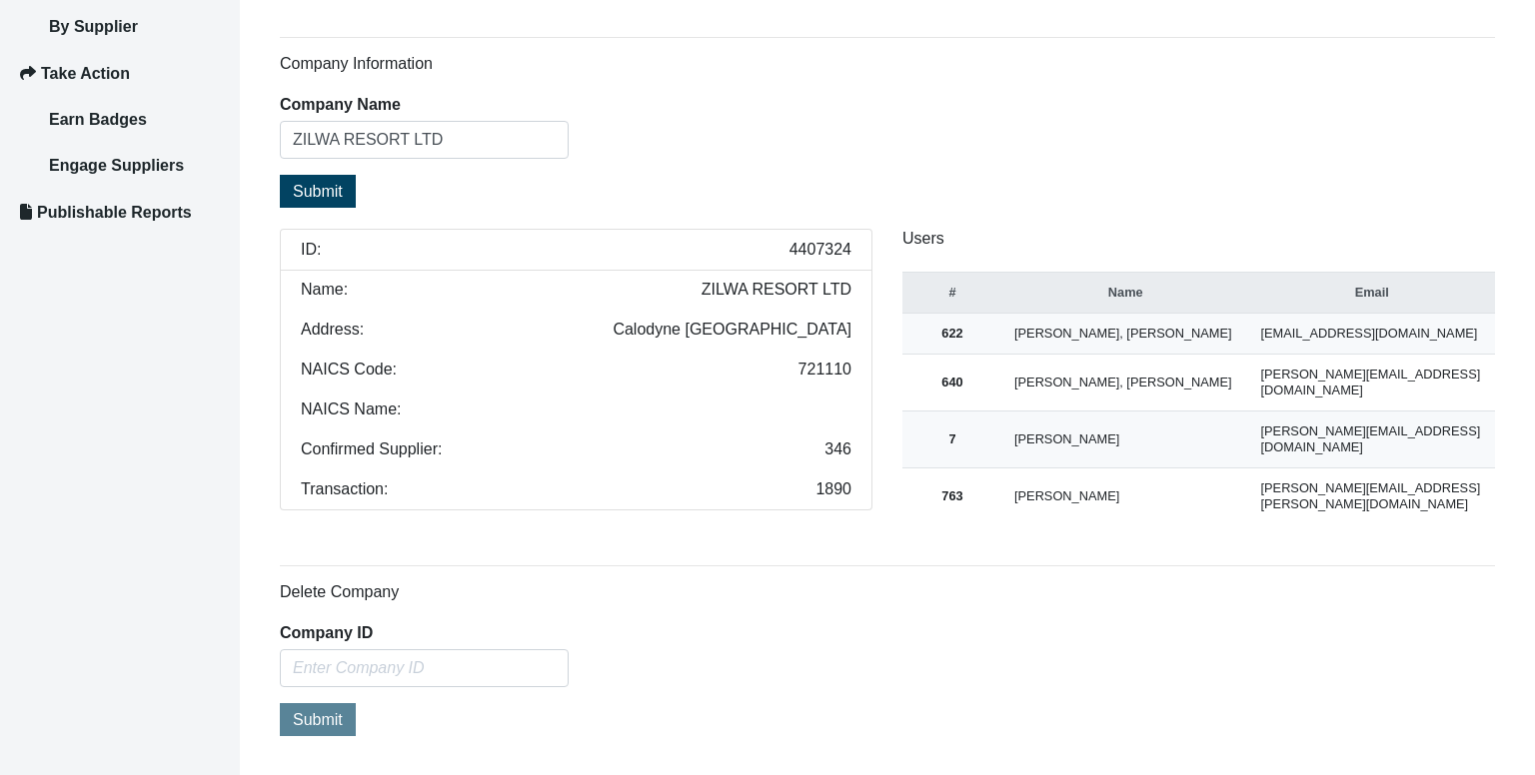
click at [799, 245] on span "4407324" at bounding box center [820, 250] width 62 height 16
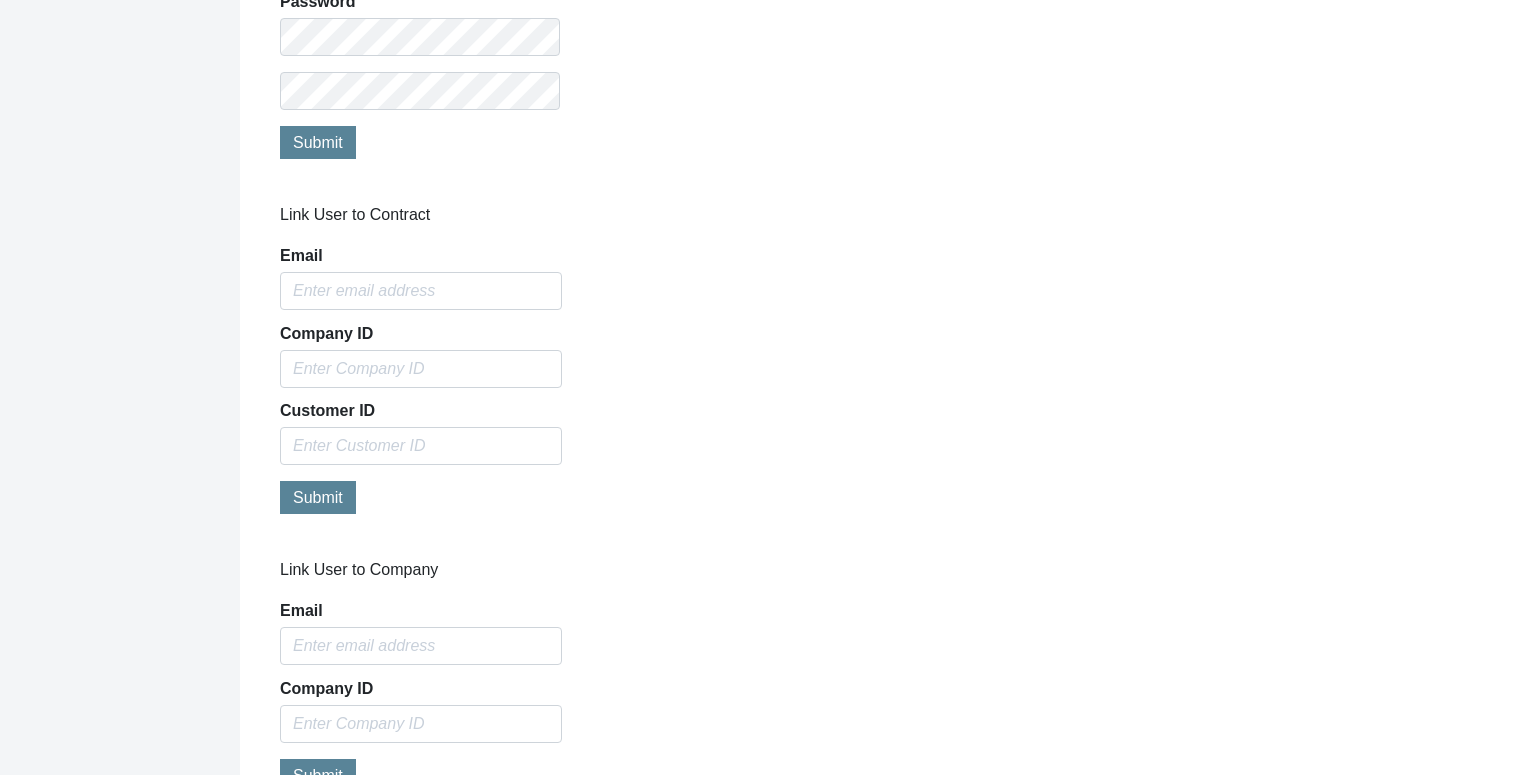
scroll to position [1687, 0]
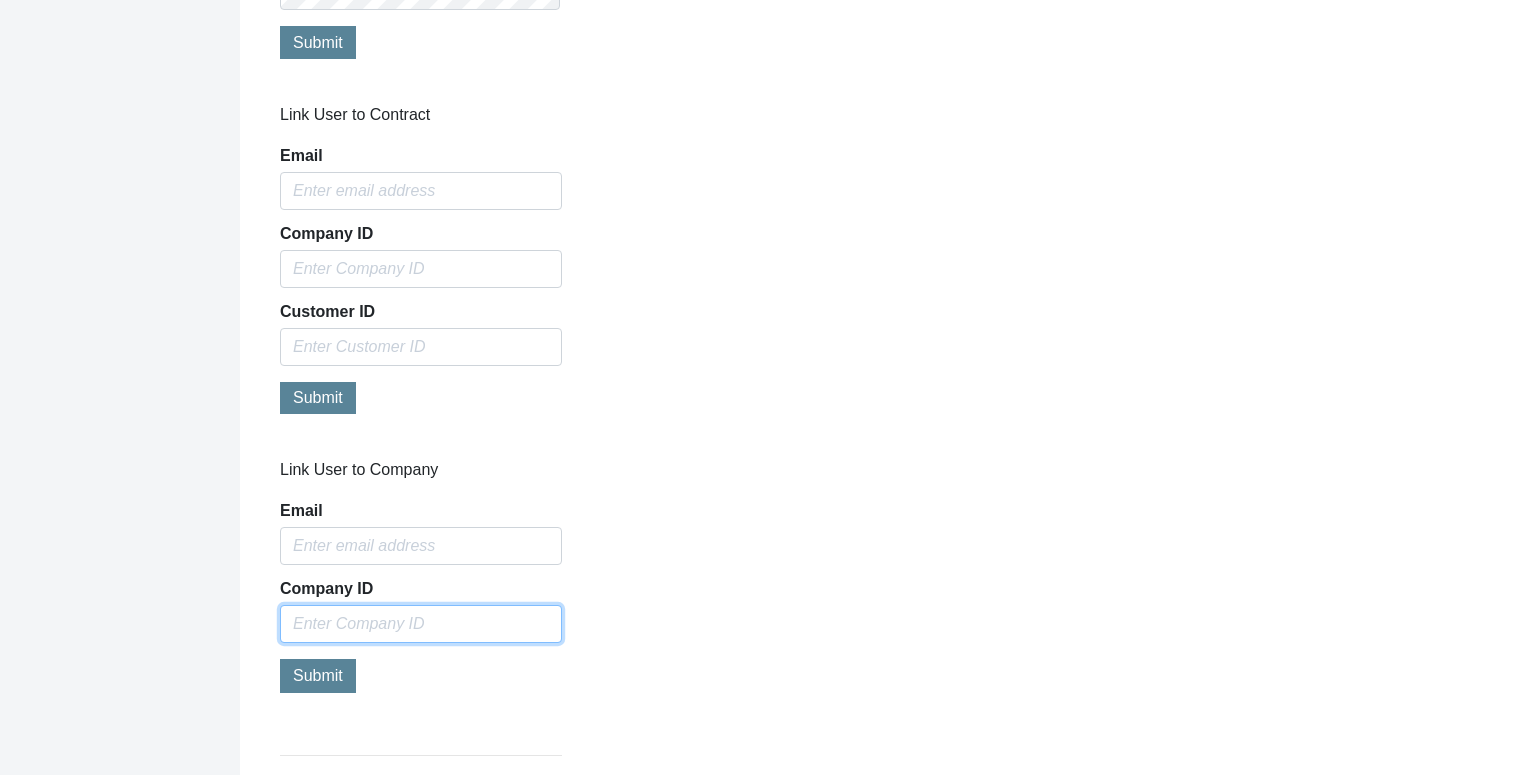
click at [494, 605] on input "text" at bounding box center [421, 624] width 282 height 38
paste input "4407324"
type input "4407324"
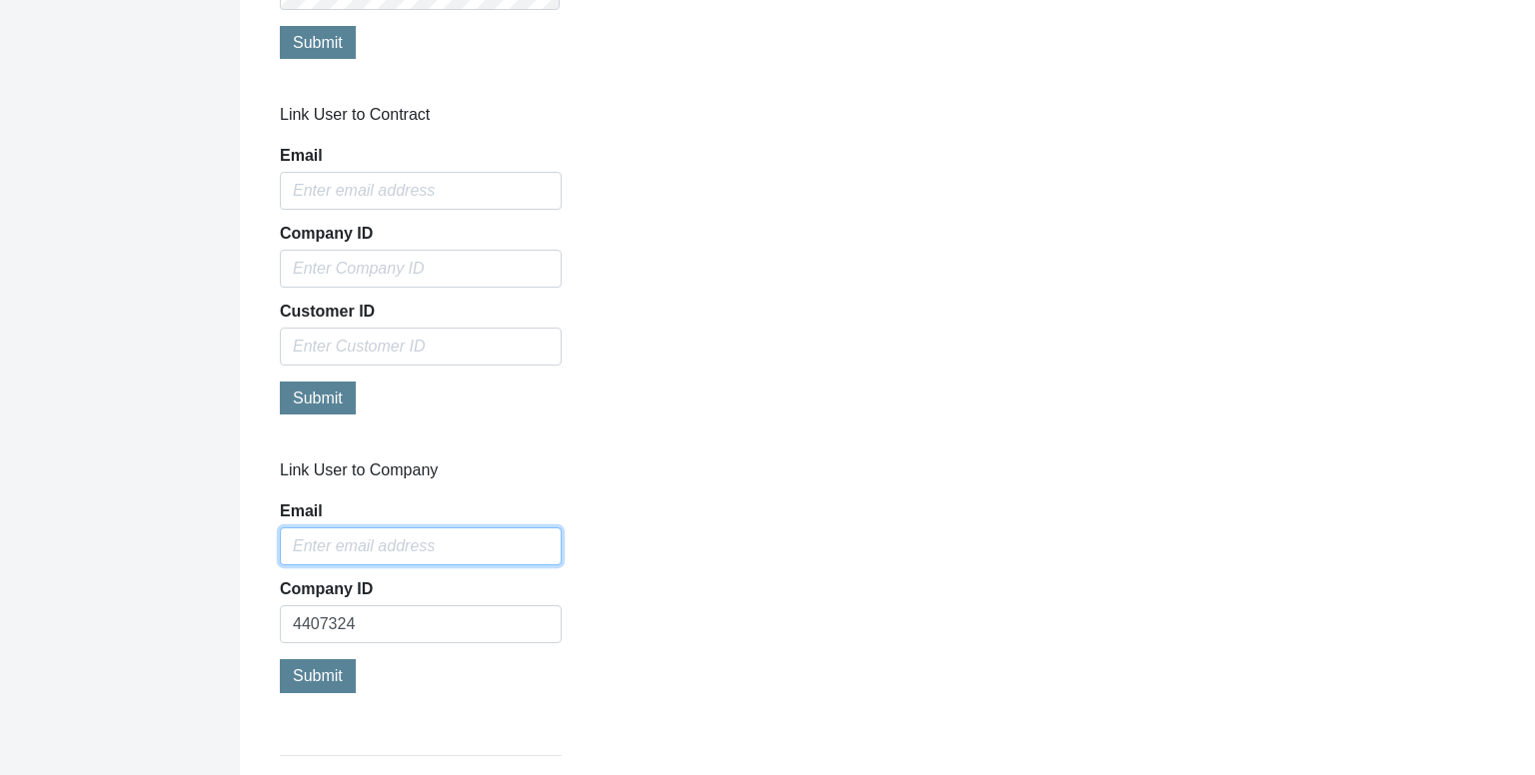
click at [322, 535] on input "Email" at bounding box center [421, 547] width 282 height 38
type input "[PERSON_NAME][EMAIL_ADDRESS][DOMAIN_NAME]"
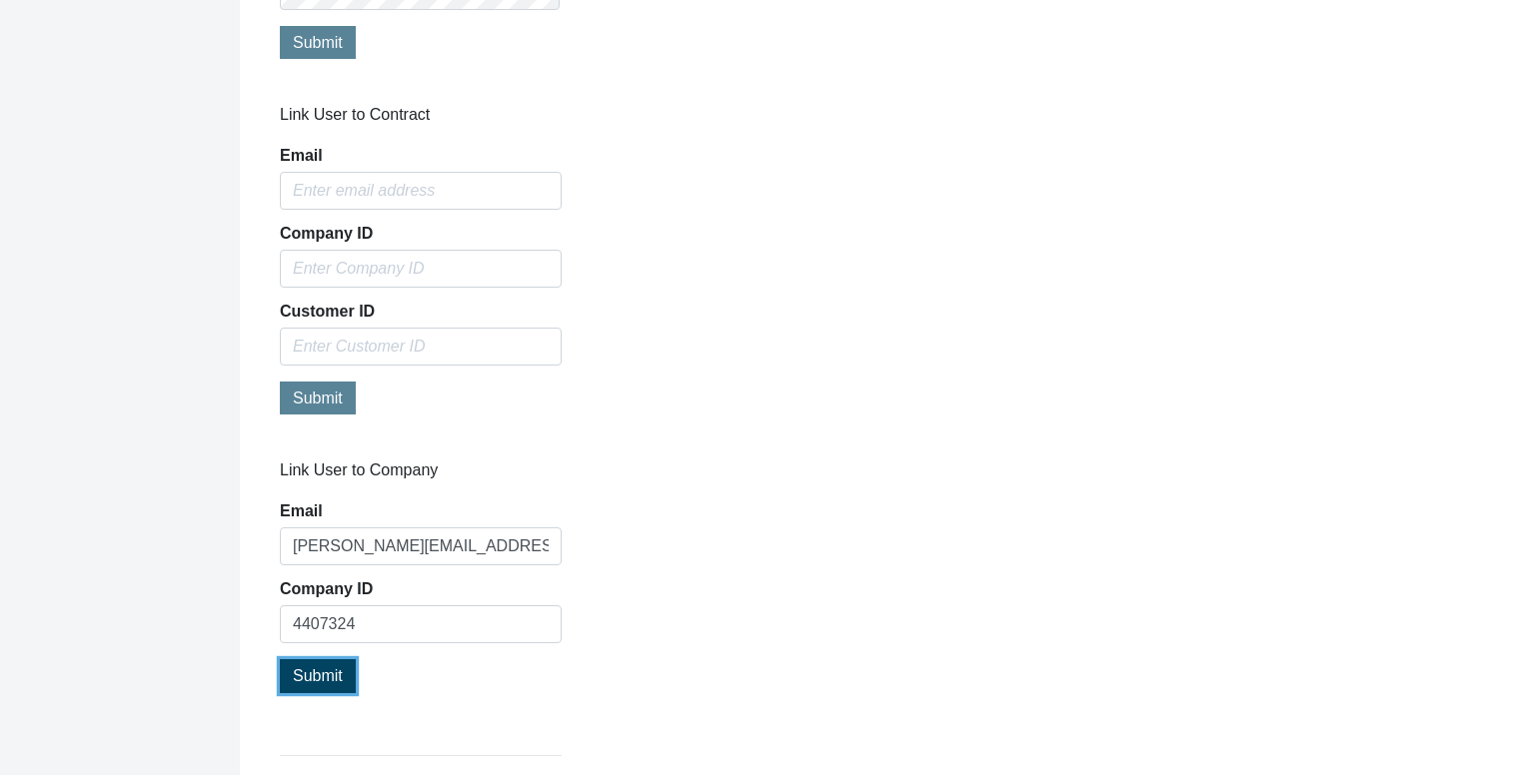
click at [309, 659] on button "Submit" at bounding box center [318, 675] width 76 height 33
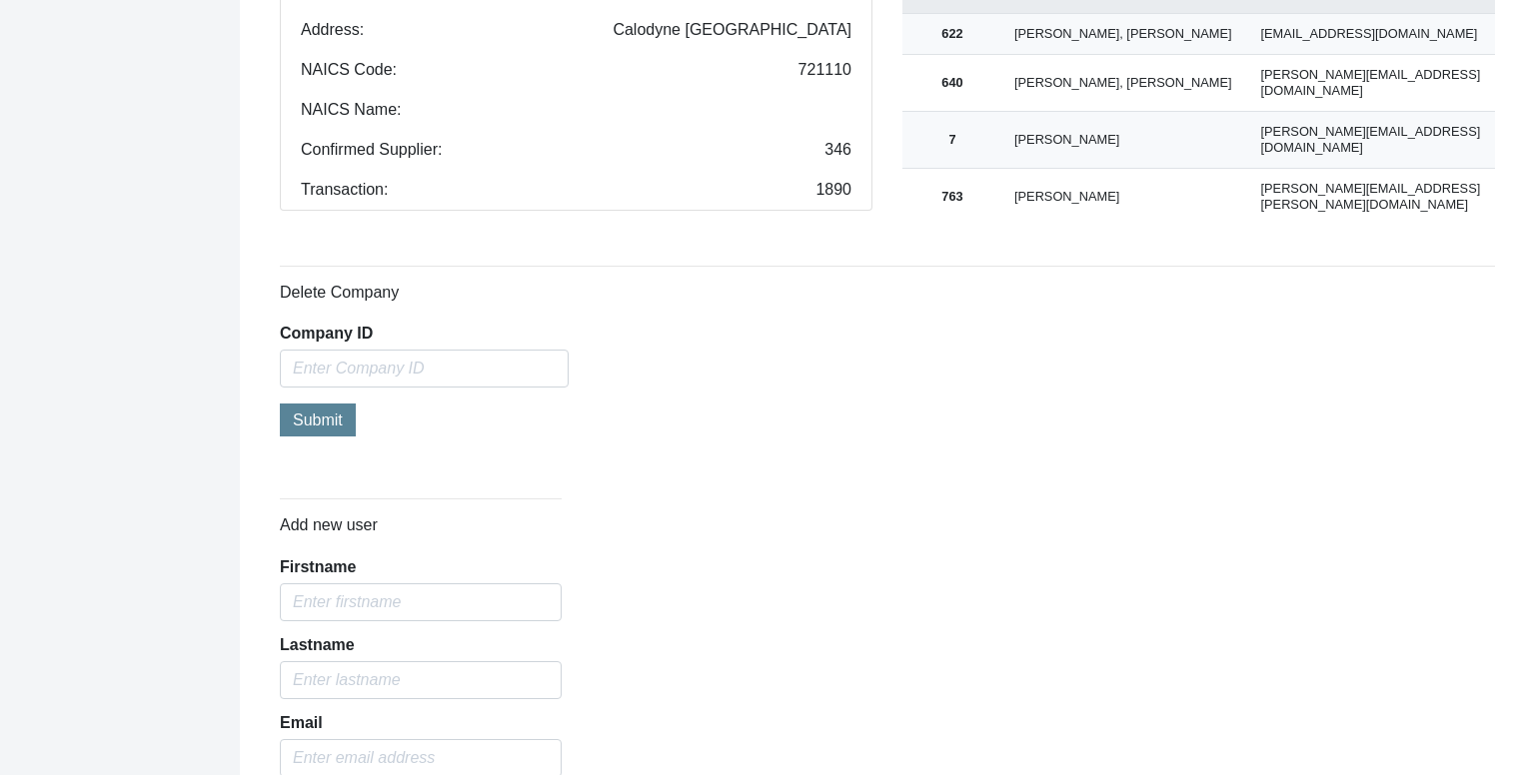
scroll to position [388, 0]
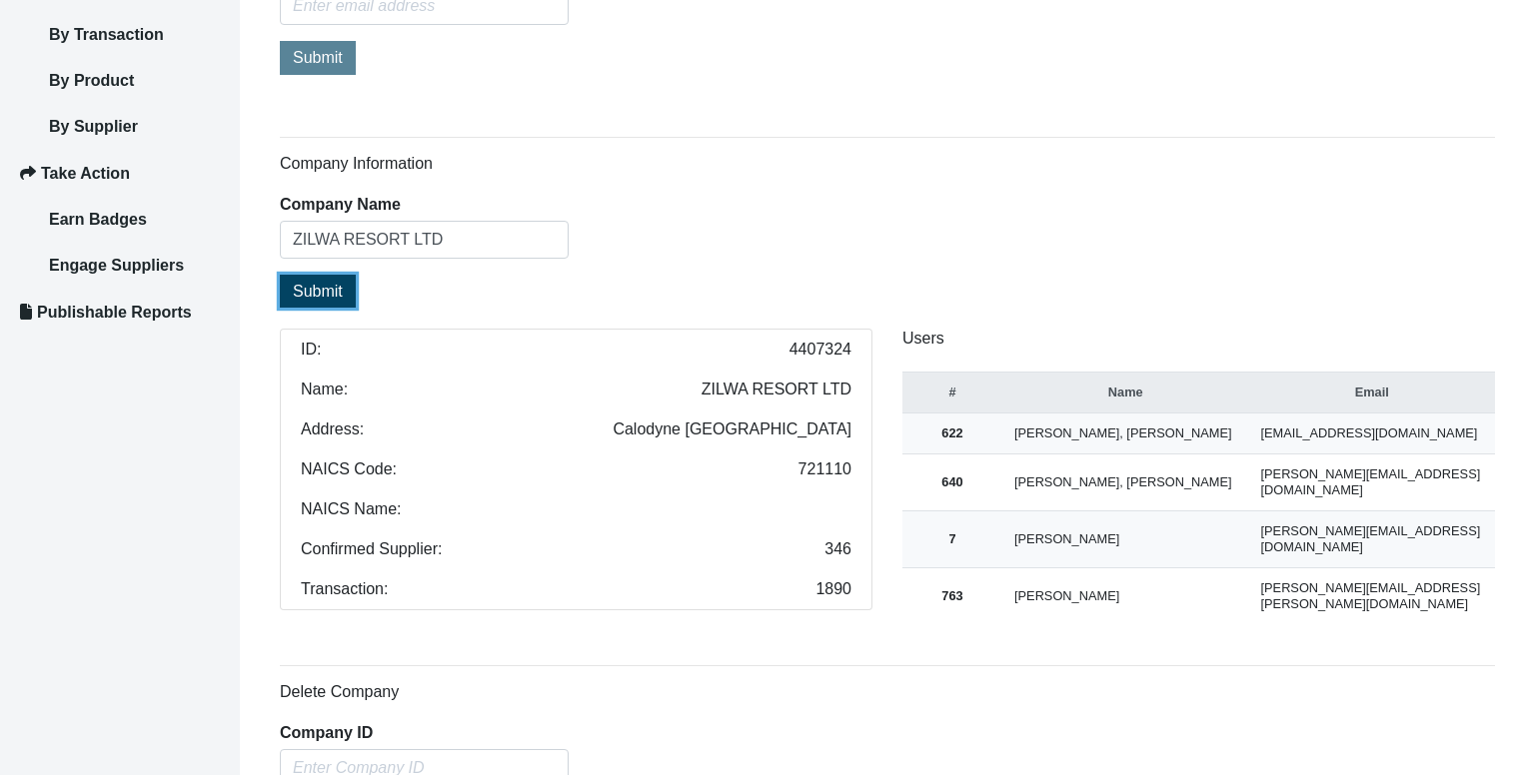
click at [321, 290] on span "Submit" at bounding box center [318, 291] width 50 height 17
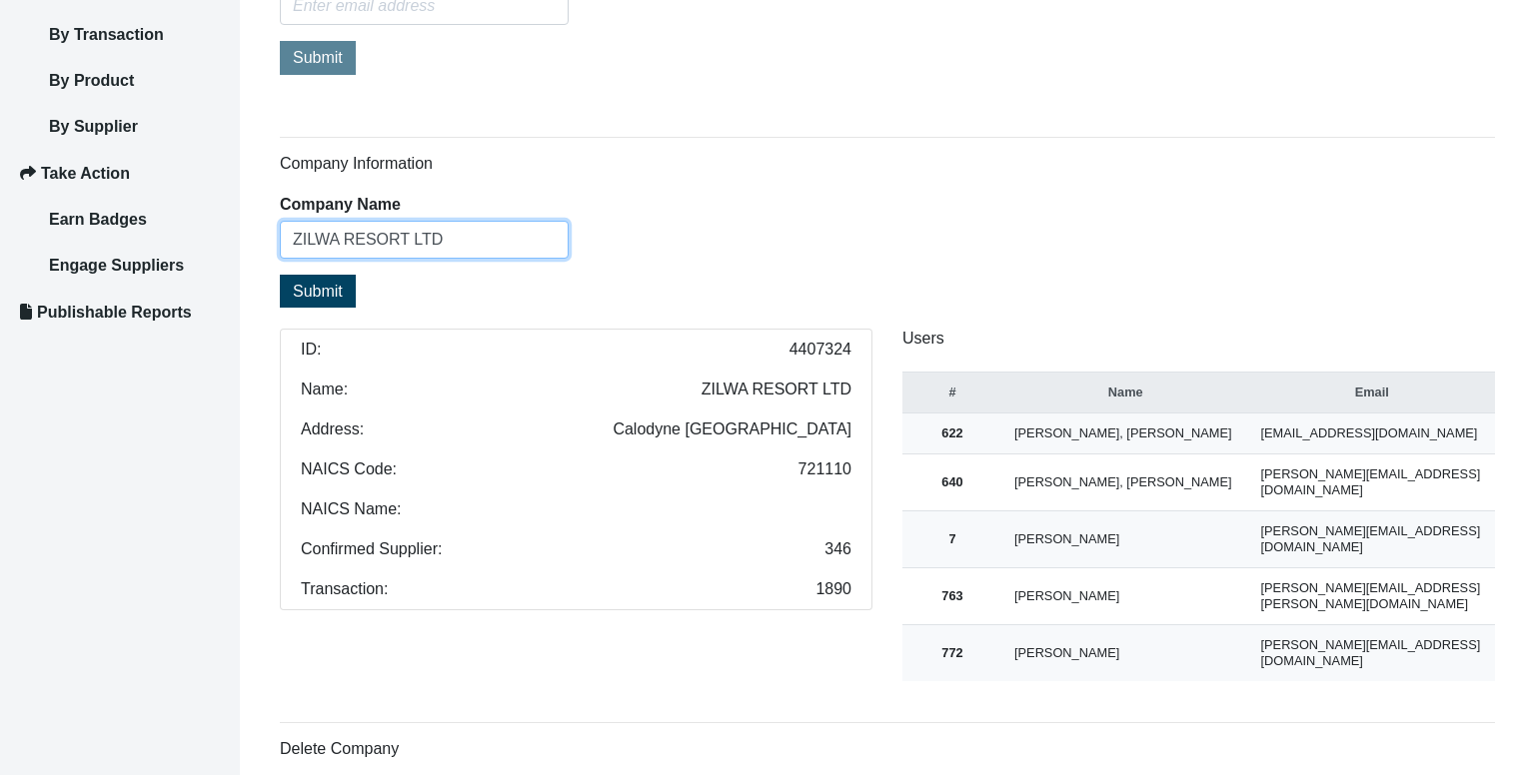
click at [466, 233] on input "ZILWA RESORT LTD" at bounding box center [424, 240] width 289 height 38
paste input "Attitude Property Ltd"
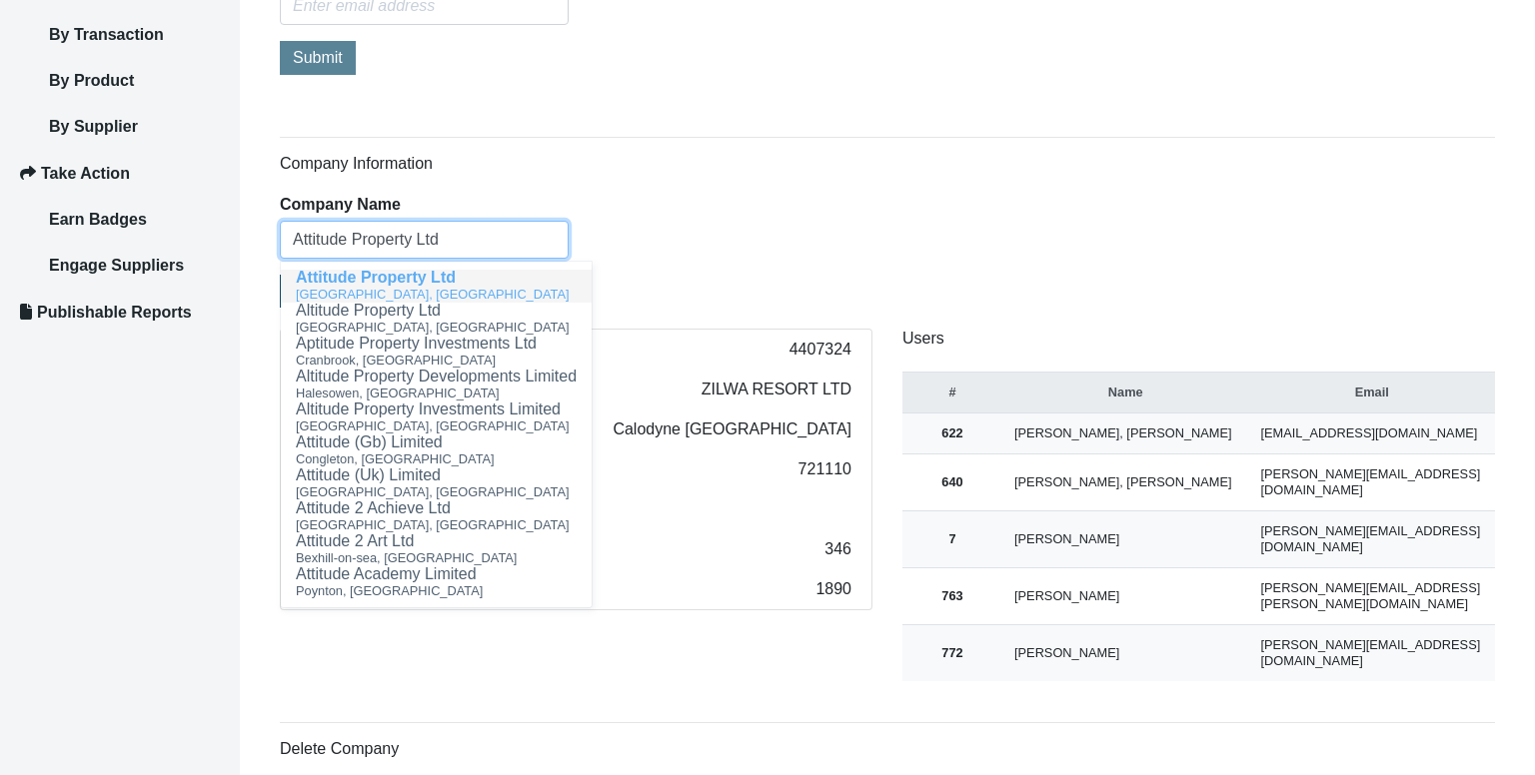
click at [451, 286] on div "[GEOGRAPHIC_DATA], [GEOGRAPHIC_DATA]" at bounding box center [436, 294] width 281 height 17
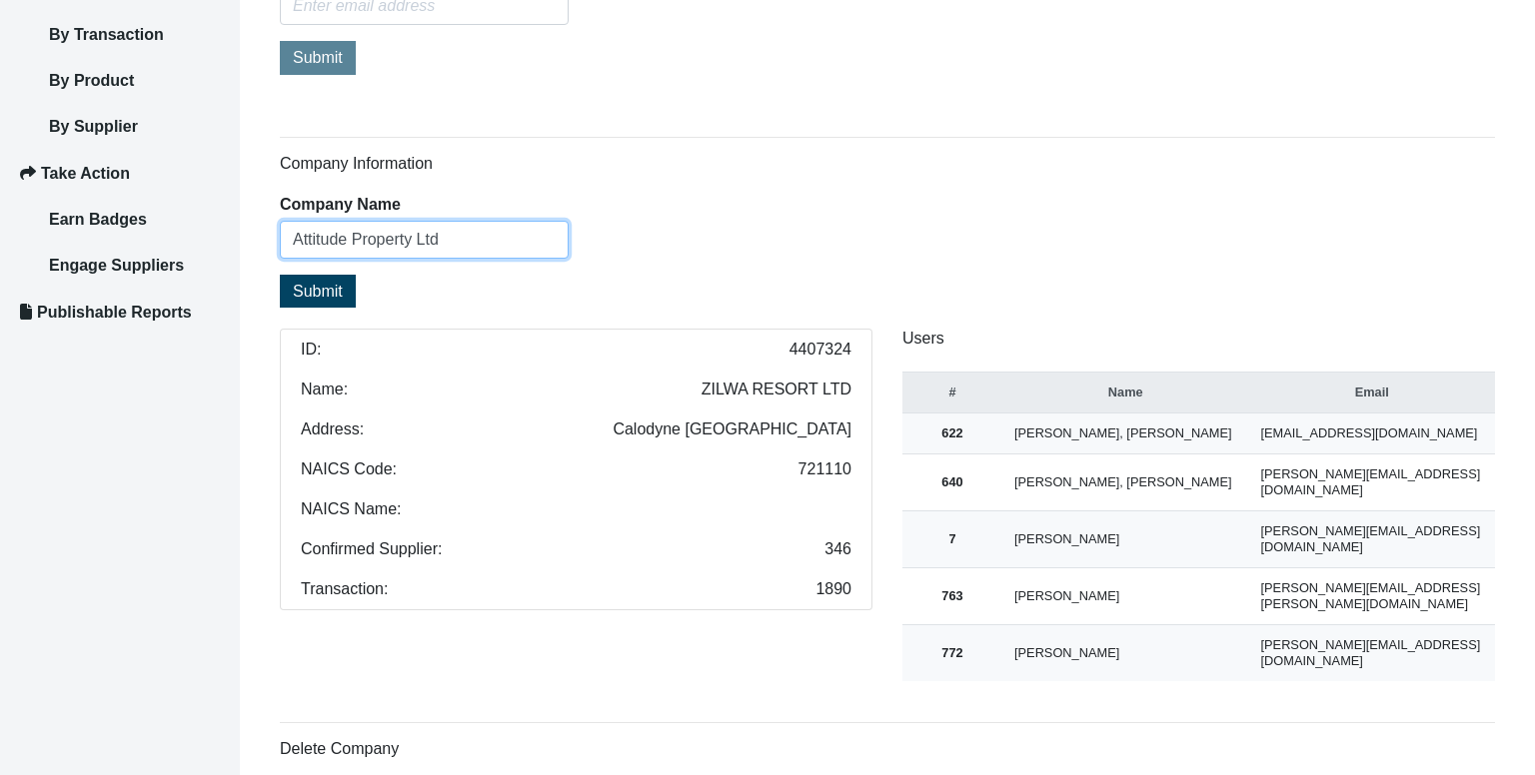
type input "Attitude Property Ltd"
click at [312, 294] on span "Submit" at bounding box center [318, 291] width 50 height 17
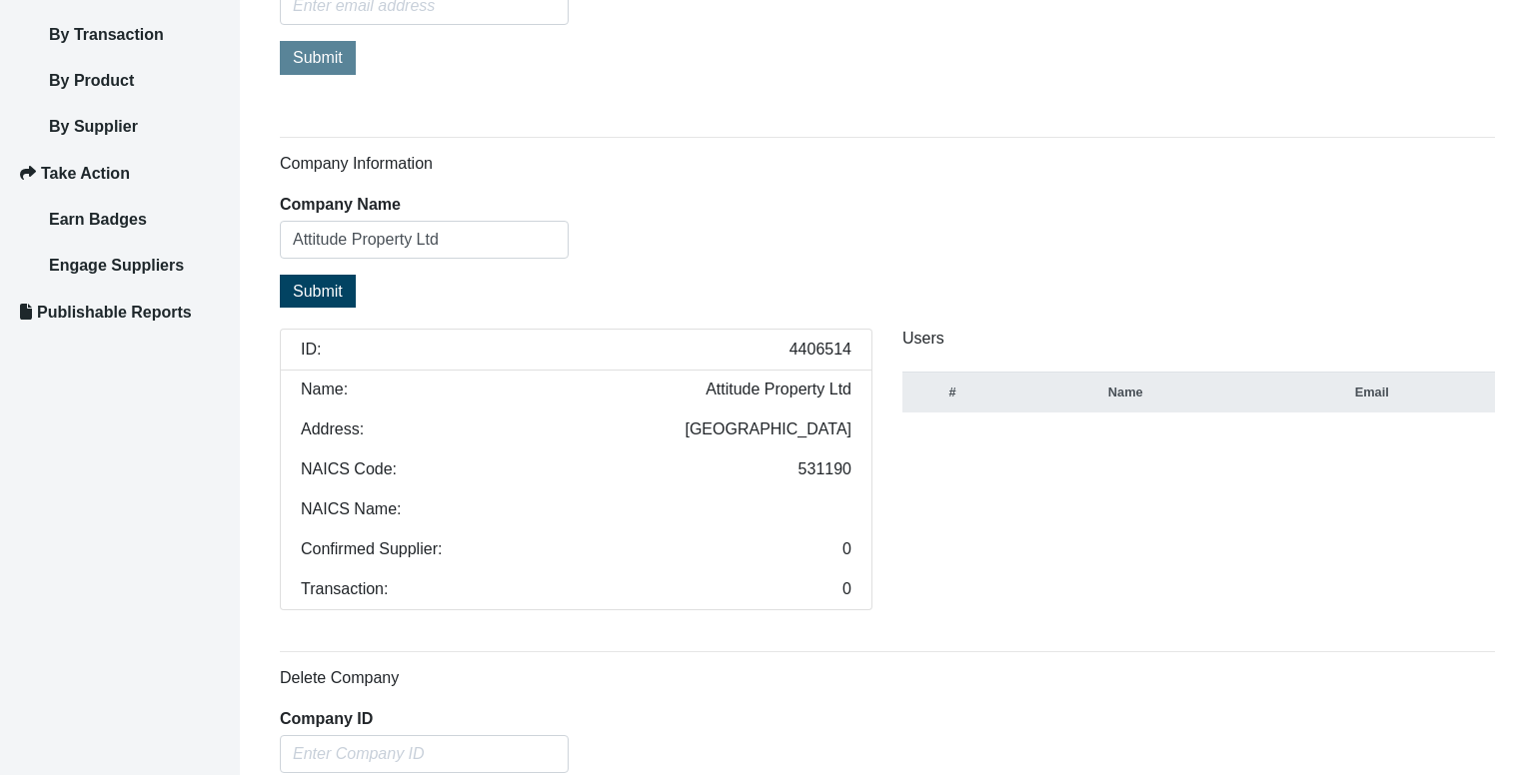
click at [836, 337] on li "ID: 4406514" at bounding box center [576, 350] width 592 height 42
click at [827, 346] on span "4406514" at bounding box center [820, 350] width 62 height 16
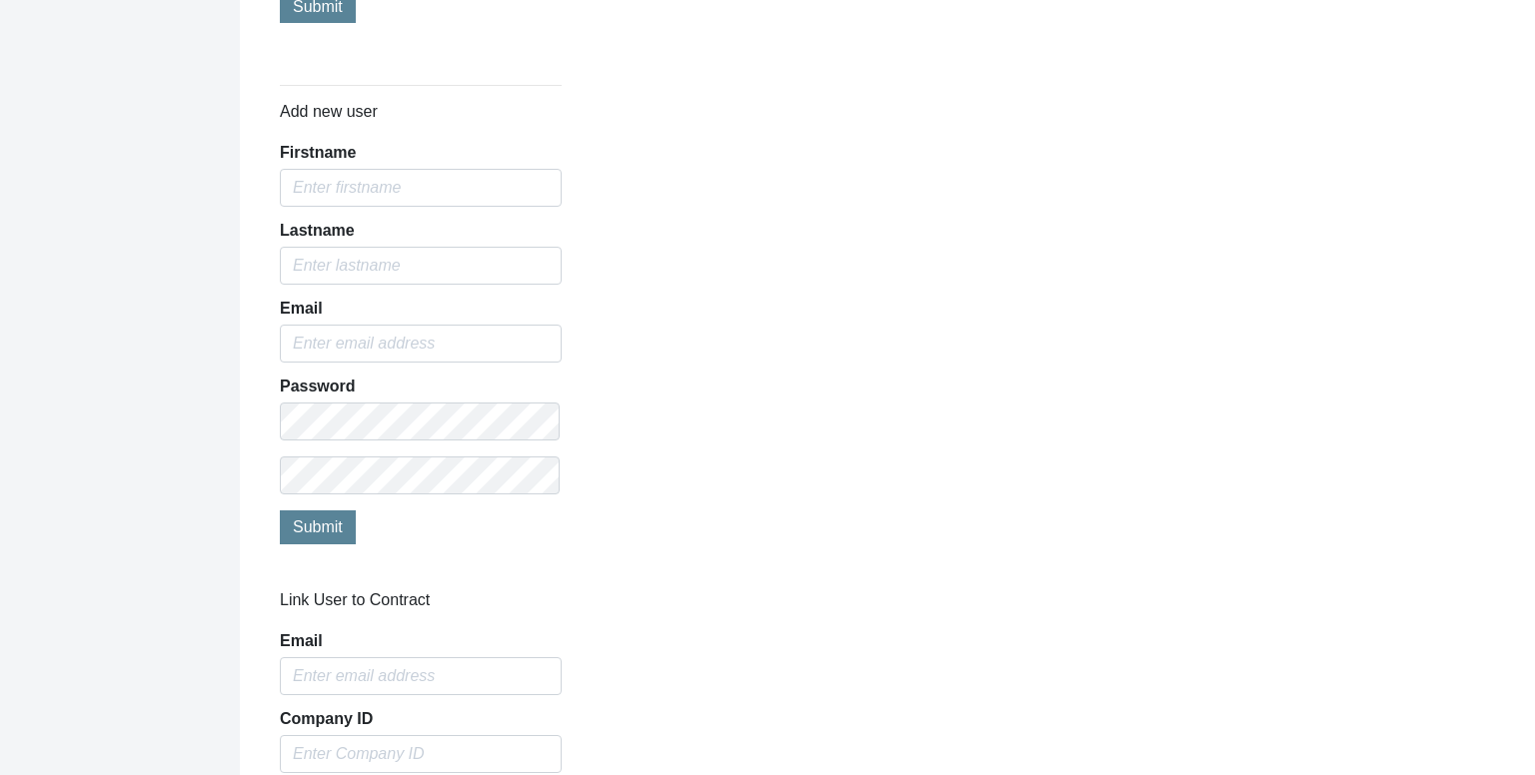
scroll to position [1587, 0]
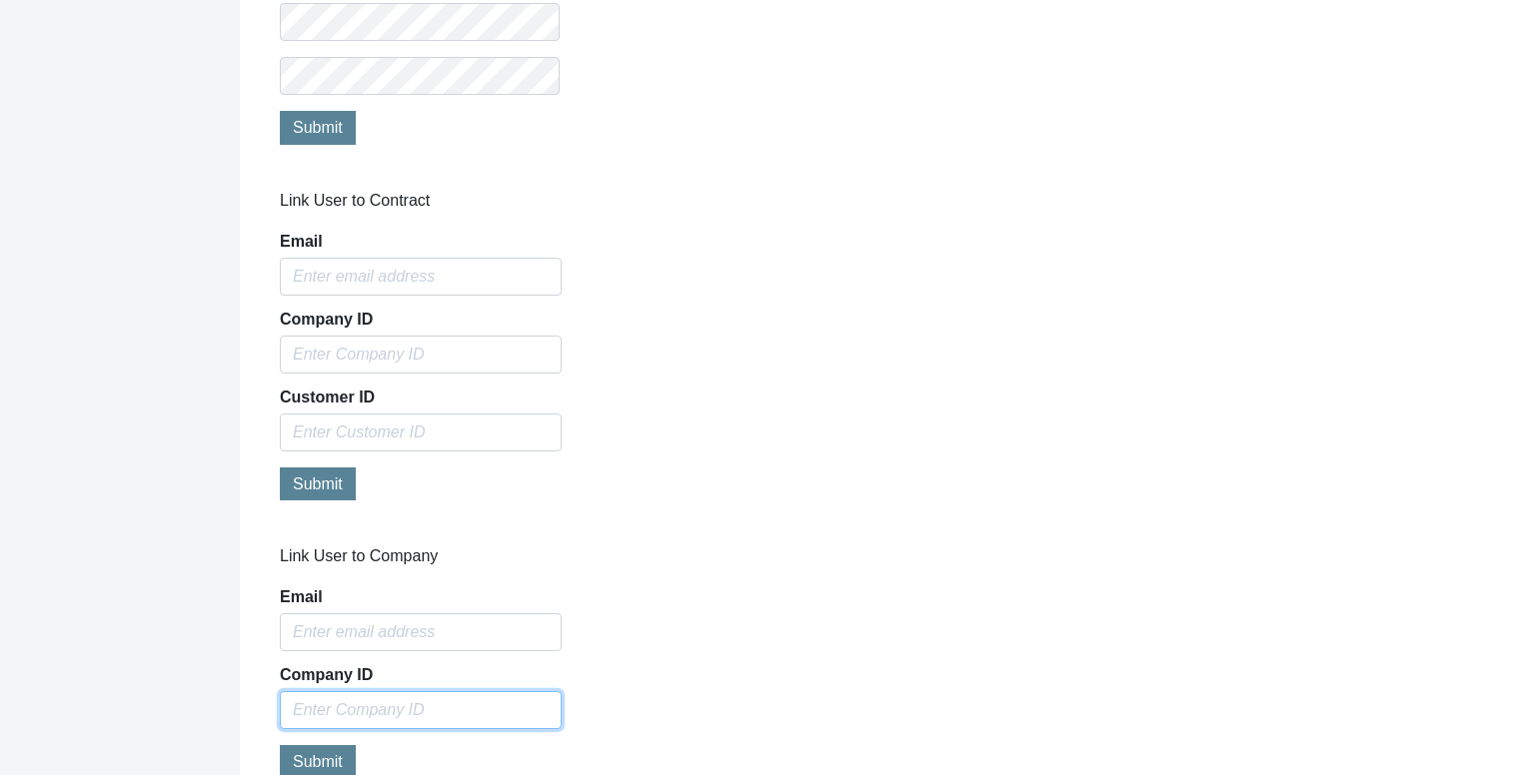
click at [398, 698] on input "text" at bounding box center [421, 710] width 282 height 38
paste input "4406514"
type input "4406514"
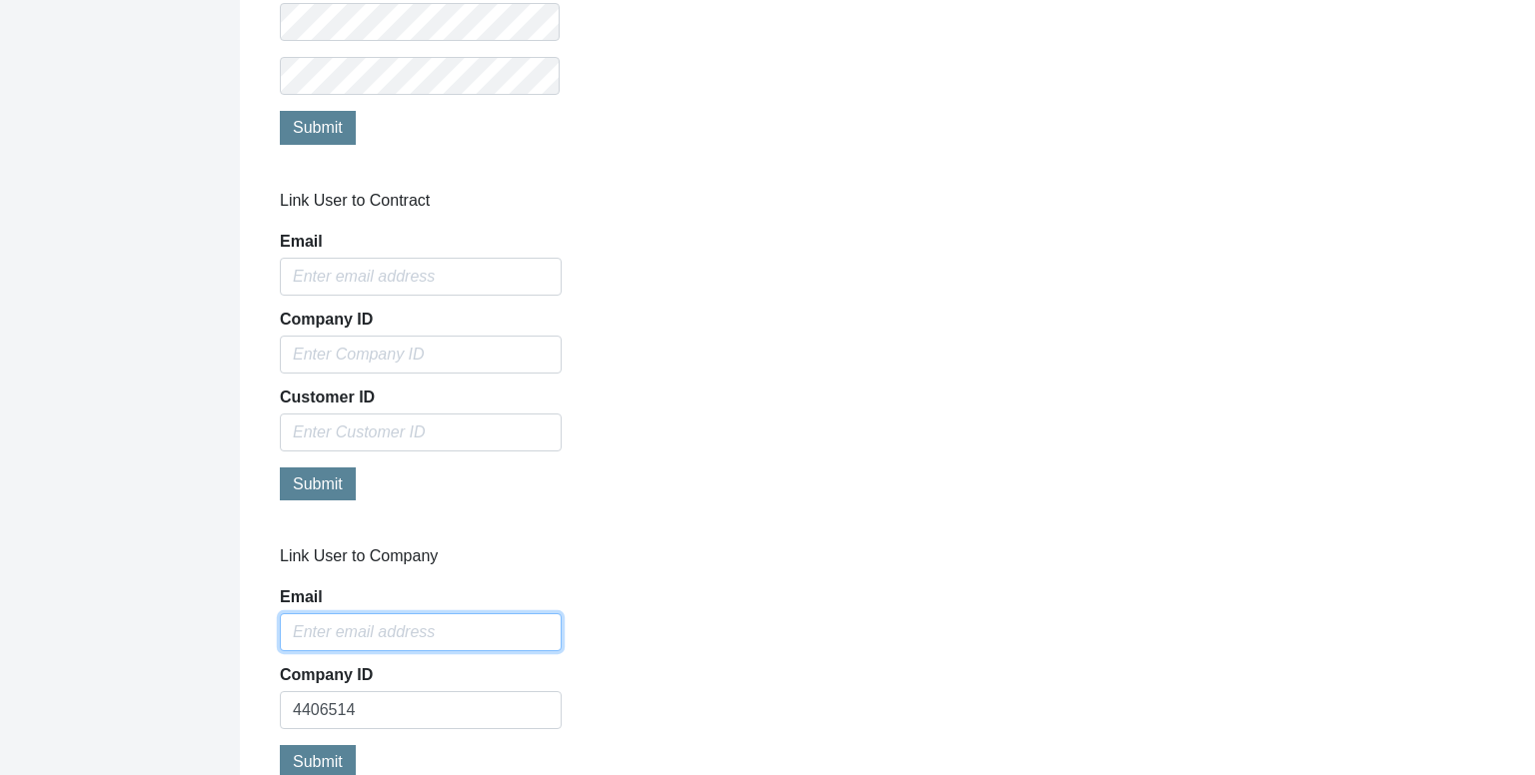
click at [420, 636] on input "Email" at bounding box center [421, 632] width 282 height 38
type input "[PERSON_NAME][EMAIL_ADDRESS][DOMAIN_NAME]"
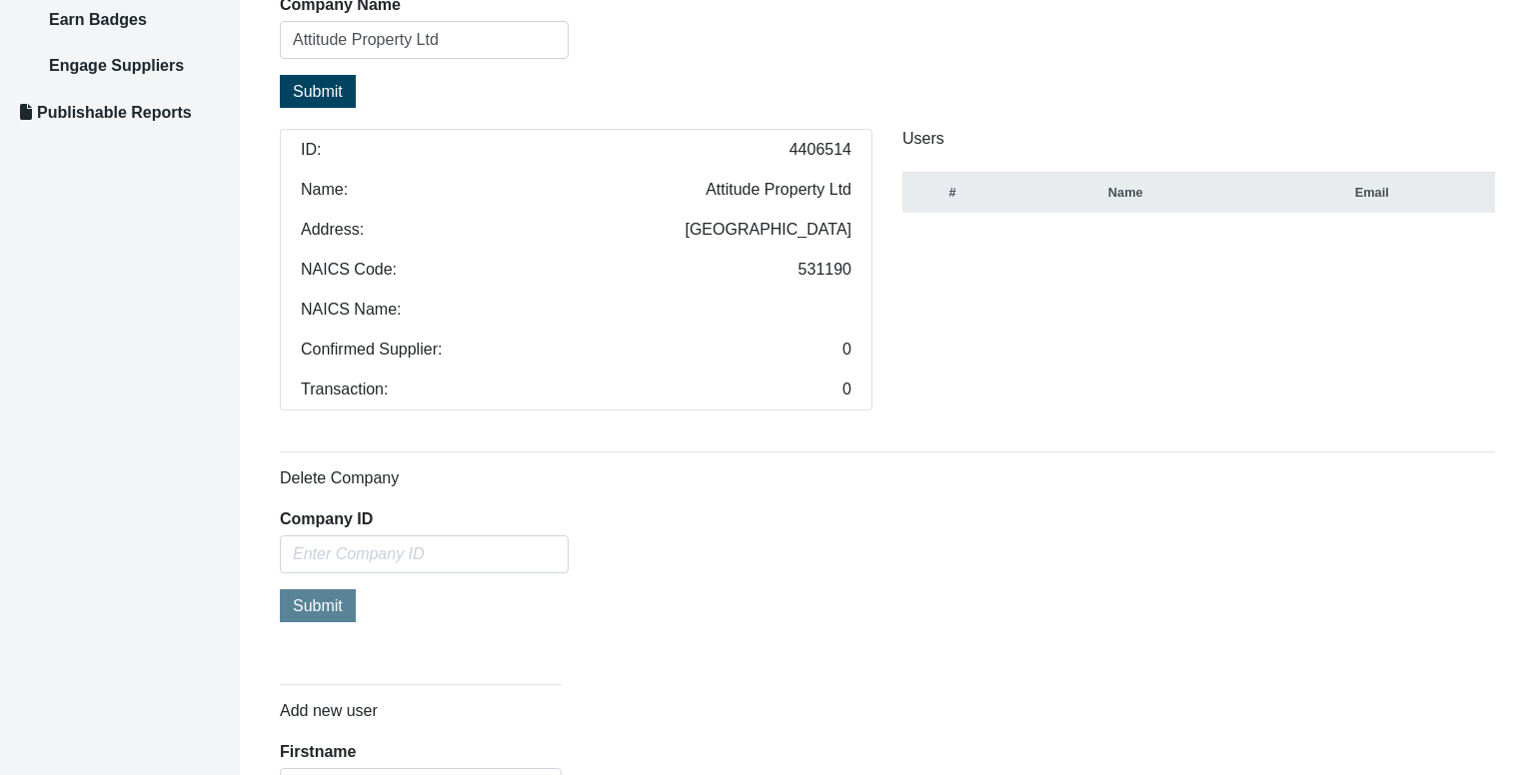
scroll to position [488, 0]
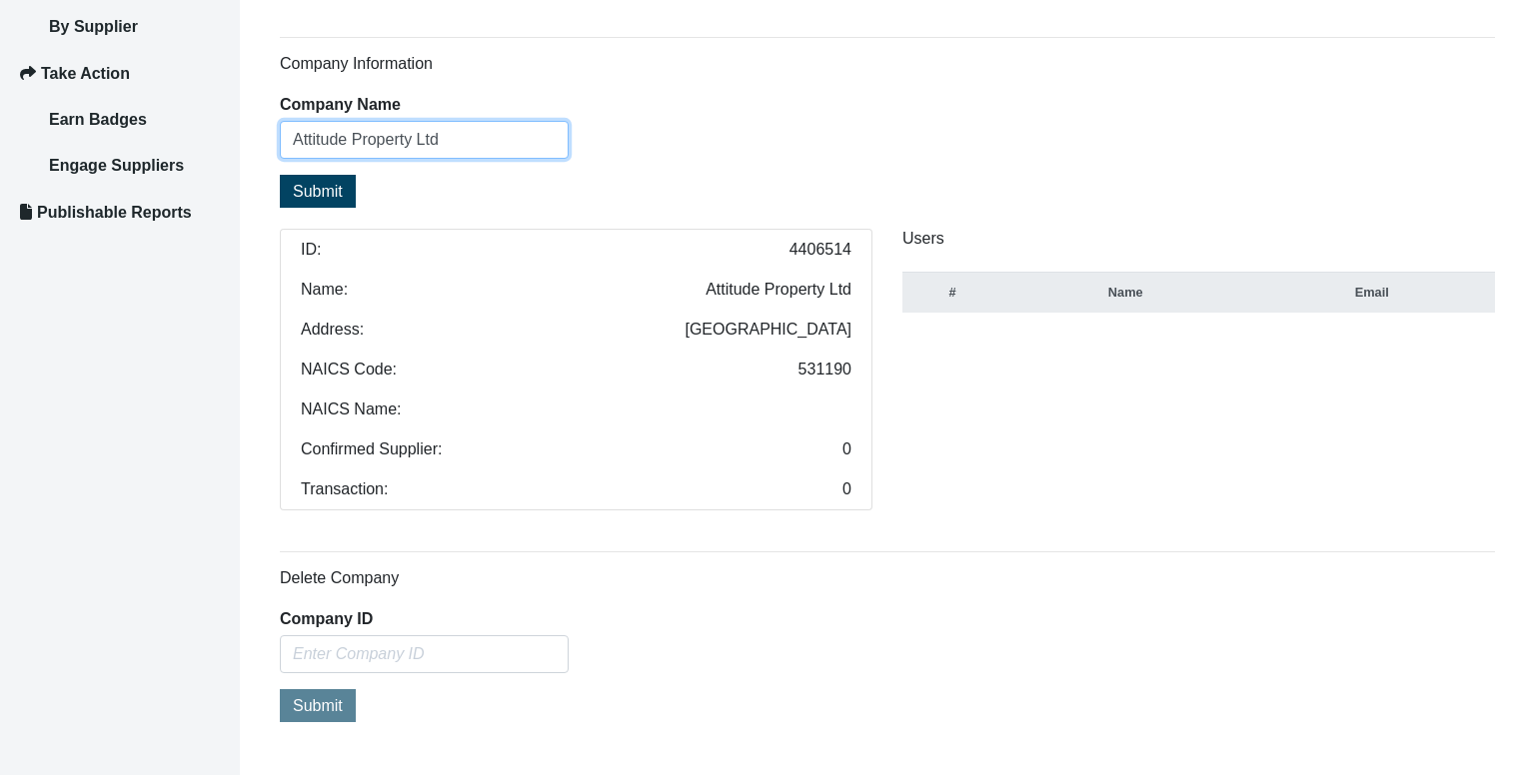
click at [441, 142] on input "Attitude Property Ltd" at bounding box center [424, 140] width 289 height 38
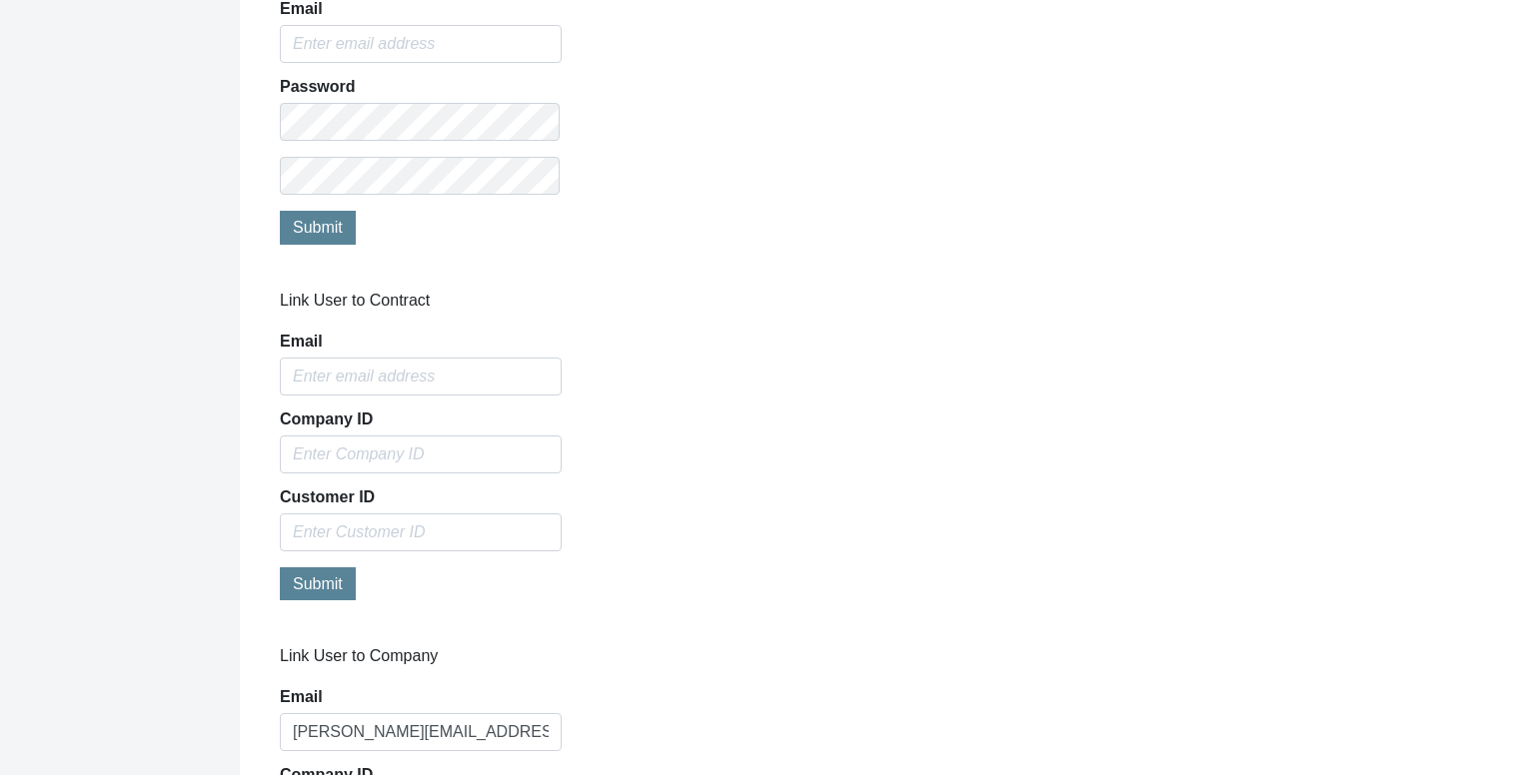
scroll to position [1786, 0]
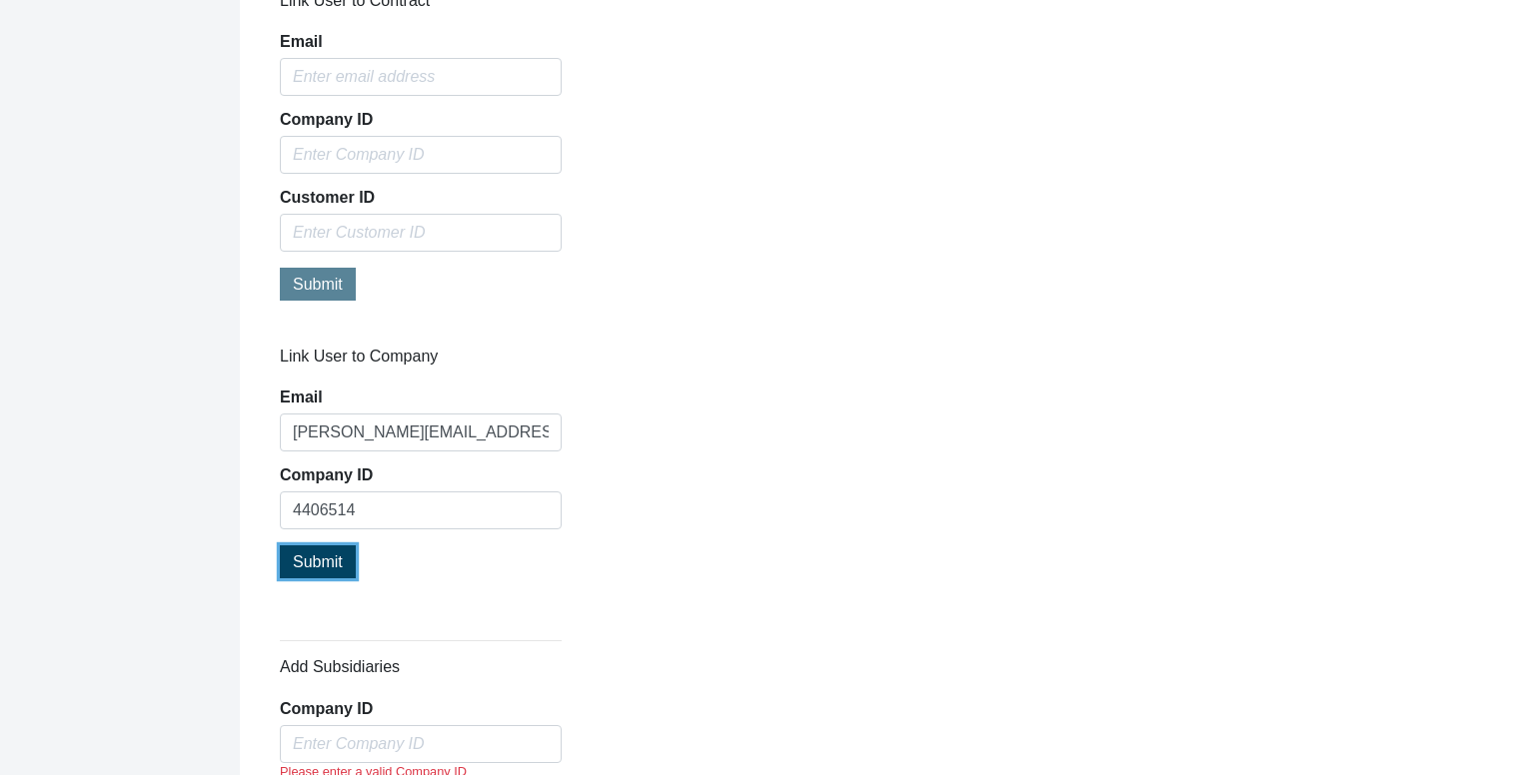
click at [340, 554] on span "Submit" at bounding box center [318, 562] width 50 height 17
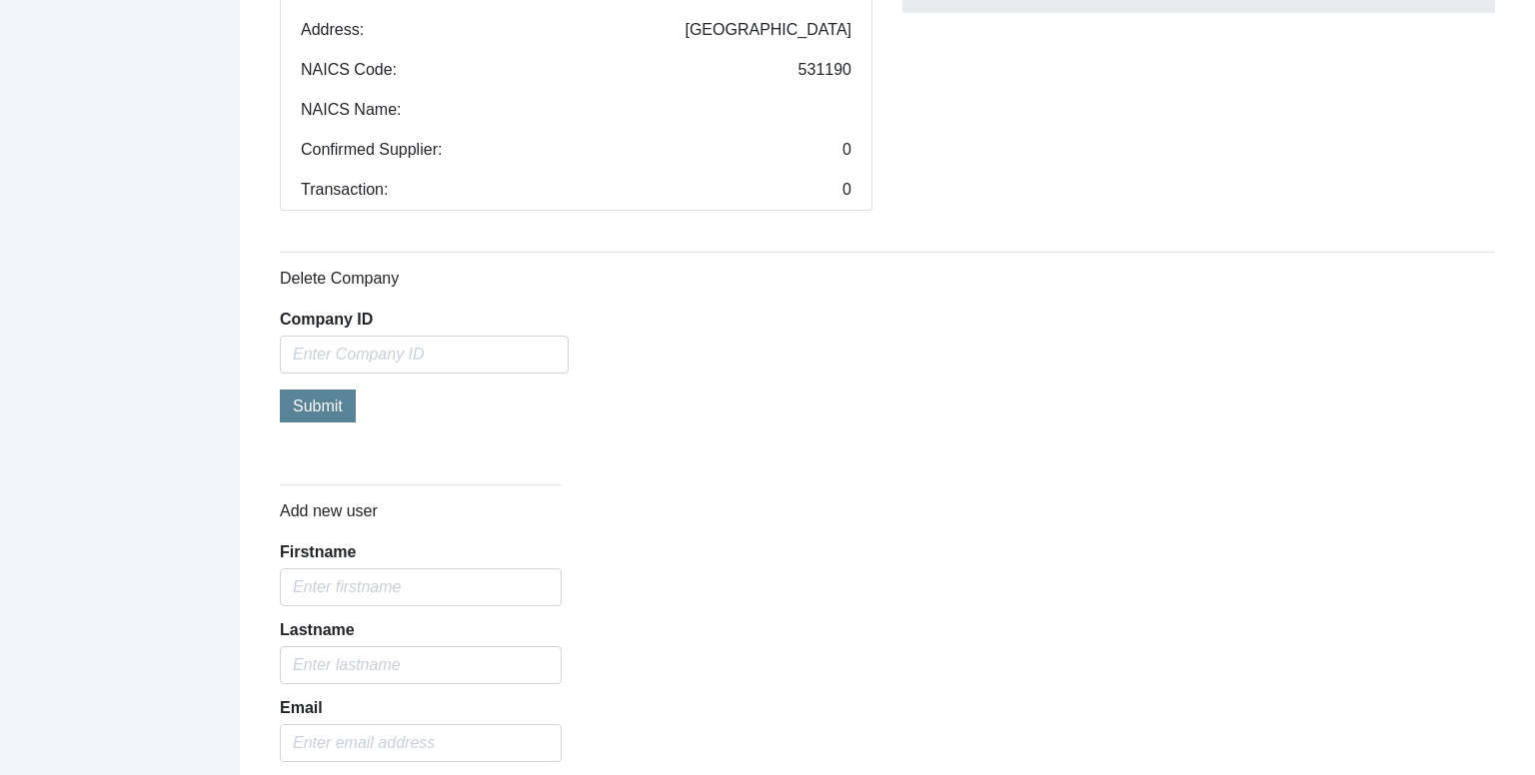
scroll to position [388, 0]
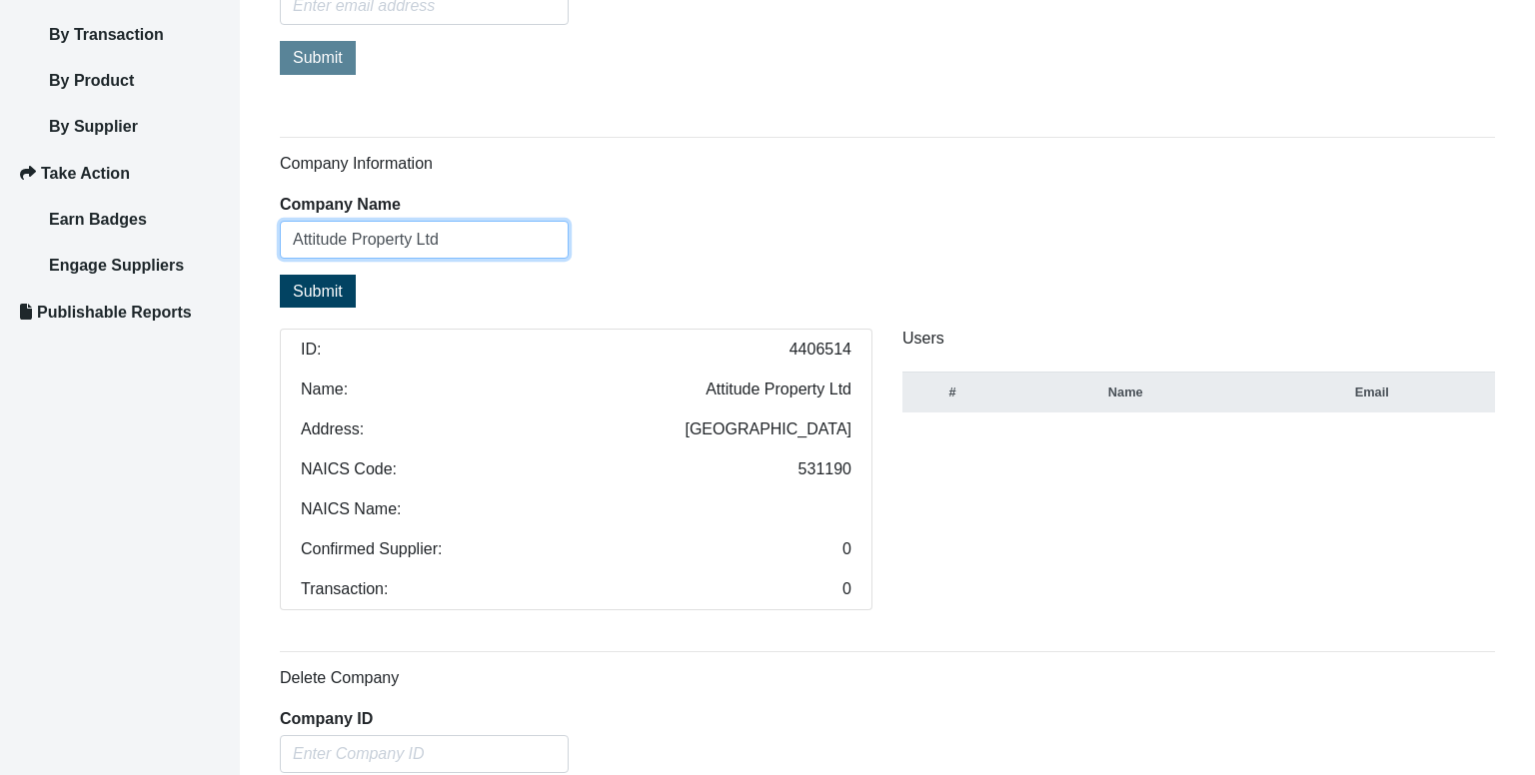
click at [442, 229] on input "Attitude Property Ltd" at bounding box center [424, 240] width 289 height 38
paste input "ensions"
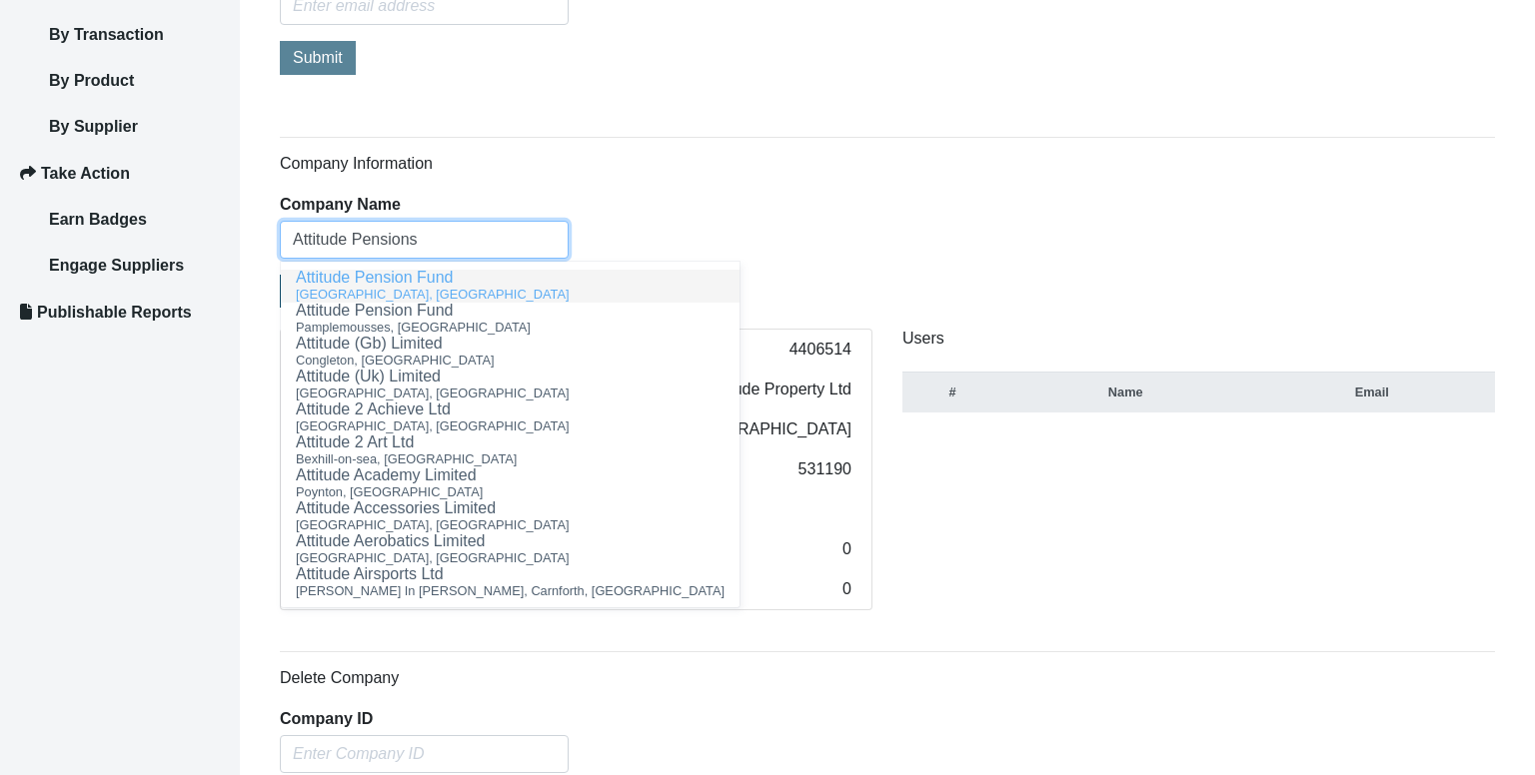
click at [437, 277] on ngb-highlight "Attitude Pension Fund" at bounding box center [374, 277] width 157 height 17
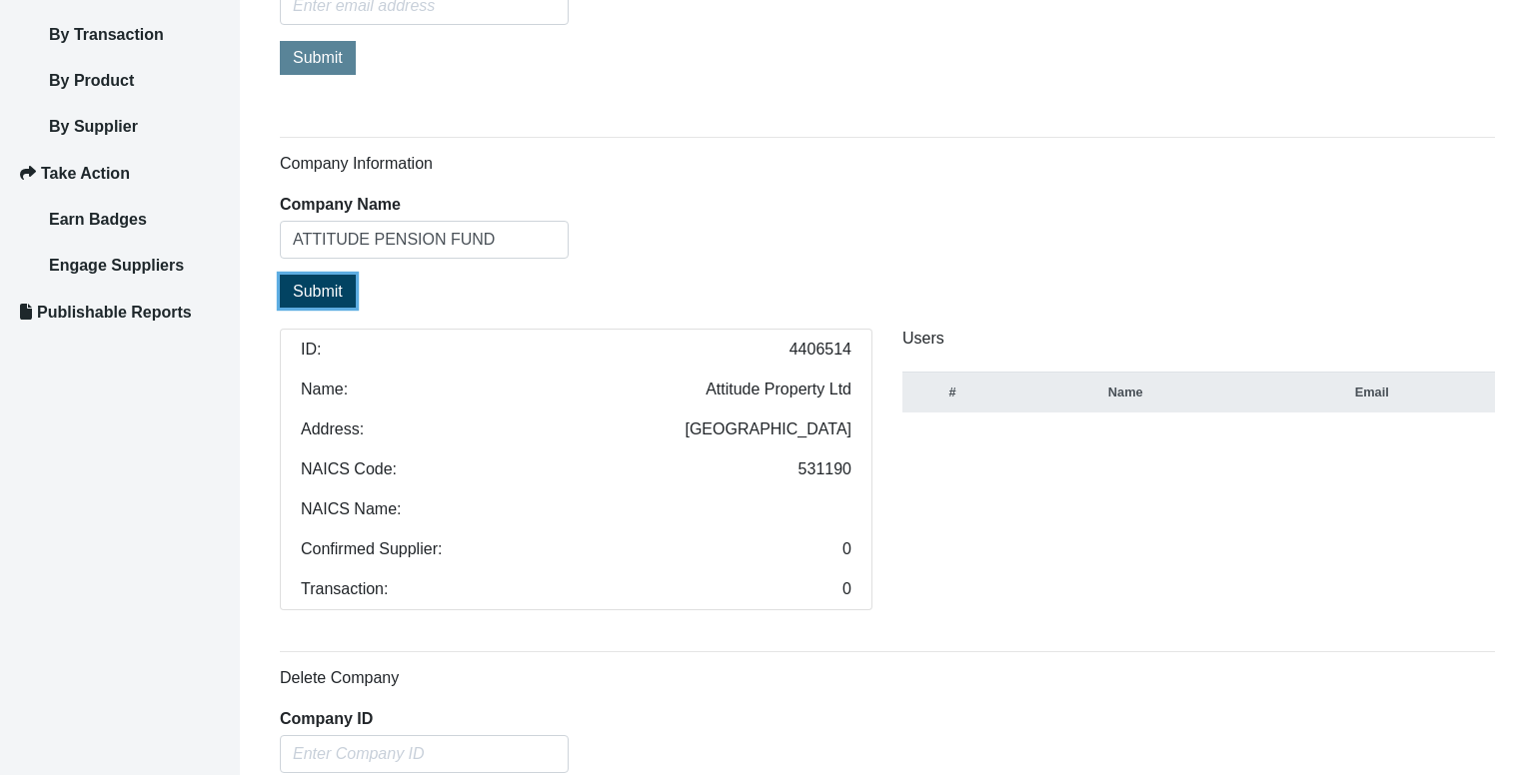
click at [307, 297] on button "Submit" at bounding box center [318, 291] width 76 height 33
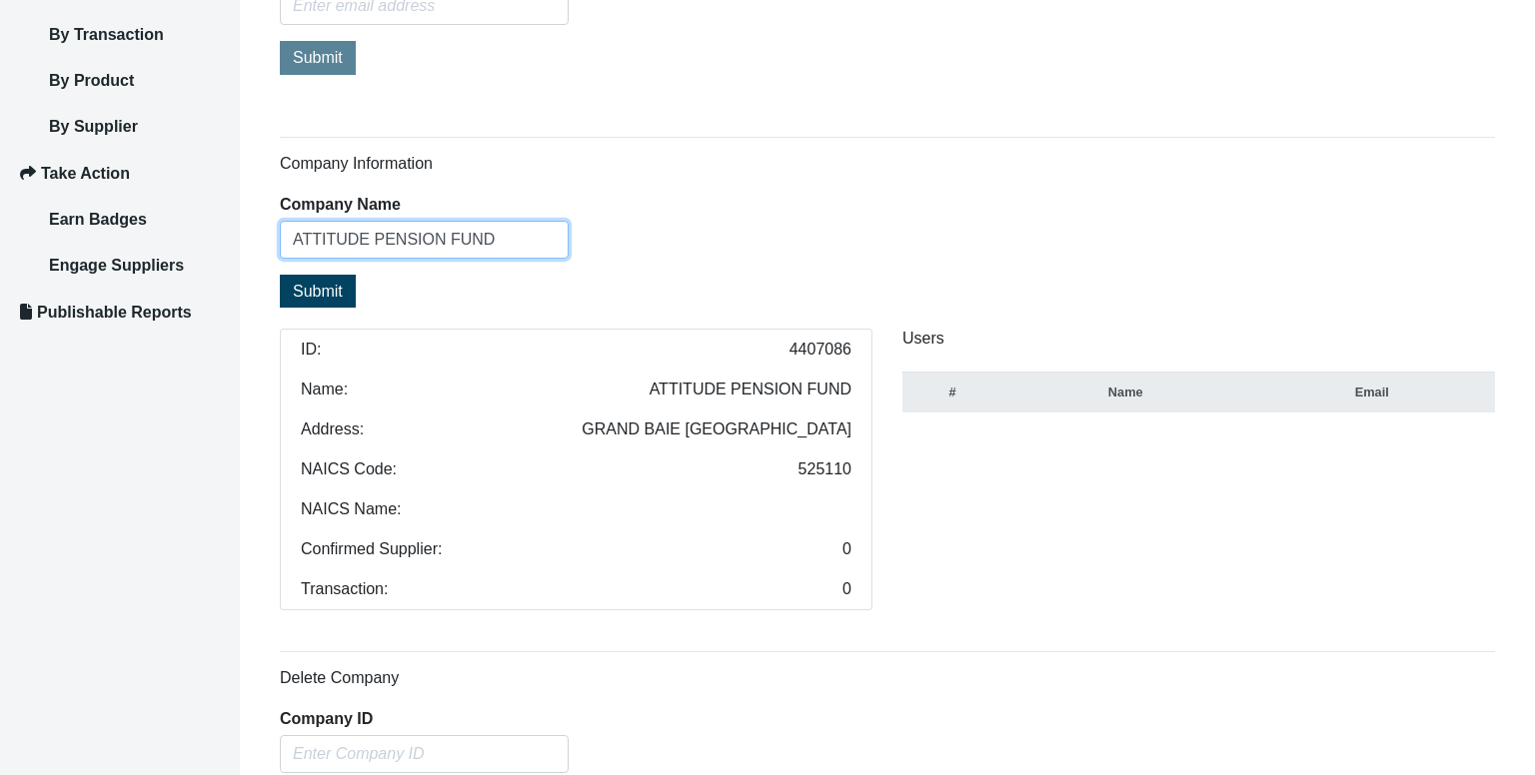
click at [496, 239] on input "ATTITUDE PENSION FUND" at bounding box center [424, 240] width 289 height 38
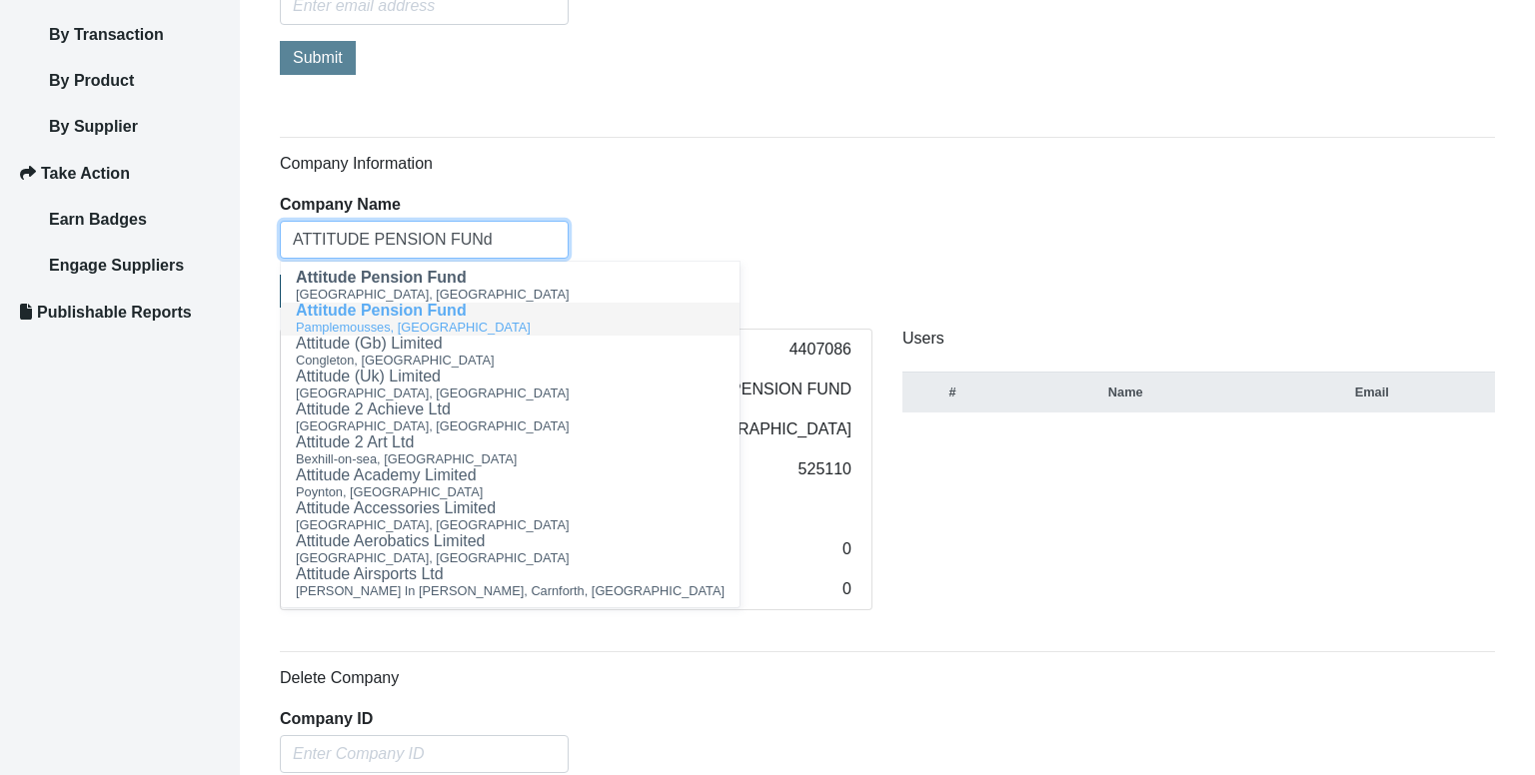
click at [440, 304] on span "Attitude Pension Fund" at bounding box center [381, 310] width 171 height 17
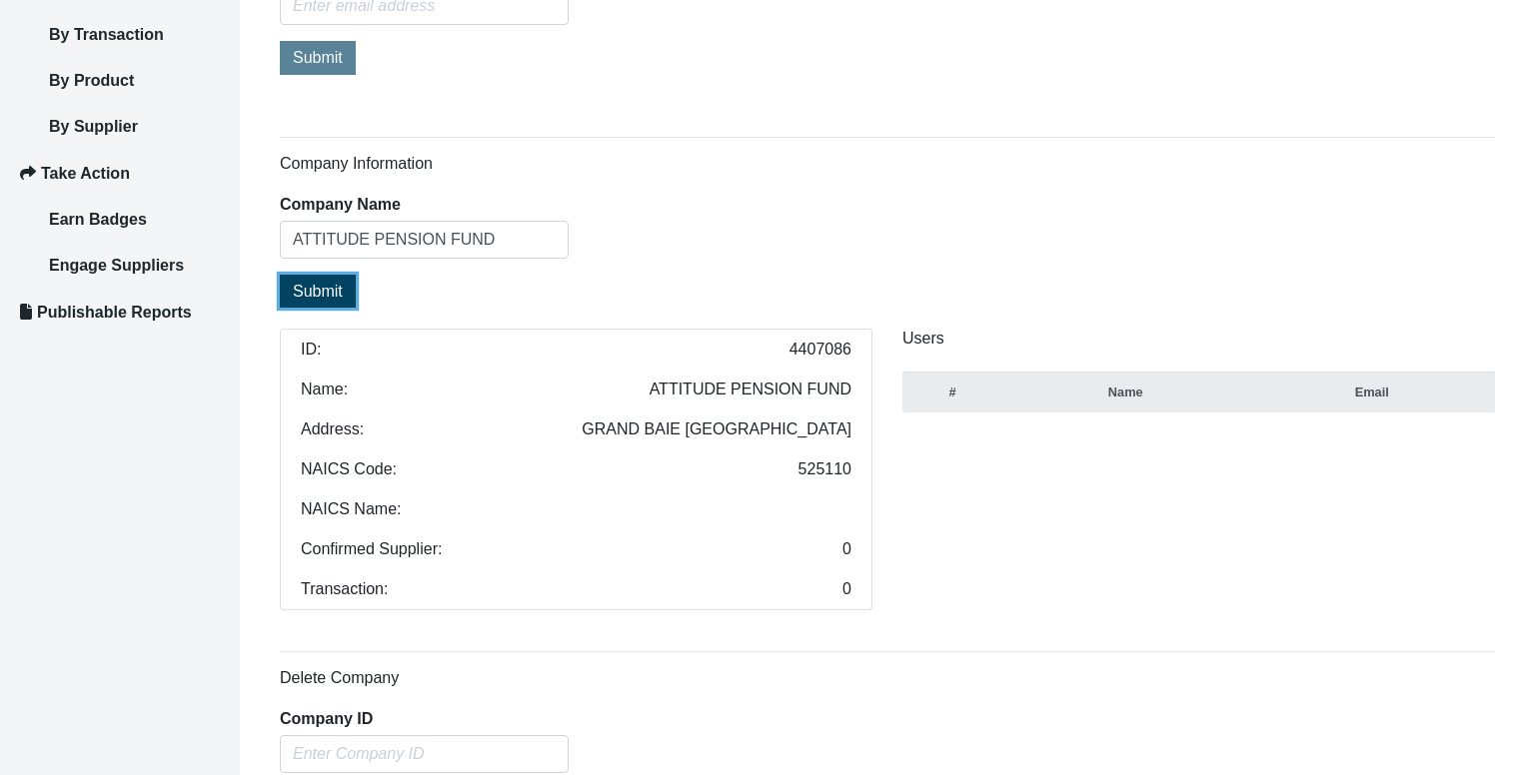
click at [316, 293] on span "Submit" at bounding box center [318, 291] width 50 height 17
click at [508, 232] on input "ATTITUDE PENSION FUND" at bounding box center [424, 240] width 289 height 38
click at [421, 242] on input "ATTITUDE PENSION FUND" at bounding box center [424, 240] width 289 height 38
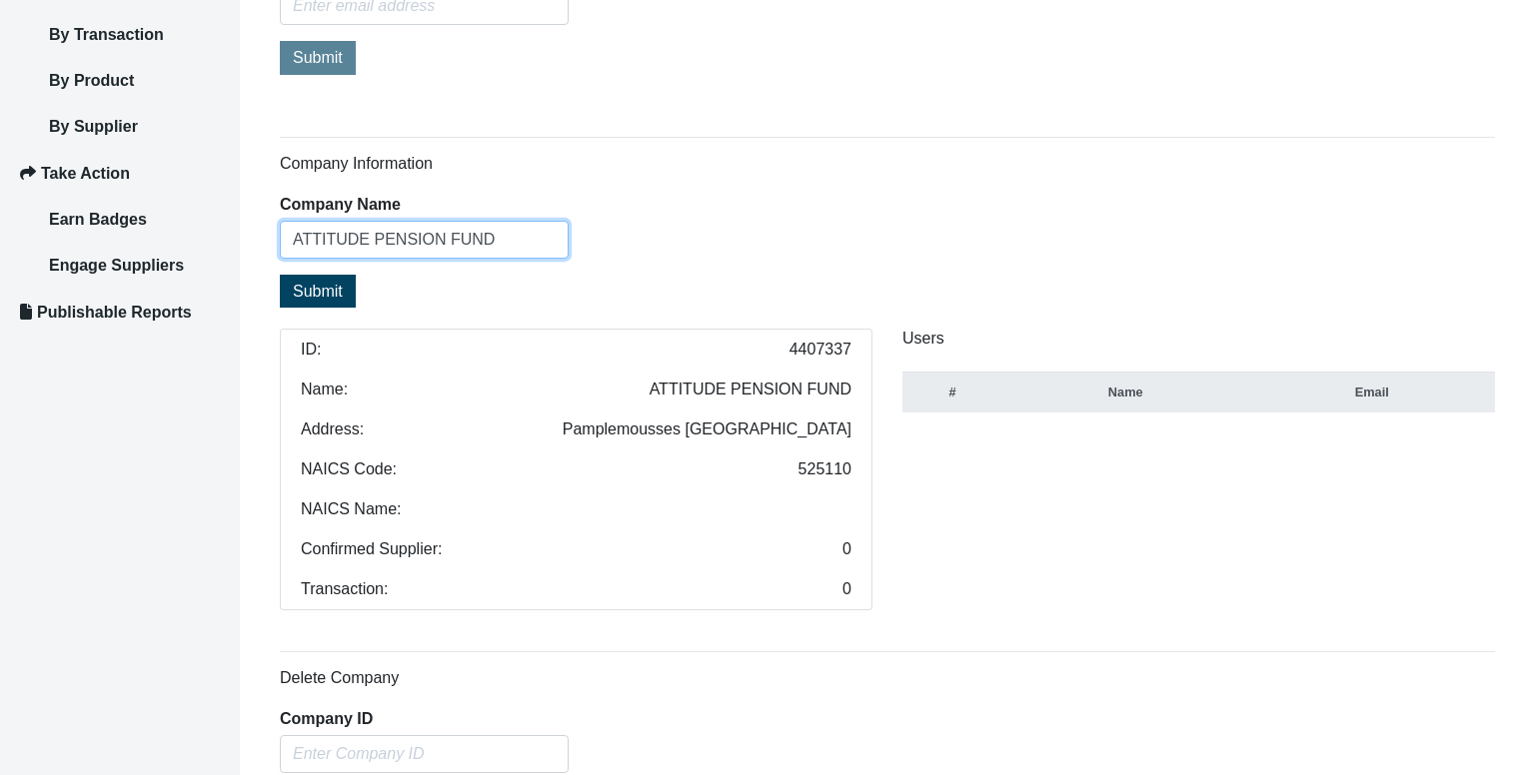
paste input "ttitude Hospitality Training Ltd"
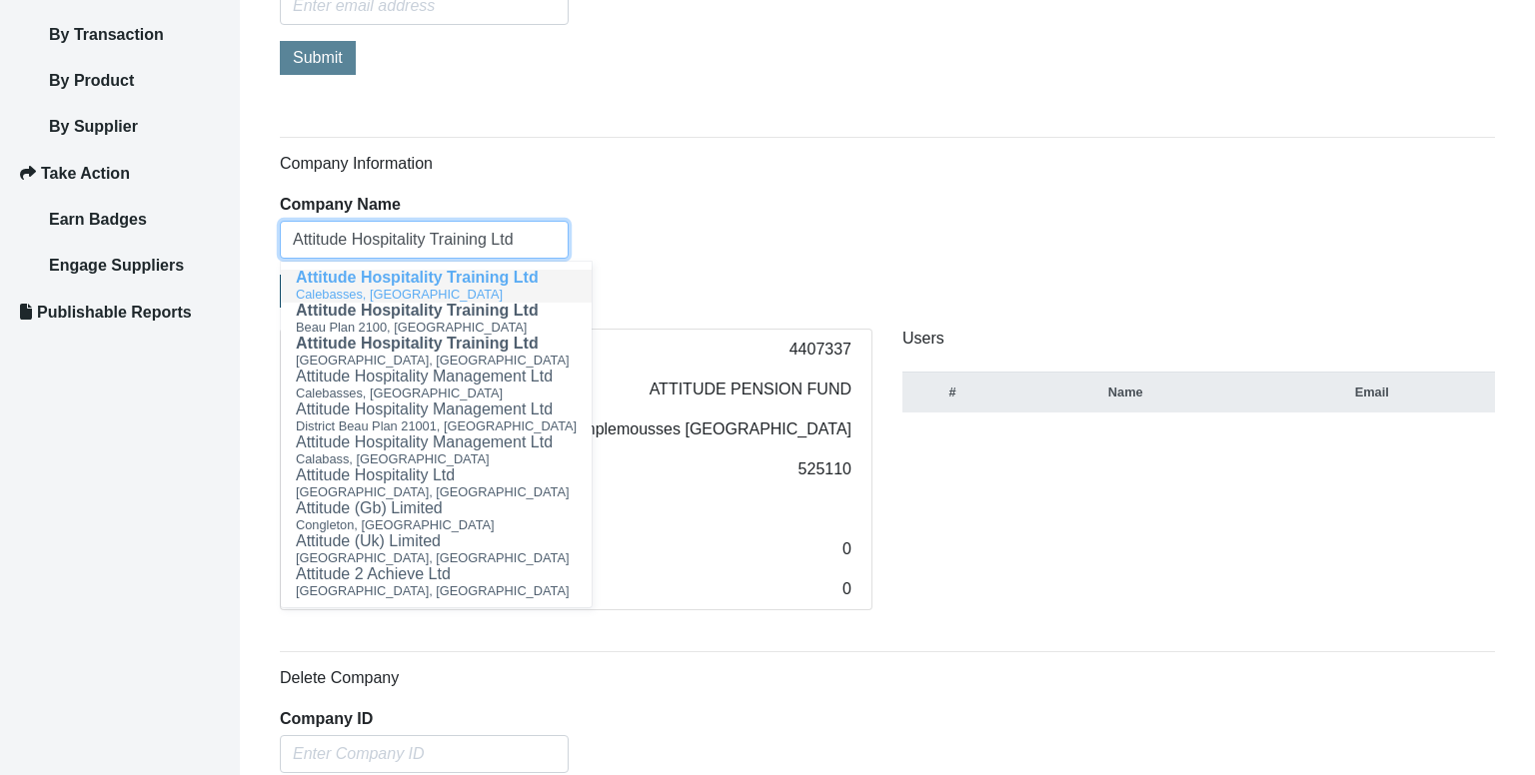
click at [424, 284] on span "Attitude Hospitality Training Ltd" at bounding box center [417, 277] width 243 height 17
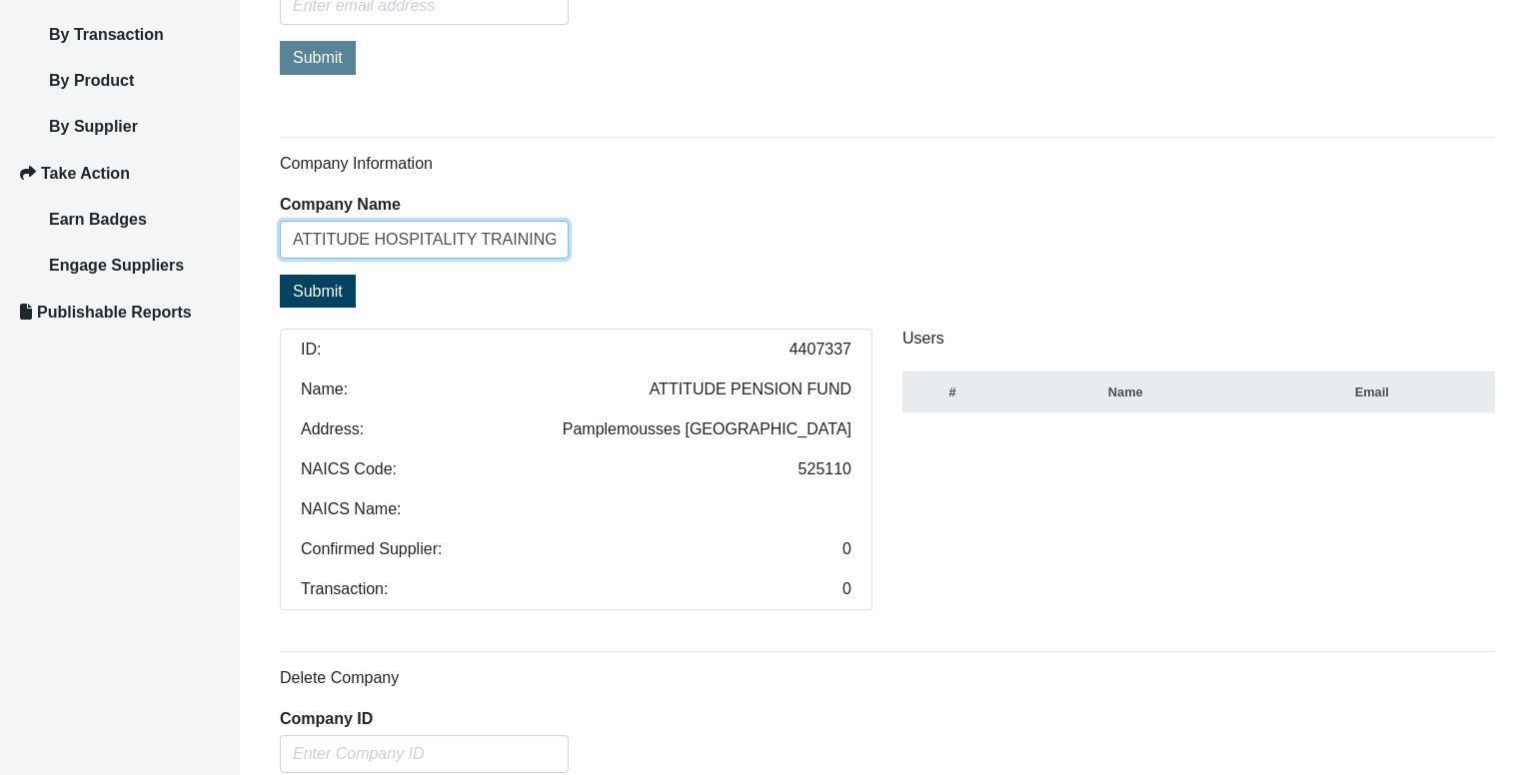
type input "ATTITUDE HOSPITALITY TRAINING LTD"
click at [332, 292] on span "Submit" at bounding box center [318, 291] width 50 height 17
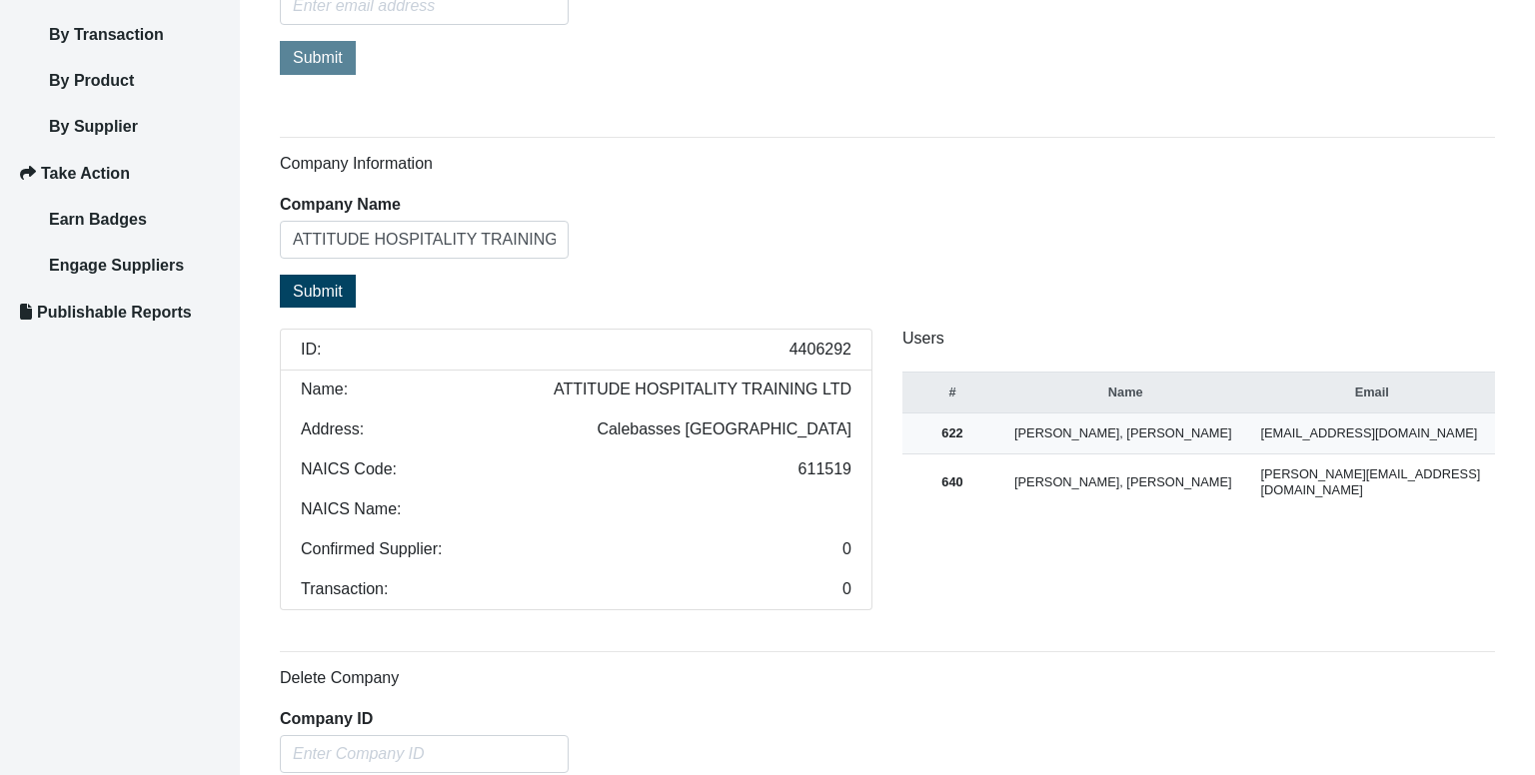
click at [807, 348] on span "4406292" at bounding box center [820, 350] width 62 height 16
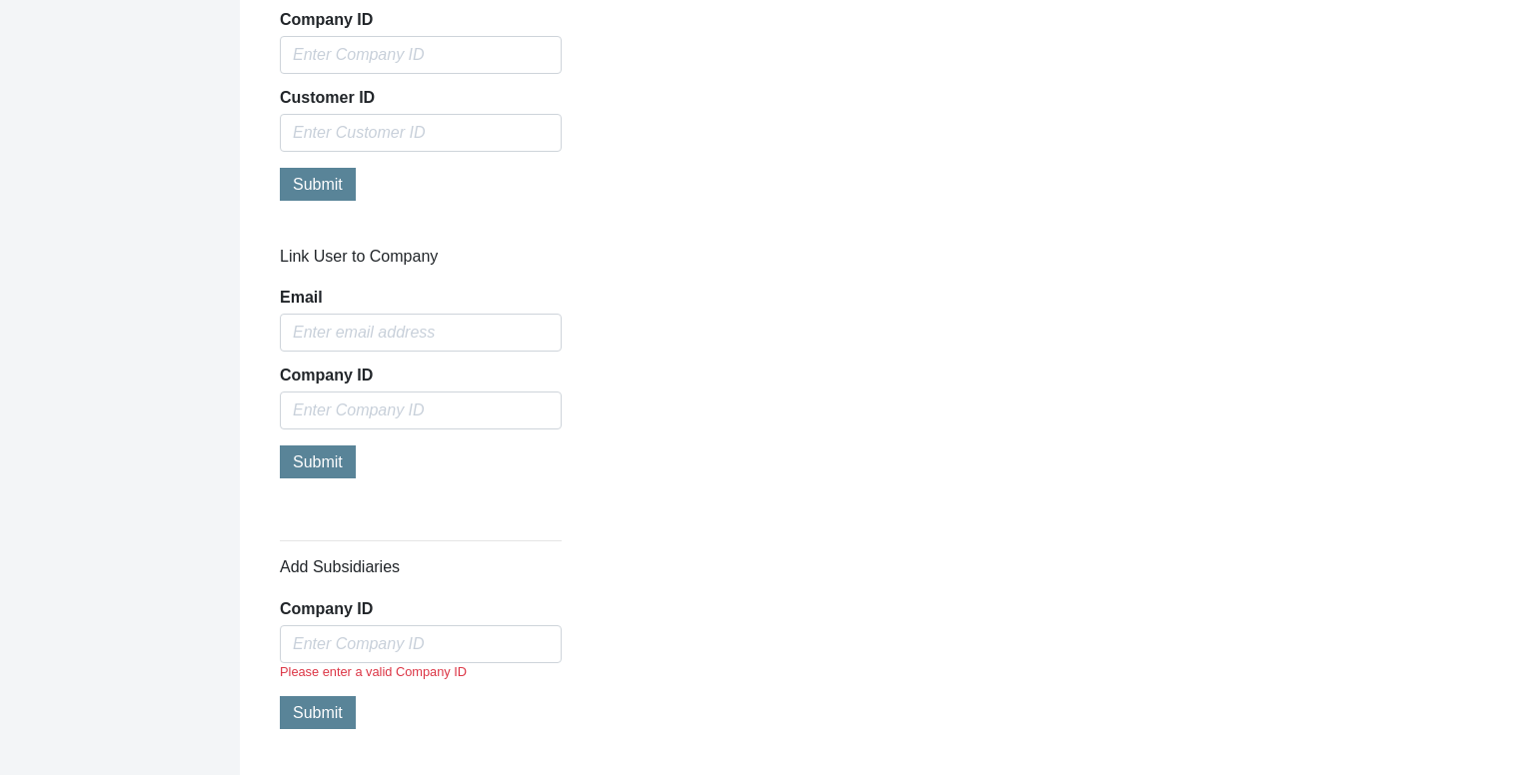
scroll to position [1786, 0]
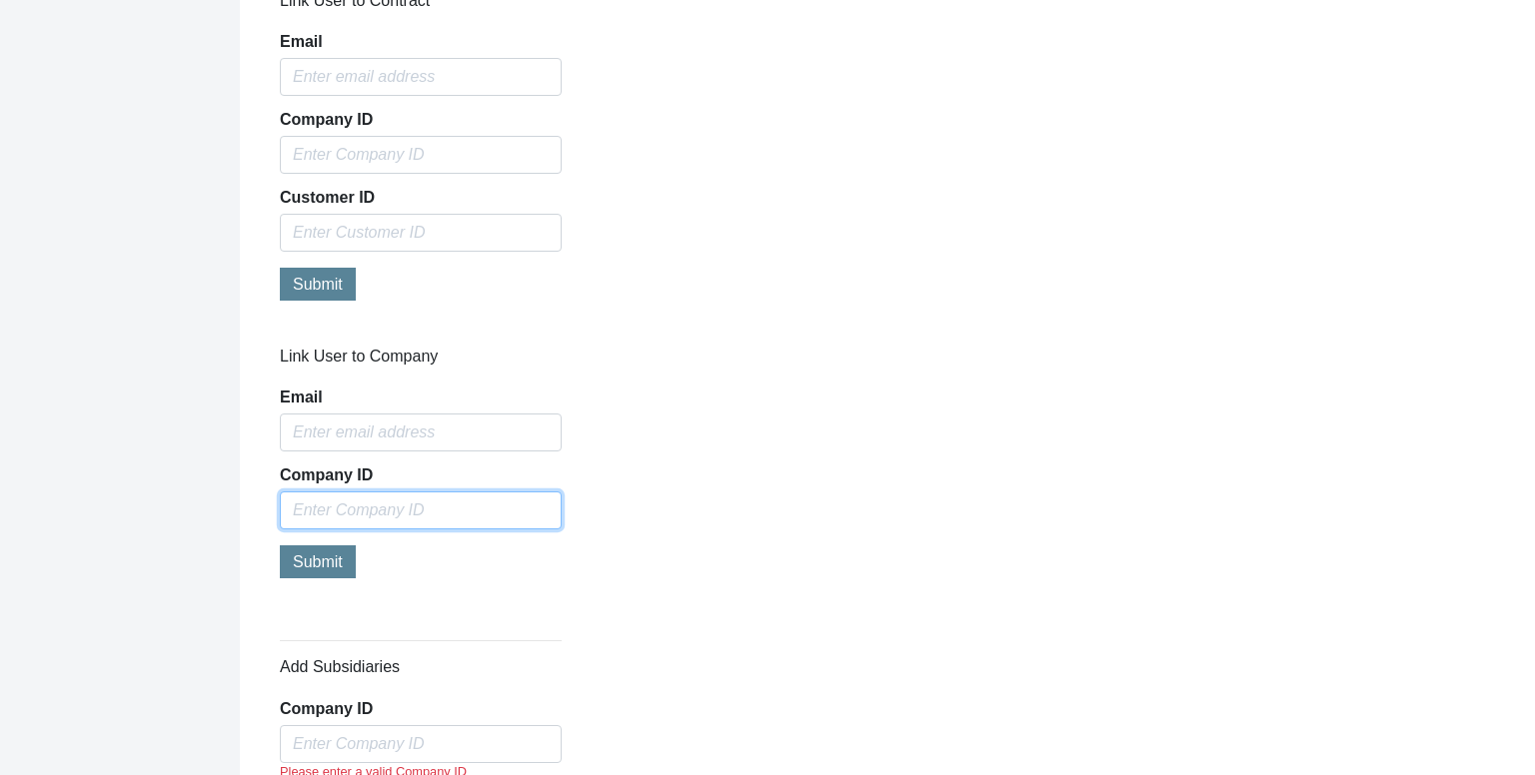
click at [368, 495] on input "text" at bounding box center [421, 511] width 282 height 38
paste input "4406292"
type input "4406292"
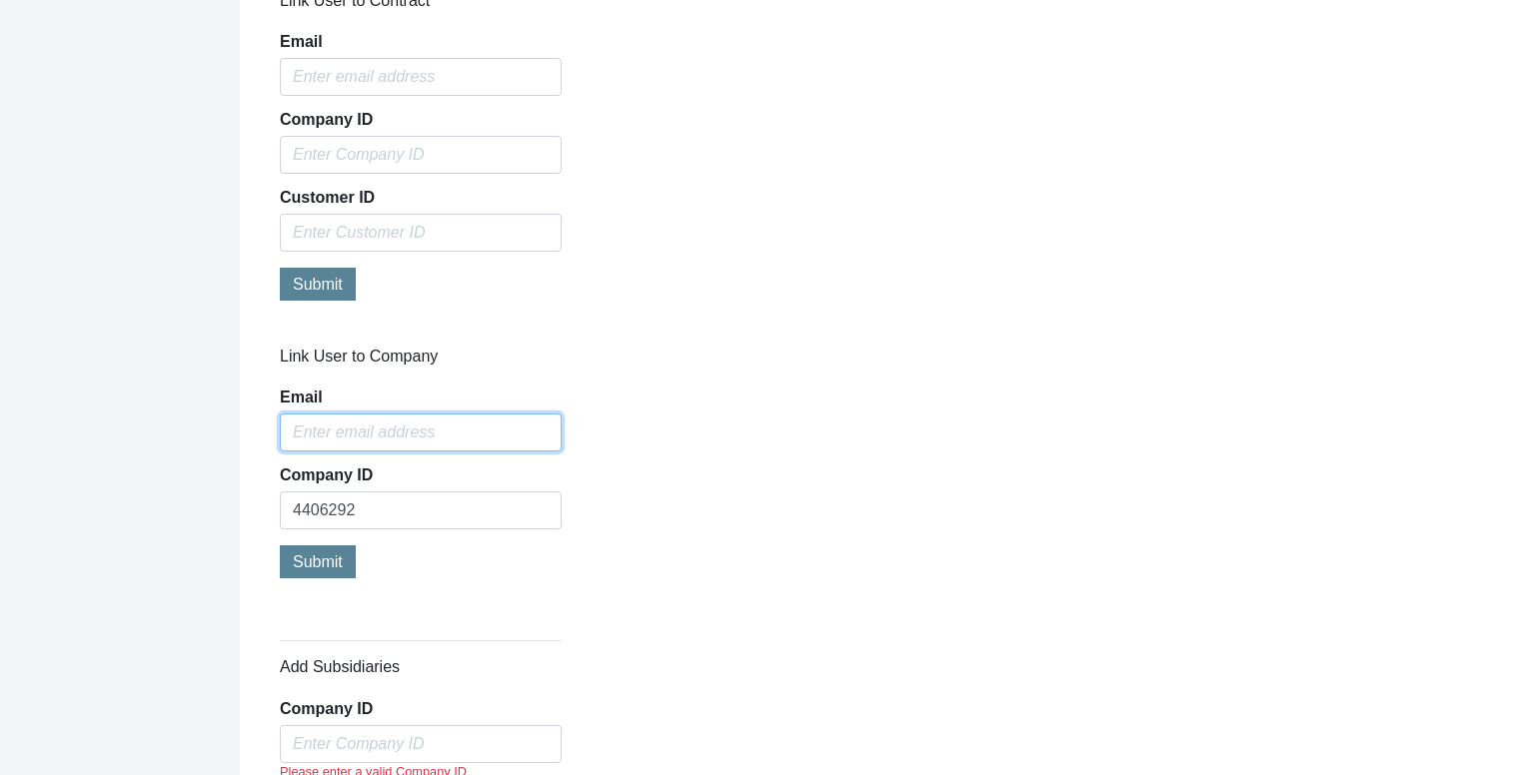
click at [379, 441] on input "Email" at bounding box center [421, 433] width 282 height 38
type input "[PERSON_NAME][EMAIL_ADDRESS][DOMAIN_NAME]"
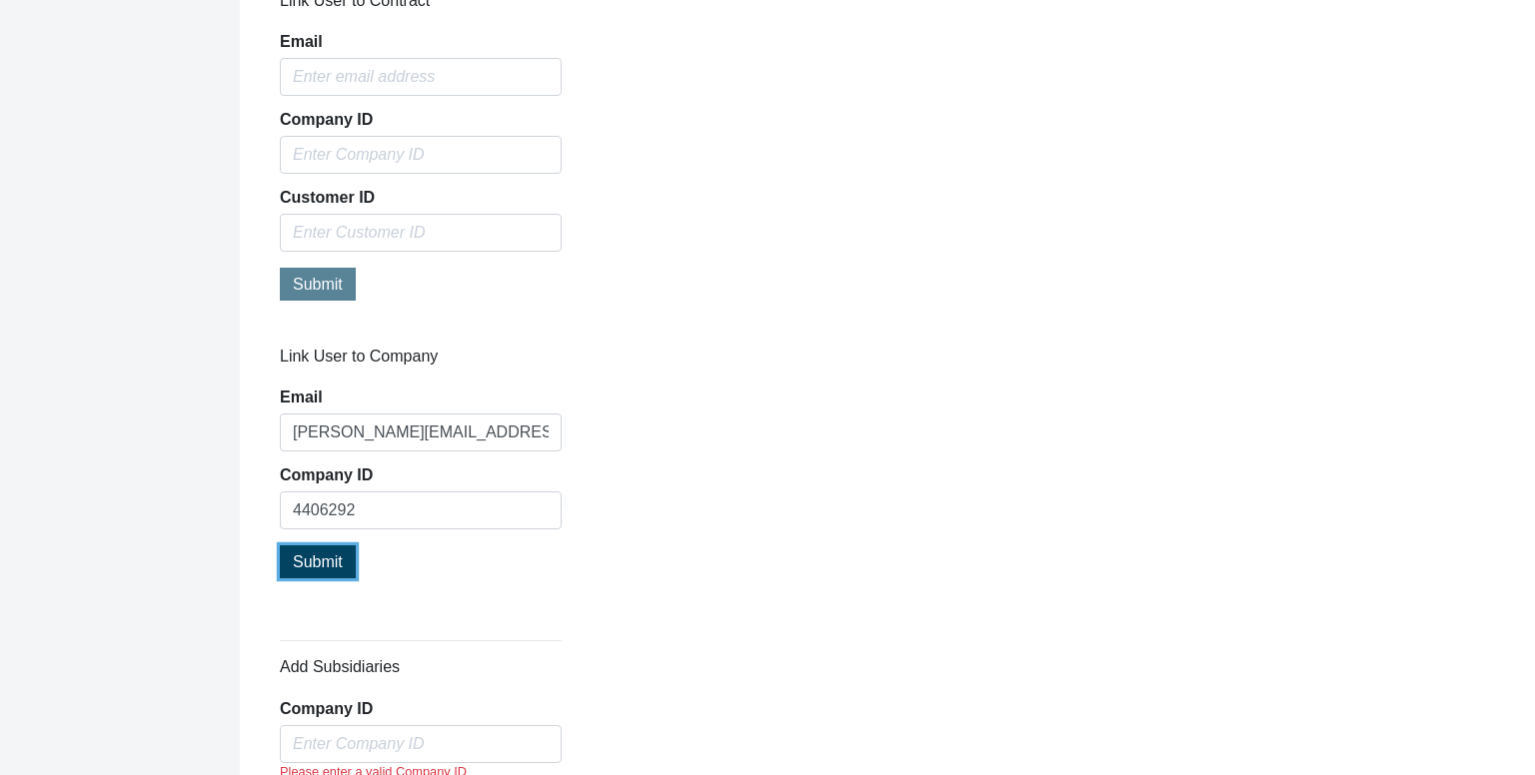
click at [324, 557] on span "Submit" at bounding box center [318, 562] width 50 height 17
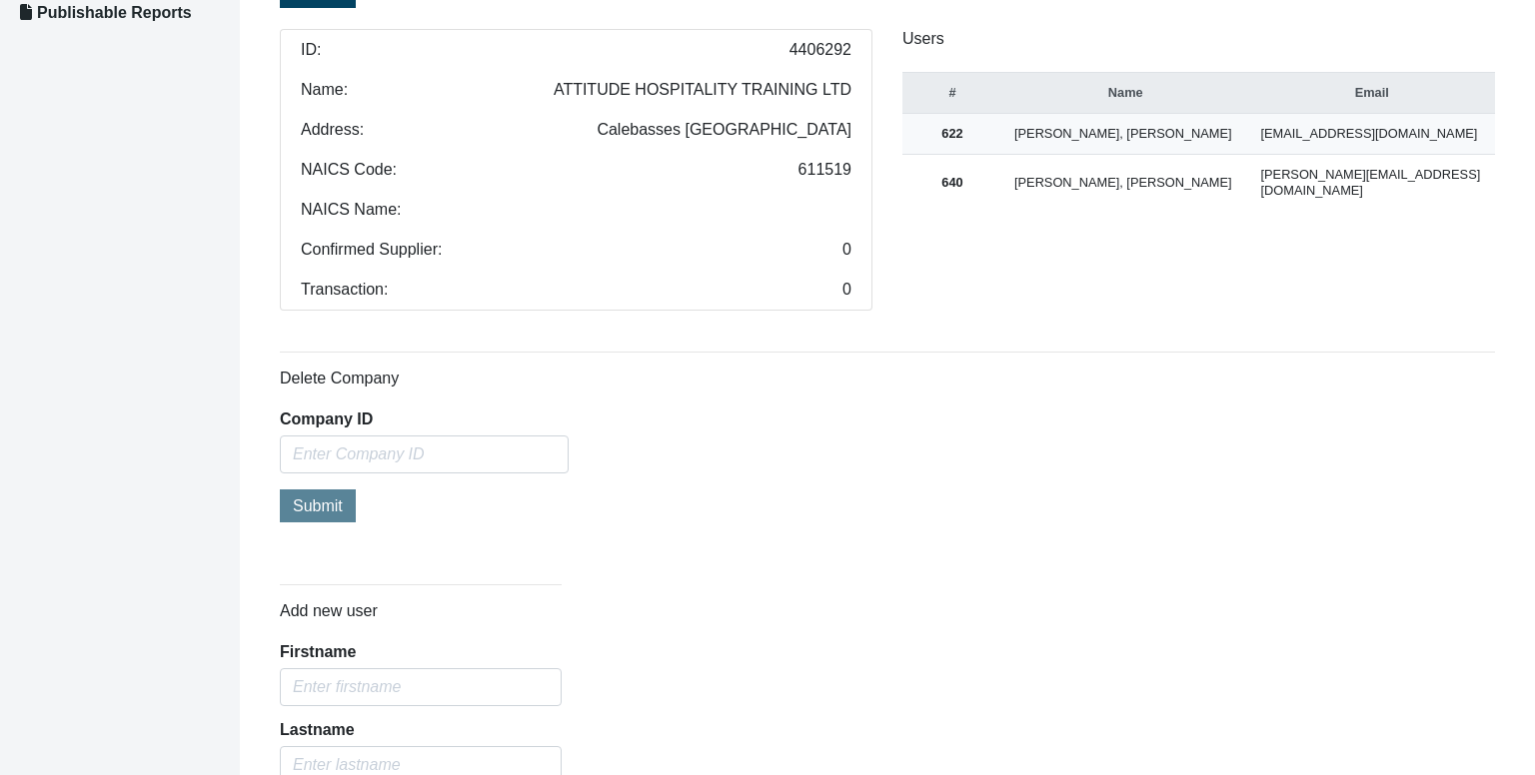
scroll to position [488, 0]
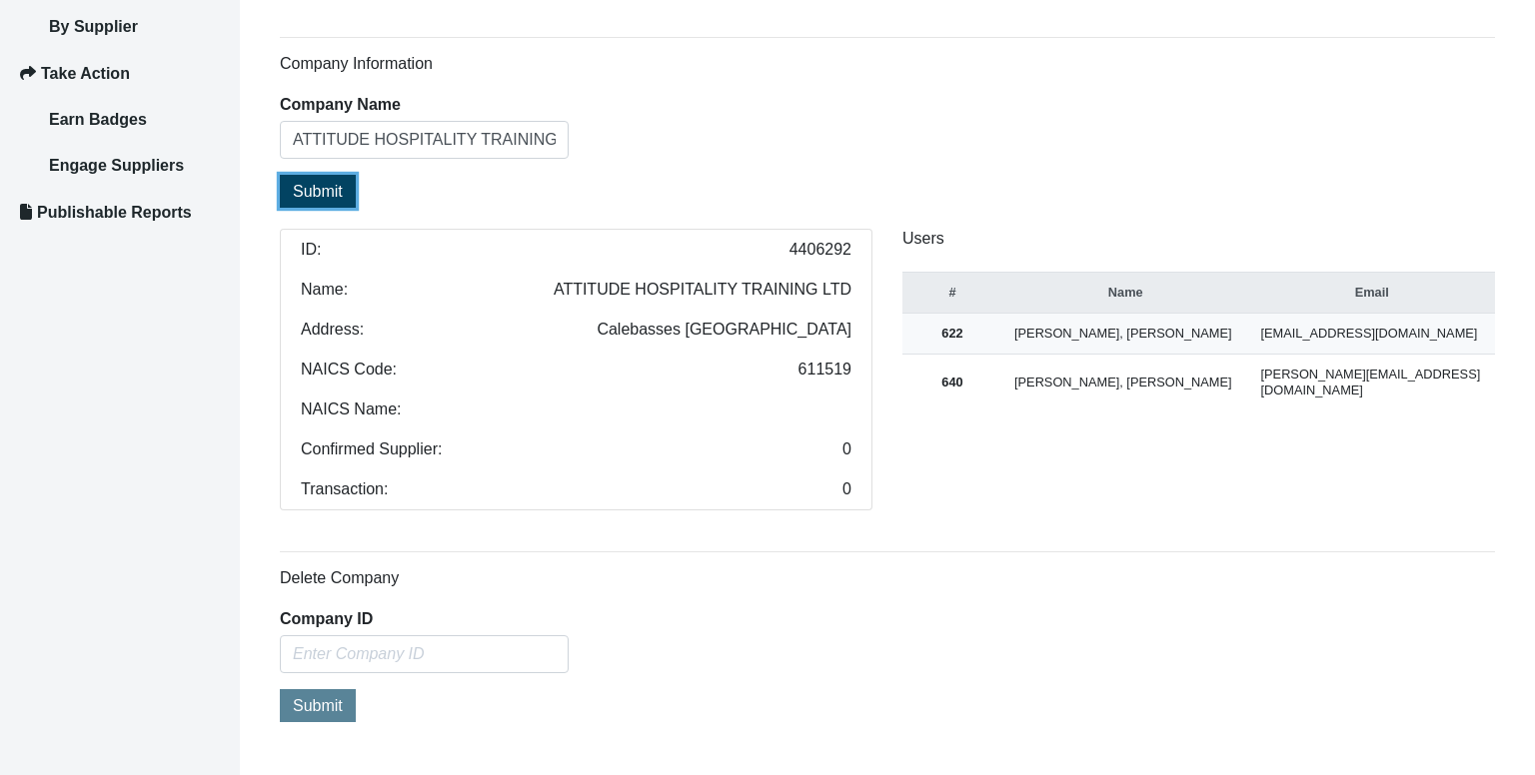
click at [303, 192] on span "Submit" at bounding box center [318, 191] width 50 height 17
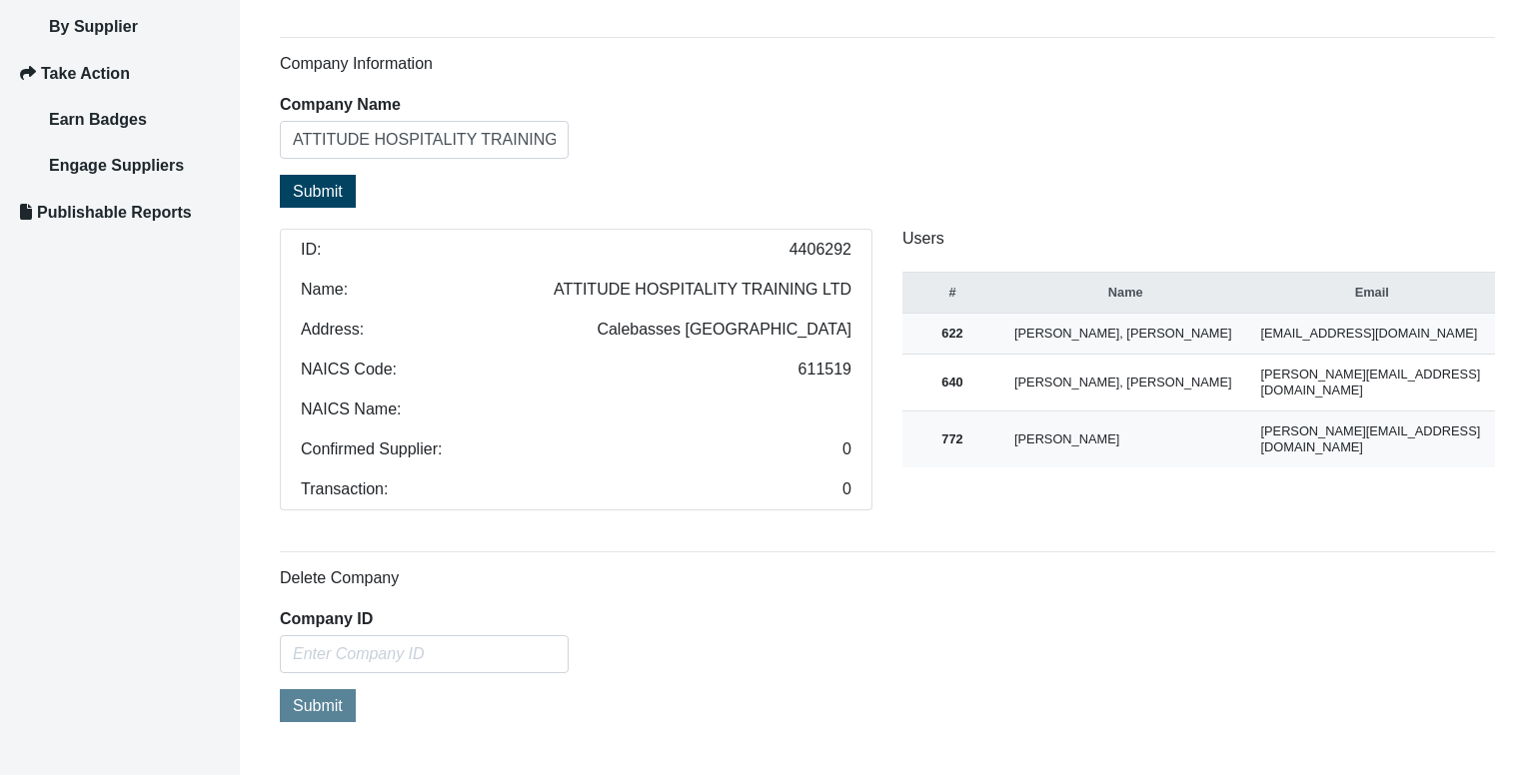
click at [491, 205] on div "Submit" at bounding box center [424, 194] width 289 height 38
